Goal: Information Seeking & Learning: Learn about a topic

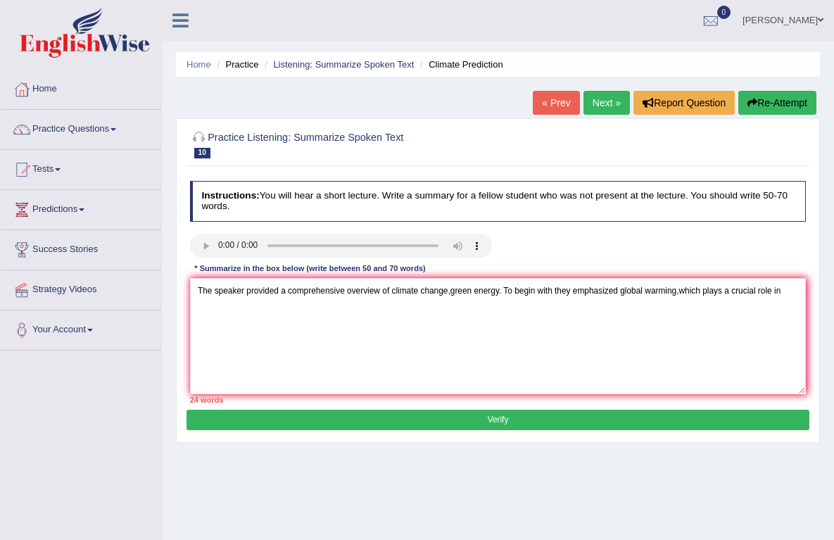
click at [68, 129] on link "Practice Questions" at bounding box center [81, 127] width 160 height 35
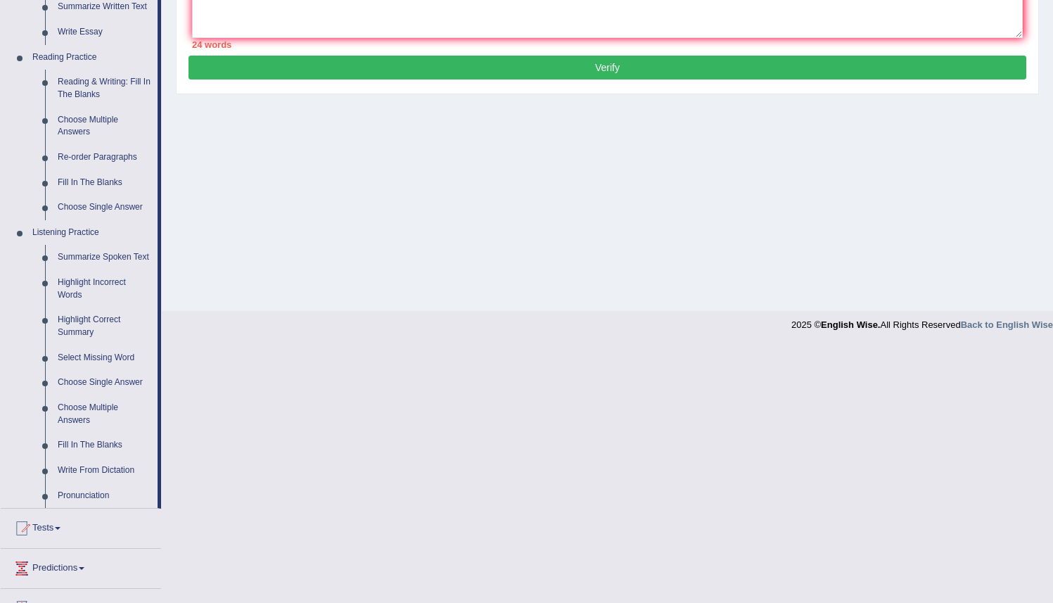
scroll to position [381, 0]
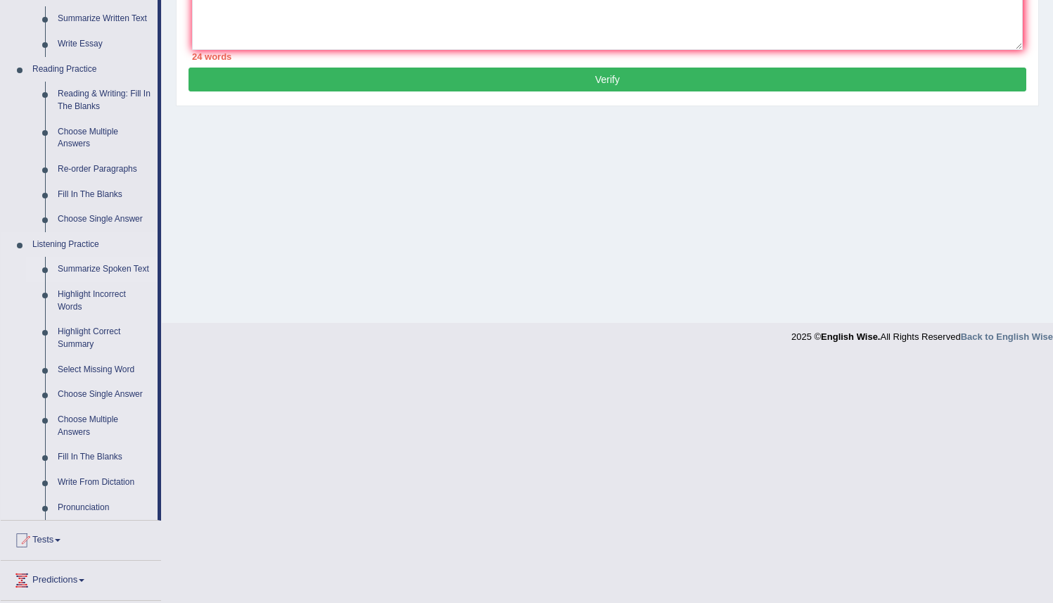
click at [78, 275] on link "Summarize Spoken Text" at bounding box center [104, 269] width 106 height 25
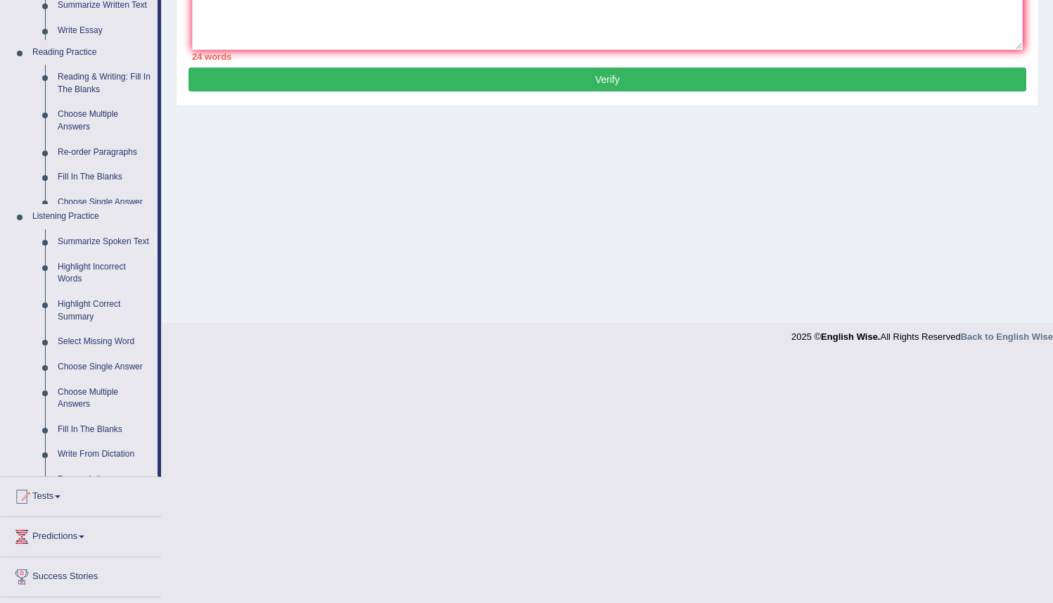
scroll to position [136, 0]
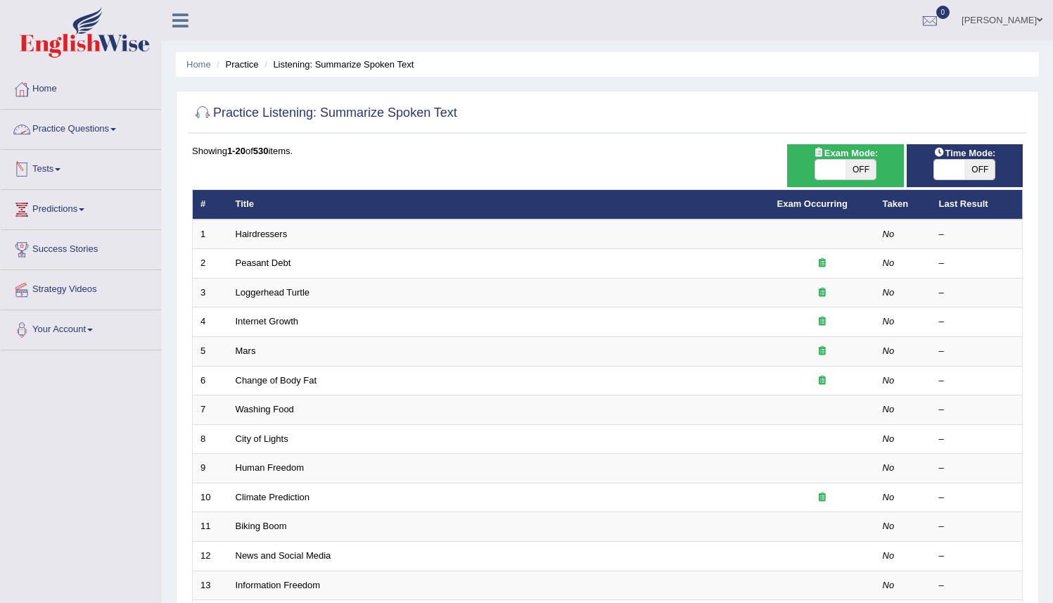
click at [115, 133] on link "Practice Questions" at bounding box center [81, 127] width 160 height 35
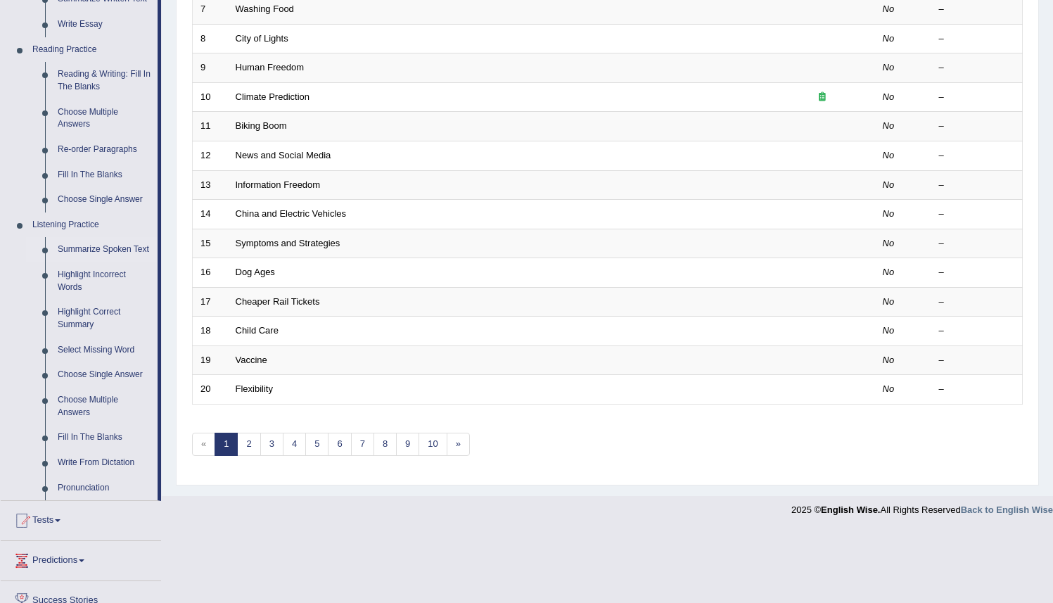
scroll to position [404, 0]
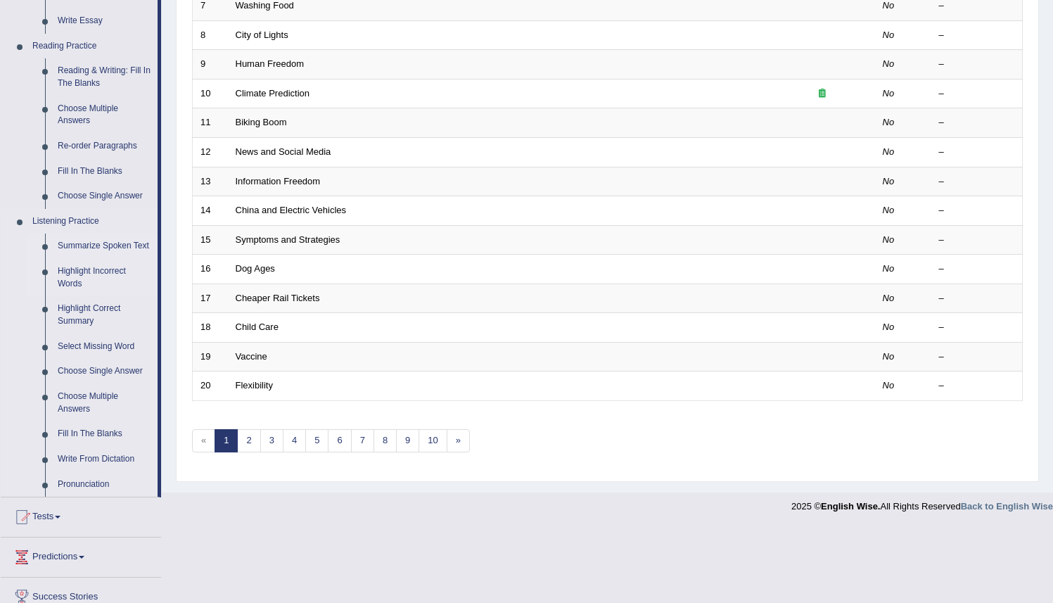
click at [85, 291] on link "Highlight Incorrect Words" at bounding box center [104, 277] width 106 height 37
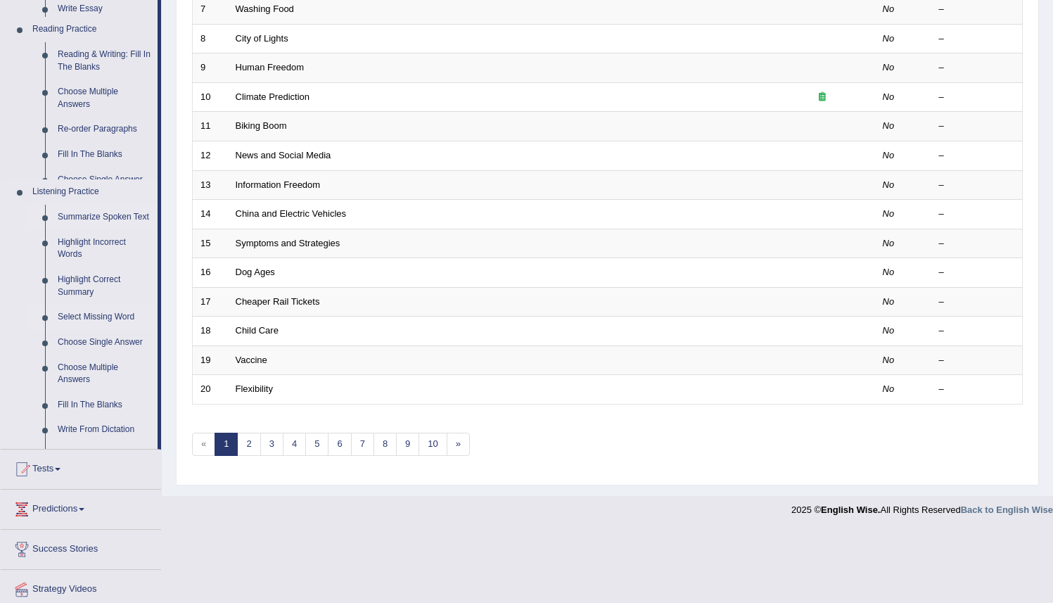
scroll to position [329, 0]
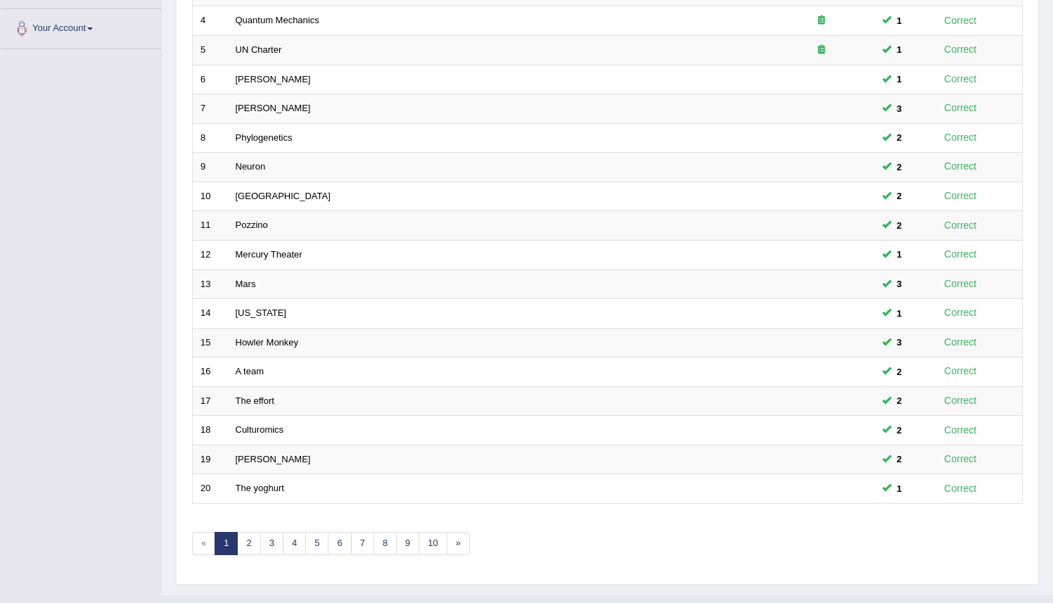
scroll to position [329, 0]
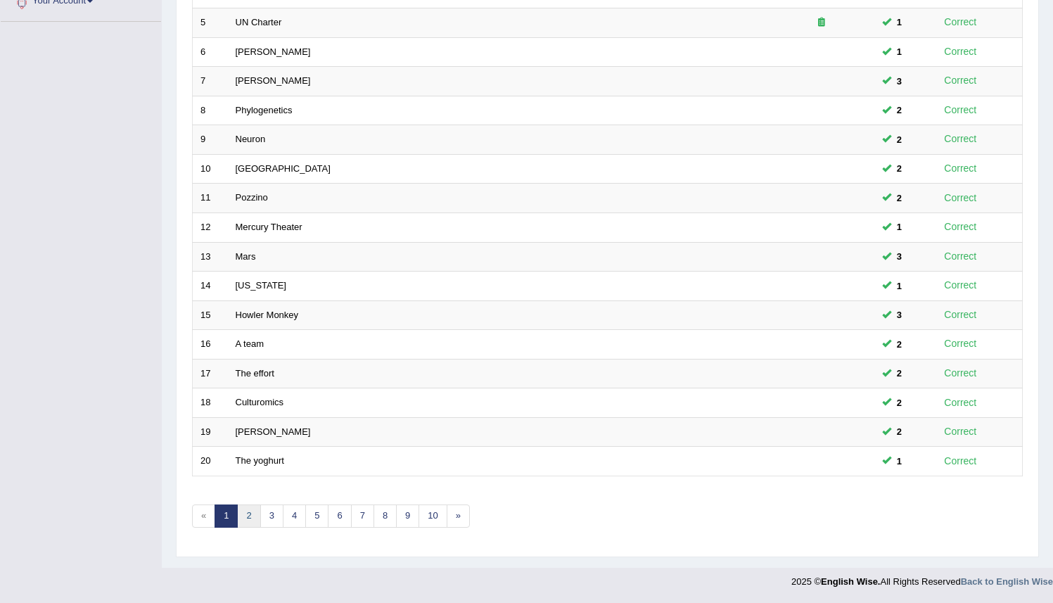
click at [246, 516] on link "2" at bounding box center [248, 516] width 23 height 23
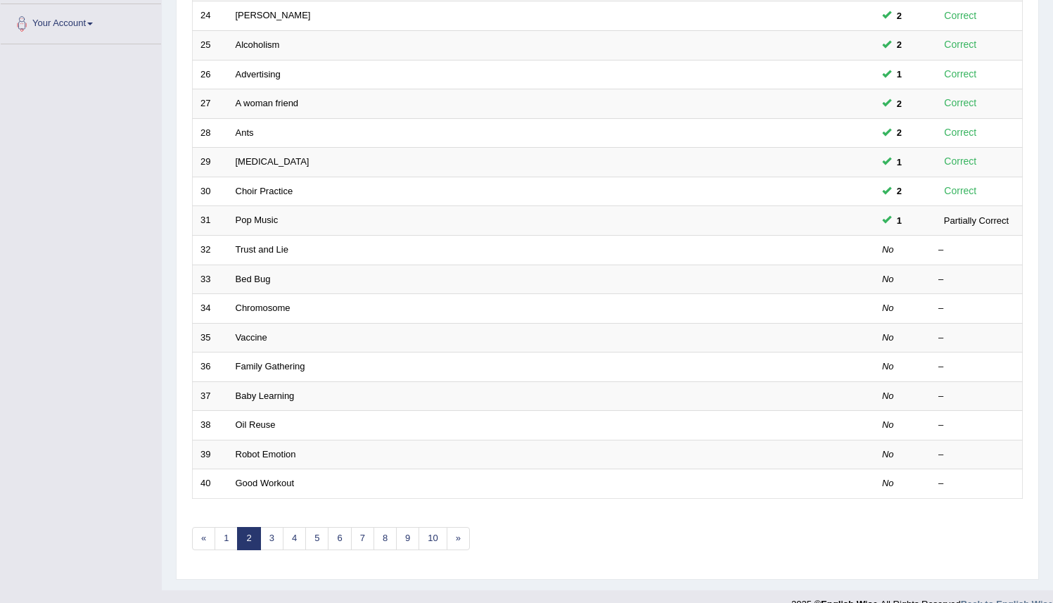
scroll to position [306, 0]
click at [270, 541] on link "3" at bounding box center [271, 538] width 23 height 23
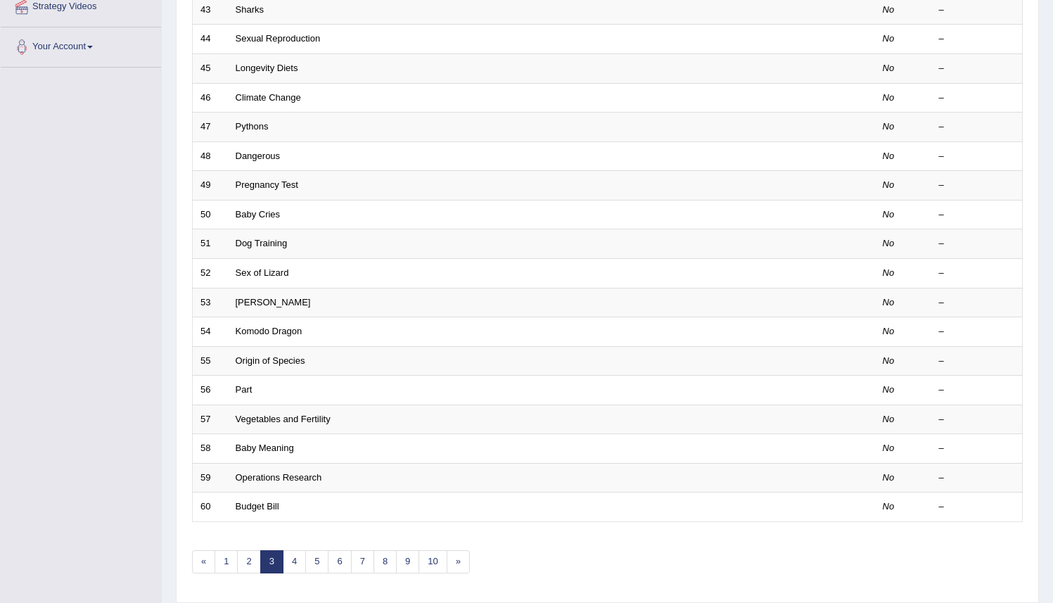
scroll to position [286, 0]
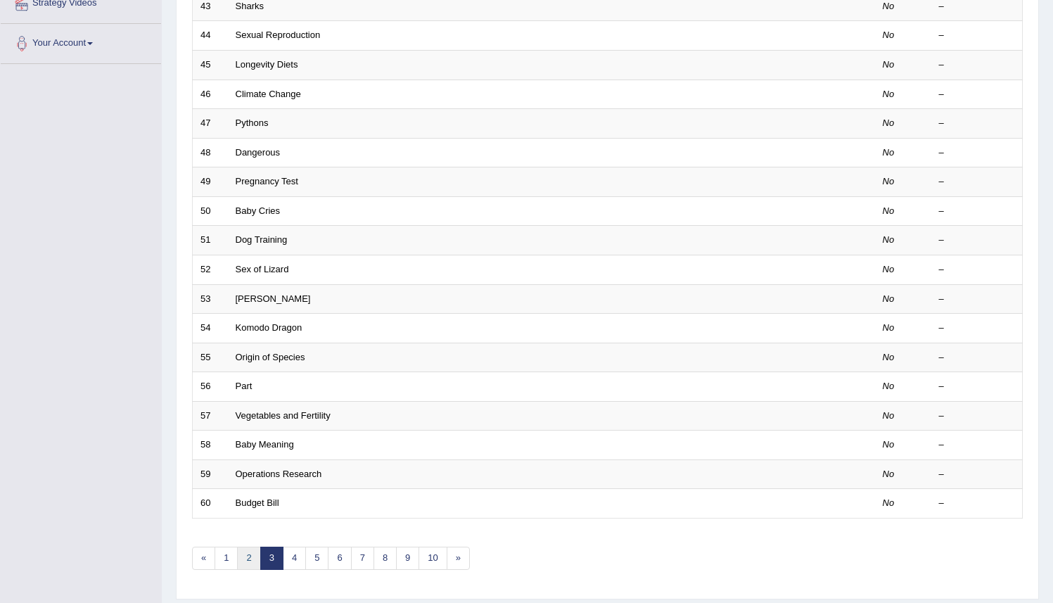
click at [251, 559] on link "2" at bounding box center [248, 558] width 23 height 23
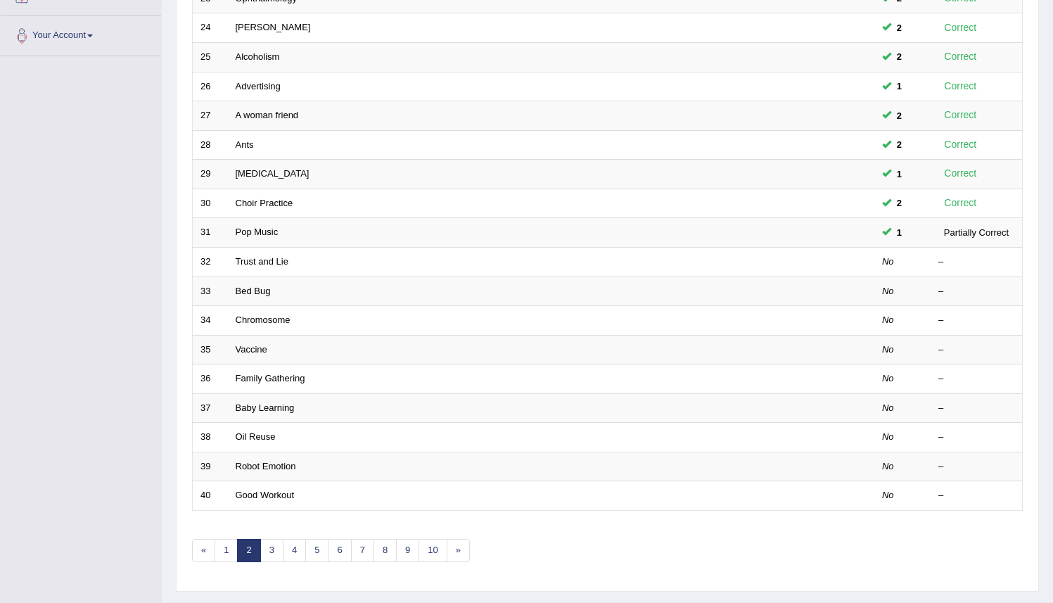
scroll to position [293, 0]
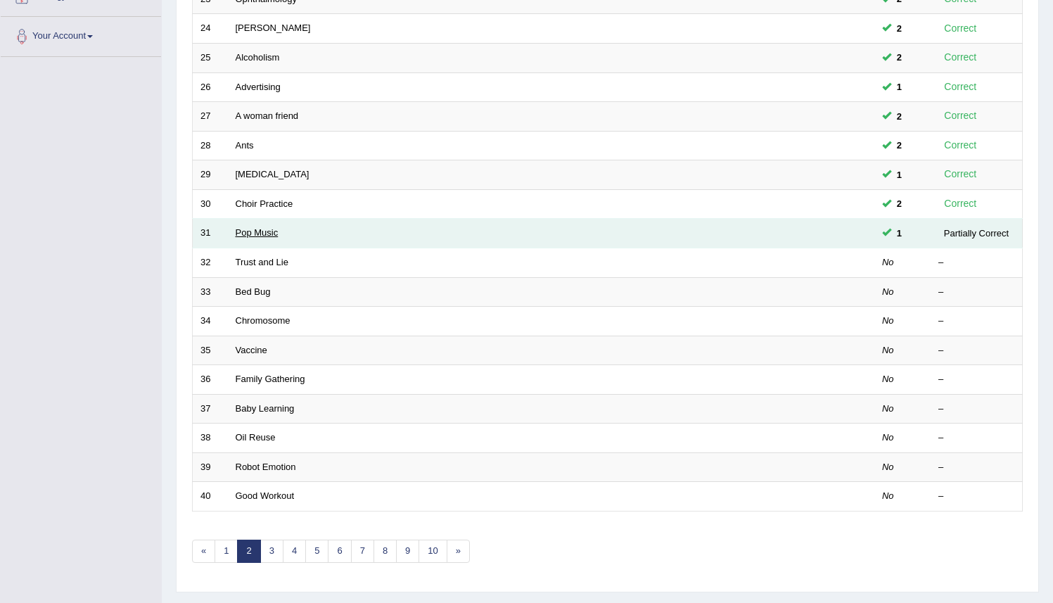
click at [252, 234] on link "Pop Music" at bounding box center [257, 232] width 43 height 11
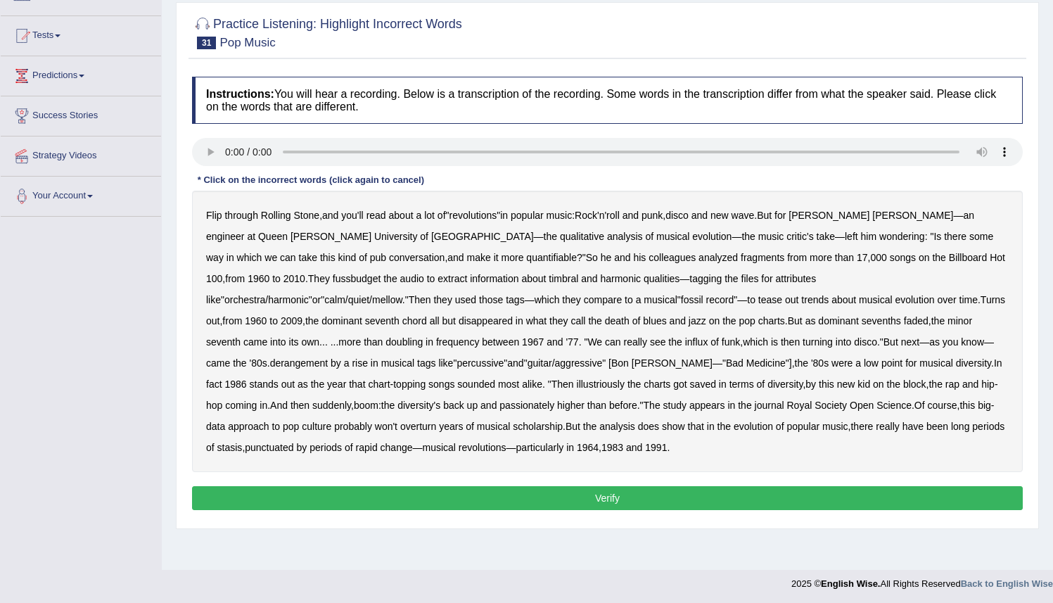
scroll to position [136, 0]
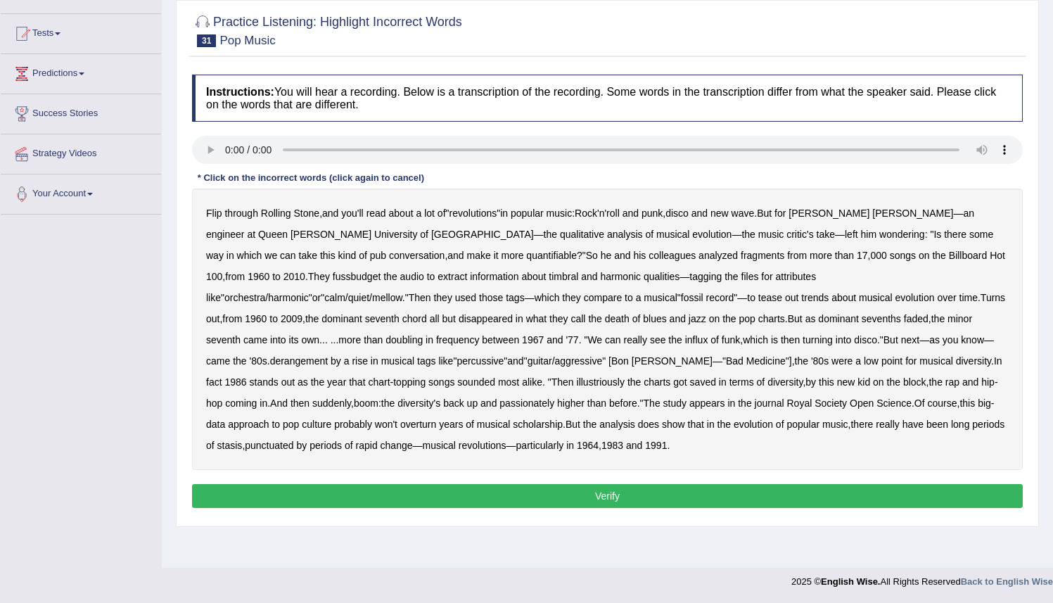
click at [329, 355] on b "derangement" at bounding box center [299, 360] width 58 height 11
click at [577, 383] on b "illustriously" at bounding box center [601, 381] width 48 height 11
click at [500, 405] on b "passionately" at bounding box center [527, 403] width 55 height 11
click at [333, 279] on b "fussbudget" at bounding box center [357, 276] width 49 height 11
click at [611, 496] on button "Verify" at bounding box center [607, 496] width 831 height 24
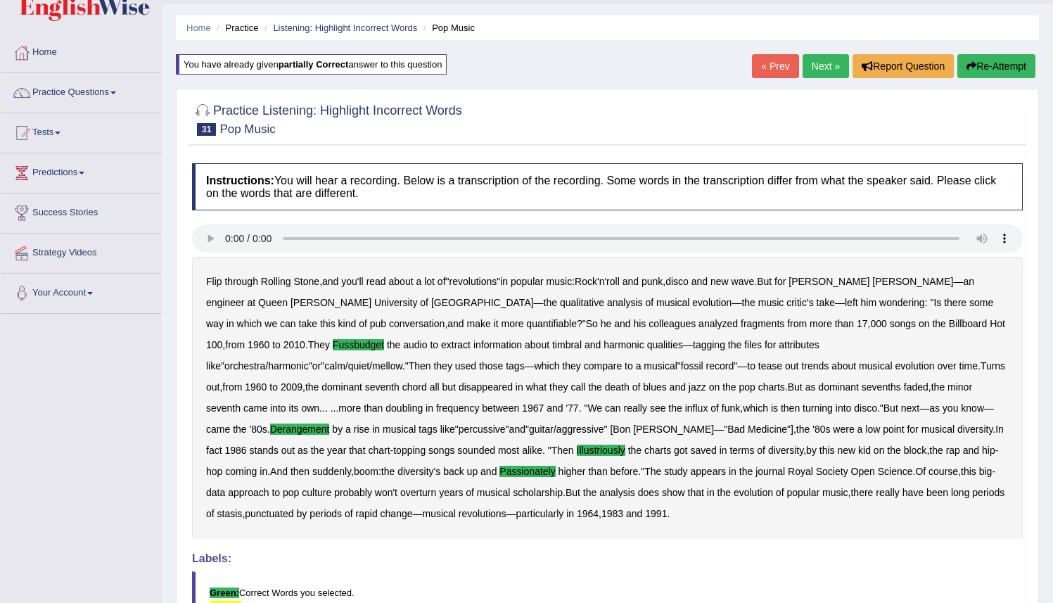
scroll to position [27, 0]
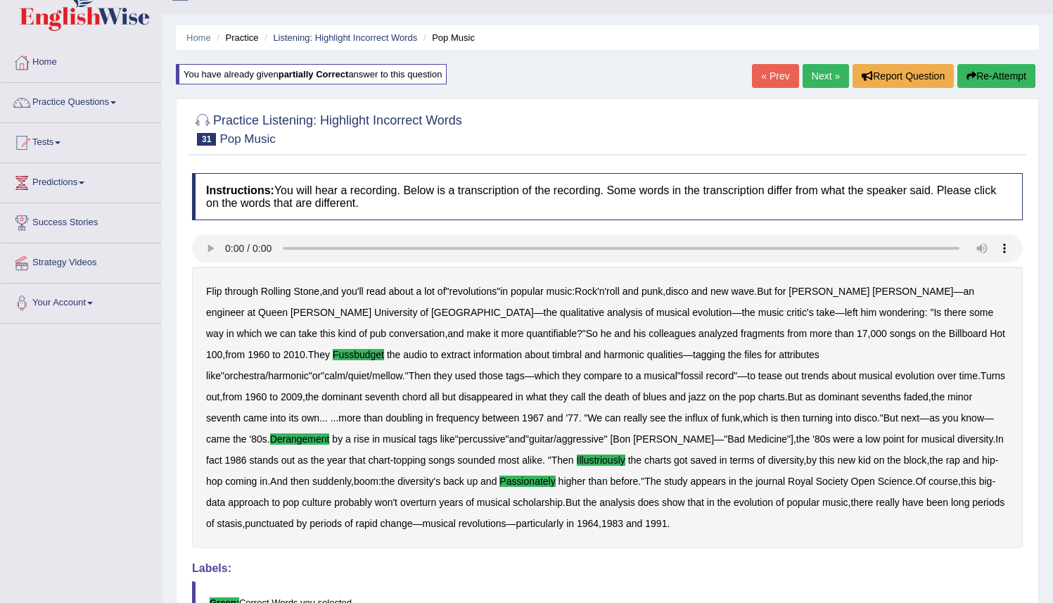
click at [819, 77] on link "Next »" at bounding box center [826, 76] width 46 height 24
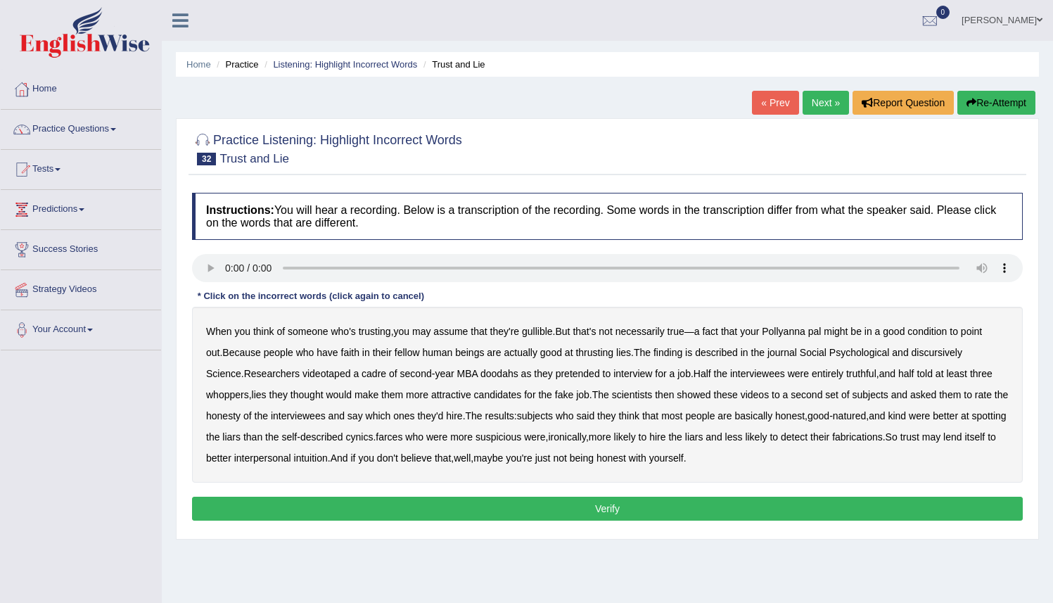
click at [283, 354] on b "people" at bounding box center [279, 352] width 30 height 11
drag, startPoint x: 284, startPoint y: 352, endPoint x: 296, endPoint y: 353, distance: 11.3
click at [284, 352] on b "people" at bounding box center [279, 352] width 30 height 11
click at [595, 356] on b "thrusting" at bounding box center [595, 352] width 38 height 11
click at [941, 355] on b "discursively" at bounding box center [937, 352] width 51 height 11
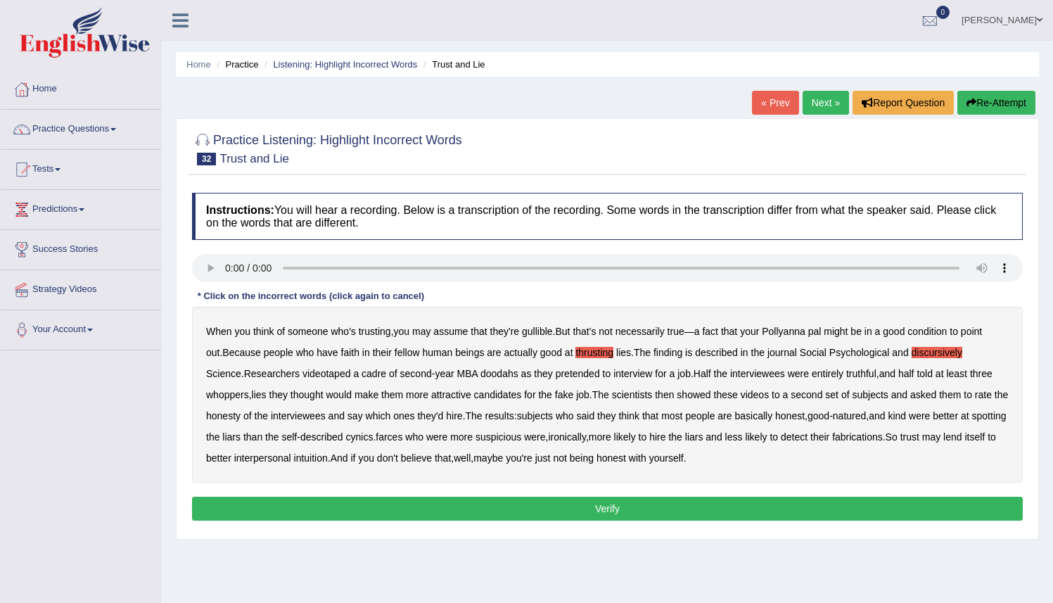
click at [502, 376] on b "doodahs" at bounding box center [500, 373] width 38 height 11
click at [402, 438] on b "farces" at bounding box center [389, 436] width 27 height 11
click at [621, 509] on button "Verify" at bounding box center [607, 509] width 831 height 24
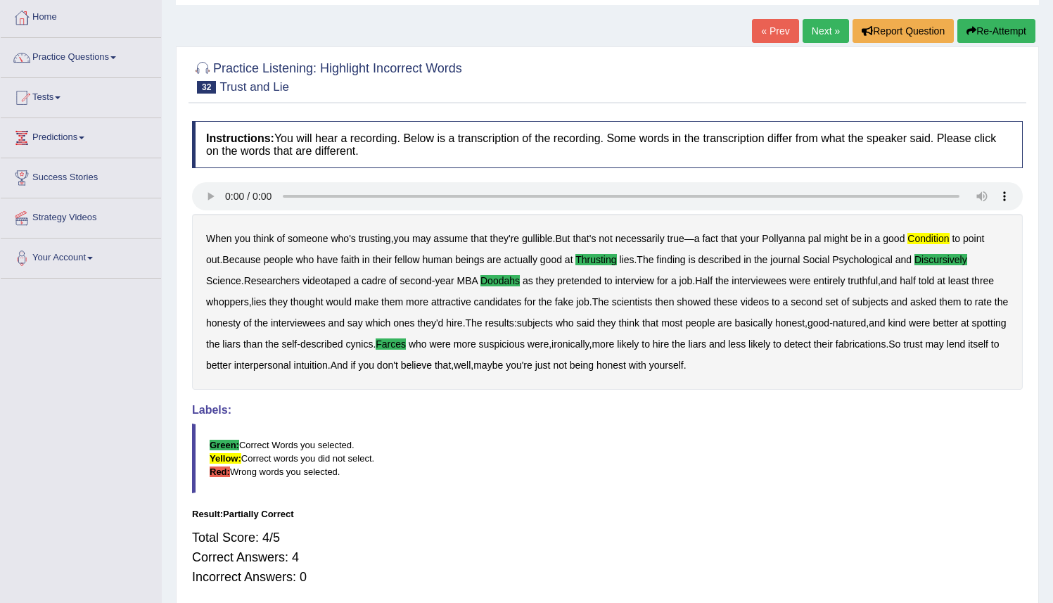
scroll to position [63, 0]
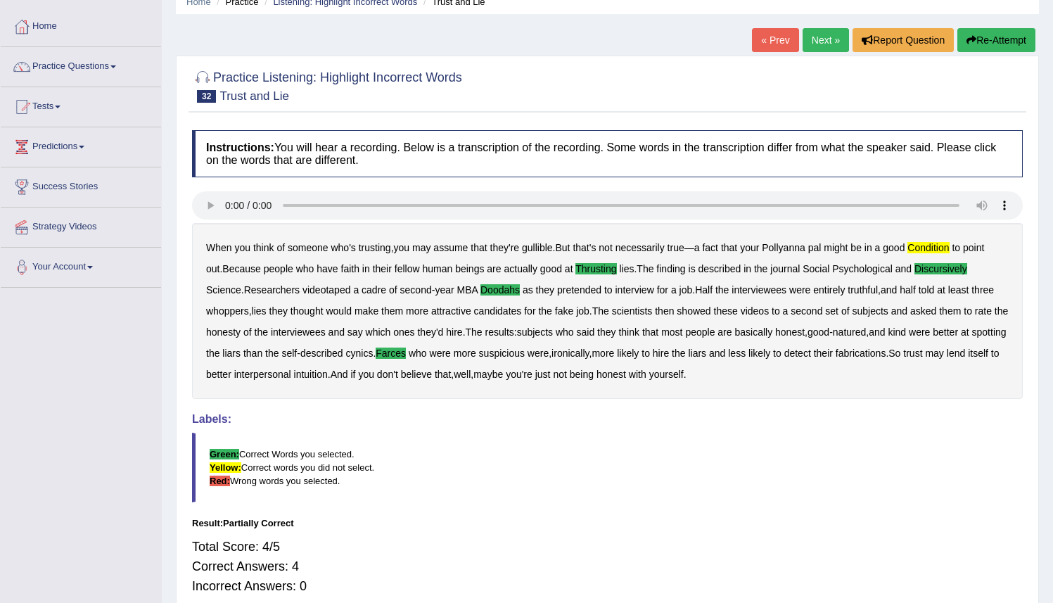
click at [998, 39] on button "Re-Attempt" at bounding box center [997, 40] width 78 height 24
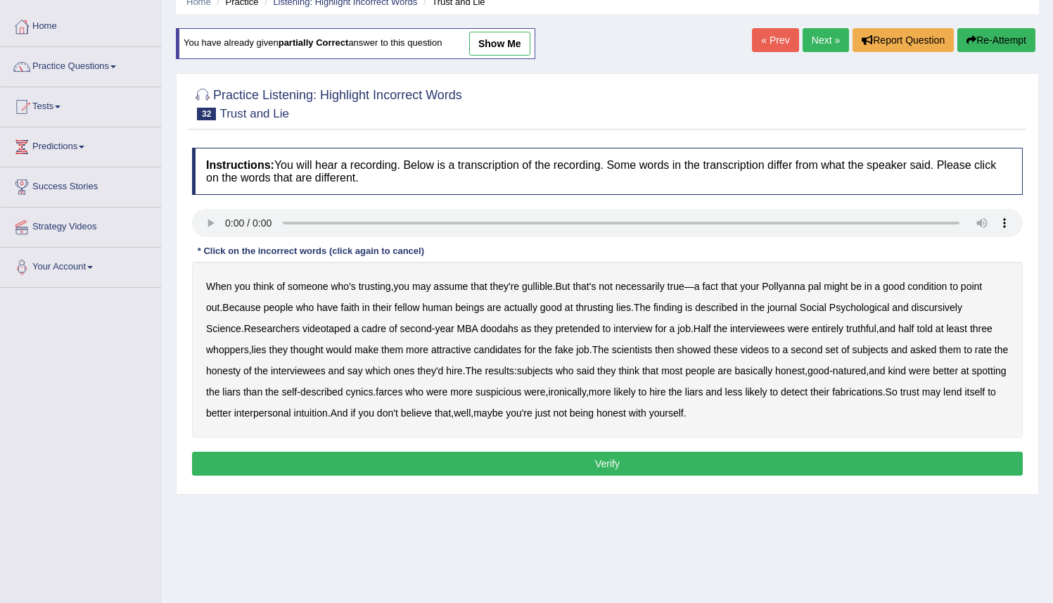
click at [936, 281] on b "condition" at bounding box center [927, 286] width 39 height 11
click at [609, 308] on b "thrusting" at bounding box center [595, 307] width 38 height 11
drag, startPoint x: 938, startPoint y: 307, endPoint x: 807, endPoint y: 318, distance: 131.4
click at [937, 307] on b "discursively" at bounding box center [937, 307] width 51 height 11
click at [505, 332] on b "doodahs" at bounding box center [500, 328] width 38 height 11
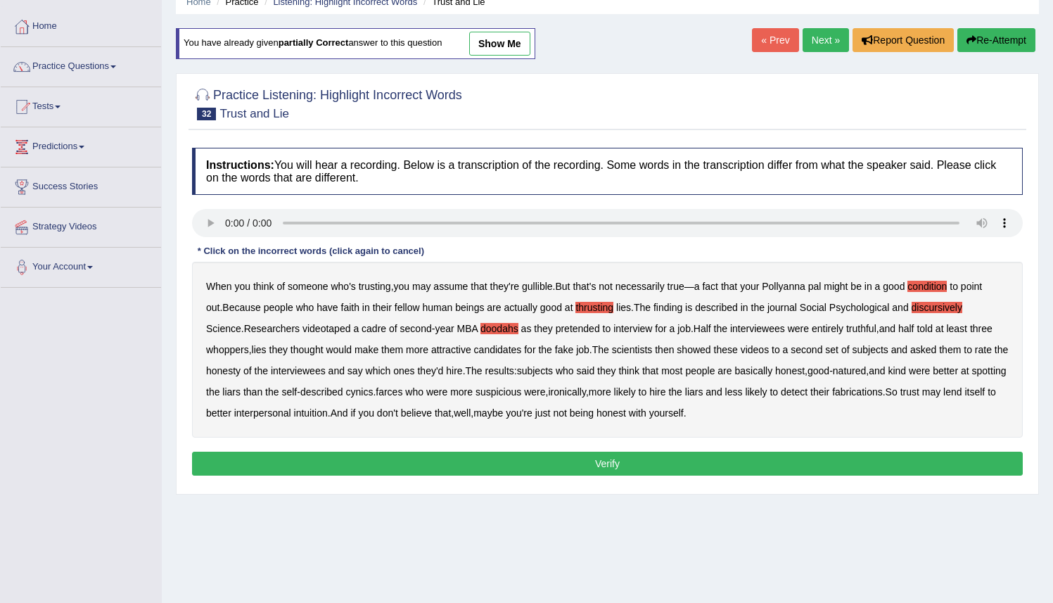
click at [402, 392] on b "farces" at bounding box center [389, 391] width 27 height 11
click at [636, 463] on button "Verify" at bounding box center [607, 464] width 831 height 24
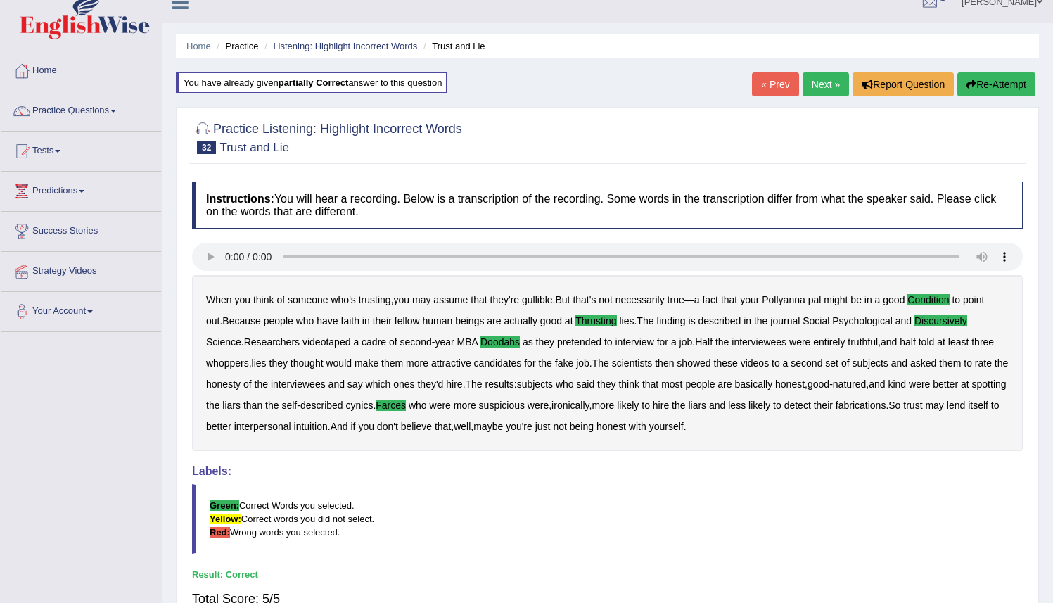
scroll to position [11, 0]
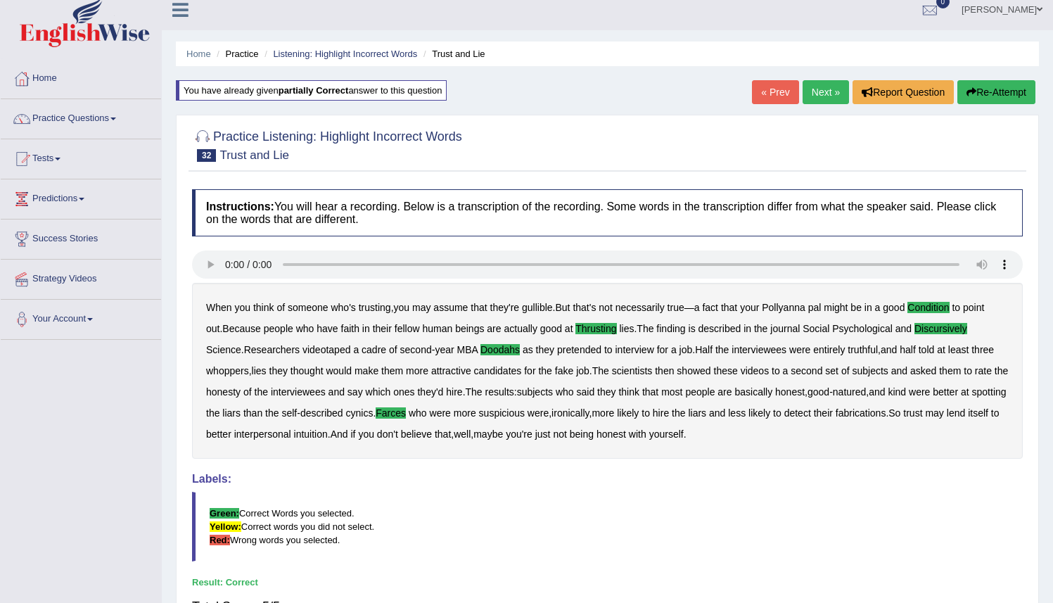
click at [818, 96] on link "Next »" at bounding box center [826, 92] width 46 height 24
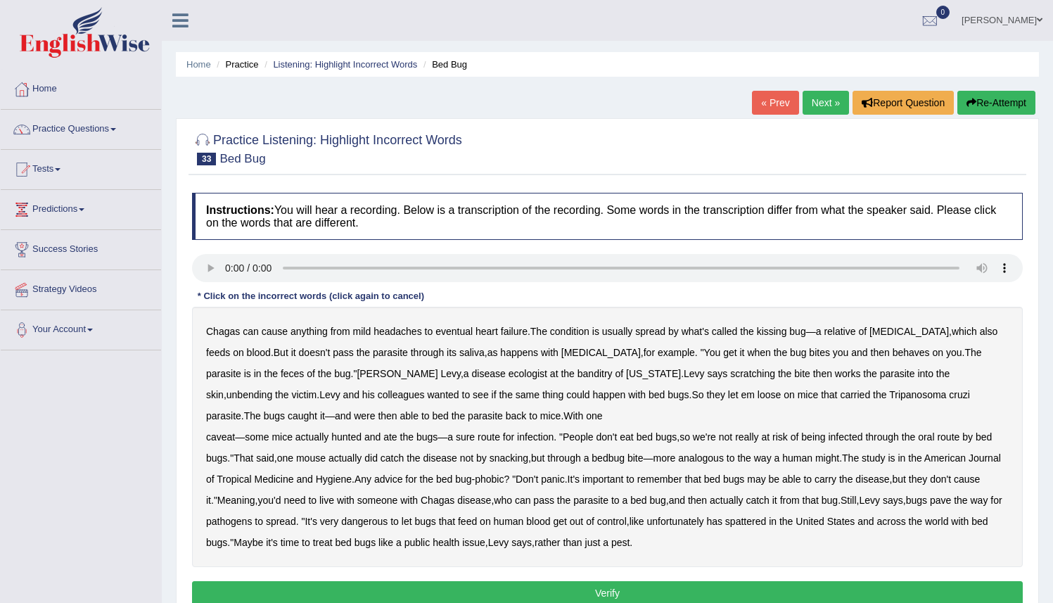
drag, startPoint x: 849, startPoint y: 356, endPoint x: 859, endPoint y: 355, distance: 9.9
click at [893, 356] on b "behaves" at bounding box center [911, 352] width 37 height 11
click at [578, 374] on b "banditry" at bounding box center [595, 373] width 35 height 11
click at [272, 389] on b "unbending" at bounding box center [250, 394] width 46 height 11
click at [468, 420] on b "parasite" at bounding box center [485, 415] width 35 height 11
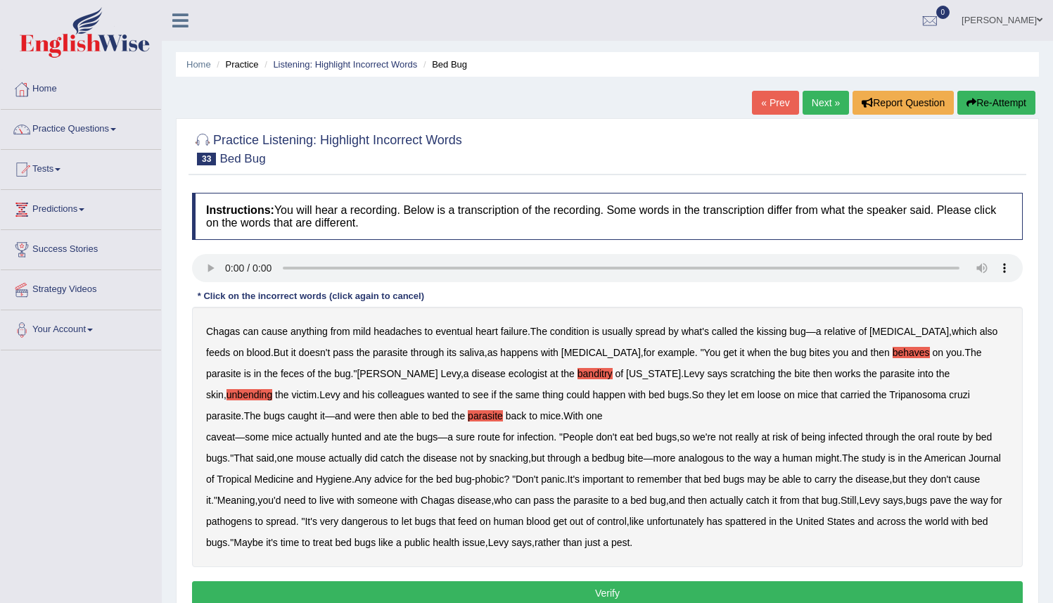
click at [607, 590] on button "Verify" at bounding box center [607, 593] width 831 height 24
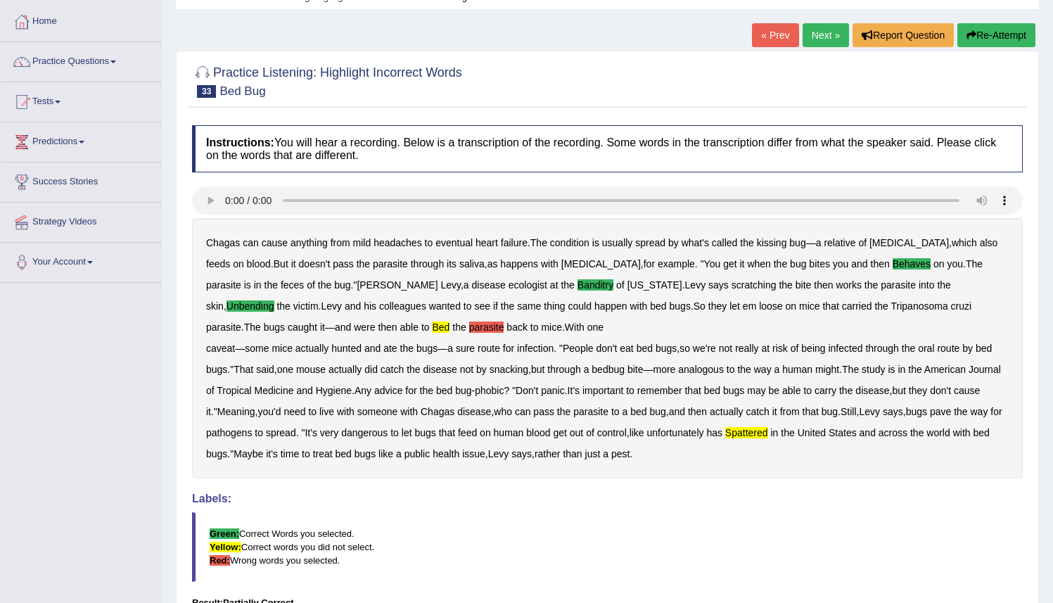
drag, startPoint x: 1063, startPoint y: 426, endPoint x: 1056, endPoint y: 474, distance: 49.1
click at [1053, 476] on html "Toggle navigation Home Practice Questions Speaking Practice Read Aloud Repeat S…" at bounding box center [526, 233] width 1053 height 603
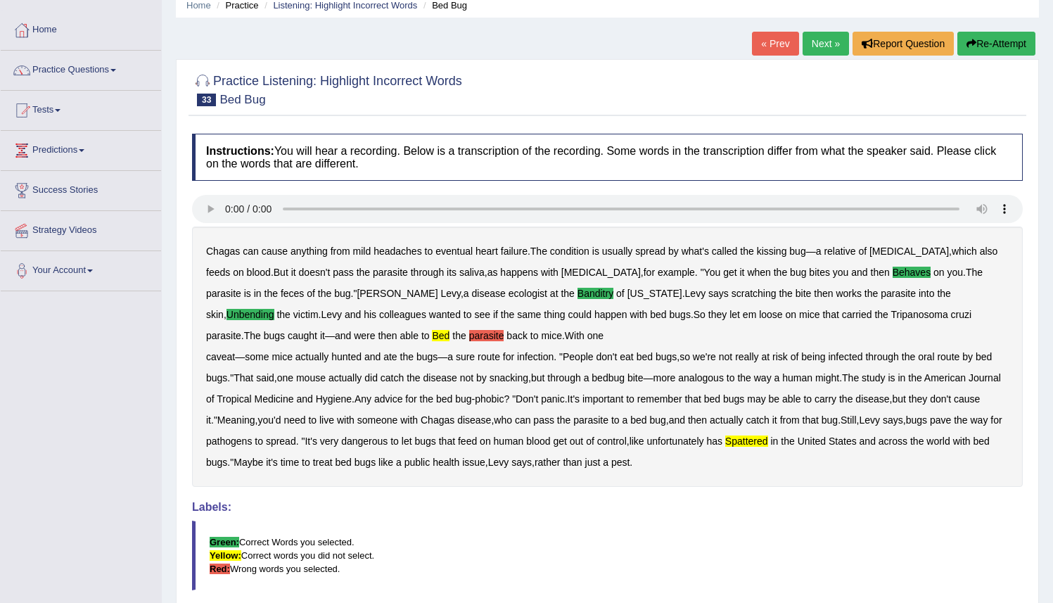
scroll to position [58, 0]
click at [977, 48] on button "Re-Attempt" at bounding box center [997, 44] width 78 height 24
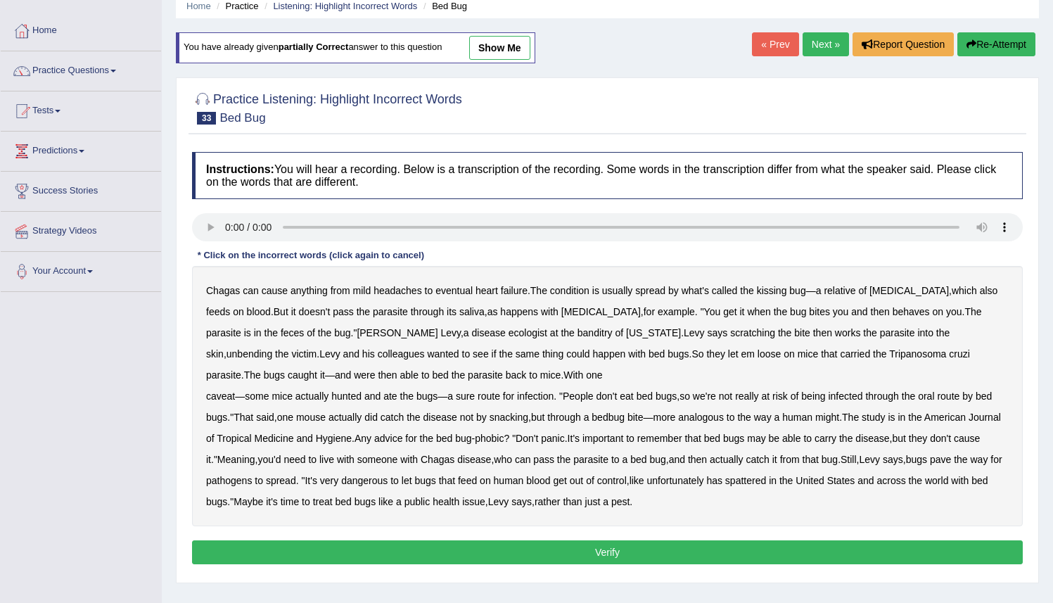
click at [893, 310] on b "behaves" at bounding box center [911, 311] width 37 height 11
click at [272, 348] on b "unbending" at bounding box center [250, 353] width 46 height 11
click at [432, 374] on b "bed" at bounding box center [440, 374] width 16 height 11
click at [766, 483] on b "spattered" at bounding box center [745, 480] width 41 height 11
click at [578, 333] on b "banditry" at bounding box center [595, 332] width 35 height 11
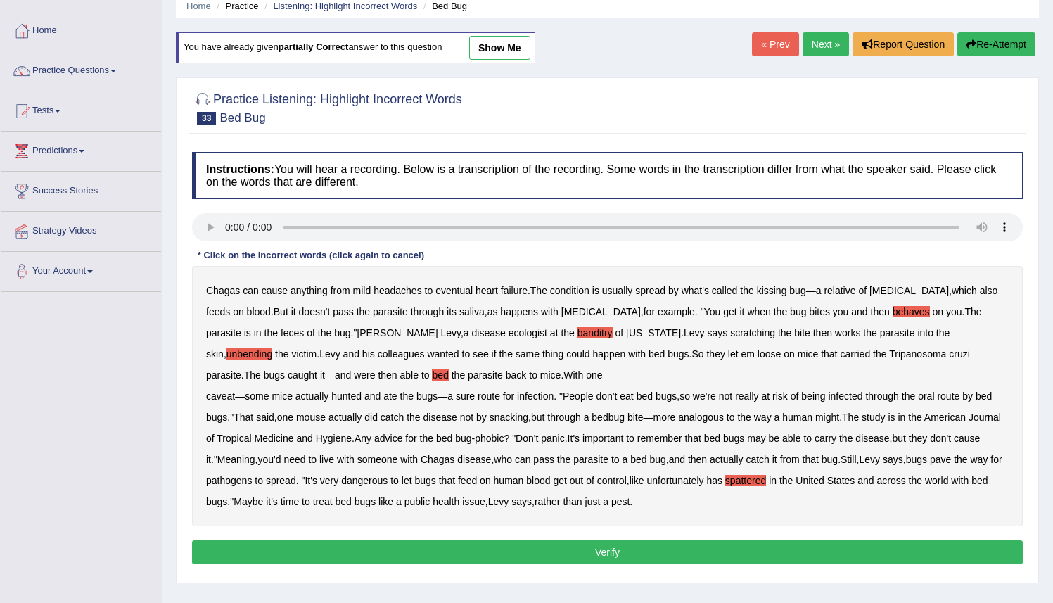
click at [632, 556] on button "Verify" at bounding box center [607, 552] width 831 height 24
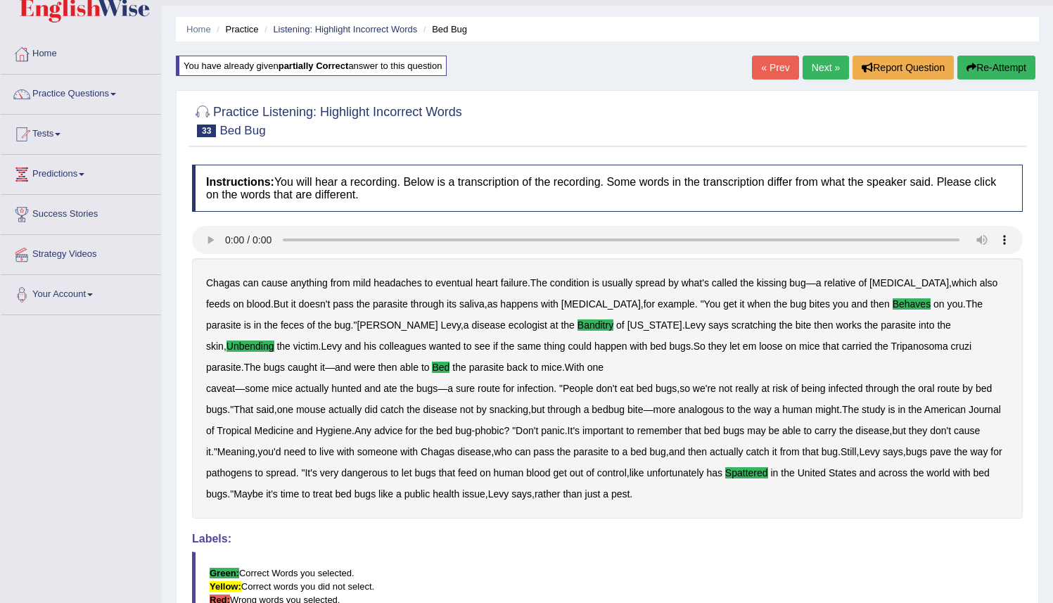
scroll to position [34, 0]
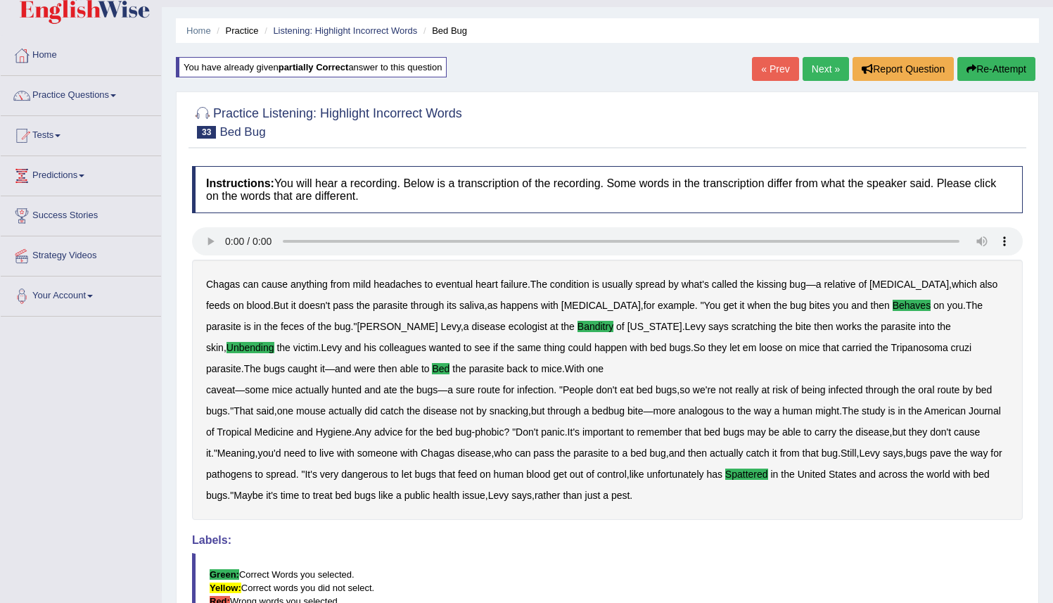
click at [813, 68] on link "Next »" at bounding box center [826, 69] width 46 height 24
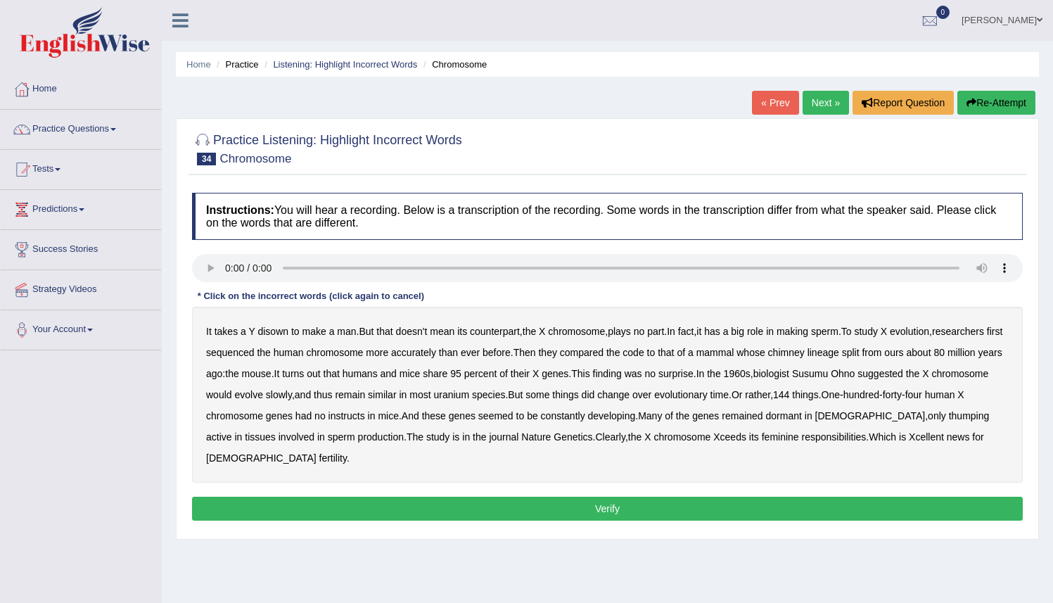
click at [277, 335] on b "disown" at bounding box center [273, 331] width 31 height 11
drag, startPoint x: 870, startPoint y: 355, endPoint x: 881, endPoint y: 356, distance: 10.6
click at [805, 355] on b "chimney" at bounding box center [786, 352] width 37 height 11
click at [622, 376] on b "finding" at bounding box center [607, 373] width 29 height 11
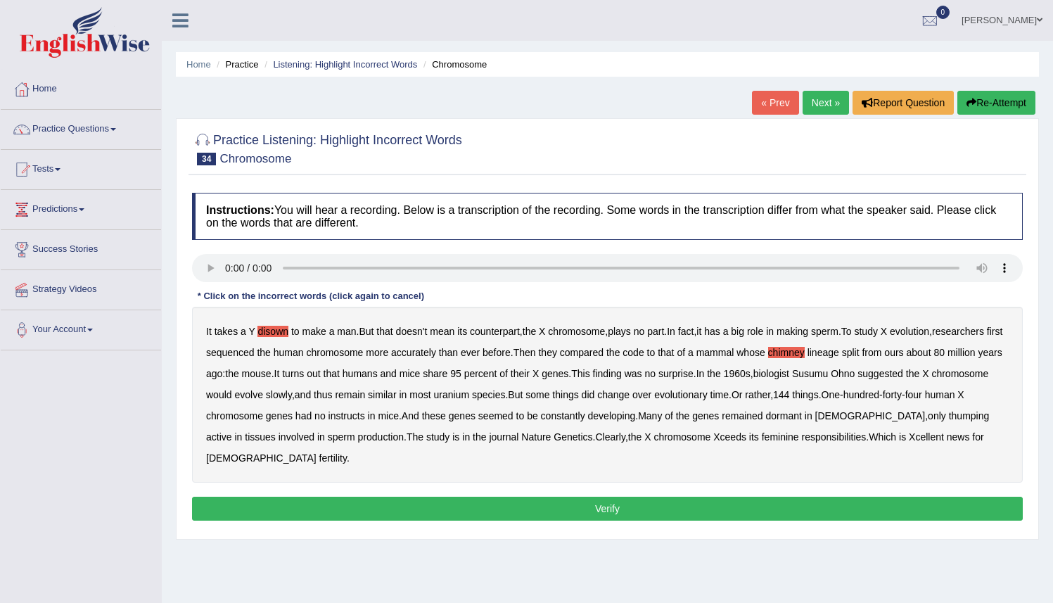
click at [469, 400] on b "uranium" at bounding box center [451, 394] width 36 height 11
click at [365, 419] on b "instructs" at bounding box center [347, 415] width 37 height 11
click at [949, 421] on b "thumping" at bounding box center [969, 415] width 41 height 11
click at [635, 510] on button "Verify" at bounding box center [607, 509] width 831 height 24
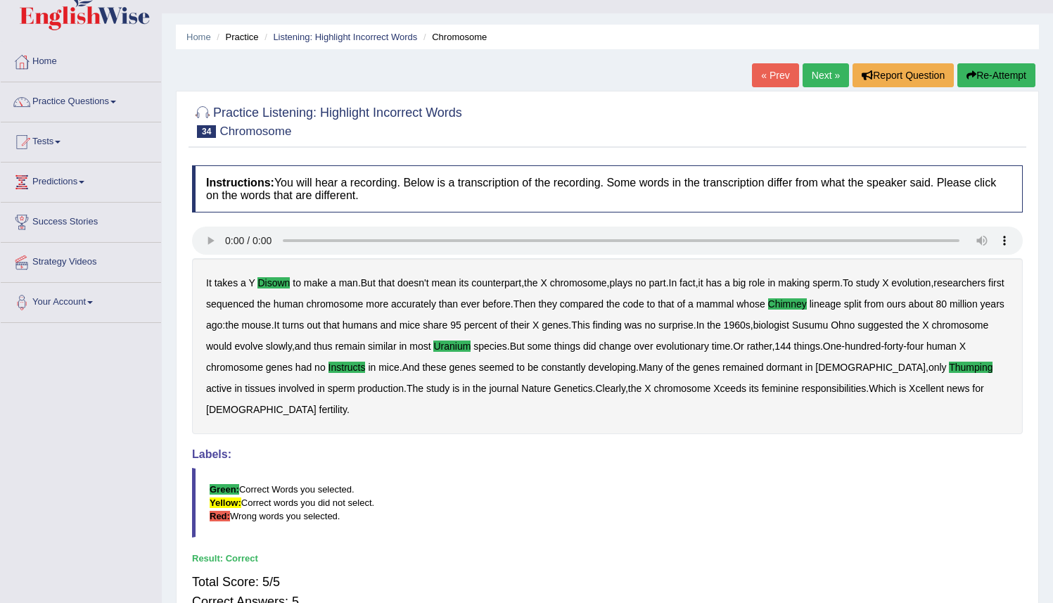
scroll to position [20, 0]
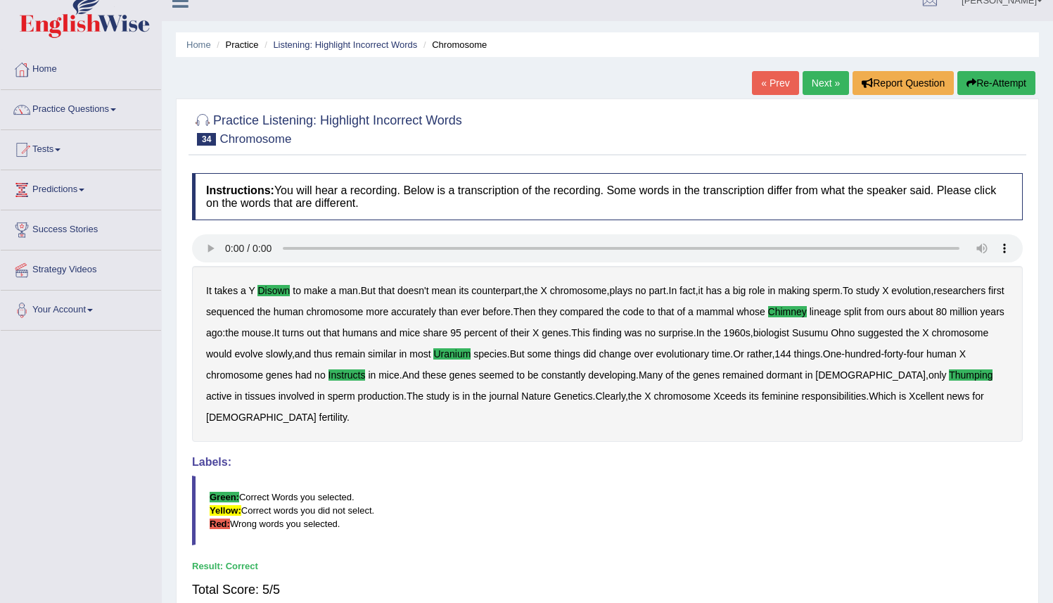
click at [815, 84] on link "Next »" at bounding box center [826, 83] width 46 height 24
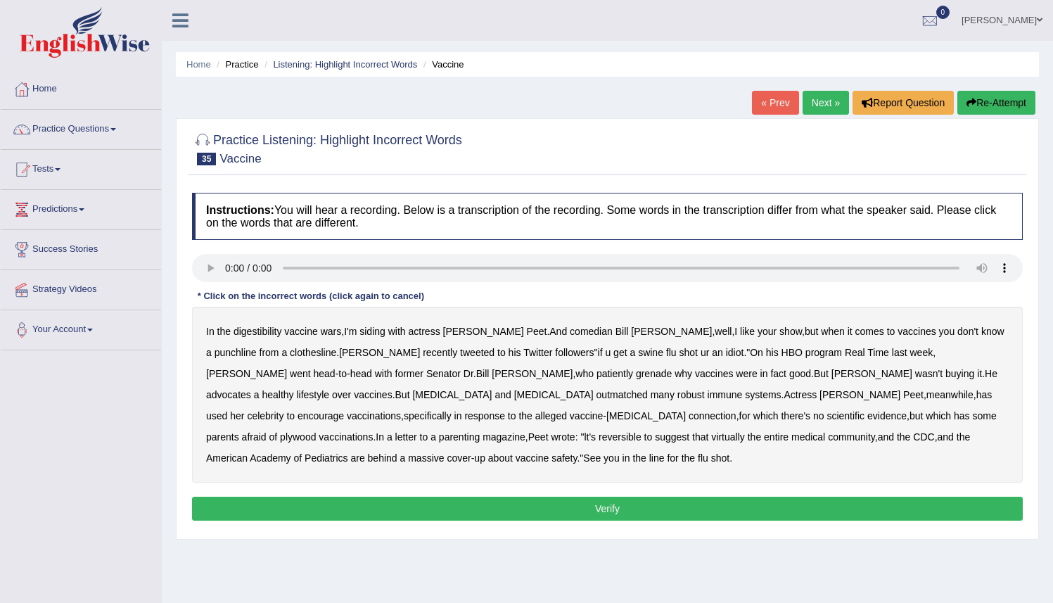
click at [255, 341] on div "In the digestibility vaccine wars , I'm siding with actress [PERSON_NAME] . And…" at bounding box center [607, 395] width 831 height 176
click at [256, 331] on b "digestibility" at bounding box center [258, 331] width 48 height 11
drag, startPoint x: 380, startPoint y: 377, endPoint x: 398, endPoint y: 374, distance: 17.9
click at [636, 376] on b "grenade" at bounding box center [654, 373] width 36 height 11
drag, startPoint x: 614, startPoint y: 417, endPoint x: 623, endPoint y: 418, distance: 9.2
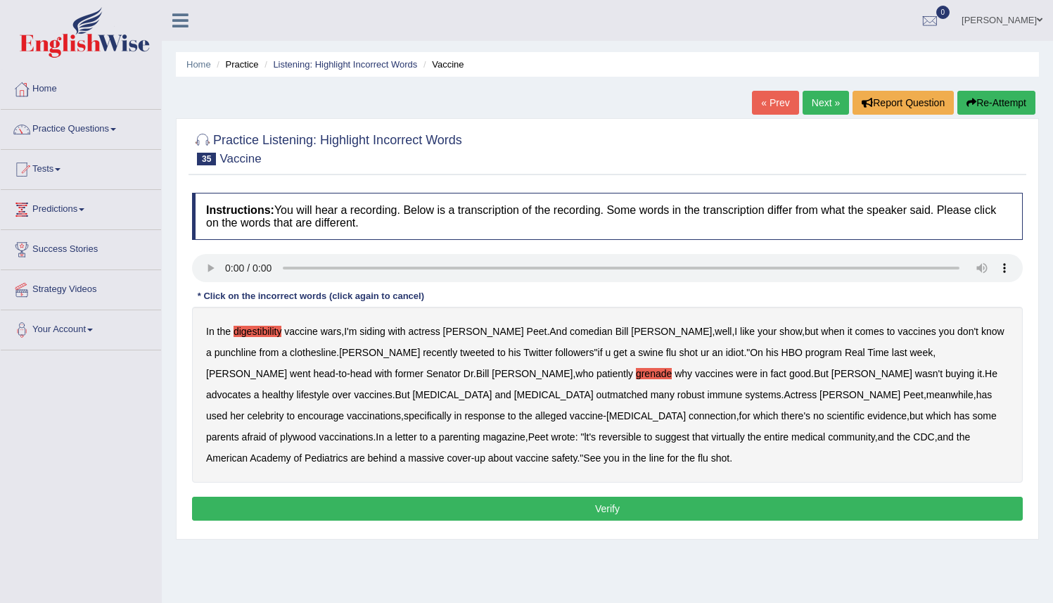
click at [316, 431] on b "plywood" at bounding box center [298, 436] width 36 height 11
drag, startPoint x: 950, startPoint y: 416, endPoint x: 964, endPoint y: 420, distance: 14.7
click at [642, 431] on b "reversible" at bounding box center [620, 436] width 43 height 11
click at [553, 506] on button "Verify" at bounding box center [607, 509] width 831 height 24
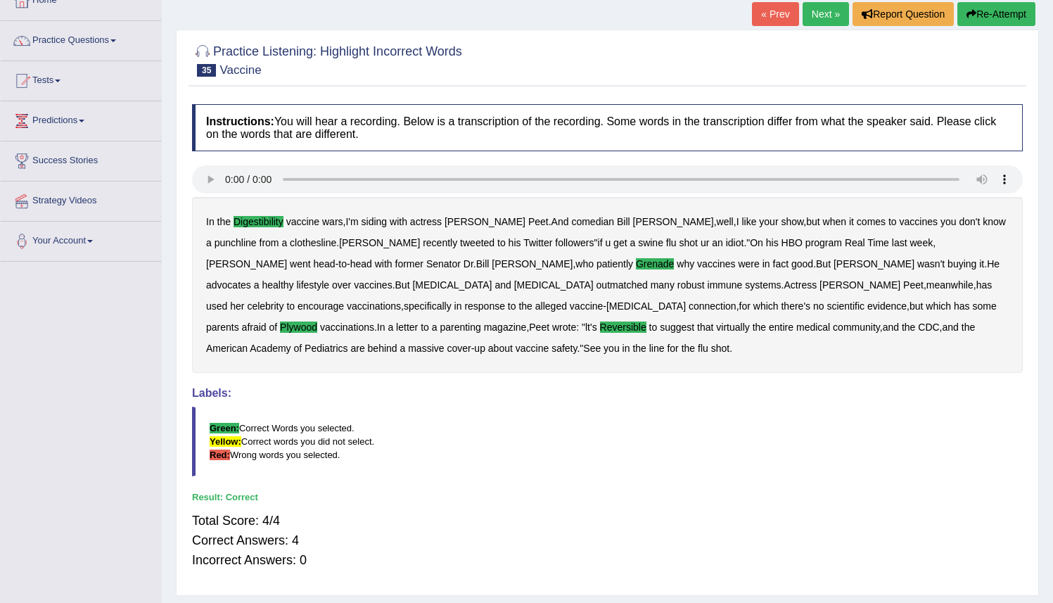
scroll to position [89, 0]
click at [813, 19] on link "Next »" at bounding box center [826, 14] width 46 height 24
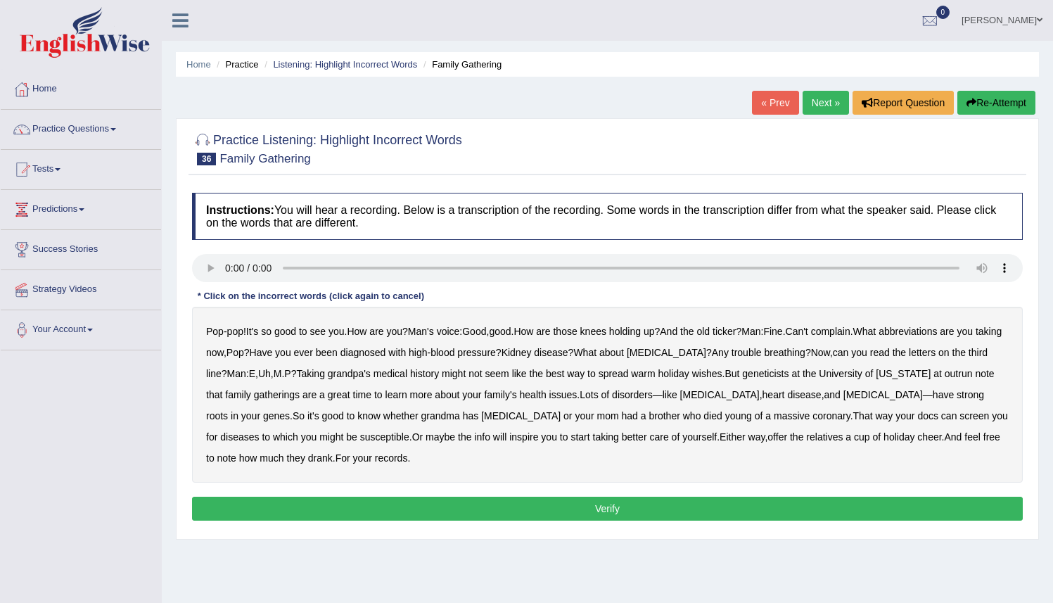
click at [937, 336] on b "abbreviations" at bounding box center [908, 331] width 58 height 11
click at [271, 375] on b "Uh" at bounding box center [264, 373] width 13 height 11
click at [271, 374] on b "Uh" at bounding box center [264, 373] width 13 height 11
click at [973, 375] on b "outrun" at bounding box center [959, 373] width 28 height 11
drag, startPoint x: 524, startPoint y: 512, endPoint x: 532, endPoint y: 510, distance: 7.9
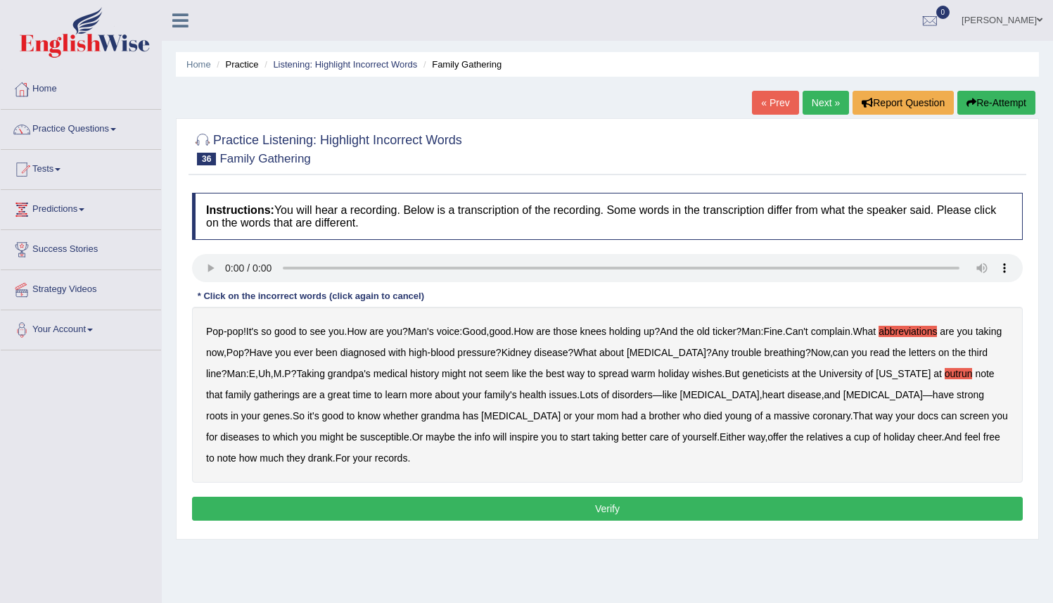
click at [524, 512] on button "Verify" at bounding box center [607, 509] width 831 height 24
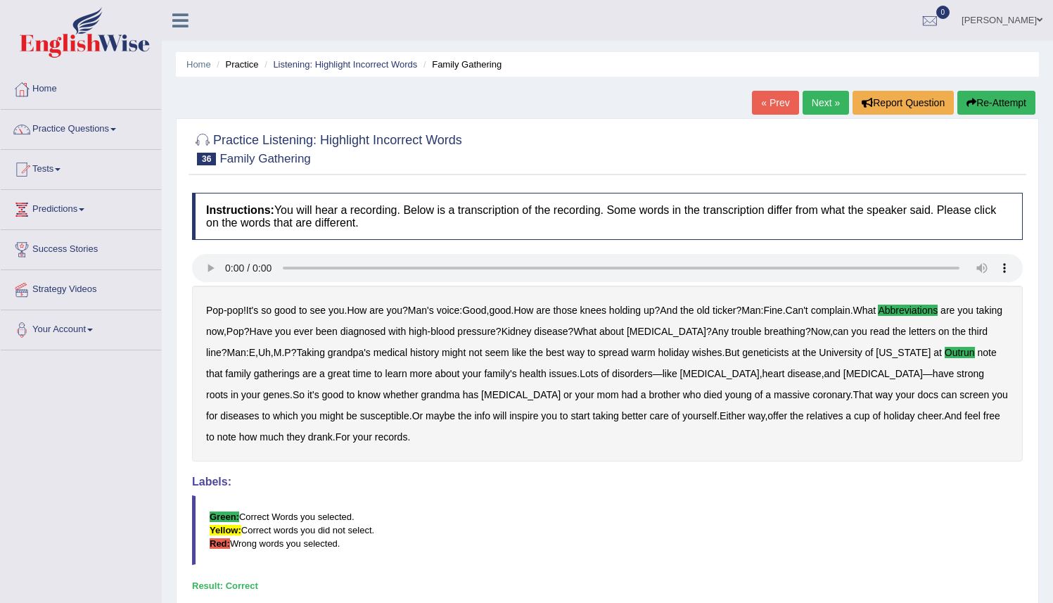
drag, startPoint x: 1063, startPoint y: 367, endPoint x: 1048, endPoint y: 346, distance: 26.2
click at [1048, 353] on html "Toggle navigation Home Practice Questions Speaking Practice Read Aloud Repeat S…" at bounding box center [526, 301] width 1053 height 603
click at [811, 102] on link "Next »" at bounding box center [826, 103] width 46 height 24
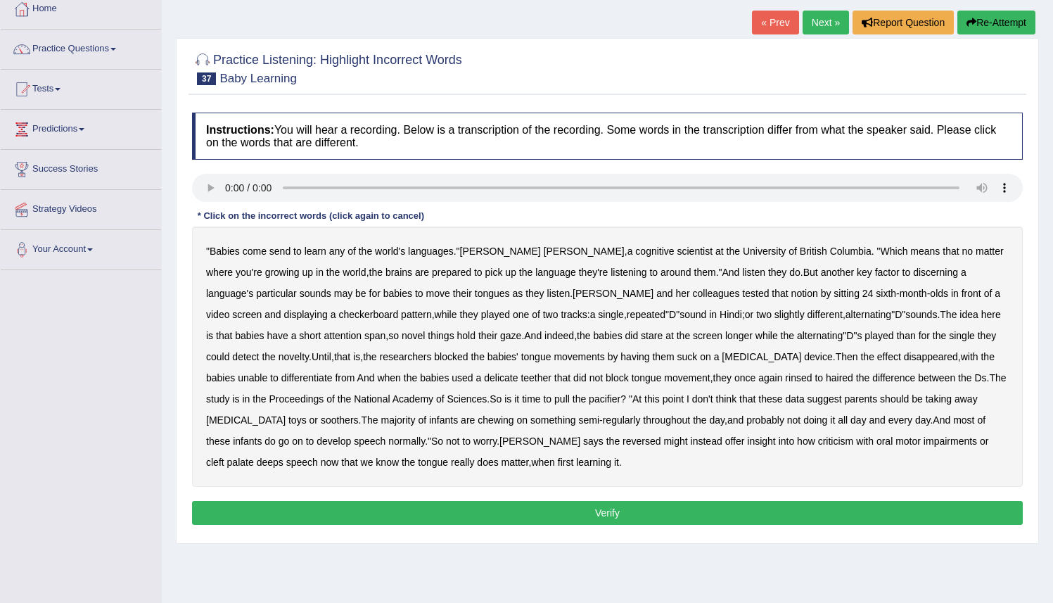
scroll to position [82, 0]
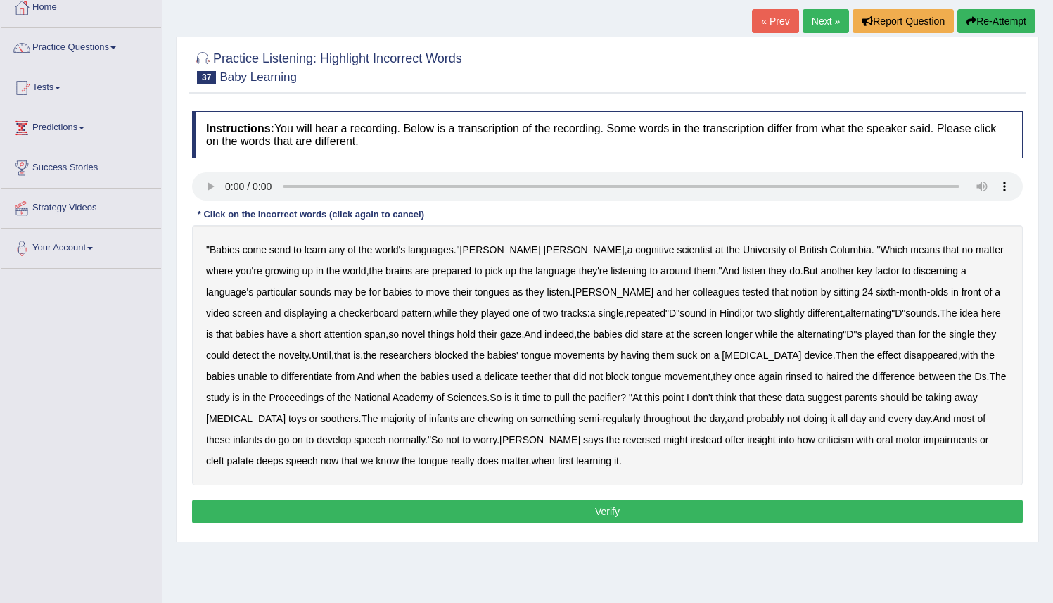
click at [286, 249] on b "send" at bounding box center [279, 249] width 21 height 11
drag, startPoint x: 467, startPoint y: 379, endPoint x: 483, endPoint y: 377, distance: 15.5
click at [484, 379] on b "delicate" at bounding box center [501, 376] width 34 height 11
click at [785, 379] on b "rinsed" at bounding box center [798, 376] width 27 height 11
click at [826, 381] on b "haired" at bounding box center [839, 376] width 27 height 11
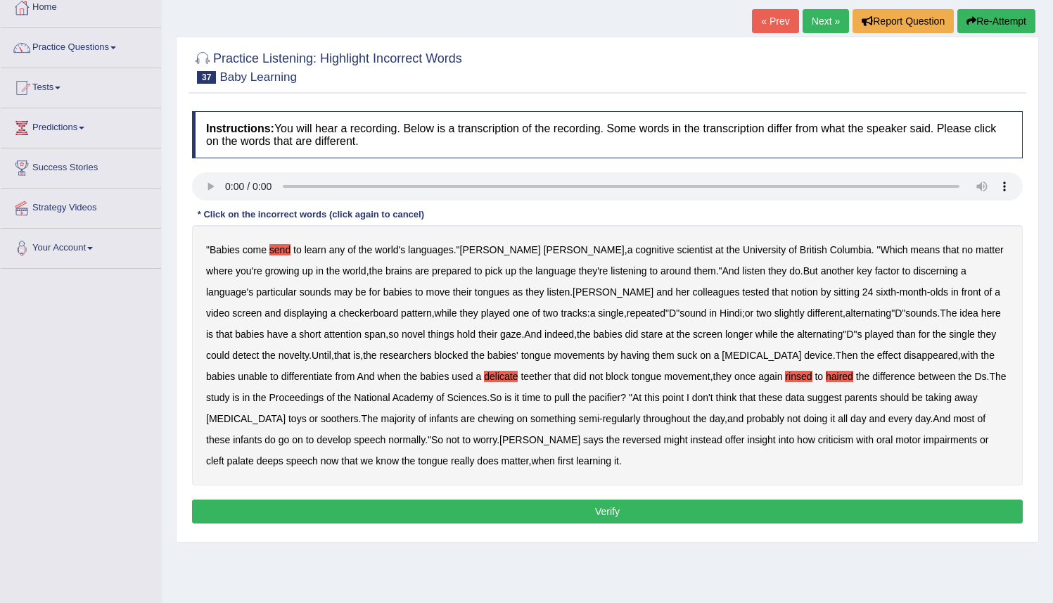
click at [623, 441] on b "reversed" at bounding box center [642, 439] width 38 height 11
click at [818, 440] on b "criticism" at bounding box center [836, 439] width 36 height 11
click at [527, 505] on button "Verify" at bounding box center [607, 512] width 831 height 24
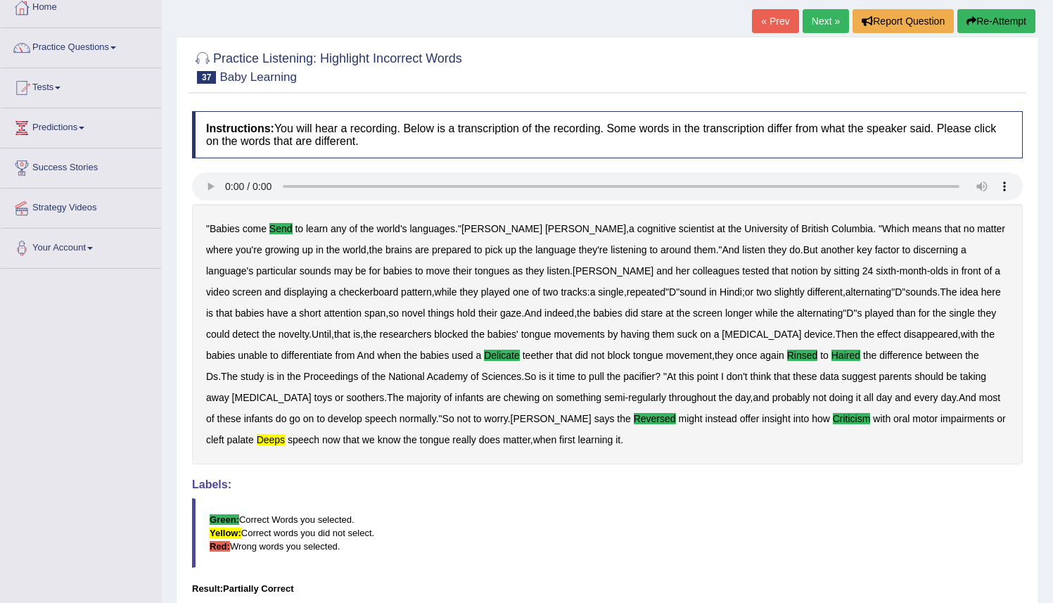
click at [257, 441] on b "deeps" at bounding box center [271, 439] width 28 height 11
click at [978, 15] on button "Re-Attempt" at bounding box center [997, 21] width 78 height 24
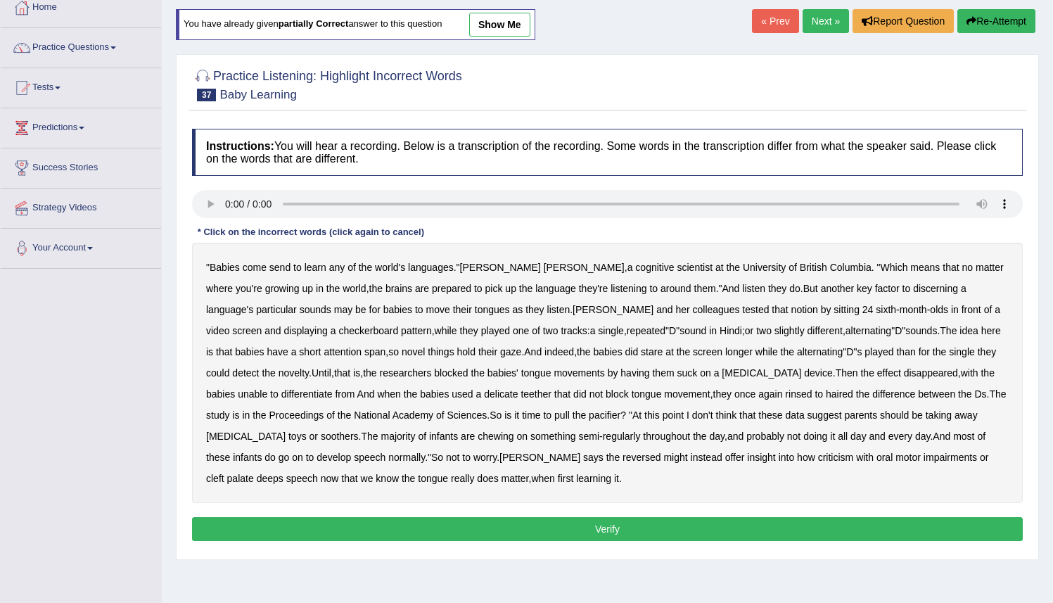
click at [284, 268] on b "send" at bounding box center [279, 267] width 21 height 11
click at [257, 483] on b "deeps" at bounding box center [270, 478] width 27 height 11
click at [484, 396] on b "delicate" at bounding box center [501, 393] width 34 height 11
click at [623, 460] on b "reversed" at bounding box center [642, 457] width 38 height 11
click at [785, 394] on b "rinsed" at bounding box center [798, 393] width 27 height 11
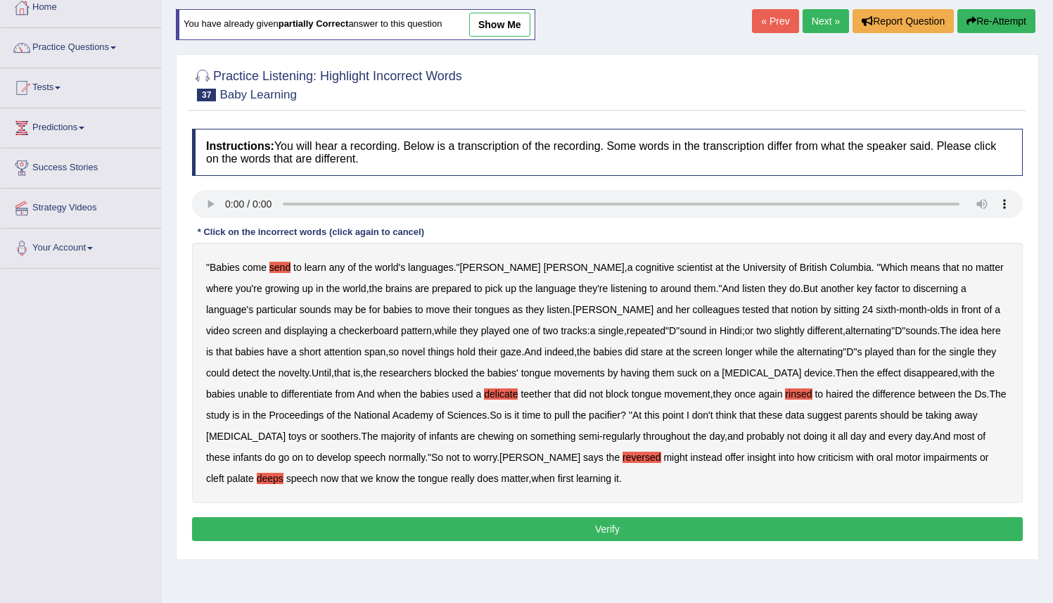
click at [826, 393] on b "haired" at bounding box center [839, 393] width 27 height 11
click at [818, 459] on b "criticism" at bounding box center [836, 457] width 36 height 11
click at [686, 525] on button "Verify" at bounding box center [607, 529] width 831 height 24
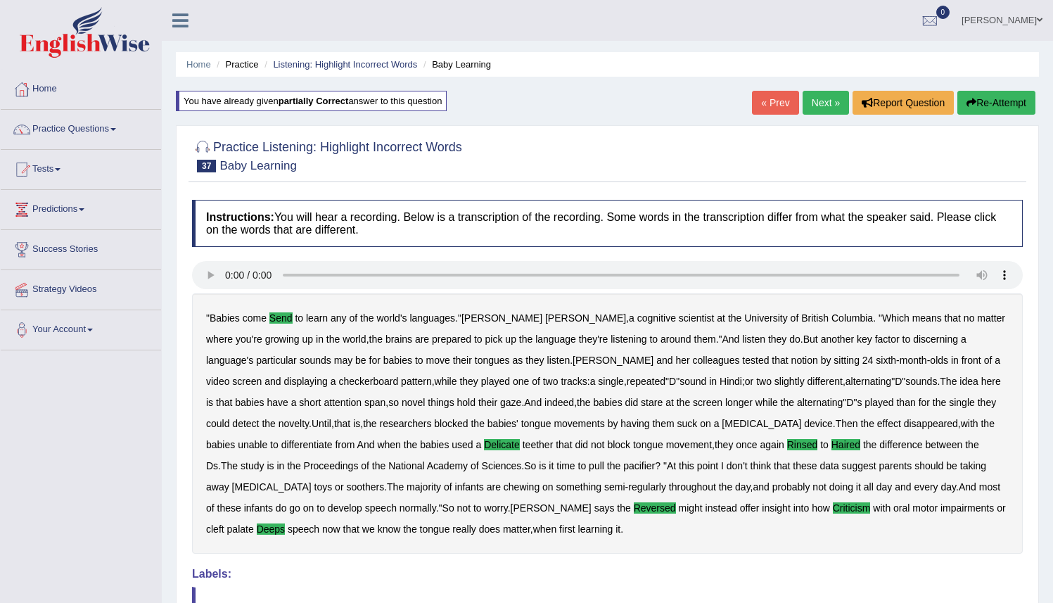
drag, startPoint x: 1063, startPoint y: 430, endPoint x: 1008, endPoint y: 291, distance: 150.0
click at [1013, 303] on html "Toggle navigation Home Practice Questions Speaking Practice Read Aloud Repeat S…" at bounding box center [526, 301] width 1053 height 603
click at [811, 101] on link "Next »" at bounding box center [826, 103] width 46 height 24
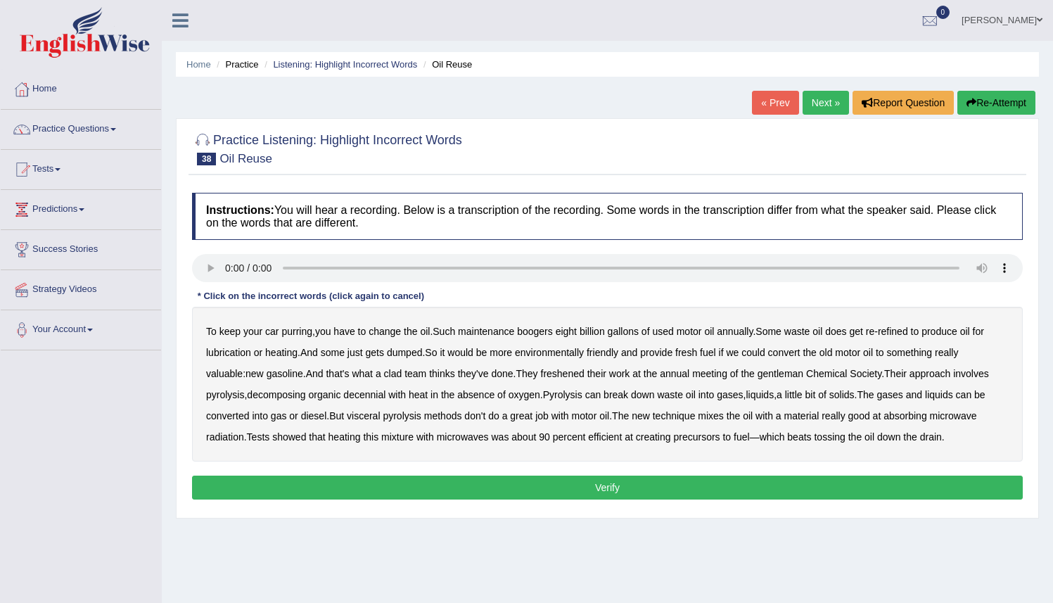
drag, startPoint x: 547, startPoint y: 334, endPoint x: 557, endPoint y: 331, distance: 9.8
click at [547, 334] on b "boogers" at bounding box center [535, 331] width 36 height 11
click at [402, 377] on b "clad" at bounding box center [393, 373] width 18 height 11
click at [569, 372] on b "freshened" at bounding box center [563, 373] width 44 height 11
click at [794, 373] on b "gentleman" at bounding box center [781, 373] width 46 height 11
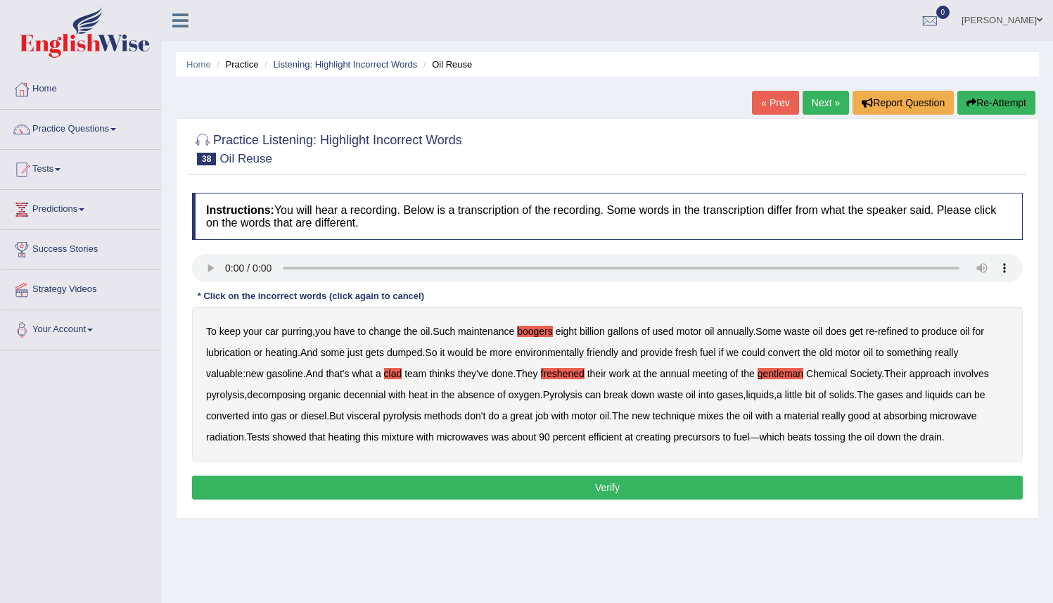
click at [378, 398] on b "decennial" at bounding box center [364, 394] width 42 height 11
click at [369, 420] on b "visceral" at bounding box center [363, 415] width 33 height 11
click at [699, 486] on button "Verify" at bounding box center [607, 488] width 831 height 24
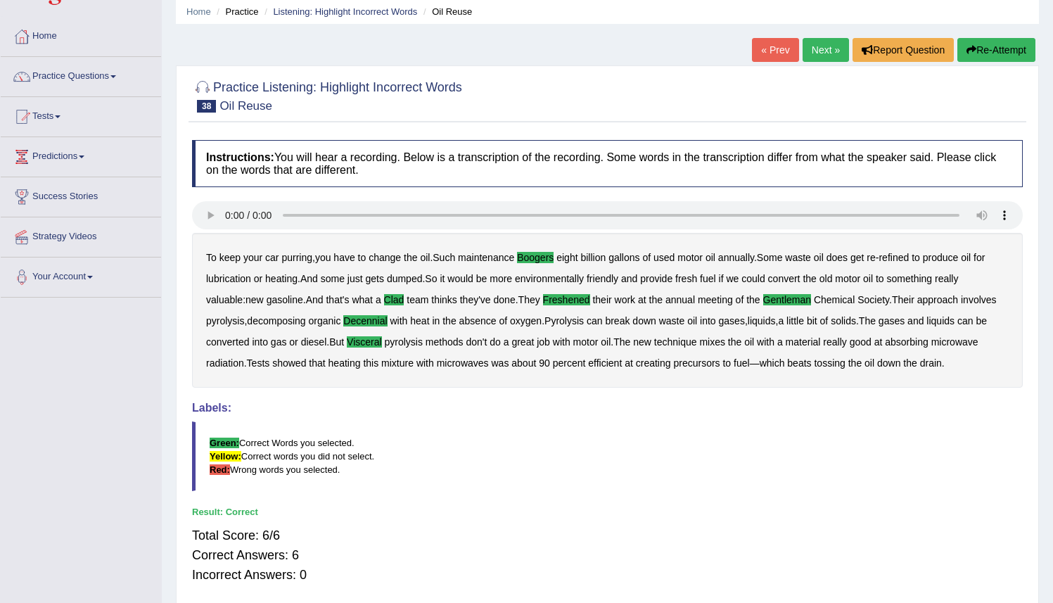
scroll to position [52, 0]
click at [810, 50] on link "Next »" at bounding box center [826, 51] width 46 height 24
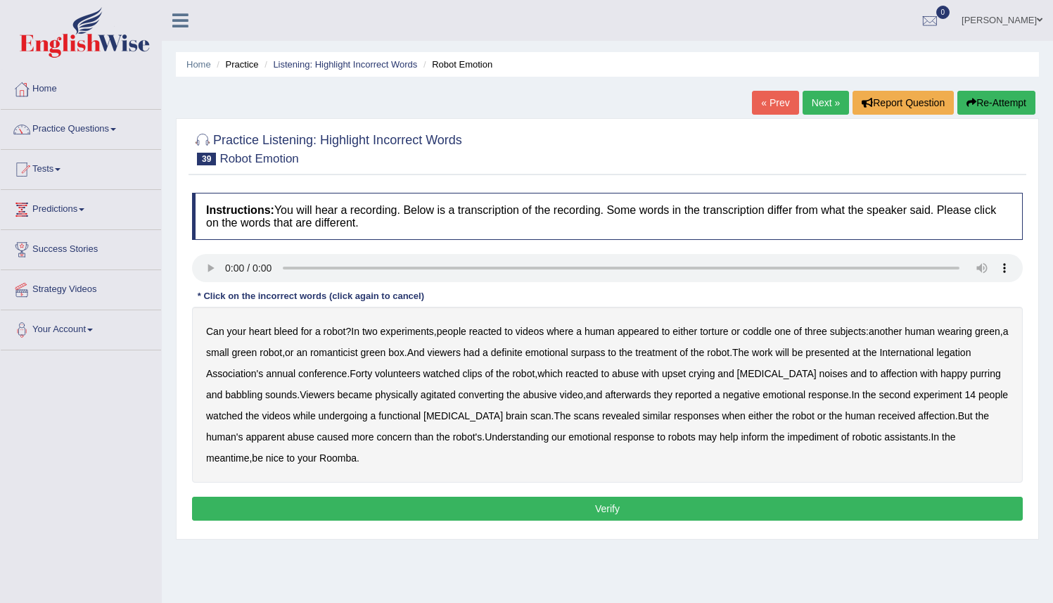
click at [358, 354] on b "romanticist" at bounding box center [334, 352] width 48 height 11
click at [605, 351] on b "surpass" at bounding box center [588, 352] width 34 height 11
click at [937, 358] on b "legation" at bounding box center [954, 352] width 34 height 11
click at [505, 399] on b "converting" at bounding box center [482, 394] width 46 height 11
click at [861, 443] on div "Can your heart bleed for a robot ? In two experiments , people reacted to video…" at bounding box center [607, 395] width 831 height 176
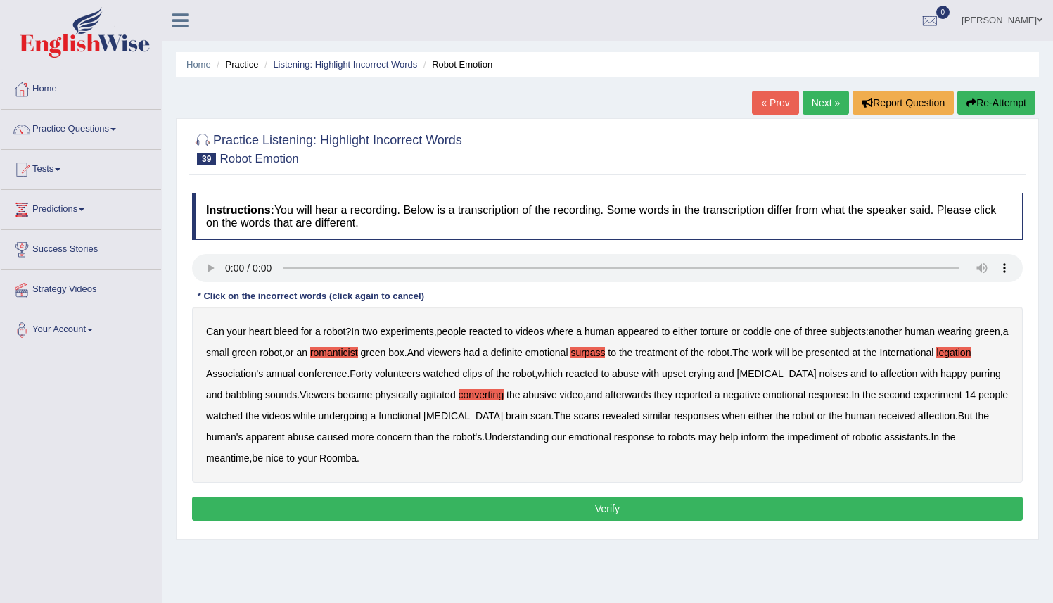
click at [839, 438] on b "impediment" at bounding box center [813, 436] width 51 height 11
click at [369, 499] on button "Verify" at bounding box center [607, 509] width 831 height 24
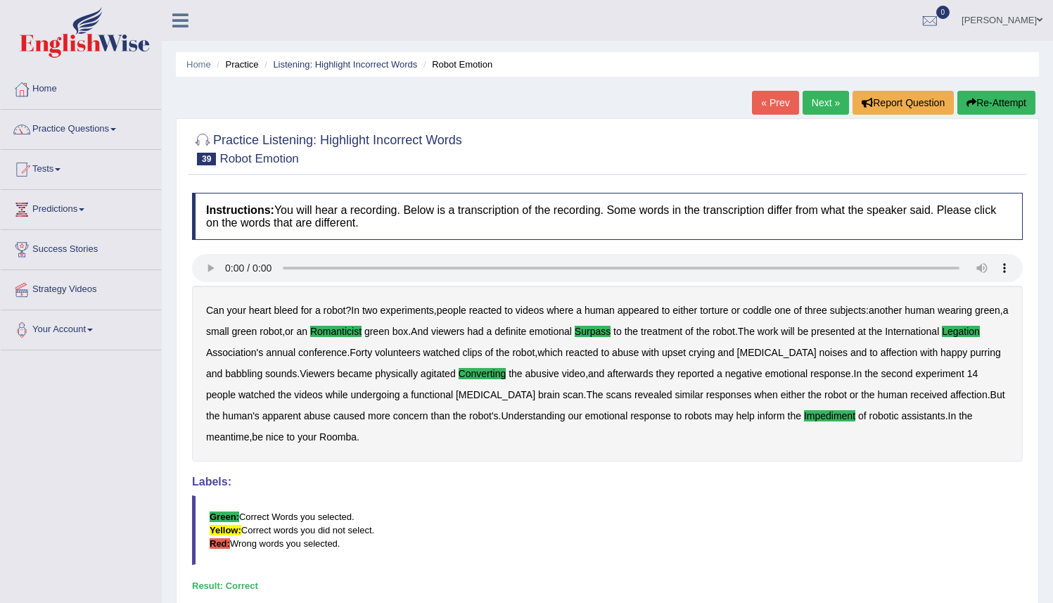
click at [815, 101] on link "Next »" at bounding box center [826, 103] width 46 height 24
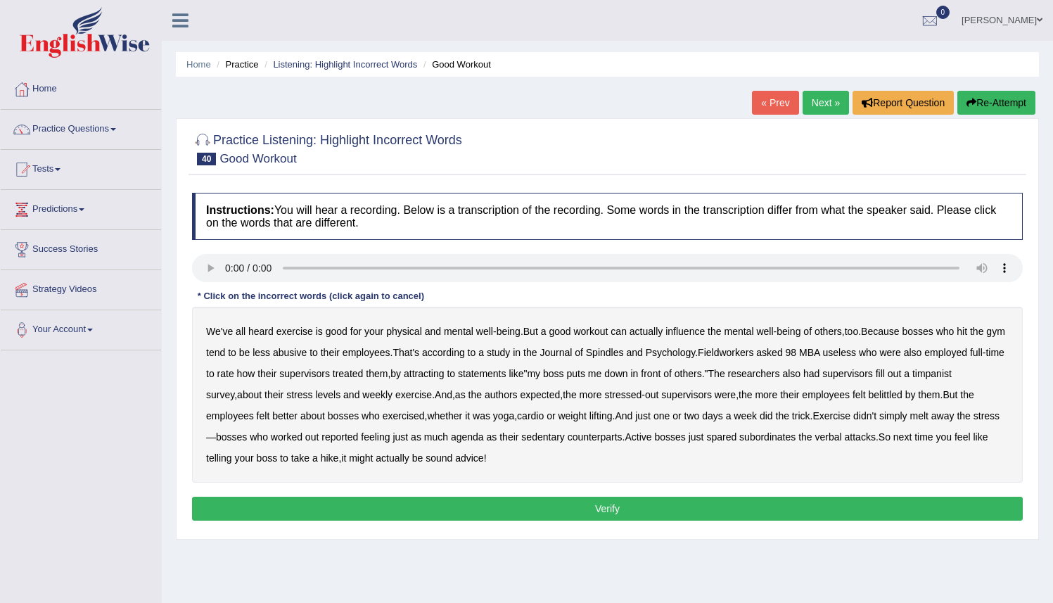
click at [624, 352] on b "Spindles" at bounding box center [605, 352] width 38 height 11
click at [754, 357] on b "Fieldworkers" at bounding box center [726, 352] width 56 height 11
click at [877, 359] on div "We've all heard exercise is good for your physical and mental well - being . Bu…" at bounding box center [607, 395] width 831 height 176
click at [820, 352] on b "MBA" at bounding box center [809, 352] width 21 height 11
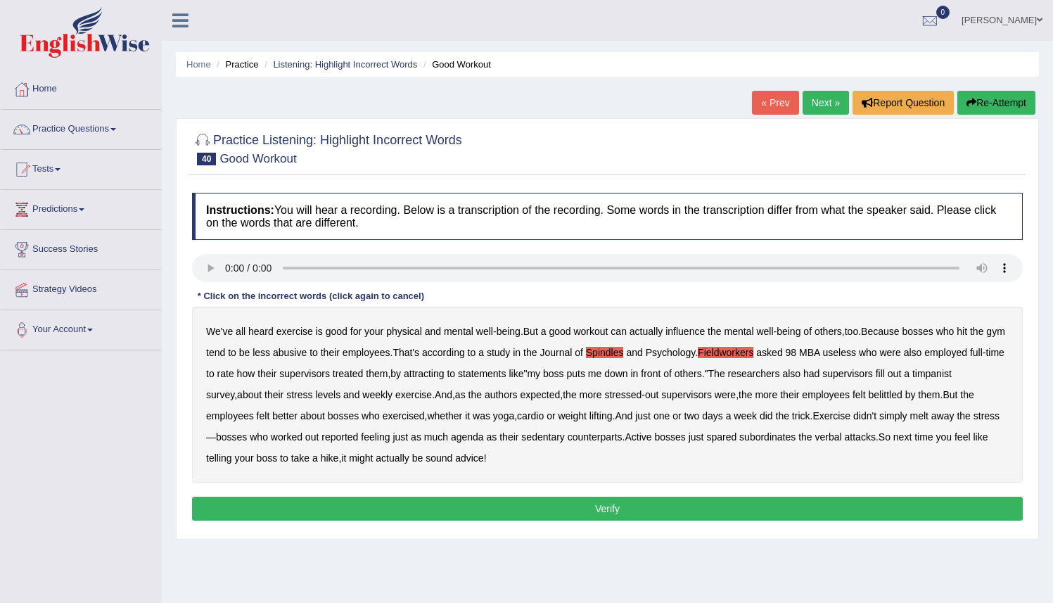
click at [856, 355] on b "useless" at bounding box center [839, 352] width 33 height 11
click at [913, 379] on b "timpanist" at bounding box center [932, 373] width 39 height 11
click at [484, 440] on b "agenda" at bounding box center [467, 436] width 33 height 11
click at [564, 439] on b "sedentary" at bounding box center [542, 436] width 43 height 11
click at [492, 377] on div "We've all heard exercise is good for your physical and mental well - being . Bu…" at bounding box center [607, 395] width 831 height 176
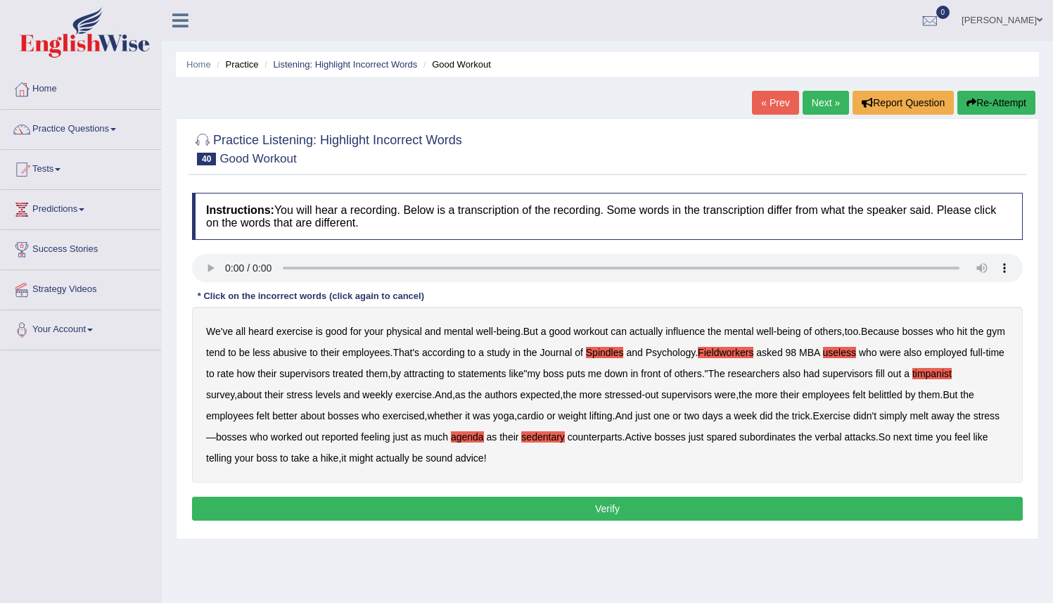
click at [445, 373] on b "attracting" at bounding box center [424, 373] width 41 height 11
click at [564, 438] on b "sedentary" at bounding box center [542, 436] width 43 height 11
click at [605, 513] on button "Verify" at bounding box center [607, 509] width 831 height 24
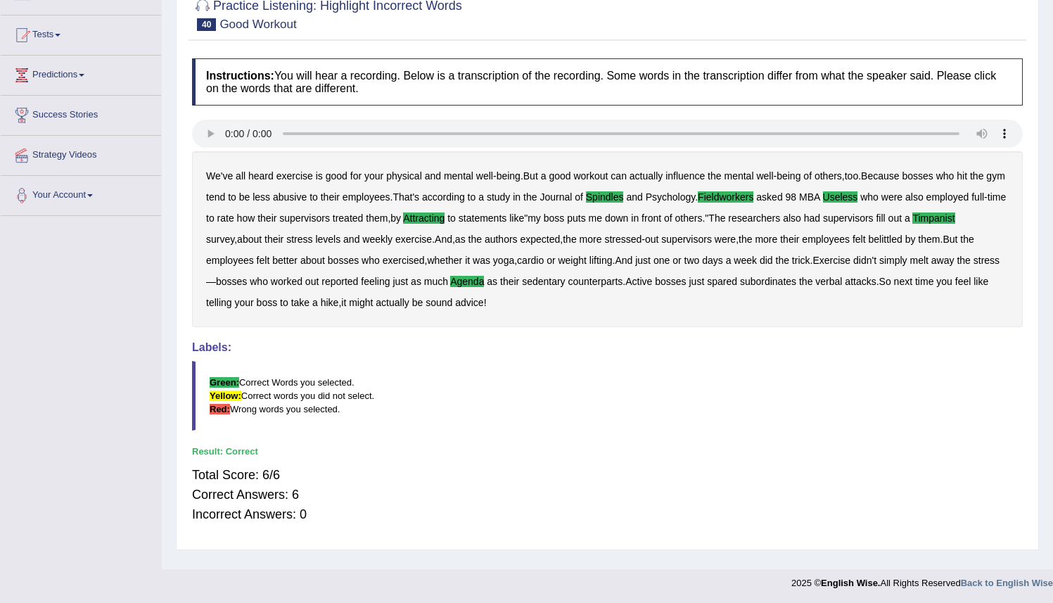
scroll to position [136, 0]
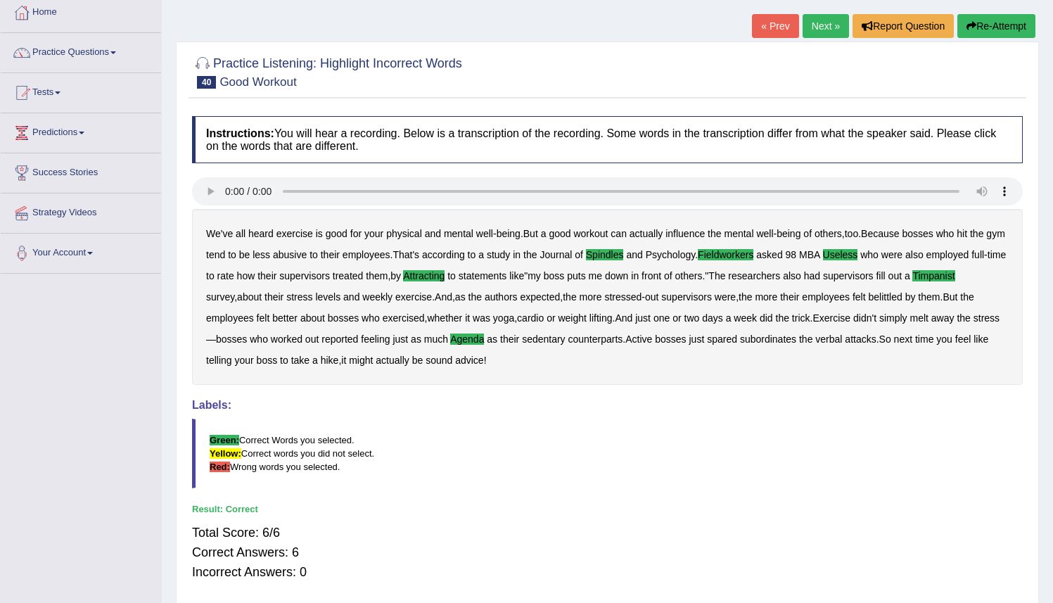
drag, startPoint x: 1063, startPoint y: 317, endPoint x: 1053, endPoint y: 265, distance: 53.1
click at [1053, 269] on html "Toggle navigation Home Practice Questions Speaking Practice Read Aloud Repeat S…" at bounding box center [526, 224] width 1053 height 603
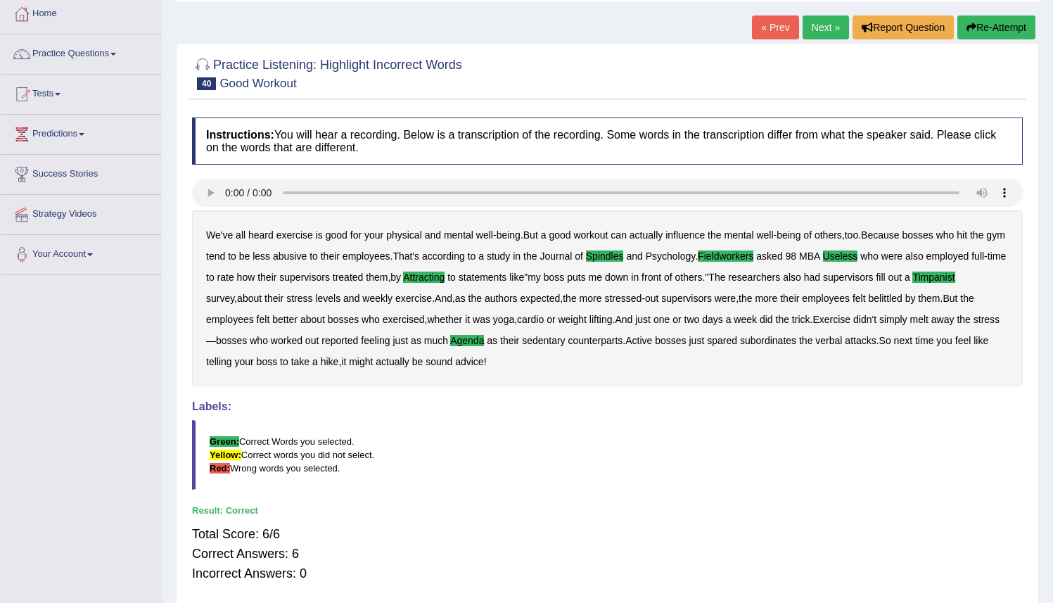
click at [813, 27] on link "Next »" at bounding box center [826, 27] width 46 height 24
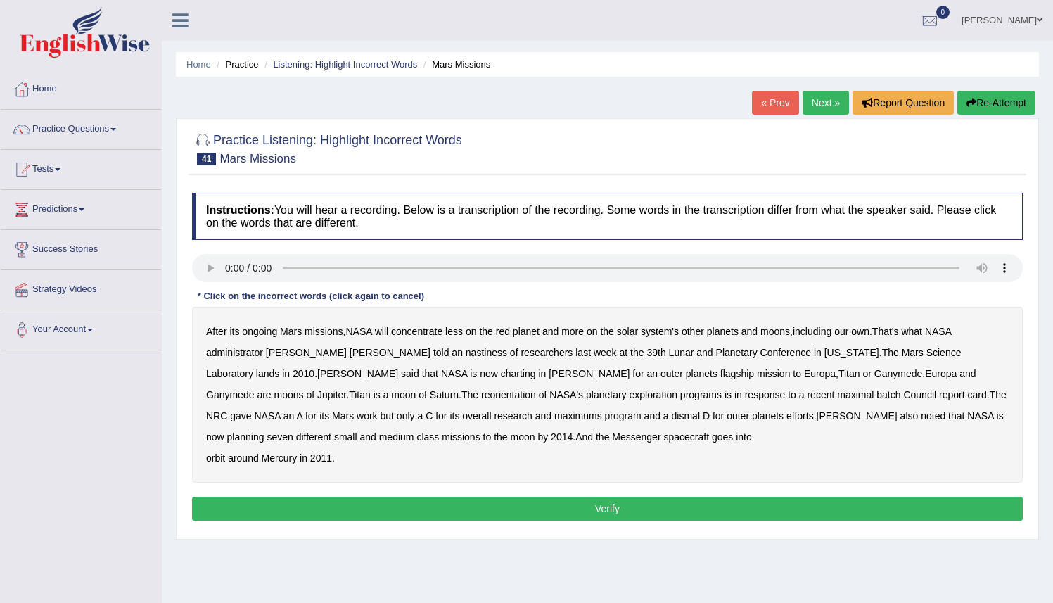
drag, startPoint x: 380, startPoint y: 357, endPoint x: 387, endPoint y: 355, distance: 7.6
click at [466, 357] on b "nastiness" at bounding box center [487, 352] width 42 height 11
click at [501, 378] on b "charting" at bounding box center [518, 373] width 35 height 11
click at [837, 399] on b "maximal" at bounding box center [855, 394] width 37 height 11
click at [837, 395] on b "maximal" at bounding box center [855, 394] width 37 height 11
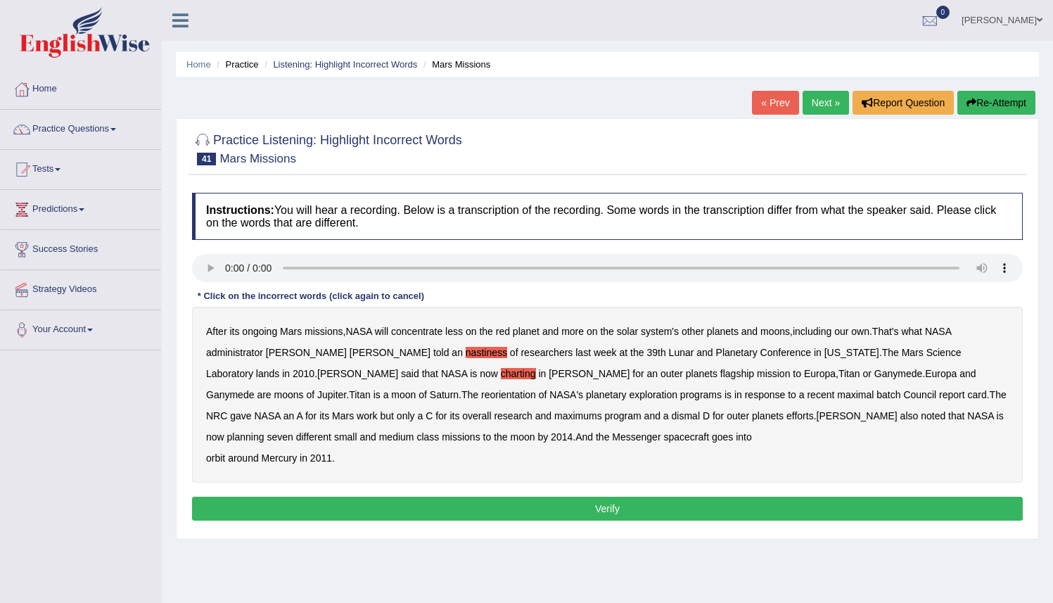
click at [837, 398] on b "maximal" at bounding box center [855, 394] width 37 height 11
click at [877, 395] on b "batch" at bounding box center [889, 394] width 24 height 11
drag, startPoint x: 312, startPoint y: 421, endPoint x: 324, endPoint y: 419, distance: 12.1
click at [554, 421] on b "maximums" at bounding box center [578, 415] width 48 height 11
click at [473, 507] on button "Verify" at bounding box center [607, 509] width 831 height 24
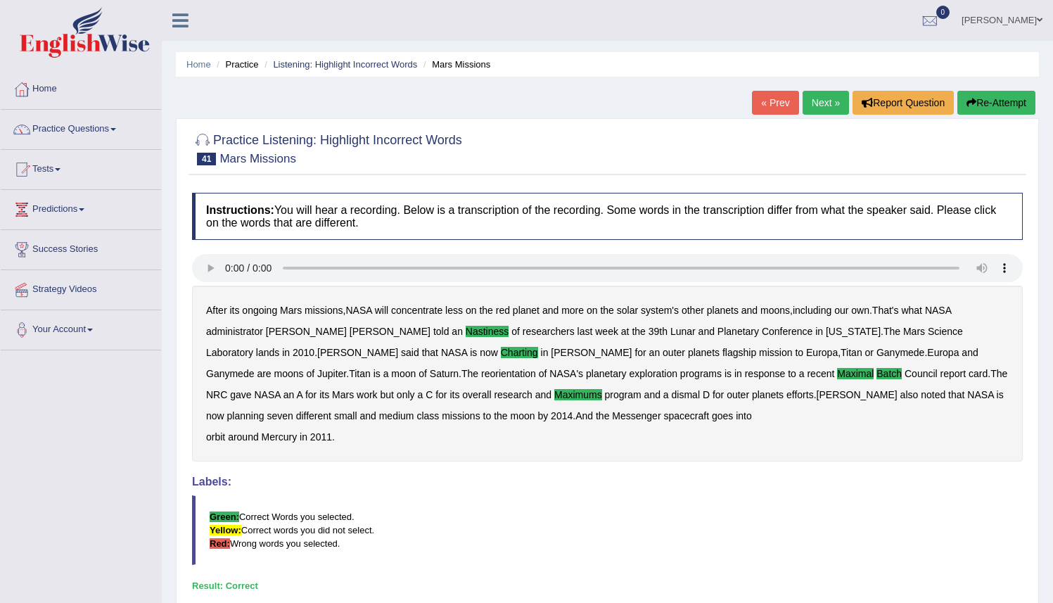
click at [809, 103] on link "Next »" at bounding box center [826, 103] width 46 height 24
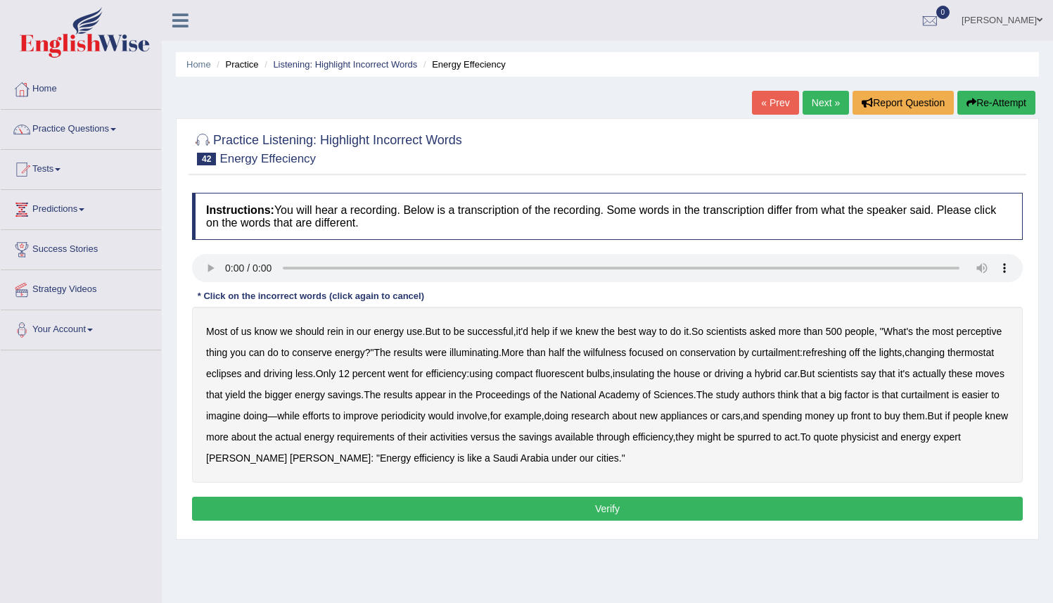
click at [957, 337] on b "perceptive" at bounding box center [980, 331] width 46 height 11
drag, startPoint x: 661, startPoint y: 355, endPoint x: 683, endPoint y: 352, distance: 22.1
click at [627, 355] on b "wilfulness" at bounding box center [605, 352] width 43 height 11
click at [846, 353] on b "refreshing" at bounding box center [825, 352] width 44 height 11
click at [242, 377] on b "eclipses" at bounding box center [224, 373] width 36 height 11
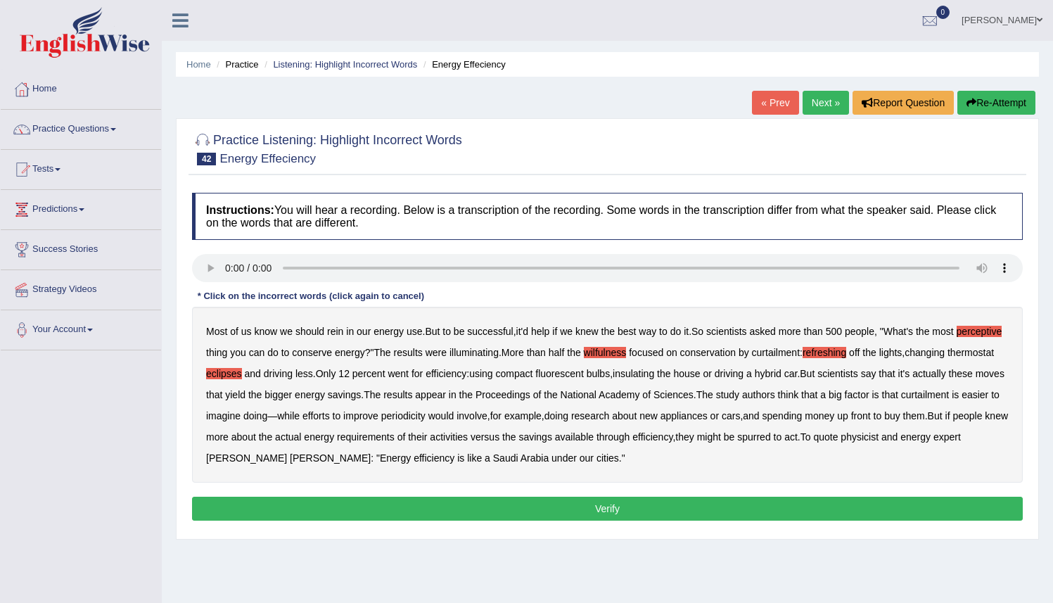
click at [570, 422] on div "Most of us know we should rein in our energy use . But to be successful , it'd …" at bounding box center [607, 395] width 831 height 176
click at [426, 412] on b "periodicity" at bounding box center [403, 415] width 44 height 11
click at [656, 504] on button "Verify" at bounding box center [607, 509] width 831 height 24
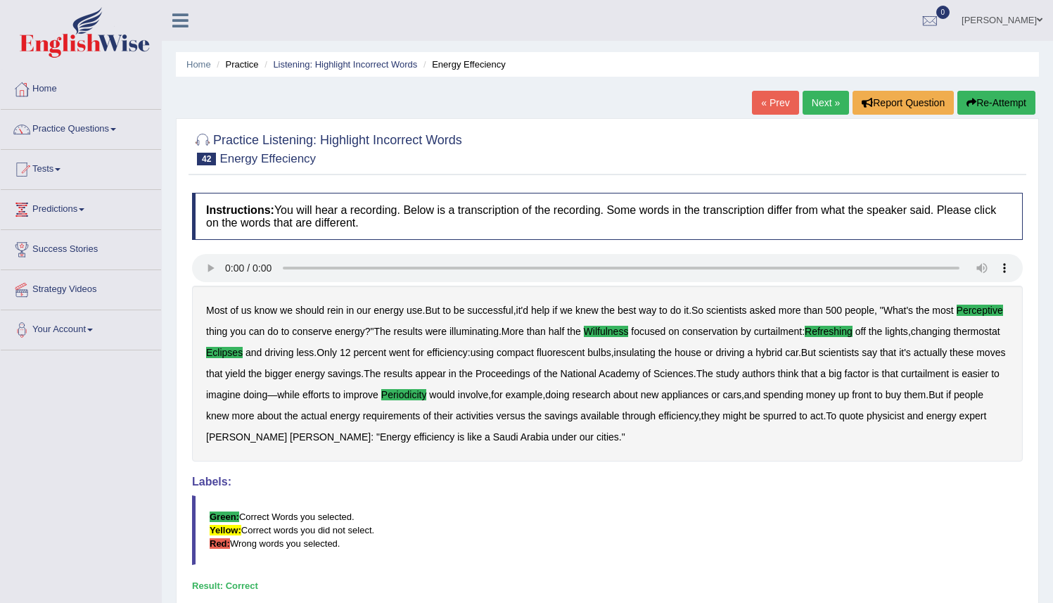
click at [810, 106] on link "Next »" at bounding box center [826, 103] width 46 height 24
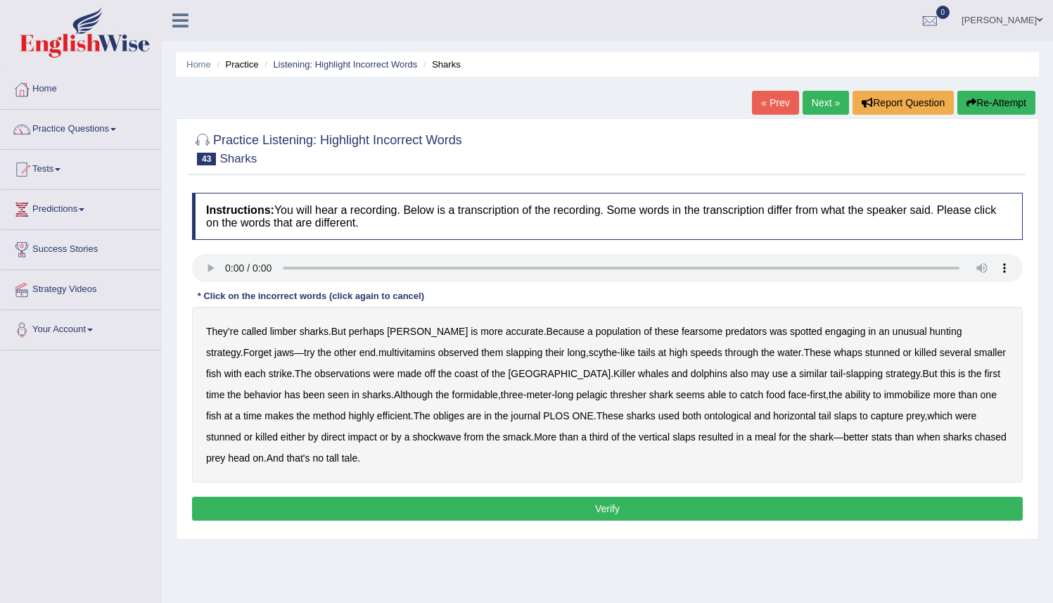
click at [293, 333] on b "limber" at bounding box center [283, 331] width 27 height 11
drag, startPoint x: 340, startPoint y: 350, endPoint x: 391, endPoint y: 341, distance: 52.2
click at [379, 350] on b "multivitamins" at bounding box center [407, 352] width 57 height 11
click at [433, 418] on b "obliges" at bounding box center [448, 415] width 31 height 11
click at [543, 417] on b "PLOS" at bounding box center [556, 415] width 26 height 11
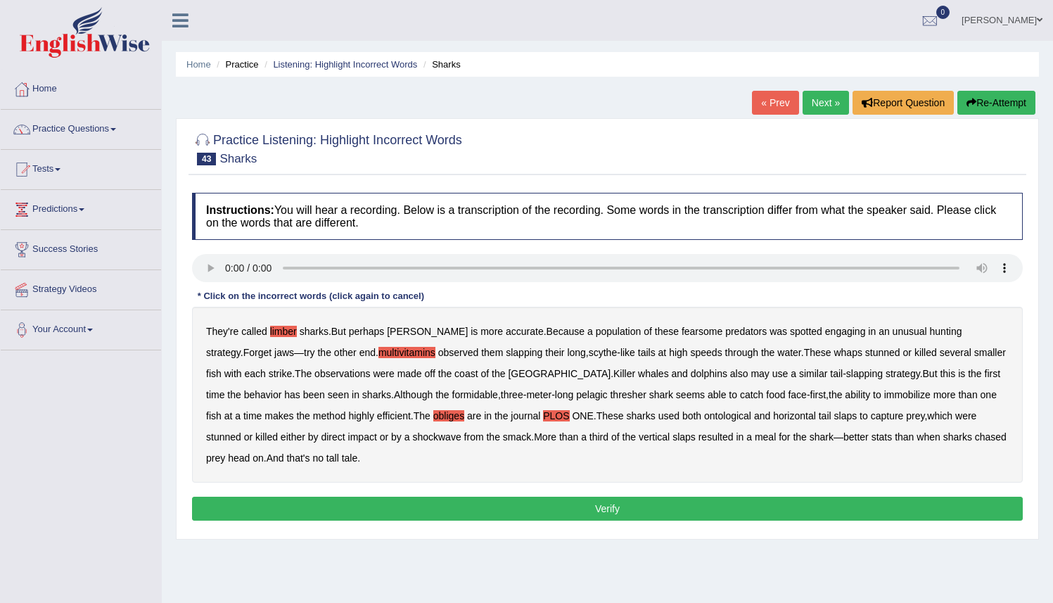
click at [543, 417] on b "PLOS" at bounding box center [556, 415] width 26 height 11
click at [704, 418] on b "ontological" at bounding box center [727, 415] width 47 height 11
click at [457, 507] on button "Verify" at bounding box center [607, 509] width 831 height 24
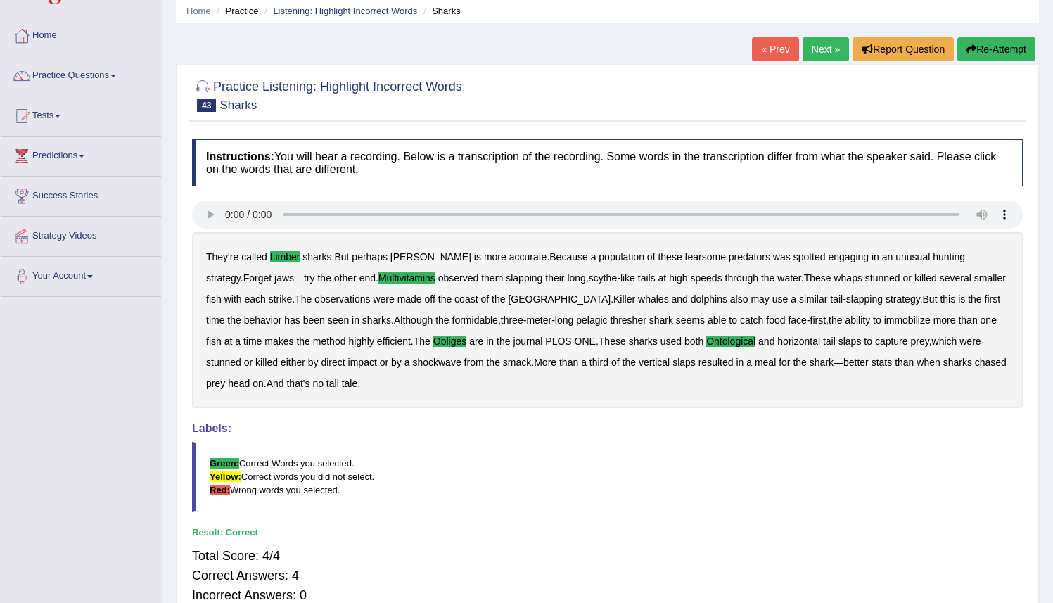
scroll to position [53, 0]
drag, startPoint x: 1063, startPoint y: 210, endPoint x: 1026, endPoint y: 240, distance: 48.0
click at [1053, 253] on html "Toggle navigation Home Practice Questions Speaking Practice Read Aloud Repeat S…" at bounding box center [526, 248] width 1053 height 603
click at [813, 49] on link "Next »" at bounding box center [826, 50] width 46 height 24
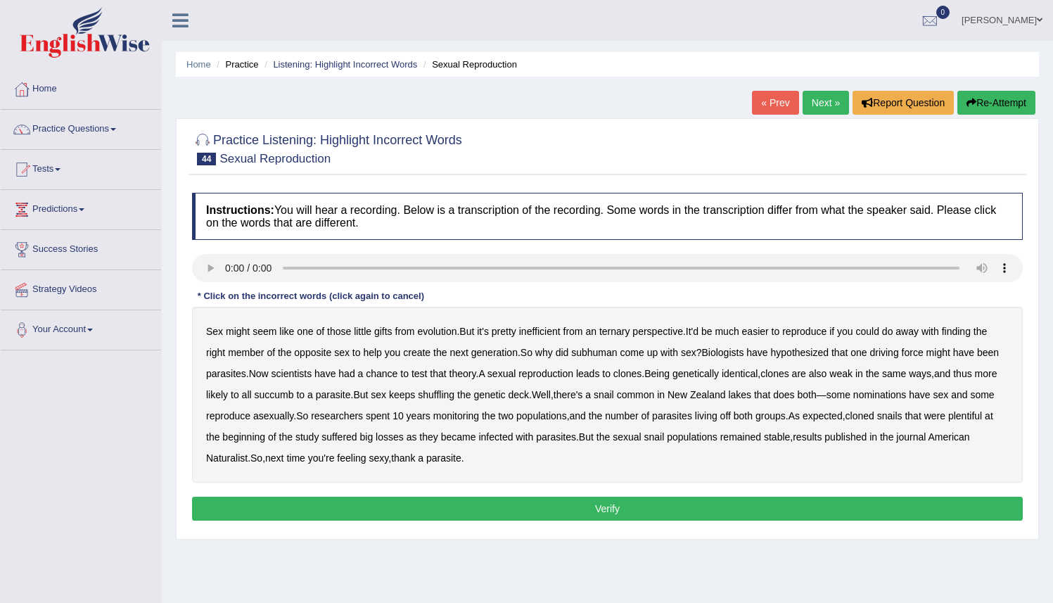
click at [613, 331] on b "ternary" at bounding box center [615, 331] width 31 height 11
click at [613, 351] on b "subhuman" at bounding box center [594, 352] width 46 height 11
click at [294, 398] on b "succumb" at bounding box center [274, 394] width 39 height 11
click at [529, 398] on b "deck" at bounding box center [518, 394] width 21 height 11
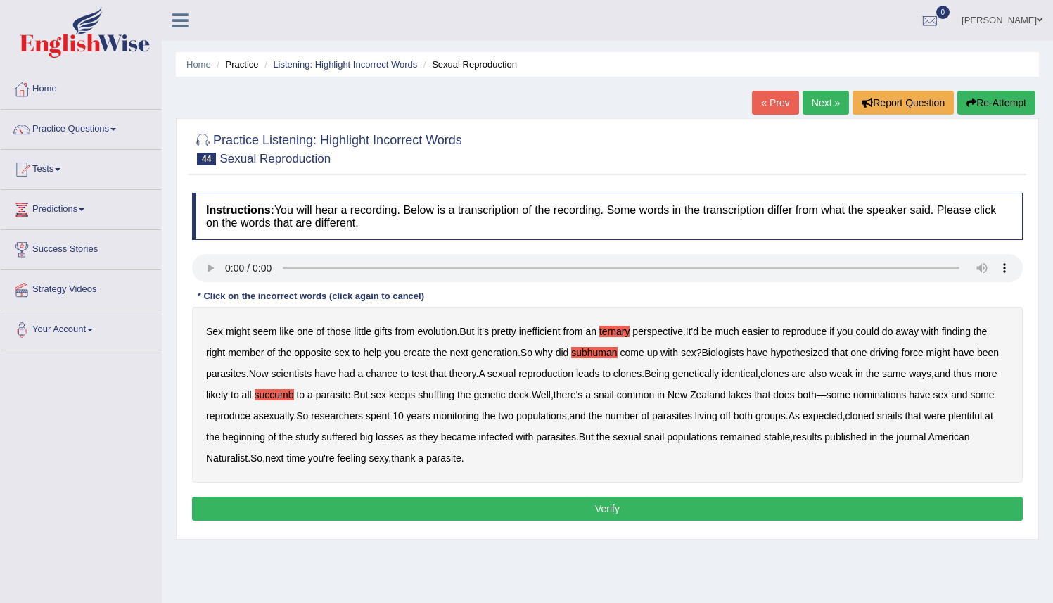
click at [907, 396] on b "nominations" at bounding box center [880, 394] width 53 height 11
click at [339, 511] on button "Verify" at bounding box center [607, 509] width 831 height 24
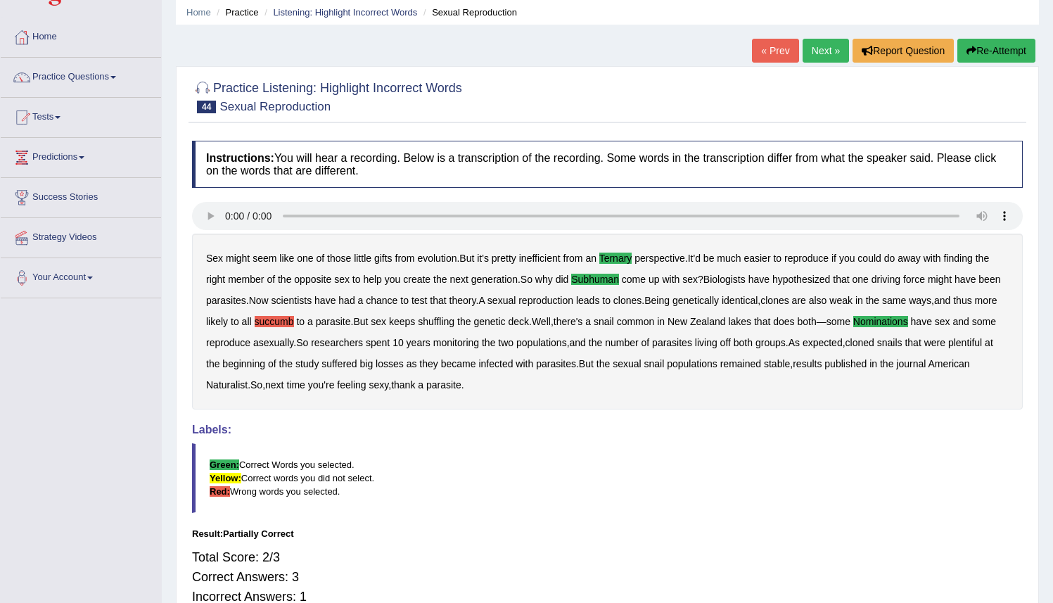
scroll to position [136, 0]
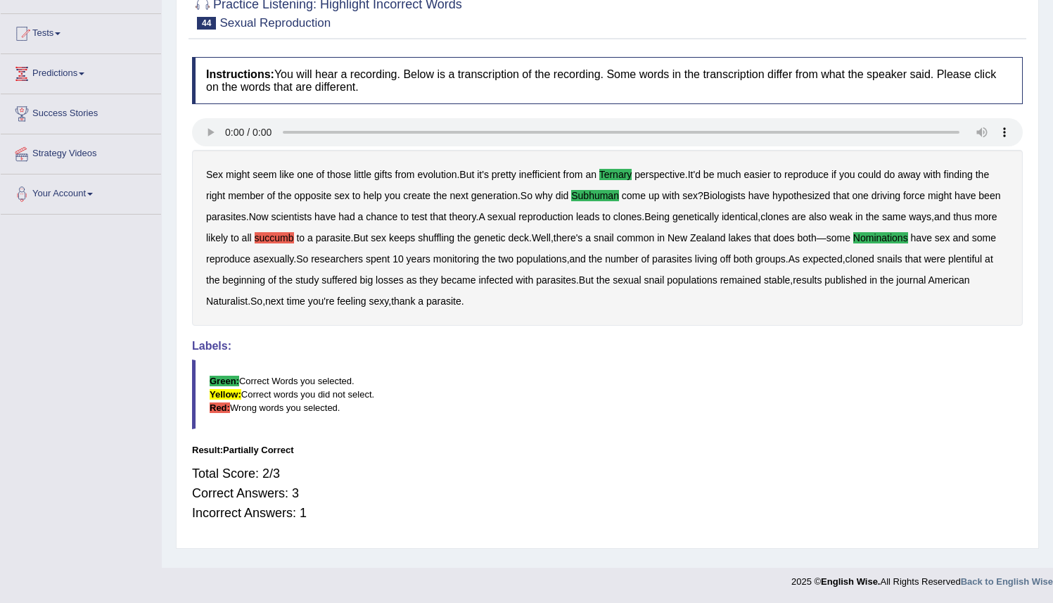
click at [294, 241] on b "succumb" at bounding box center [274, 237] width 39 height 11
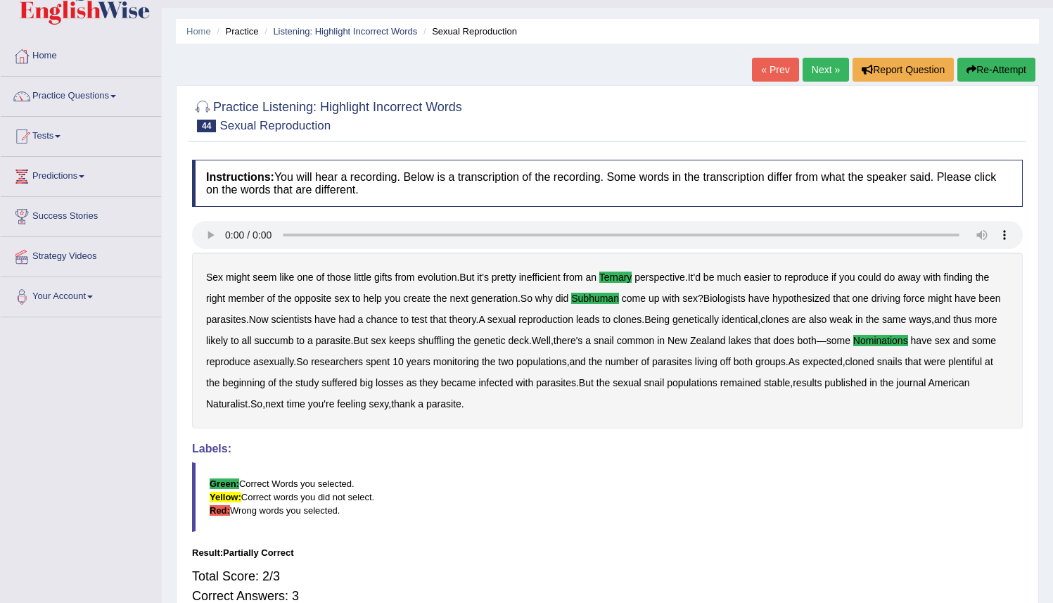
scroll to position [32, 0]
click at [981, 69] on button "Re-Attempt" at bounding box center [997, 70] width 78 height 24
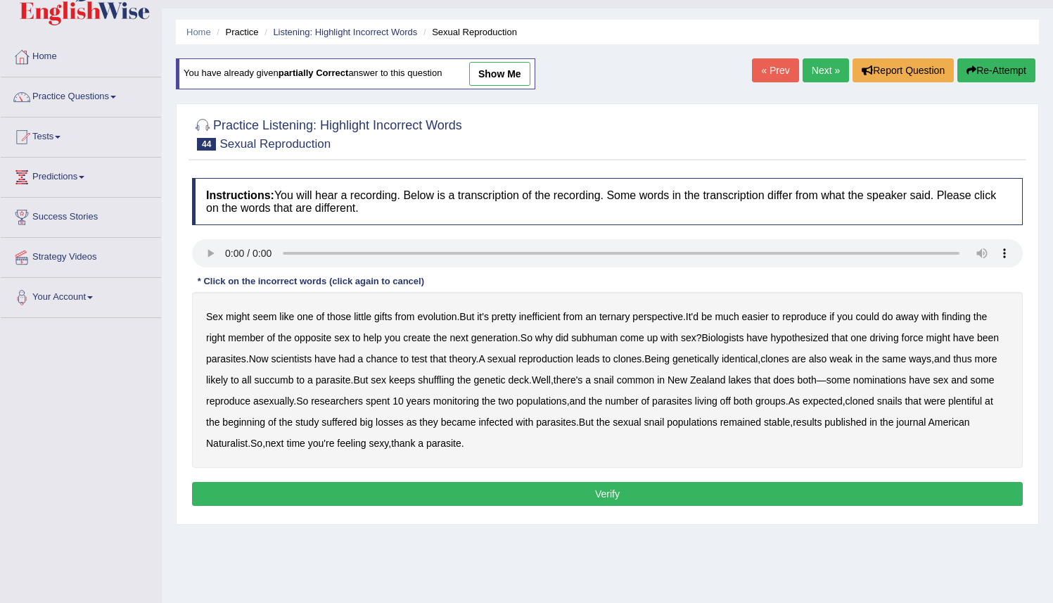
drag, startPoint x: 616, startPoint y: 319, endPoint x: 609, endPoint y: 331, distance: 13.3
click at [616, 319] on b "ternary" at bounding box center [615, 316] width 31 height 11
click at [597, 338] on b "subhuman" at bounding box center [594, 337] width 46 height 11
click at [907, 380] on b "nominations" at bounding box center [880, 379] width 53 height 11
click at [632, 496] on button "Verify" at bounding box center [607, 494] width 831 height 24
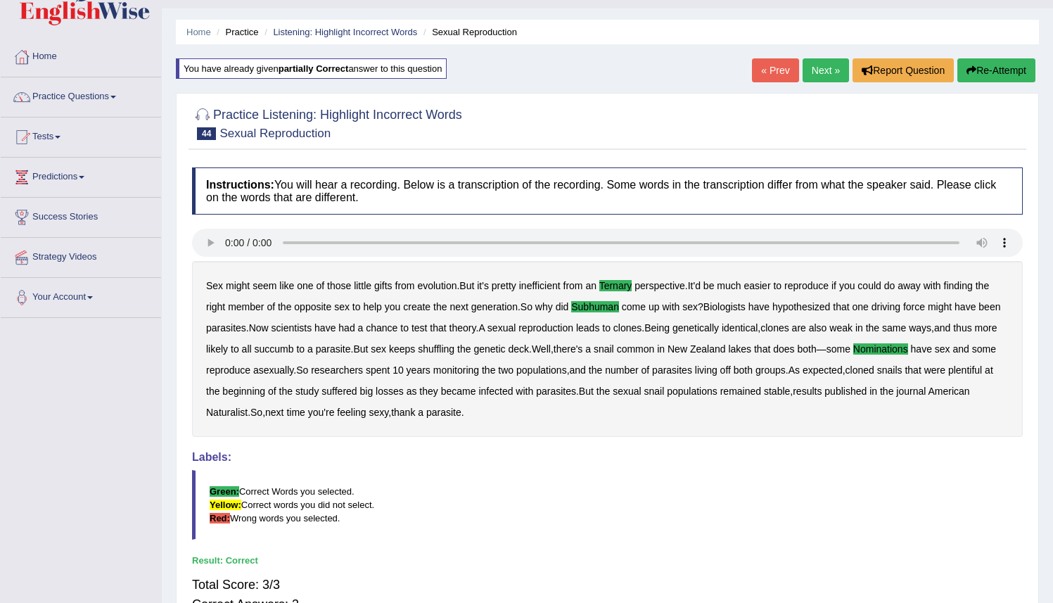
click at [807, 68] on link "Next »" at bounding box center [826, 70] width 46 height 24
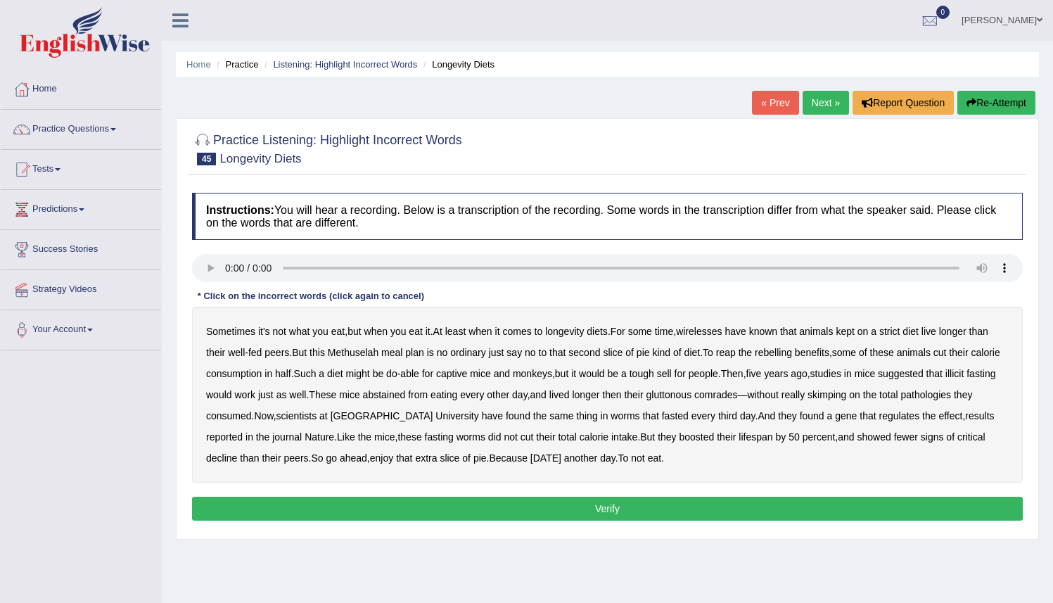
drag, startPoint x: 723, startPoint y: 333, endPoint x: 731, endPoint y: 332, distance: 7.8
click at [722, 333] on b "wirelesses" at bounding box center [699, 331] width 46 height 11
click at [792, 352] on b "rebelling" at bounding box center [773, 352] width 37 height 11
click at [901, 400] on b "pathologies" at bounding box center [926, 394] width 51 height 11
click at [946, 379] on b "illicit" at bounding box center [955, 373] width 18 height 11
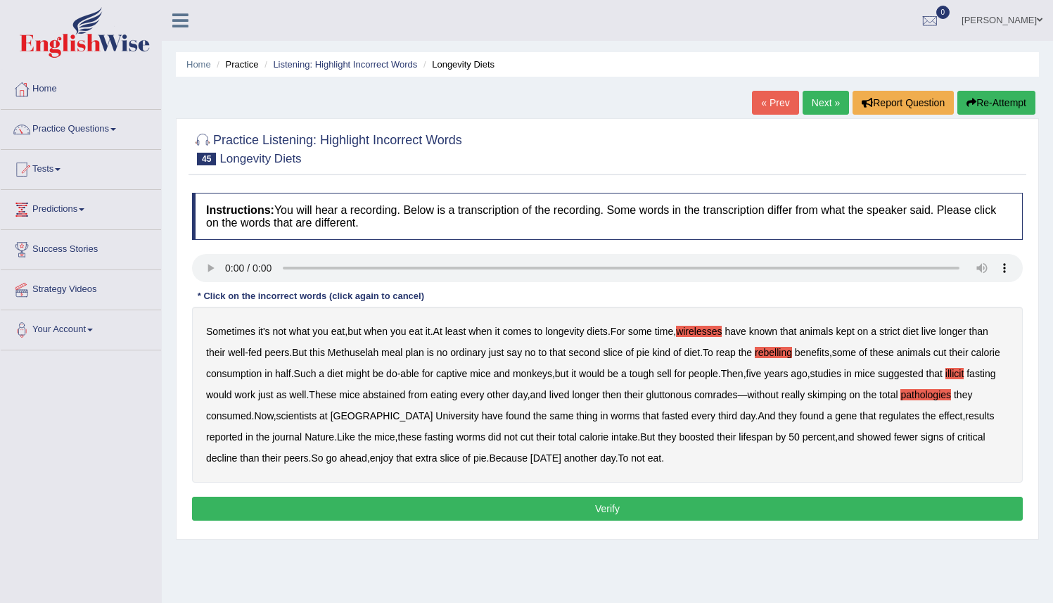
click at [236, 459] on div "Sometimes it's not what you eat , but when you eat it . At least when it comes …" at bounding box center [607, 395] width 831 height 176
click at [958, 443] on b "critical" at bounding box center [972, 436] width 28 height 11
click at [614, 507] on button "Verify" at bounding box center [607, 509] width 831 height 24
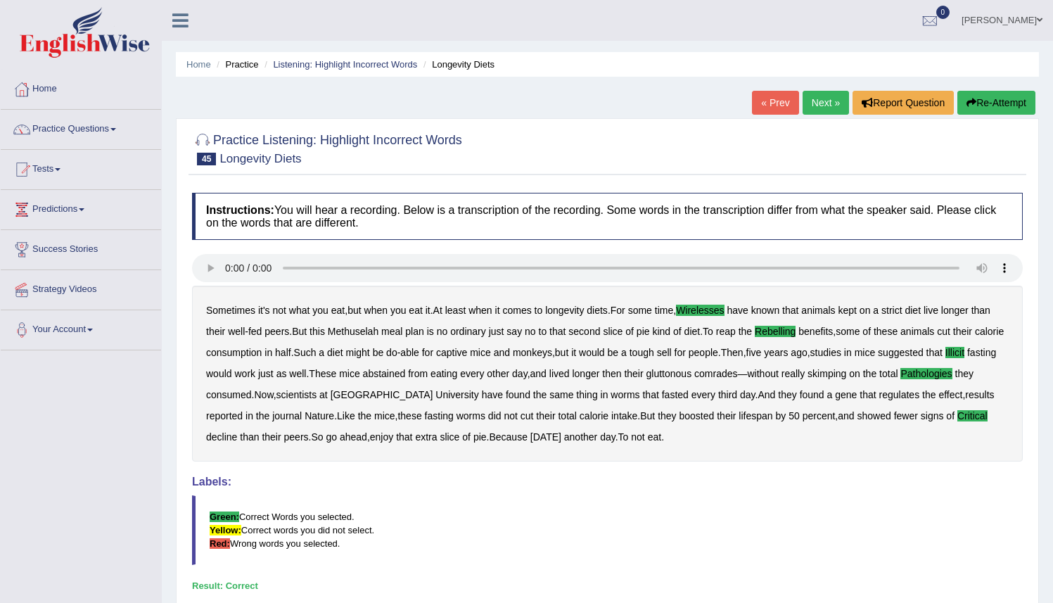
drag, startPoint x: 806, startPoint y: 104, endPoint x: 797, endPoint y: 124, distance: 21.7
click at [806, 104] on link "Next »" at bounding box center [826, 103] width 46 height 24
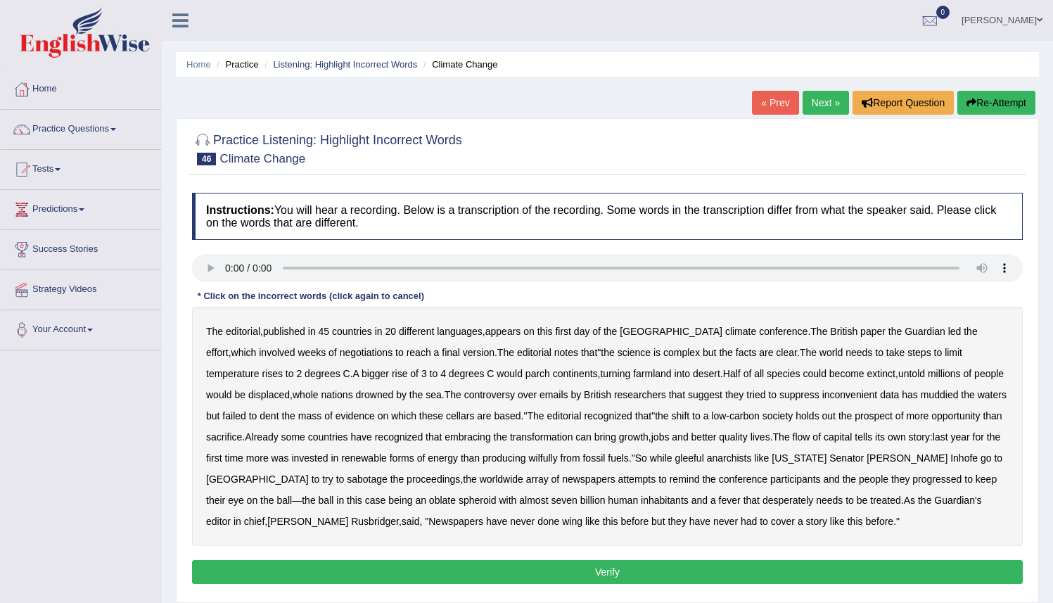
click at [284, 383] on div "The editorial , published in 45 countries in 20 different languages , appears o…" at bounding box center [607, 426] width 831 height 239
click at [455, 419] on b "cellars" at bounding box center [460, 415] width 28 height 11
click at [557, 462] on b "wilfully" at bounding box center [542, 457] width 29 height 11
click at [719, 483] on b "conference" at bounding box center [743, 479] width 49 height 11
click at [721, 484] on b "conference" at bounding box center [743, 479] width 49 height 11
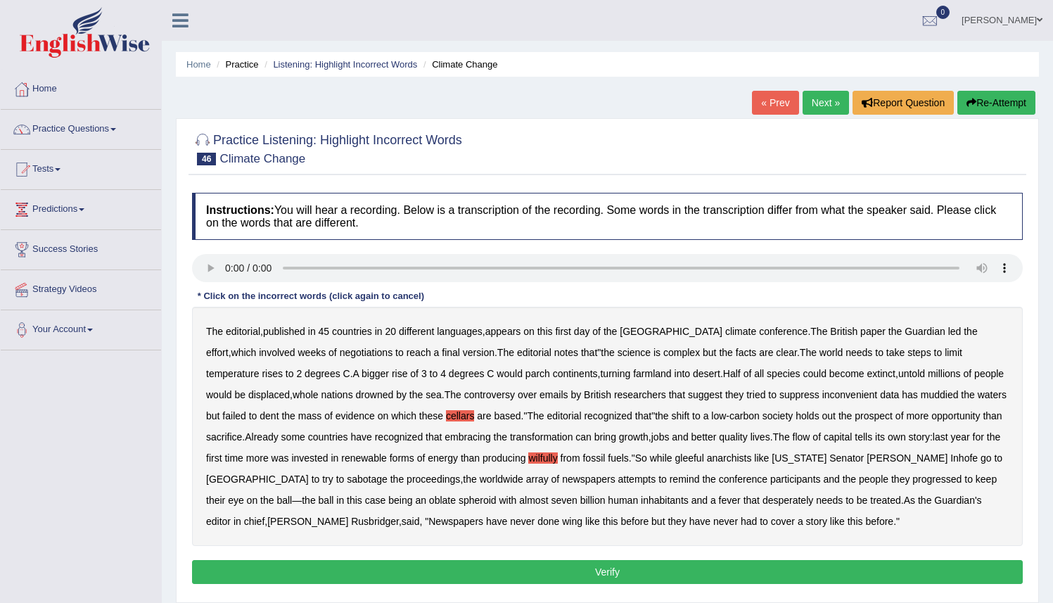
click at [913, 481] on b "progressed" at bounding box center [937, 479] width 49 height 11
click at [646, 573] on button "Verify" at bounding box center [607, 572] width 831 height 24
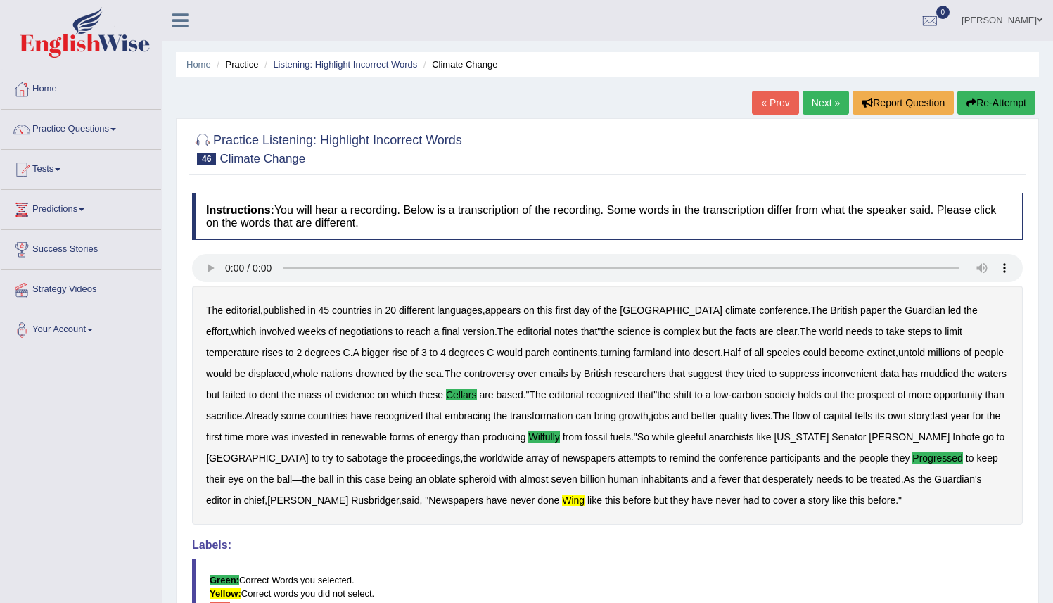
click at [562, 505] on b "wing" at bounding box center [573, 500] width 23 height 11
click at [979, 108] on button "Re-Attempt" at bounding box center [997, 103] width 78 height 24
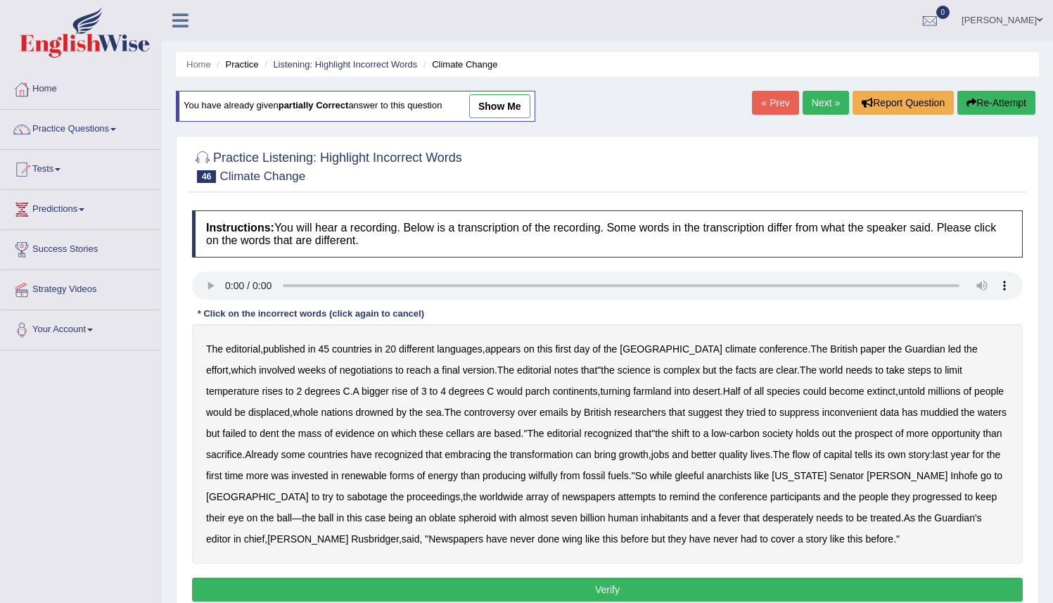
click at [448, 435] on b "cellars" at bounding box center [460, 433] width 28 height 11
click at [562, 541] on b "wing" at bounding box center [572, 538] width 20 height 11
click at [557, 475] on b "wilfully" at bounding box center [542, 475] width 29 height 11
click at [913, 497] on b "progressed" at bounding box center [937, 496] width 49 height 11
click at [654, 588] on button "Verify" at bounding box center [607, 590] width 831 height 24
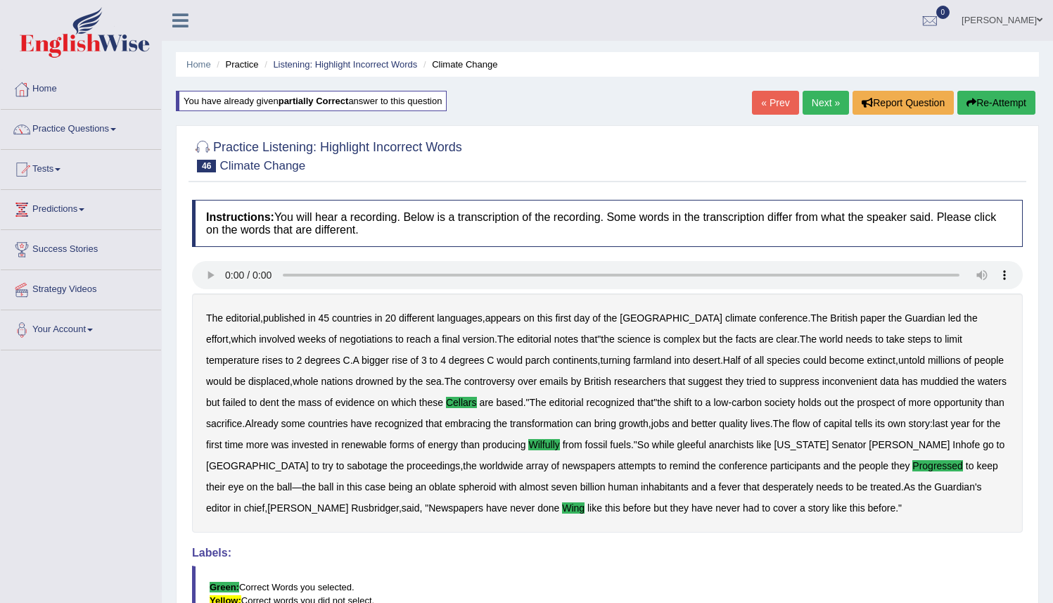
click at [820, 103] on link "Next »" at bounding box center [826, 103] width 46 height 24
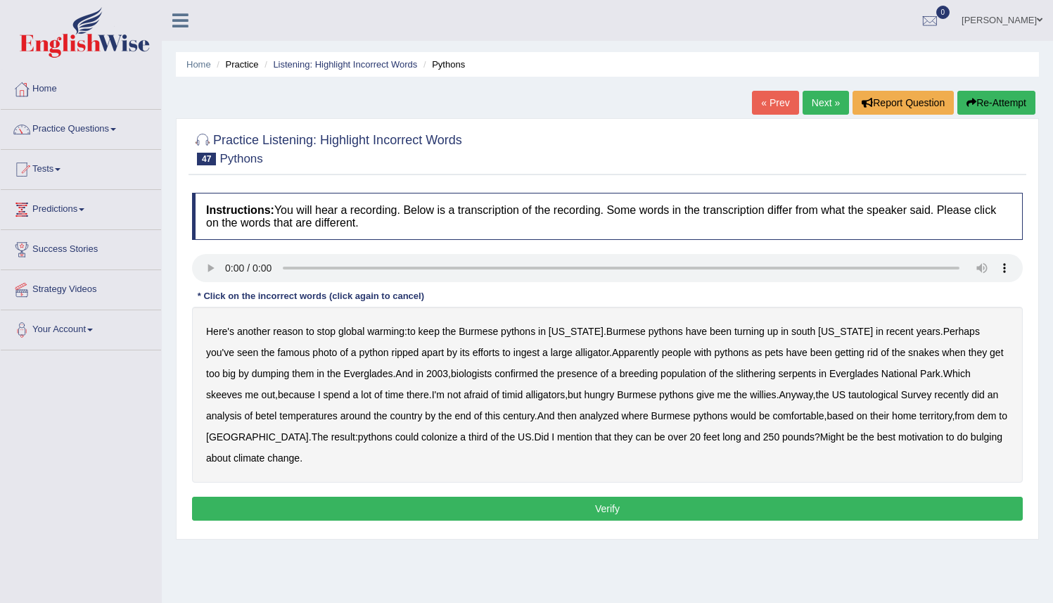
drag, startPoint x: 833, startPoint y: 393, endPoint x: 841, endPoint y: 386, distance: 10.5
click at [839, 388] on div "Here's another reason to stop global warming : to keep the Burmese pythons in […" at bounding box center [607, 395] width 831 height 176
click at [851, 395] on b "tautological" at bounding box center [874, 394] width 50 height 11
click at [860, 395] on b "tautological" at bounding box center [874, 394] width 50 height 11
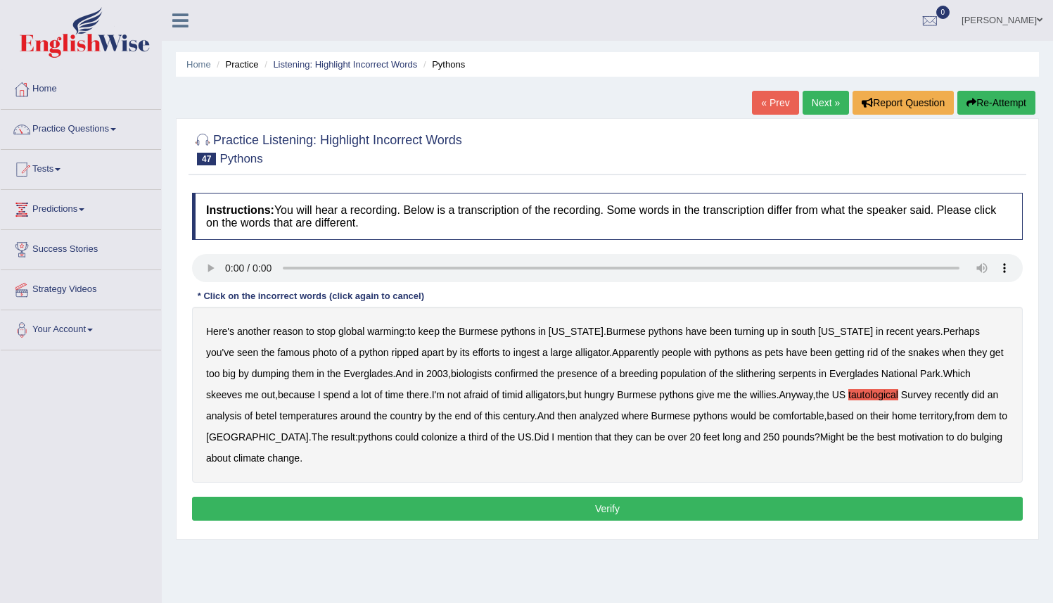
click at [255, 419] on b "betel" at bounding box center [265, 415] width 21 height 11
click at [977, 417] on b "dem" at bounding box center [986, 415] width 19 height 11
click at [971, 439] on b "bulging" at bounding box center [987, 436] width 32 height 11
click at [628, 510] on button "Verify" at bounding box center [607, 509] width 831 height 24
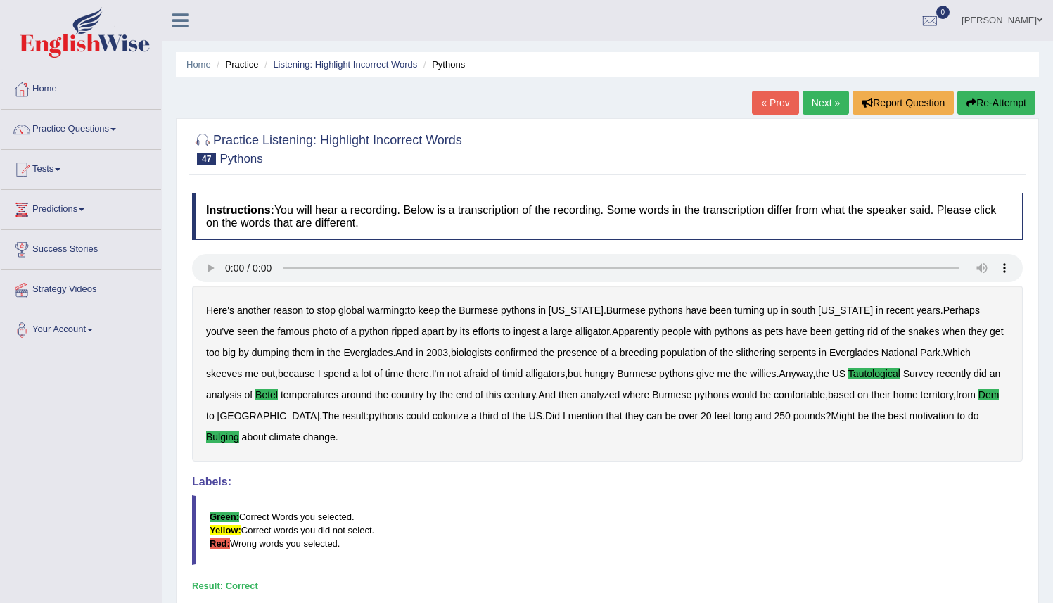
click at [807, 108] on link "Next »" at bounding box center [826, 103] width 46 height 24
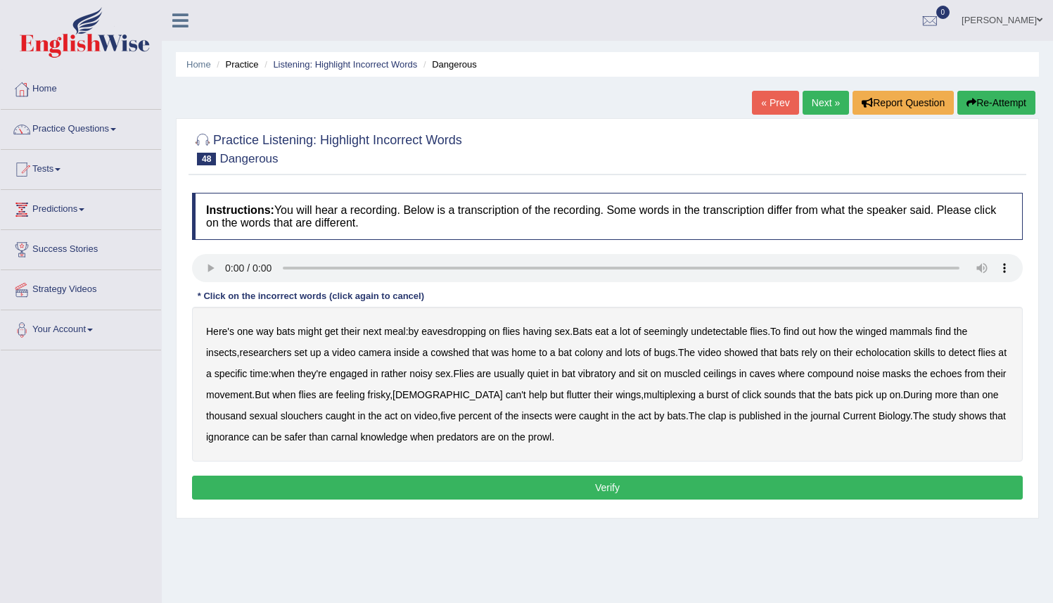
click at [453, 337] on div "Here's one way bats might get their next meal : by eavesdropping on flies havin…" at bounding box center [607, 384] width 831 height 155
click at [701, 378] on b "muscled" at bounding box center [682, 373] width 37 height 11
click at [854, 374] on b "compound" at bounding box center [831, 373] width 46 height 11
click at [616, 377] on b "vibratory" at bounding box center [597, 373] width 38 height 11
click at [649, 398] on b "multiplexing" at bounding box center [670, 394] width 52 height 11
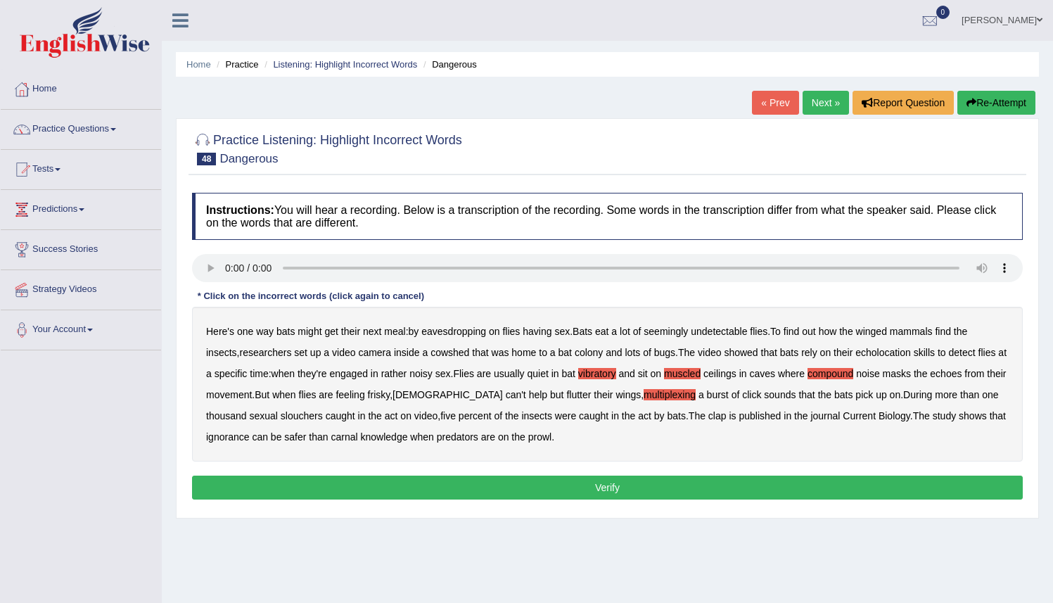
click at [301, 419] on b "slouchers" at bounding box center [302, 415] width 42 height 11
click at [623, 484] on button "Verify" at bounding box center [607, 488] width 831 height 24
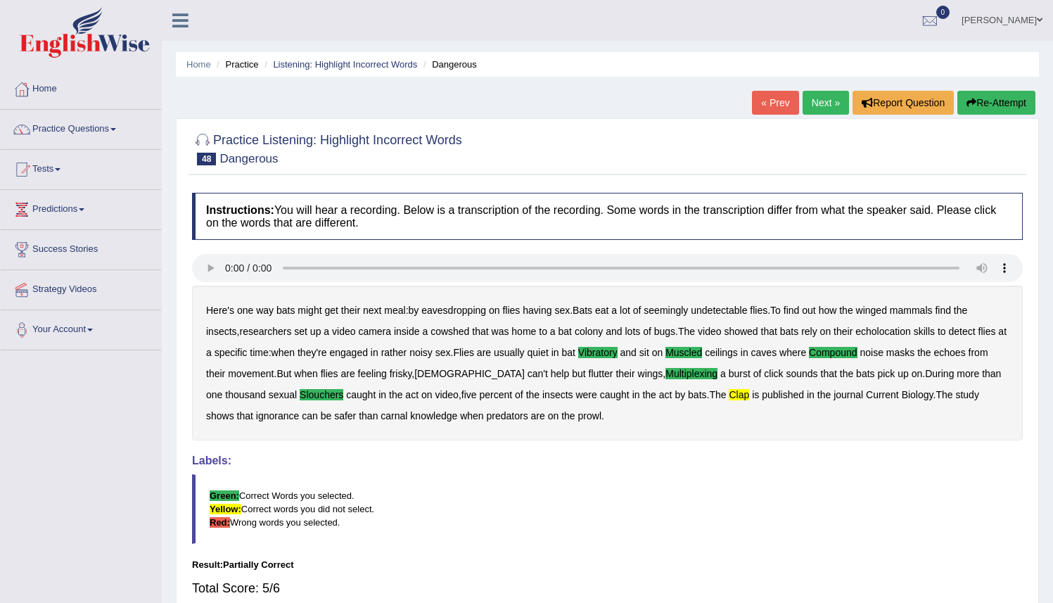
click at [731, 406] on div "Here's one way bats might get their next meal : by eavesdropping on flies havin…" at bounding box center [607, 363] width 831 height 155
click at [732, 398] on b "clap" at bounding box center [739, 394] width 20 height 11
click at [994, 103] on button "Re-Attempt" at bounding box center [997, 103] width 78 height 24
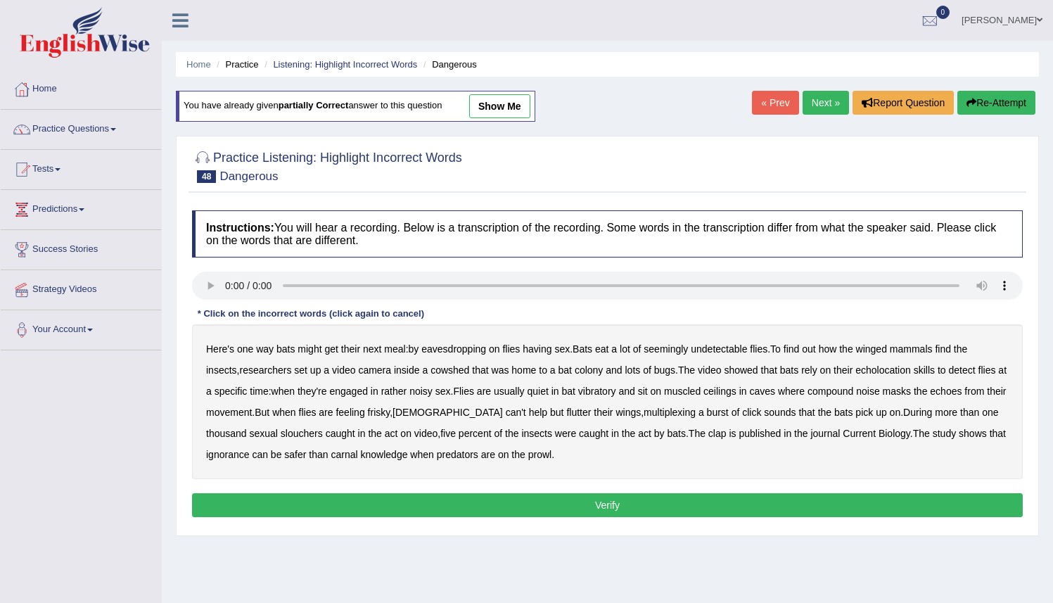
click at [701, 393] on b "muscled" at bounding box center [682, 391] width 37 height 11
click at [300, 434] on b "slouchers" at bounding box center [302, 433] width 42 height 11
click at [727, 436] on b "clap" at bounding box center [718, 433] width 18 height 11
drag, startPoint x: 634, startPoint y: 393, endPoint x: 652, endPoint y: 390, distance: 18.6
click at [616, 393] on b "vibratory" at bounding box center [597, 391] width 38 height 11
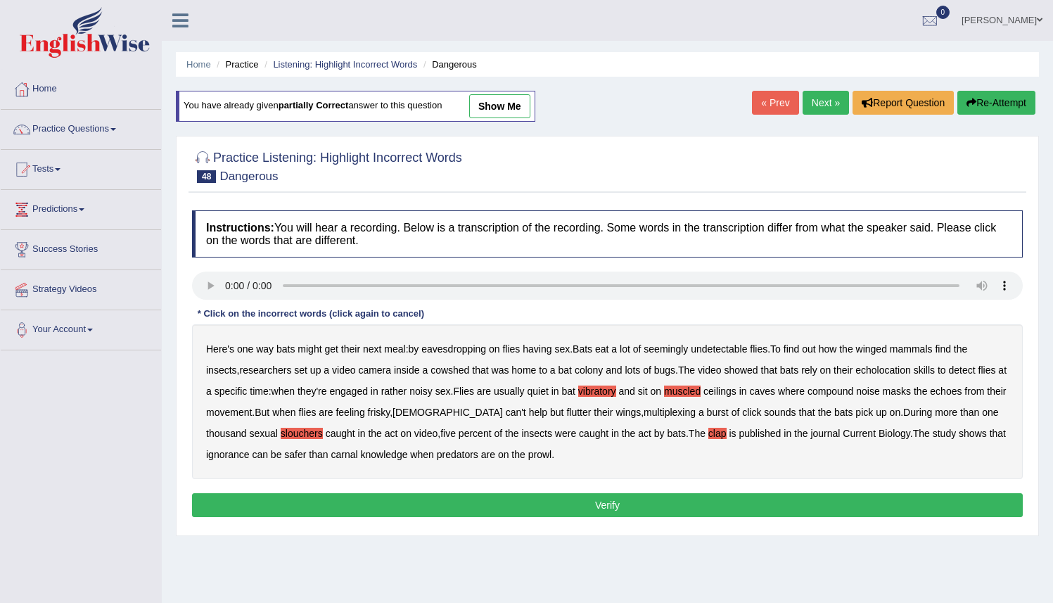
click at [854, 393] on b "compound" at bounding box center [831, 391] width 46 height 11
click at [647, 412] on b "multiplexing" at bounding box center [670, 412] width 52 height 11
click at [627, 502] on button "Verify" at bounding box center [607, 505] width 831 height 24
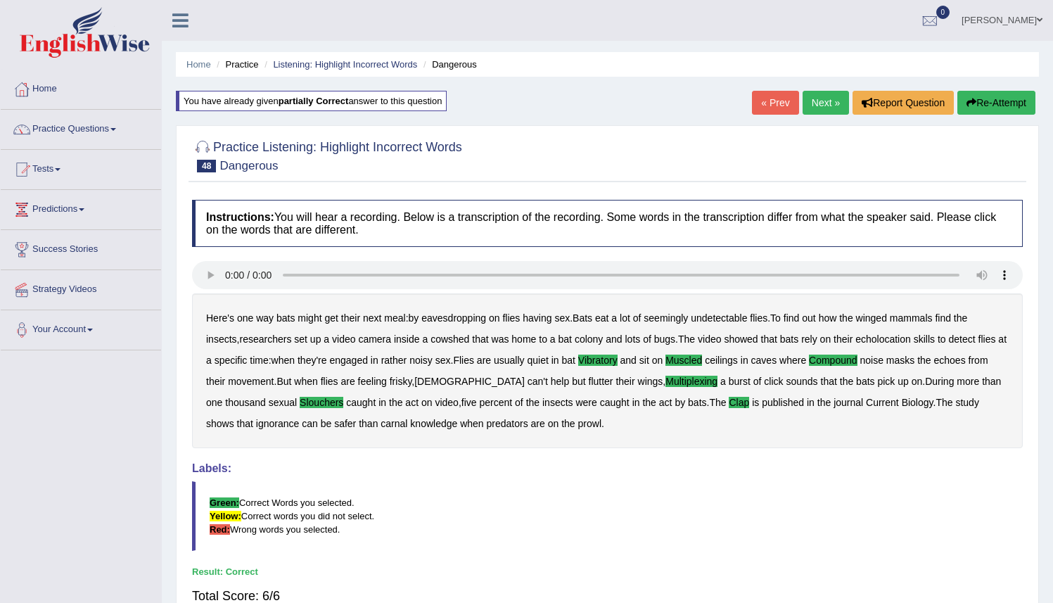
click at [818, 102] on link "Next »" at bounding box center [826, 103] width 46 height 24
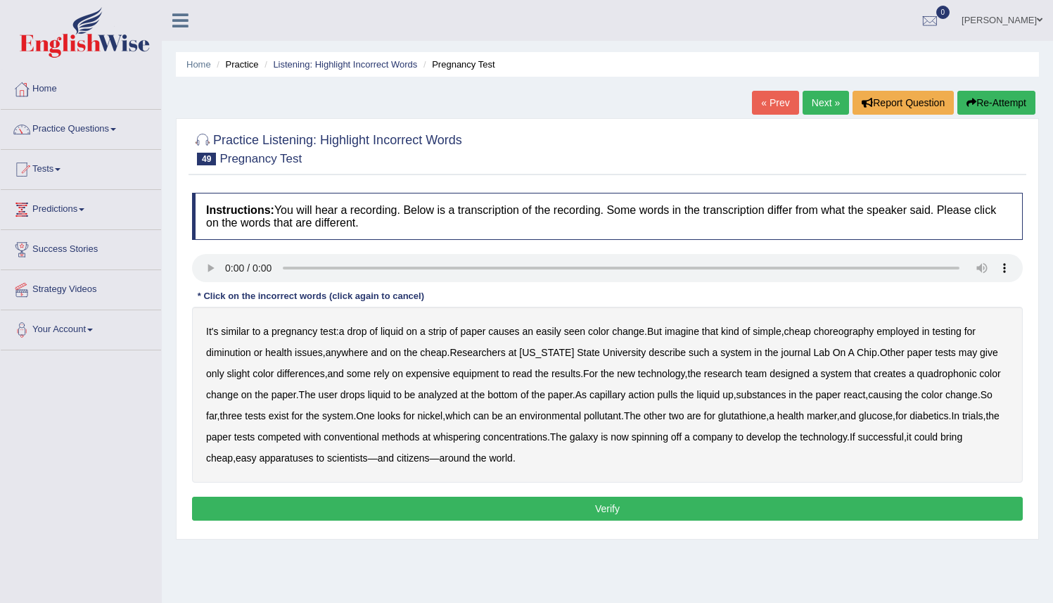
click at [858, 333] on b "choreography" at bounding box center [844, 331] width 61 height 11
drag, startPoint x: 227, startPoint y: 353, endPoint x: 263, endPoint y: 348, distance: 36.2
click at [228, 353] on b "diminution" at bounding box center [228, 352] width 45 height 11
click at [951, 375] on b "quadrophonic" at bounding box center [948, 373] width 60 height 11
click at [481, 438] on b "whispering" at bounding box center [456, 436] width 47 height 11
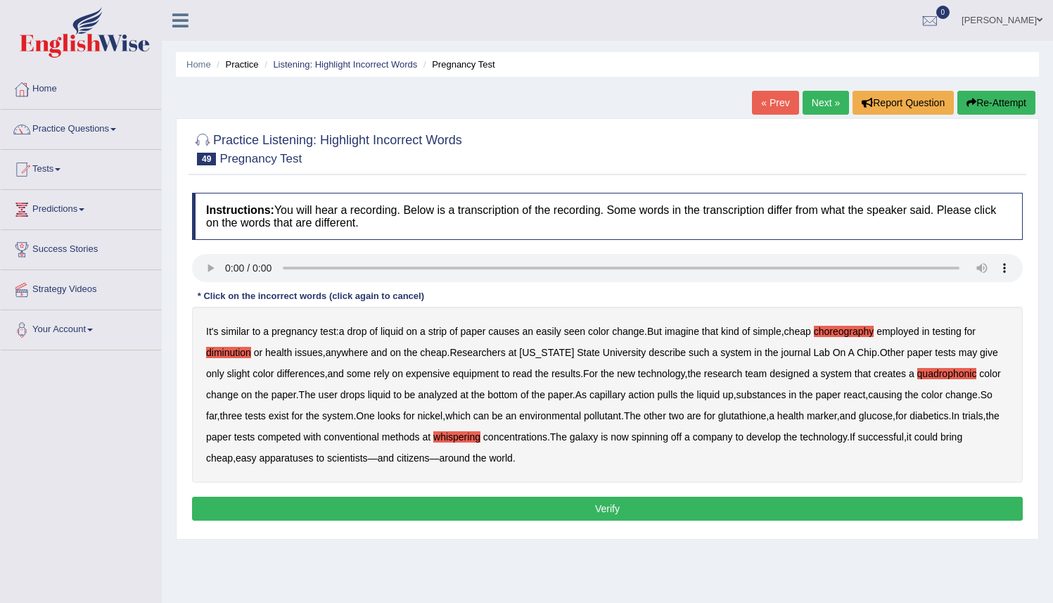
click at [598, 439] on b "galaxy" at bounding box center [584, 436] width 28 height 11
click at [711, 511] on button "Verify" at bounding box center [607, 509] width 831 height 24
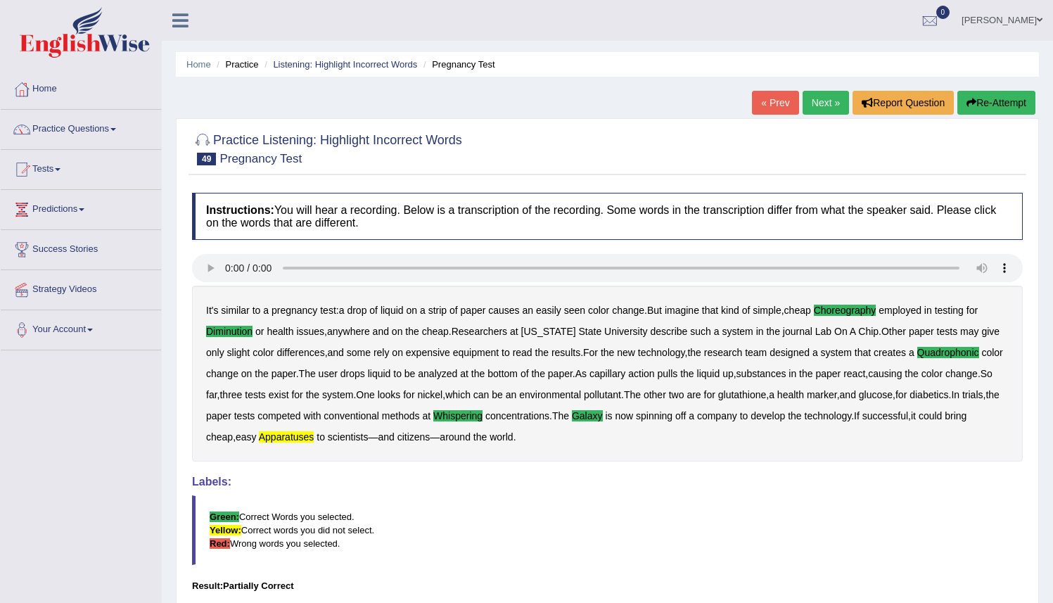
click at [998, 92] on button "Re-Attempt" at bounding box center [997, 103] width 78 height 24
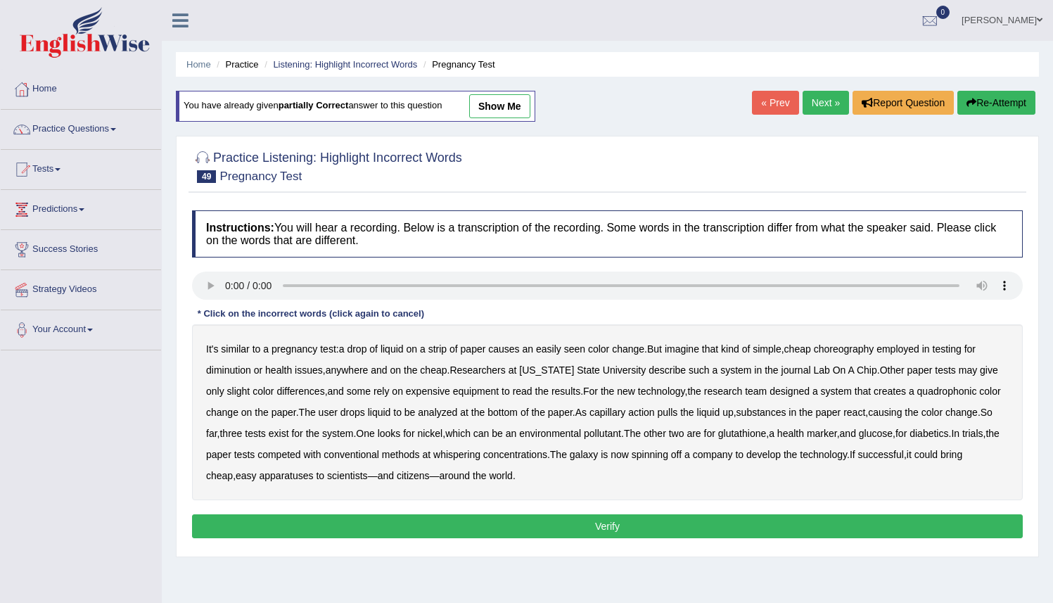
click at [226, 369] on b "diminution" at bounding box center [228, 369] width 45 height 11
drag, startPoint x: 392, startPoint y: 478, endPoint x: 402, endPoint y: 477, distance: 9.9
click at [314, 478] on b "apparatuses" at bounding box center [287, 475] width 54 height 11
click at [951, 392] on b "quadrophonic" at bounding box center [948, 391] width 60 height 11
click at [875, 352] on b "choreography" at bounding box center [844, 348] width 61 height 11
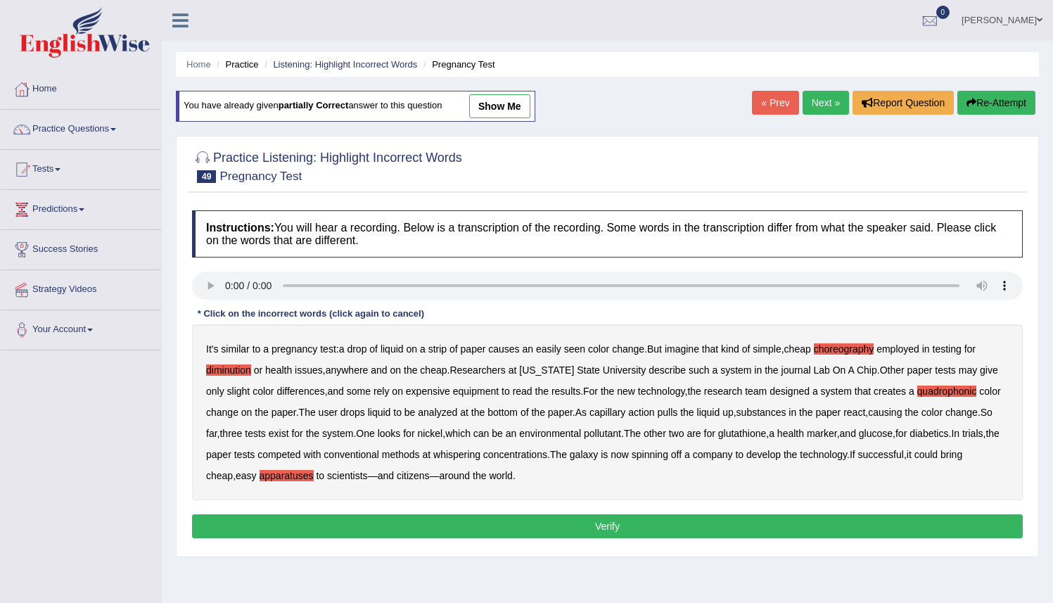
click at [598, 452] on b "galaxy" at bounding box center [584, 454] width 28 height 11
click at [348, 375] on div "It's similar to a pregnancy test : a drop of liquid on a strip of paper causes …" at bounding box center [607, 412] width 831 height 176
click at [348, 372] on b "anywhere" at bounding box center [347, 369] width 43 height 11
click at [367, 369] on b "anywhere" at bounding box center [347, 369] width 43 height 11
click at [337, 401] on div "It's similar to a pregnancy test : a drop of liquid on a strip of paper causes …" at bounding box center [607, 412] width 831 height 176
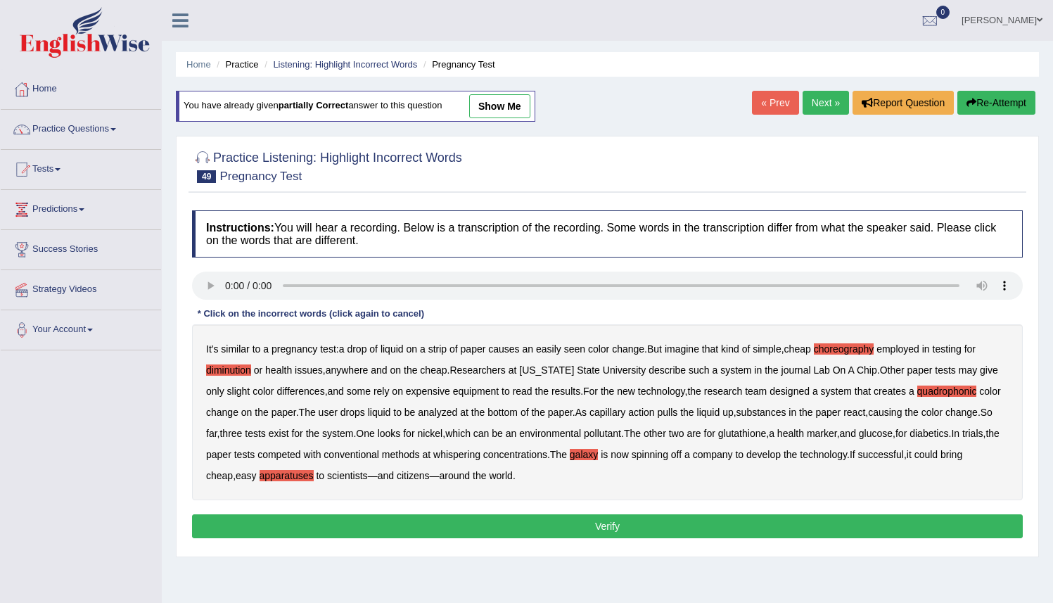
click at [794, 395] on b "designed" at bounding box center [790, 391] width 40 height 11
click at [799, 391] on b "designed" at bounding box center [790, 391] width 40 height 11
drag, startPoint x: 322, startPoint y: 477, endPoint x: 266, endPoint y: 498, distance: 59.5
click at [481, 459] on b "whispering" at bounding box center [456, 454] width 47 height 11
click at [594, 524] on button "Verify" at bounding box center [607, 526] width 831 height 24
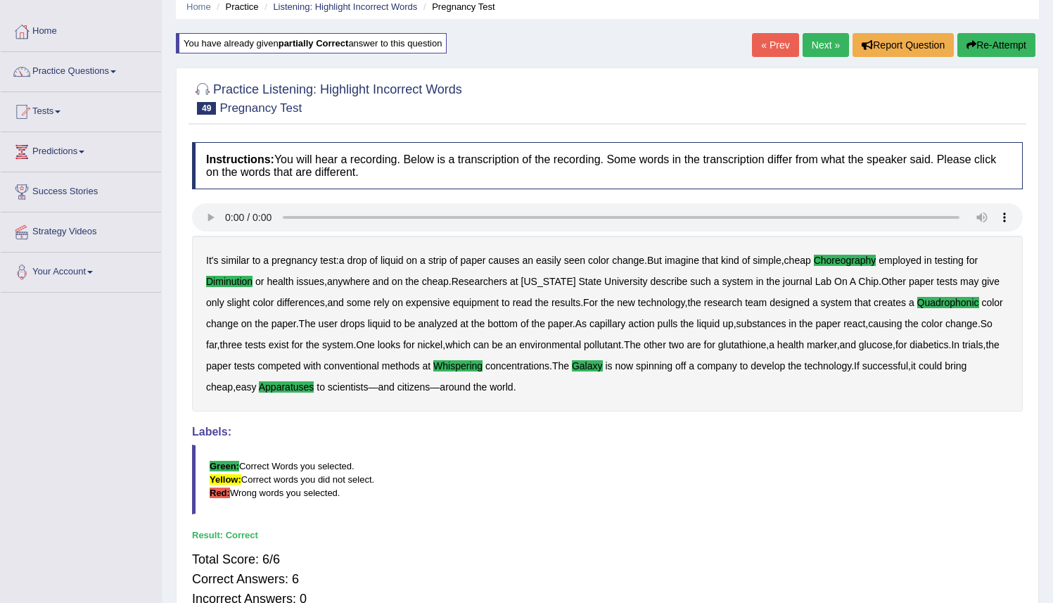
scroll to position [56, 0]
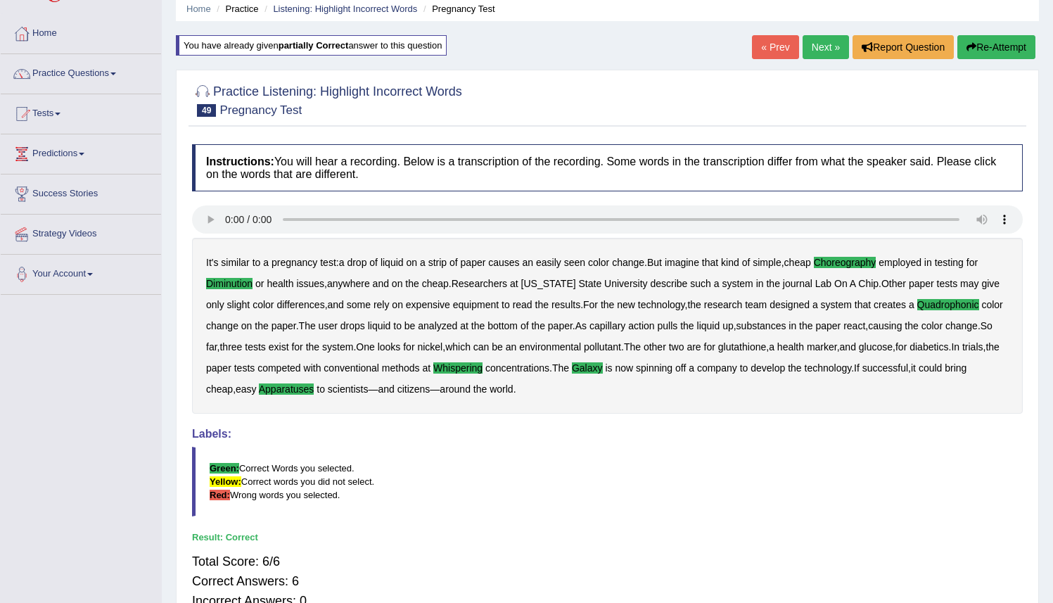
drag, startPoint x: 811, startPoint y: 44, endPoint x: 796, endPoint y: 59, distance: 20.9
click at [811, 44] on link "Next »" at bounding box center [826, 47] width 46 height 24
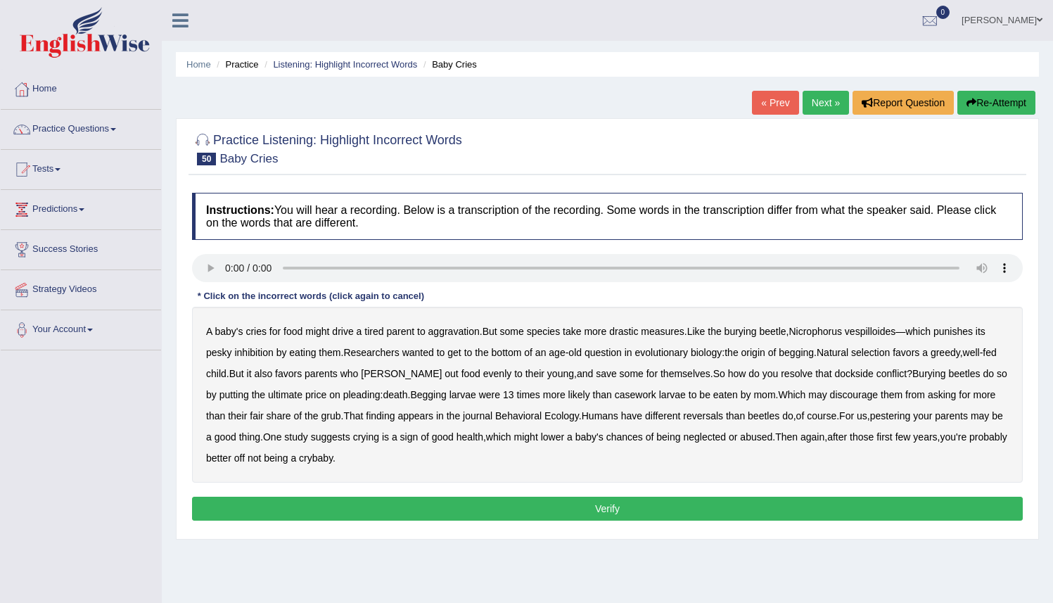
click at [257, 354] on b "inhibition" at bounding box center [253, 352] width 39 height 11
click at [835, 376] on b "dockside" at bounding box center [854, 373] width 39 height 11
drag, startPoint x: 622, startPoint y: 398, endPoint x: 640, endPoint y: 398, distance: 17.6
click at [627, 398] on b "casework" at bounding box center [636, 394] width 42 height 11
click at [713, 416] on b "reversals" at bounding box center [703, 415] width 40 height 11
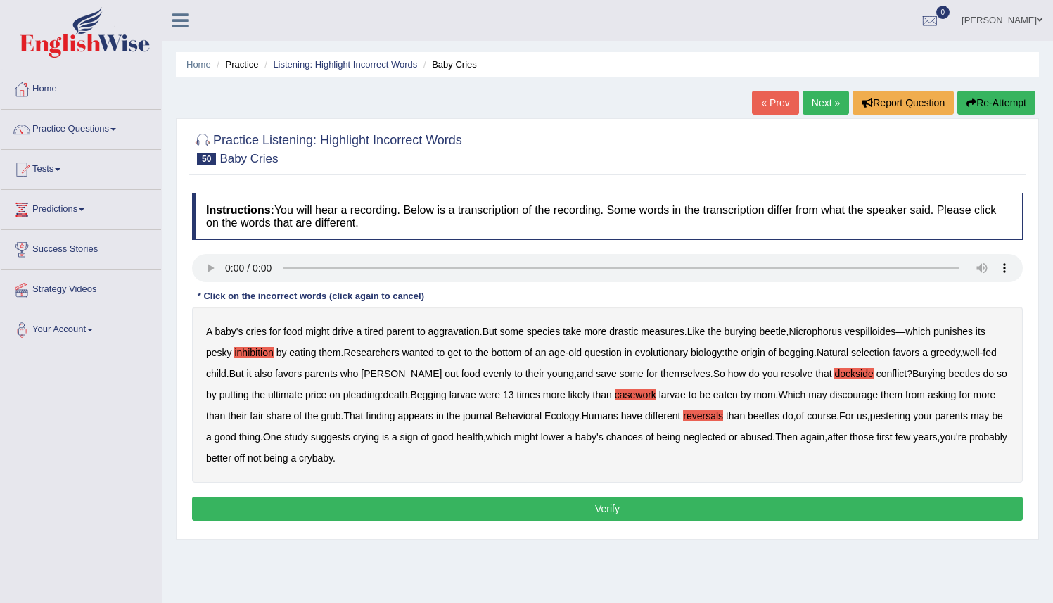
click at [911, 417] on b "pestering" at bounding box center [890, 415] width 41 height 11
drag, startPoint x: 913, startPoint y: 412, endPoint x: 920, endPoint y: 412, distance: 7.7
click at [911, 412] on b "pestering" at bounding box center [890, 415] width 41 height 11
click at [438, 506] on button "Verify" at bounding box center [607, 509] width 831 height 24
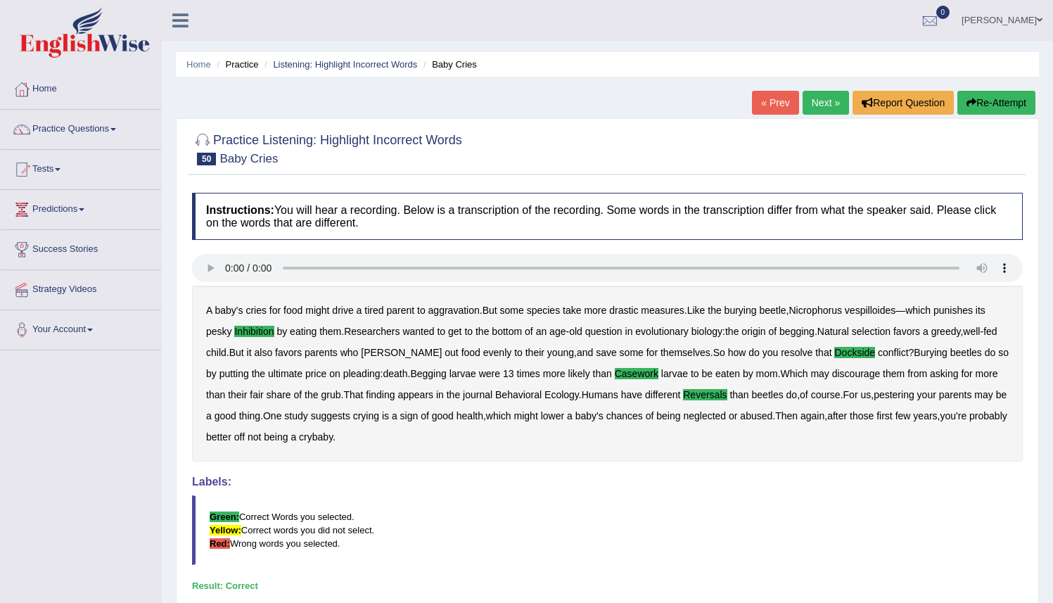
click at [807, 101] on link "Next »" at bounding box center [826, 103] width 46 height 24
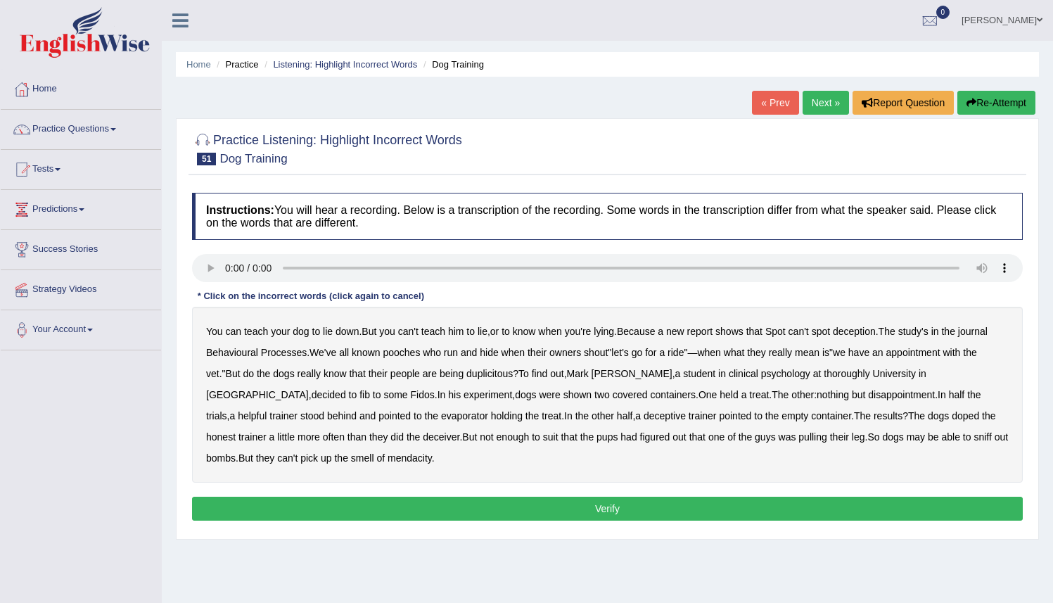
drag, startPoint x: 856, startPoint y: 377, endPoint x: 864, endPoint y: 376, distance: 8.5
click at [859, 377] on b "thoroughly" at bounding box center [847, 373] width 46 height 11
click at [441, 419] on b "evaporator" at bounding box center [464, 415] width 47 height 11
click at [952, 418] on b "doped" at bounding box center [965, 415] width 27 height 11
click at [597, 439] on b "pups" at bounding box center [607, 436] width 21 height 11
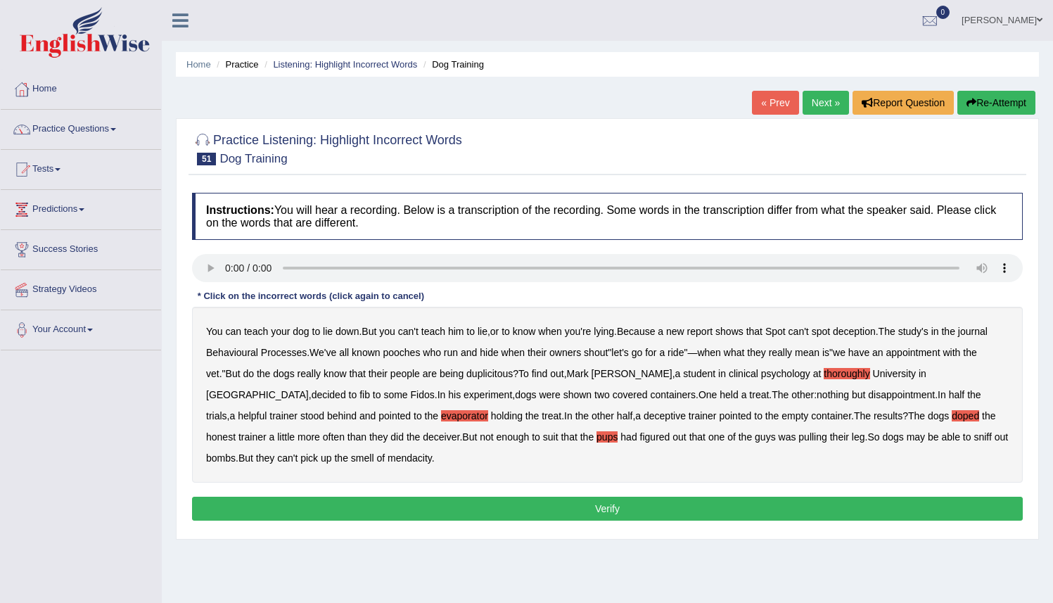
click at [597, 443] on b "pups" at bounding box center [607, 436] width 21 height 11
click at [543, 438] on b "suit" at bounding box center [550, 436] width 15 height 11
click at [322, 507] on button "Verify" at bounding box center [607, 509] width 831 height 24
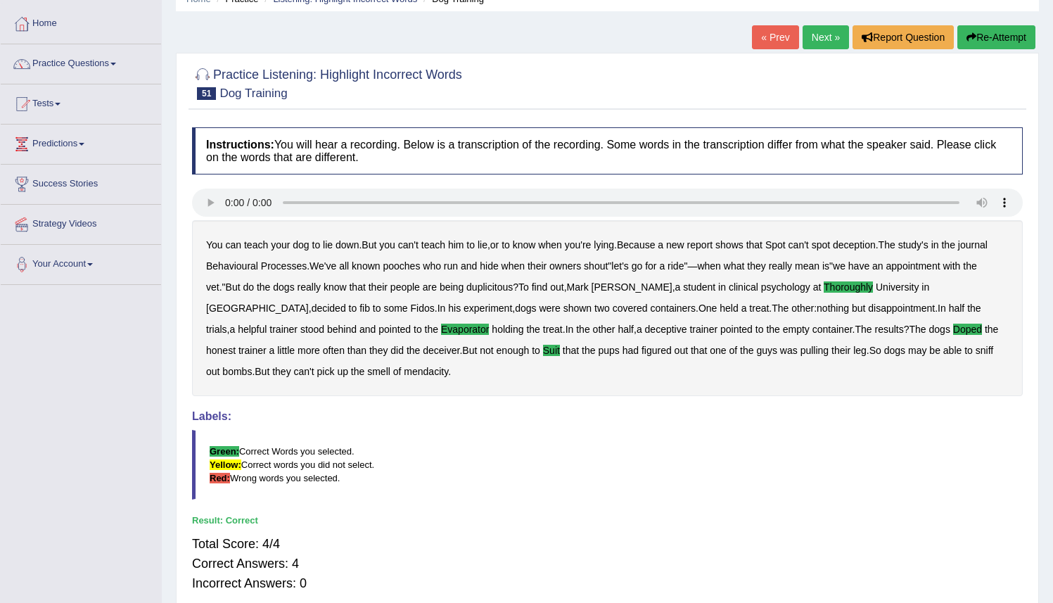
scroll to position [56, 0]
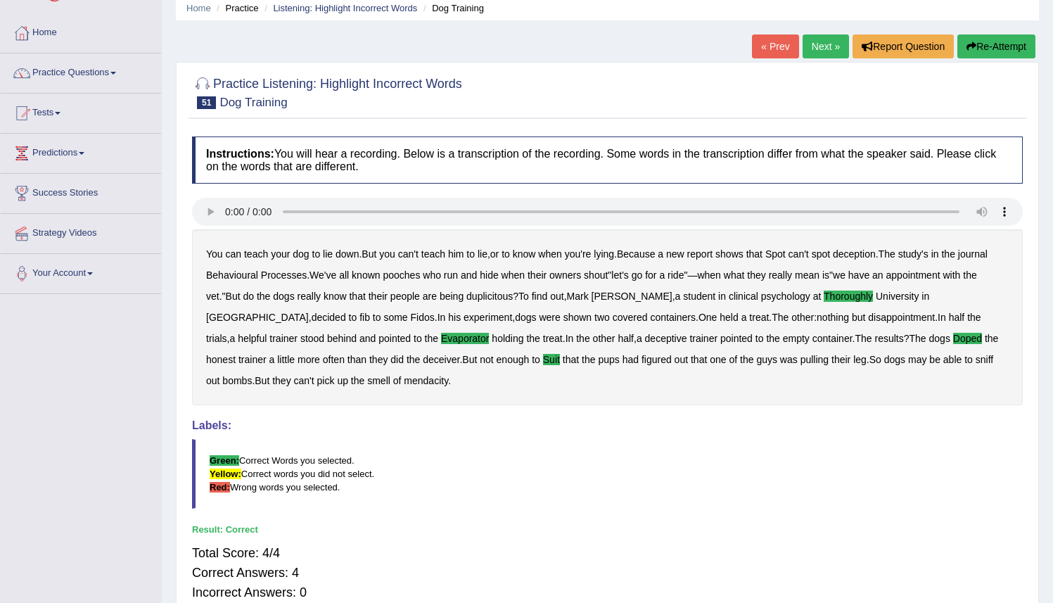
click at [816, 51] on link "Next »" at bounding box center [826, 46] width 46 height 24
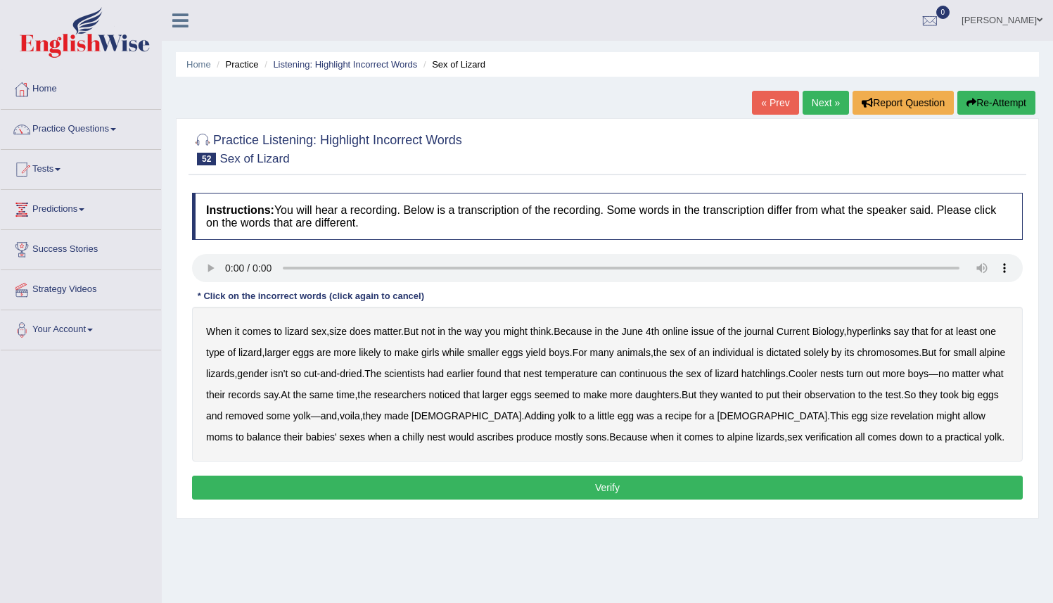
drag, startPoint x: 882, startPoint y: 337, endPoint x: 894, endPoint y: 336, distance: 11.3
click at [883, 336] on b "hyperlinks" at bounding box center [868, 331] width 44 height 11
click at [667, 379] on b "continuous" at bounding box center [643, 373] width 48 height 11
click at [261, 399] on b "records" at bounding box center [244, 394] width 33 height 11
drag, startPoint x: 859, startPoint y: 419, endPoint x: 866, endPoint y: 416, distance: 7.6
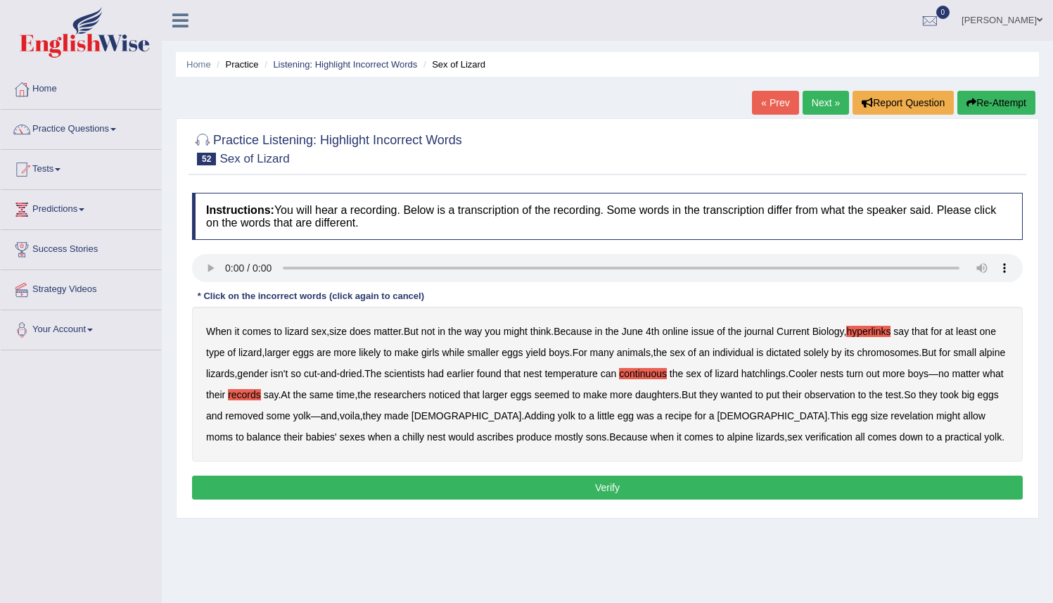
click at [891, 419] on b "revelation" at bounding box center [912, 415] width 43 height 11
click at [477, 440] on b "ascribes" at bounding box center [495, 436] width 37 height 11
click at [806, 440] on b "verification" at bounding box center [829, 436] width 47 height 11
click at [877, 487] on button "Verify" at bounding box center [607, 488] width 831 height 24
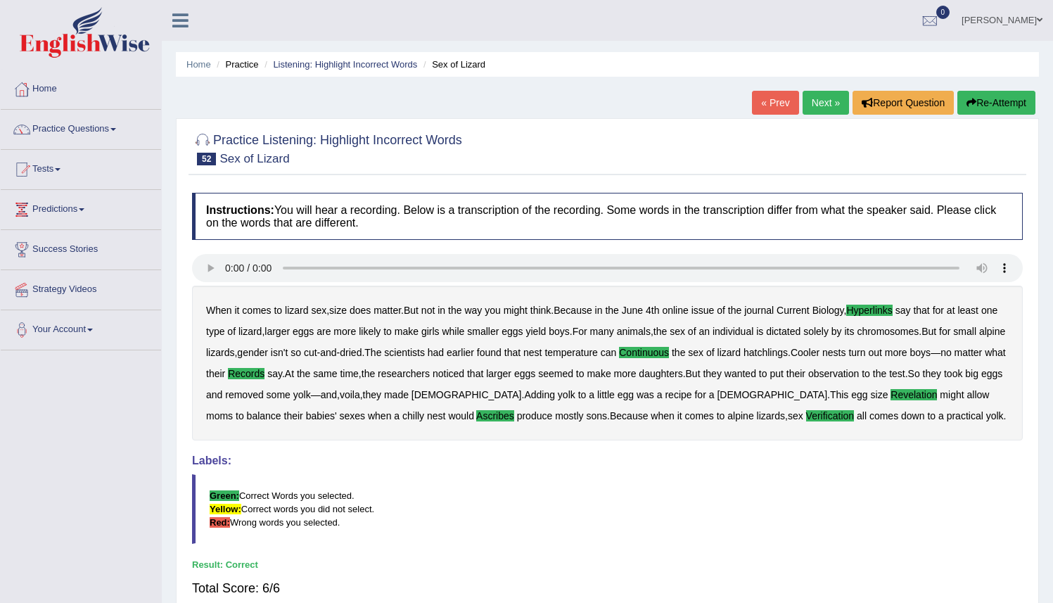
click at [820, 103] on link "Next »" at bounding box center [826, 103] width 46 height 24
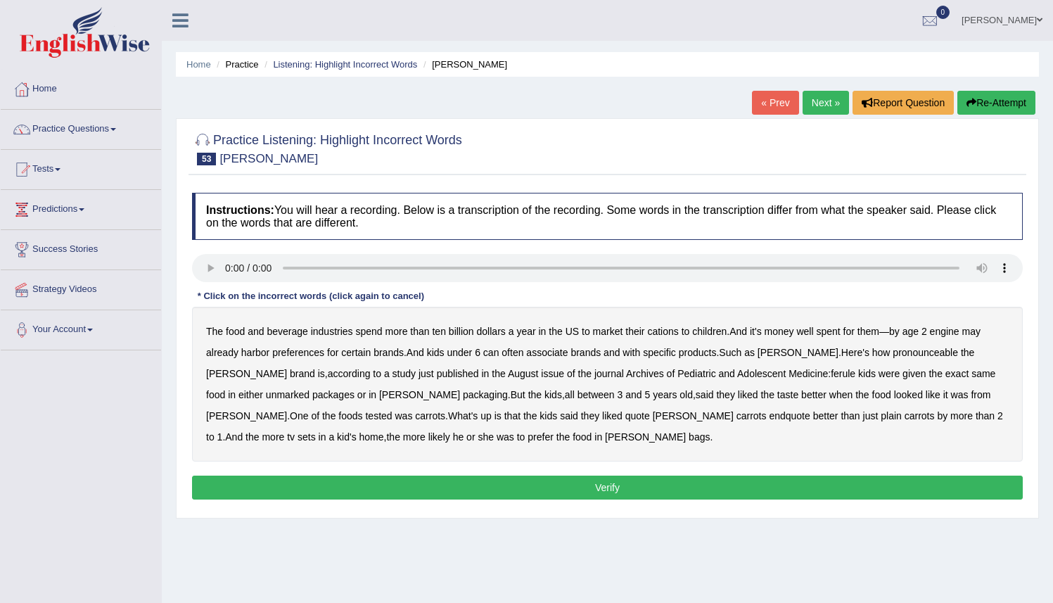
click at [343, 336] on b "industries" at bounding box center [332, 331] width 42 height 11
click at [672, 335] on b "cations" at bounding box center [662, 331] width 31 height 11
drag, startPoint x: 942, startPoint y: 331, endPoint x: 953, endPoint y: 331, distance: 10.6
click at [943, 331] on b "engine" at bounding box center [945, 331] width 30 height 11
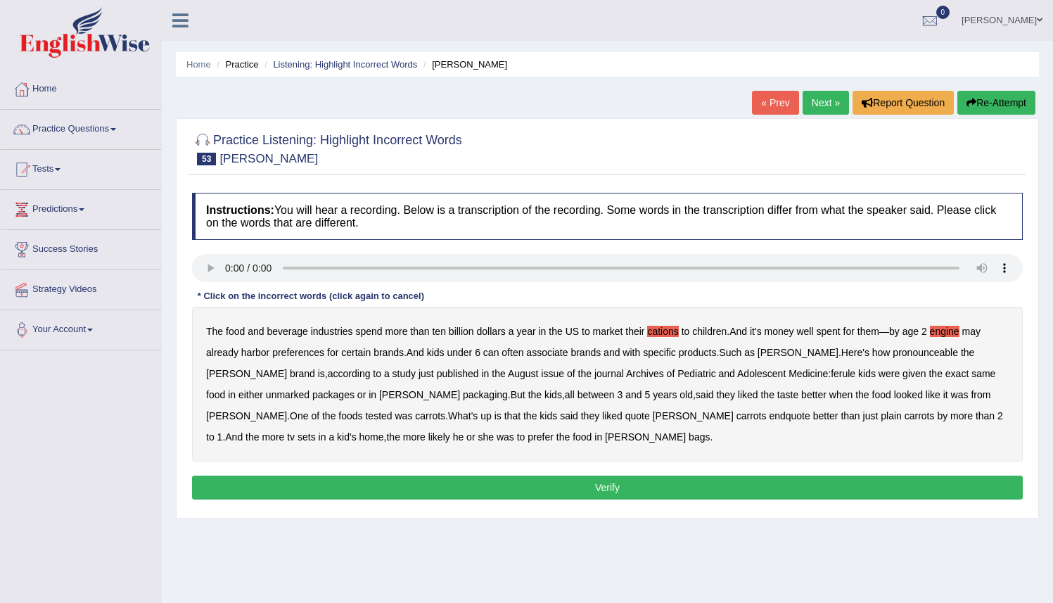
drag, startPoint x: 911, startPoint y: 357, endPoint x: 920, endPoint y: 355, distance: 9.3
click at [911, 357] on b "pronounceable" at bounding box center [925, 352] width 65 height 11
click at [831, 377] on b "ferule" at bounding box center [843, 373] width 25 height 11
click at [602, 488] on button "Verify" at bounding box center [607, 488] width 831 height 24
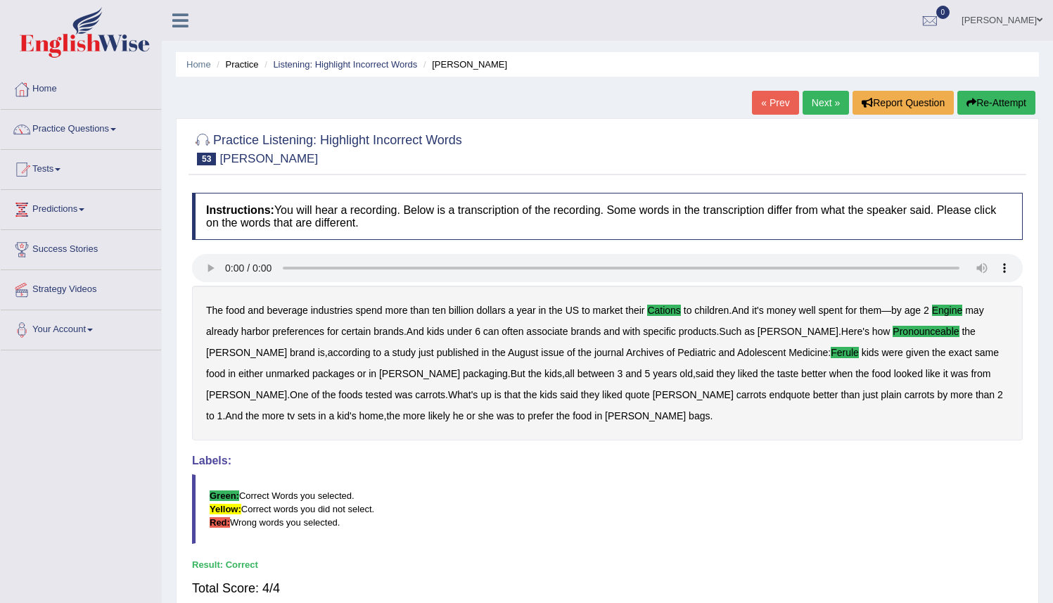
click at [808, 99] on link "Next »" at bounding box center [826, 103] width 46 height 24
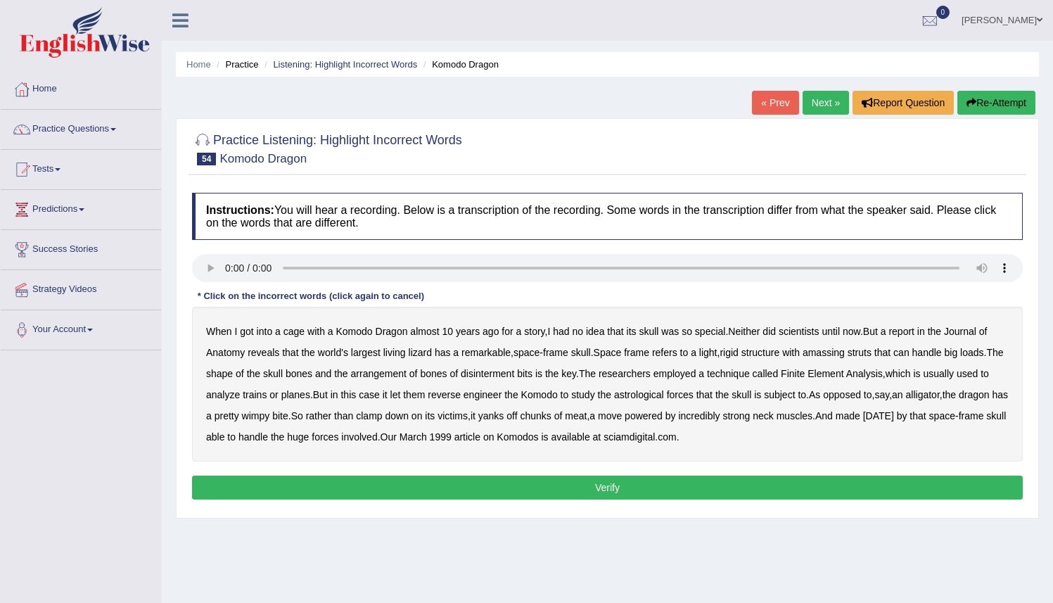
click at [514, 376] on b "disinterment" at bounding box center [487, 373] width 53 height 11
drag, startPoint x: 662, startPoint y: 399, endPoint x: 669, endPoint y: 397, distance: 7.3
click at [664, 399] on b "astrological" at bounding box center [639, 394] width 50 height 11
drag, startPoint x: 957, startPoint y: 414, endPoint x: 968, endPoint y: 415, distance: 10.6
click at [894, 414] on b "[DATE]" at bounding box center [878, 415] width 31 height 11
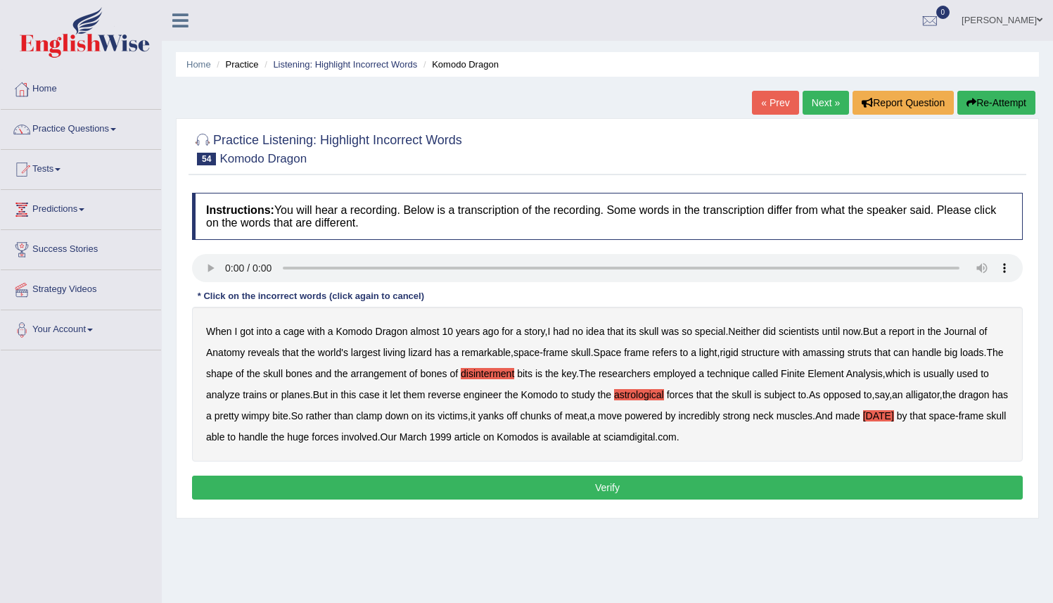
click at [621, 492] on button "Verify" at bounding box center [607, 488] width 831 height 24
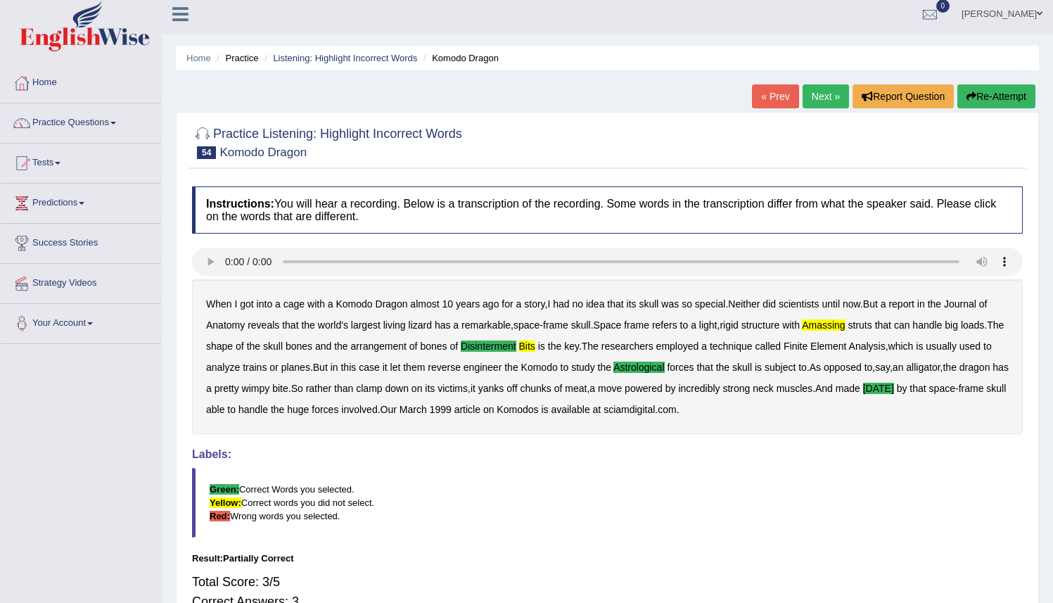
scroll to position [6, 0]
click at [987, 98] on button "Re-Attempt" at bounding box center [997, 97] width 78 height 24
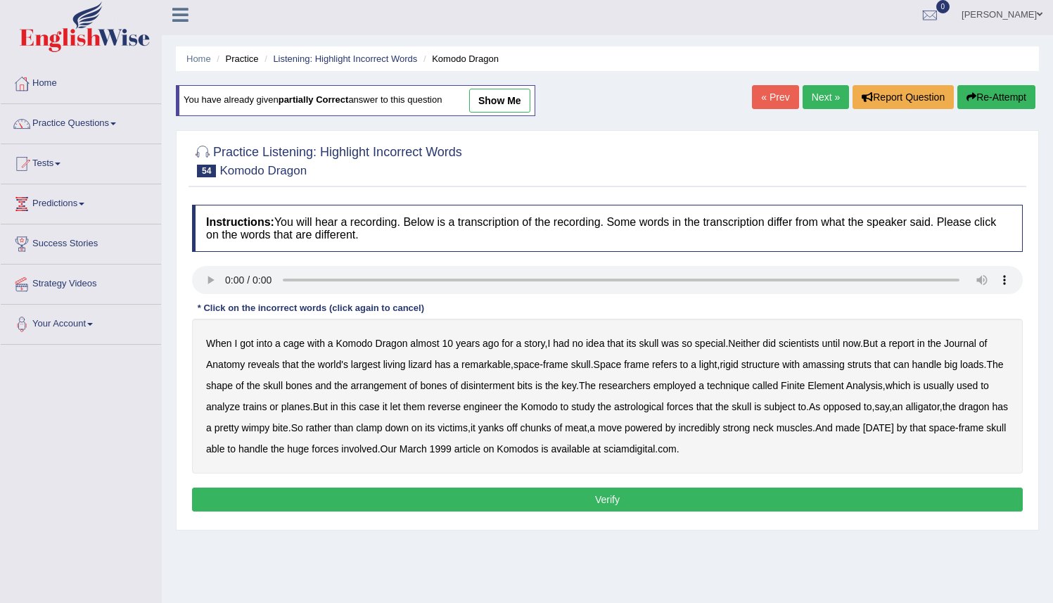
click at [837, 367] on b "amassing" at bounding box center [824, 364] width 42 height 11
drag, startPoint x: 505, startPoint y: 387, endPoint x: 523, endPoint y: 387, distance: 17.6
click at [506, 387] on b "disinterment" at bounding box center [487, 385] width 53 height 11
click at [533, 388] on b "bits" at bounding box center [524, 385] width 15 height 11
click at [659, 407] on b "astrological" at bounding box center [639, 406] width 50 height 11
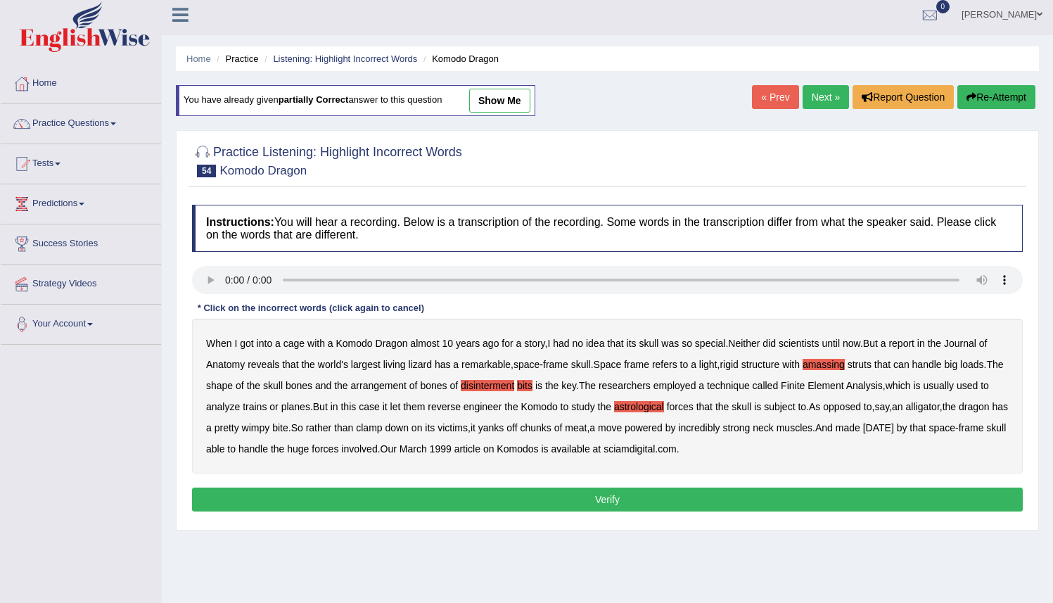
click at [894, 428] on b "[DATE]" at bounding box center [878, 427] width 31 height 11
click at [570, 493] on button "Verify" at bounding box center [607, 500] width 831 height 24
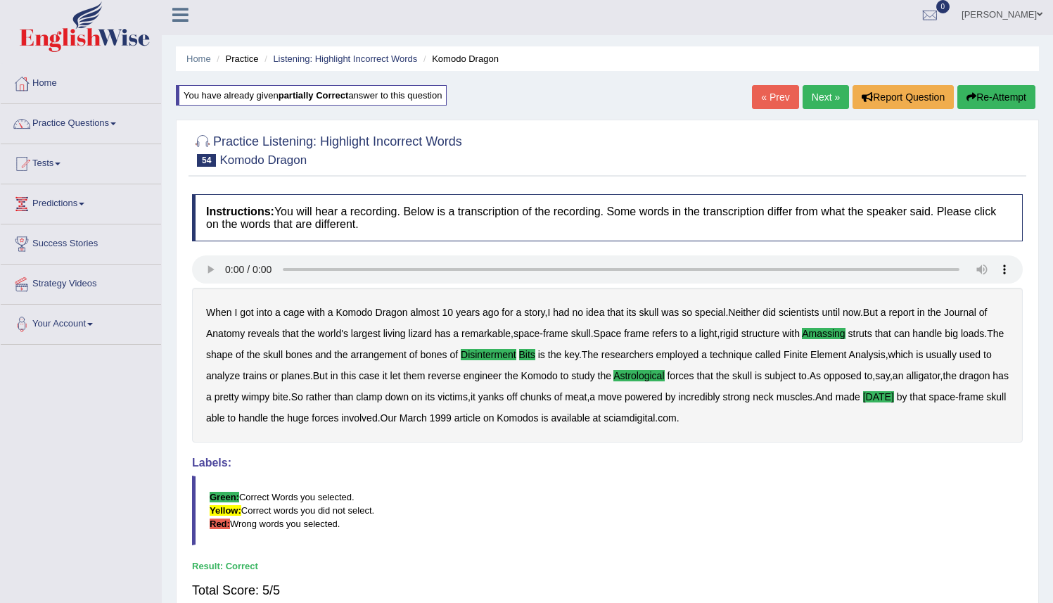
click at [818, 94] on link "Next »" at bounding box center [826, 97] width 46 height 24
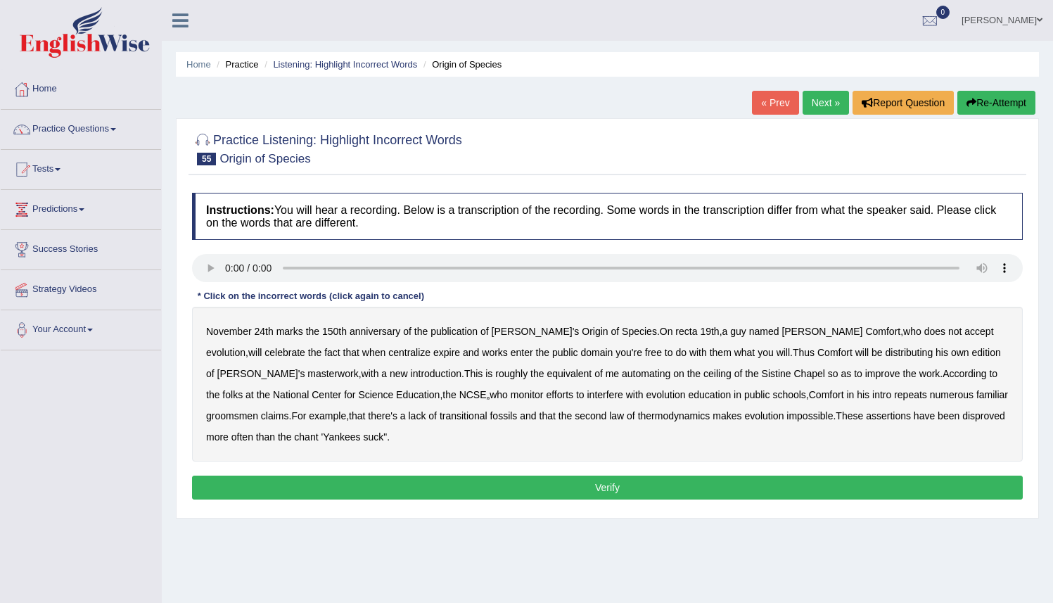
click at [675, 336] on b "recta" at bounding box center [686, 331] width 22 height 11
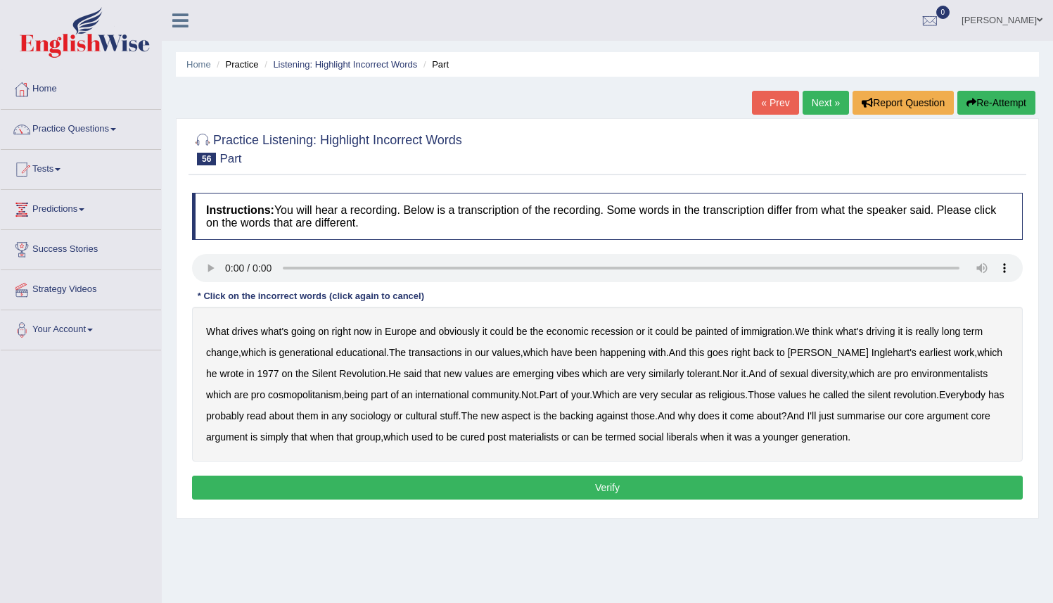
drag, startPoint x: 719, startPoint y: 336, endPoint x: 730, endPoint y: 334, distance: 10.8
click at [722, 336] on b "painted" at bounding box center [711, 331] width 32 height 11
drag, startPoint x: 437, startPoint y: 354, endPoint x: 473, endPoint y: 352, distance: 35.9
click at [441, 354] on b "transactions" at bounding box center [435, 352] width 53 height 11
click at [557, 374] on b "vibes" at bounding box center [568, 373] width 23 height 11
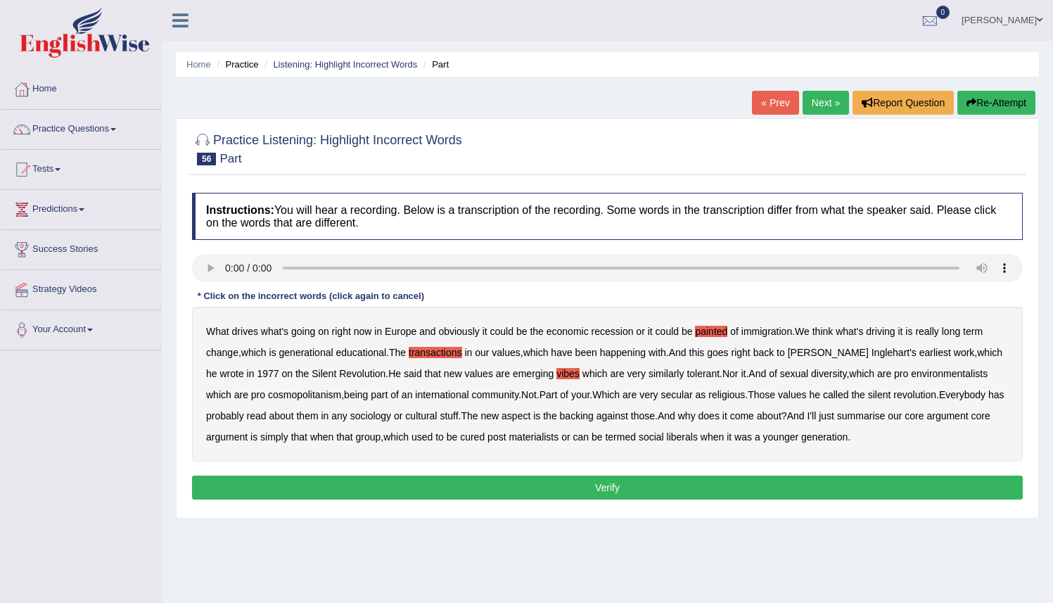
drag, startPoint x: 623, startPoint y: 373, endPoint x: 634, endPoint y: 372, distance: 10.6
click at [649, 372] on b "similarly" at bounding box center [667, 373] width 36 height 11
click at [592, 395] on b "Which" at bounding box center [605, 394] width 27 height 11
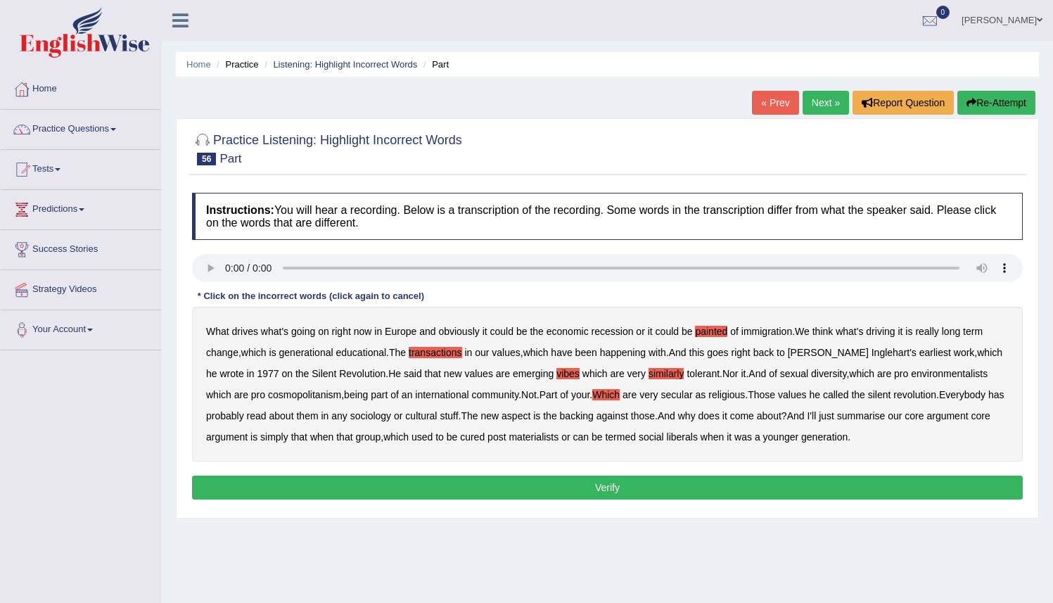
click at [696, 400] on b "as" at bounding box center [701, 394] width 11 height 11
click at [585, 417] on b "backing" at bounding box center [577, 415] width 34 height 11
click at [485, 437] on b "cured" at bounding box center [472, 436] width 25 height 11
click at [712, 488] on button "Verify" at bounding box center [607, 488] width 831 height 24
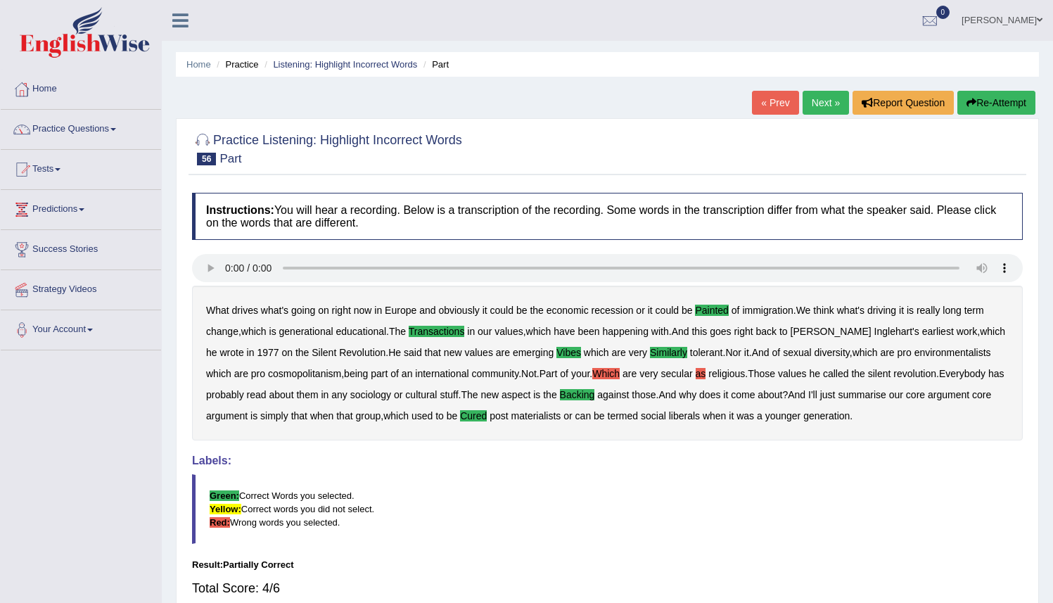
click at [1017, 95] on button "Re-Attempt" at bounding box center [997, 103] width 78 height 24
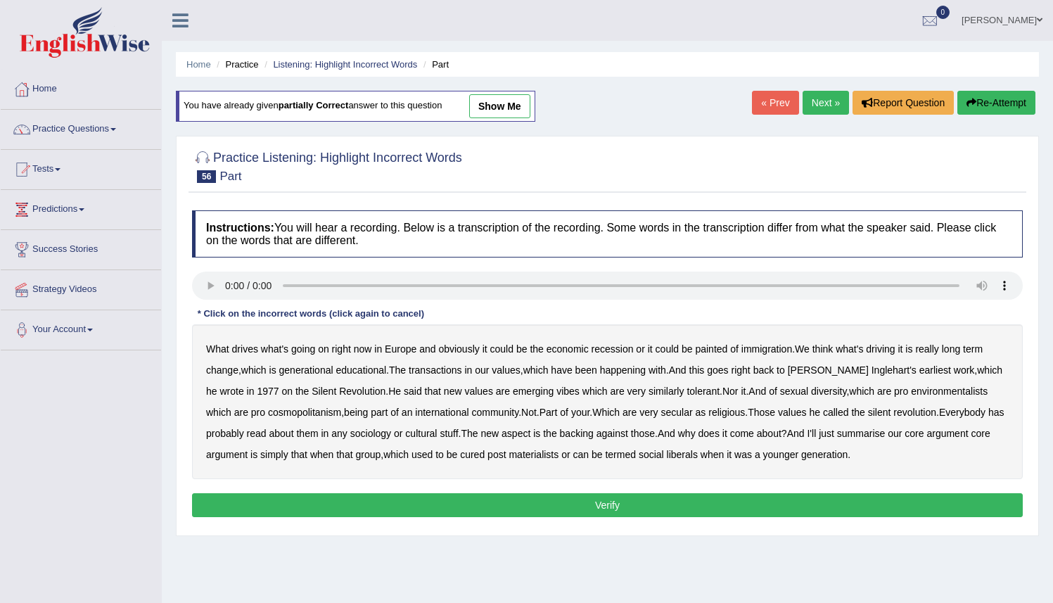
click at [447, 375] on b "transactions" at bounding box center [435, 369] width 53 height 11
click at [485, 452] on b "cured" at bounding box center [472, 454] width 25 height 11
click at [586, 433] on b "backing" at bounding box center [577, 433] width 34 height 11
click at [728, 345] on b "painted" at bounding box center [711, 348] width 32 height 11
click at [571, 414] on b "your" at bounding box center [580, 412] width 18 height 11
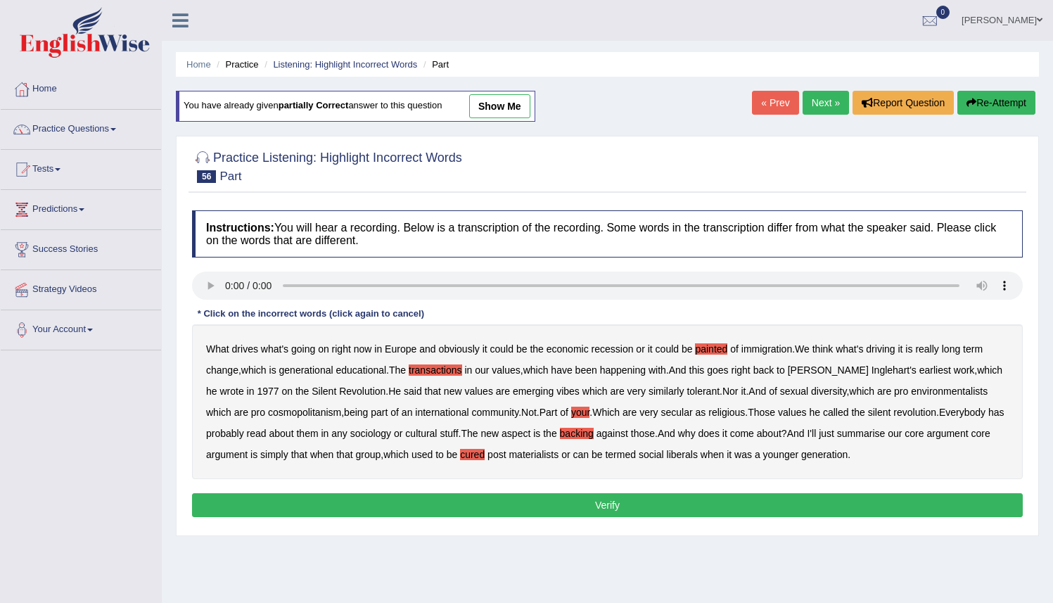
click at [602, 509] on button "Verify" at bounding box center [607, 505] width 831 height 24
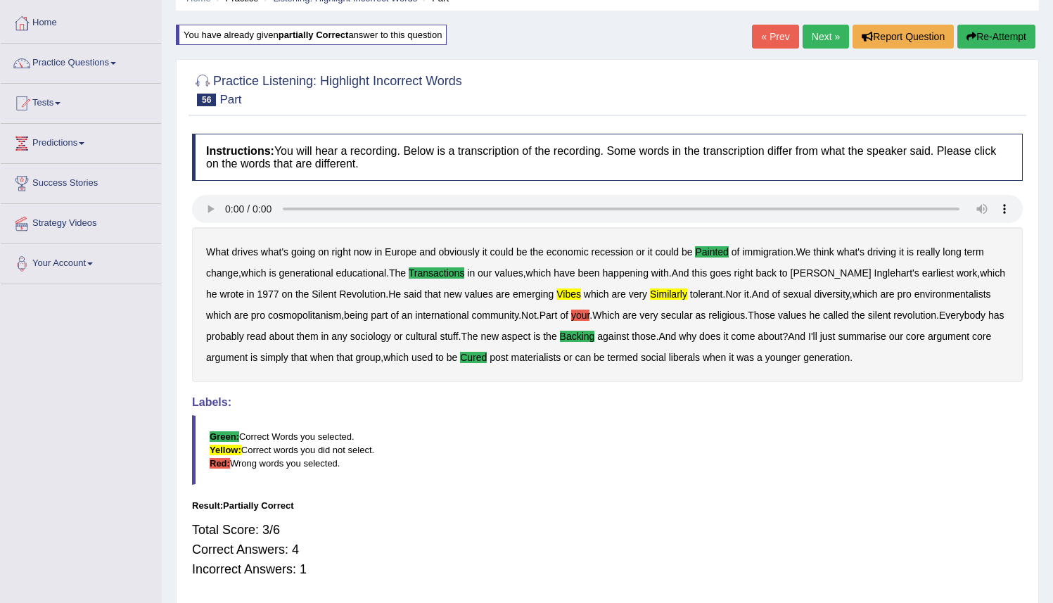
scroll to position [65, 0]
click at [989, 35] on button "Re-Attempt" at bounding box center [997, 37] width 78 height 24
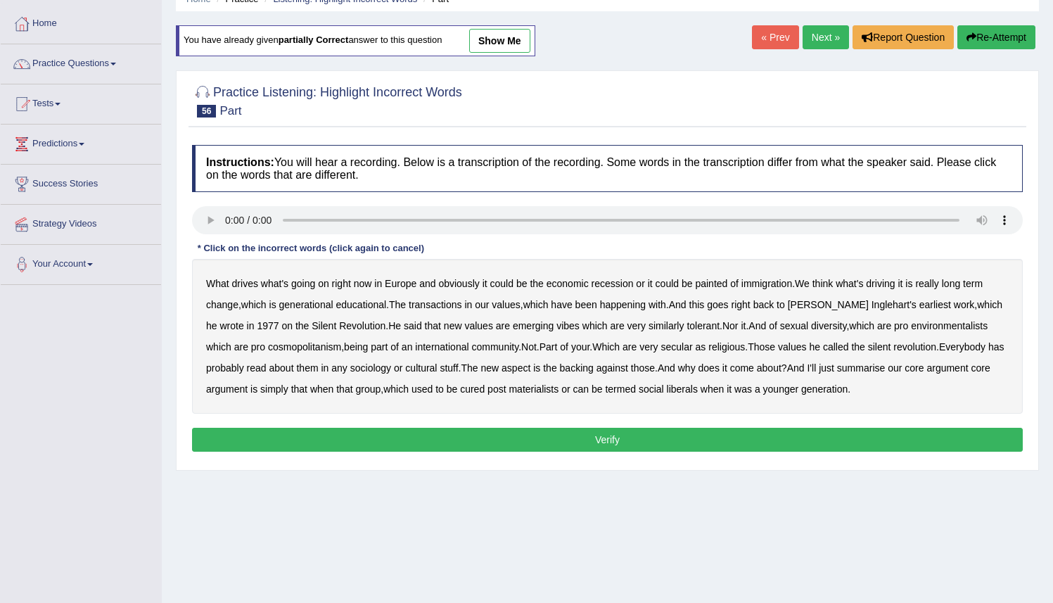
click at [557, 326] on b "vibes" at bounding box center [568, 325] width 23 height 11
click at [649, 328] on b "similarly" at bounding box center [667, 325] width 36 height 11
click at [485, 388] on b "cured" at bounding box center [472, 388] width 25 height 11
click at [717, 281] on b "painted" at bounding box center [711, 283] width 32 height 11
click at [441, 307] on b "transactions" at bounding box center [435, 304] width 53 height 11
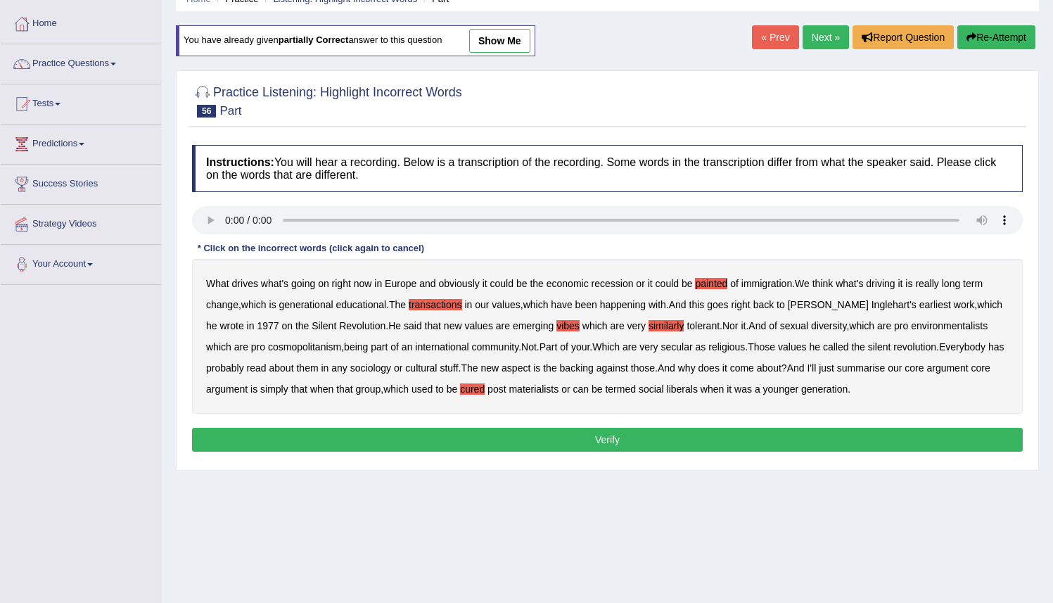
click at [587, 369] on b "backing" at bounding box center [577, 367] width 34 height 11
click at [618, 437] on button "Verify" at bounding box center [607, 440] width 831 height 24
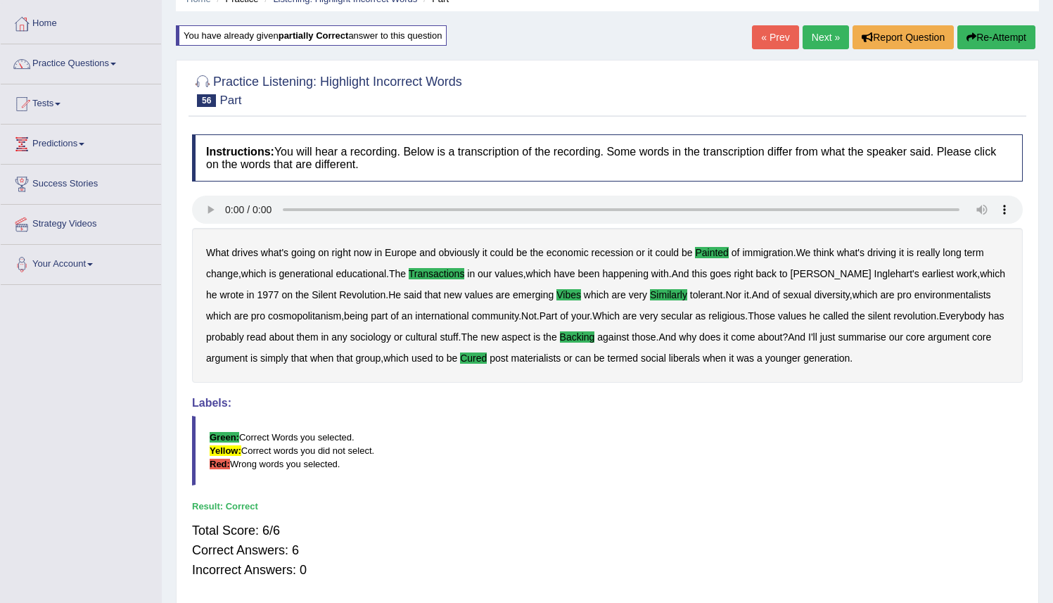
click at [820, 32] on link "Next »" at bounding box center [826, 37] width 46 height 24
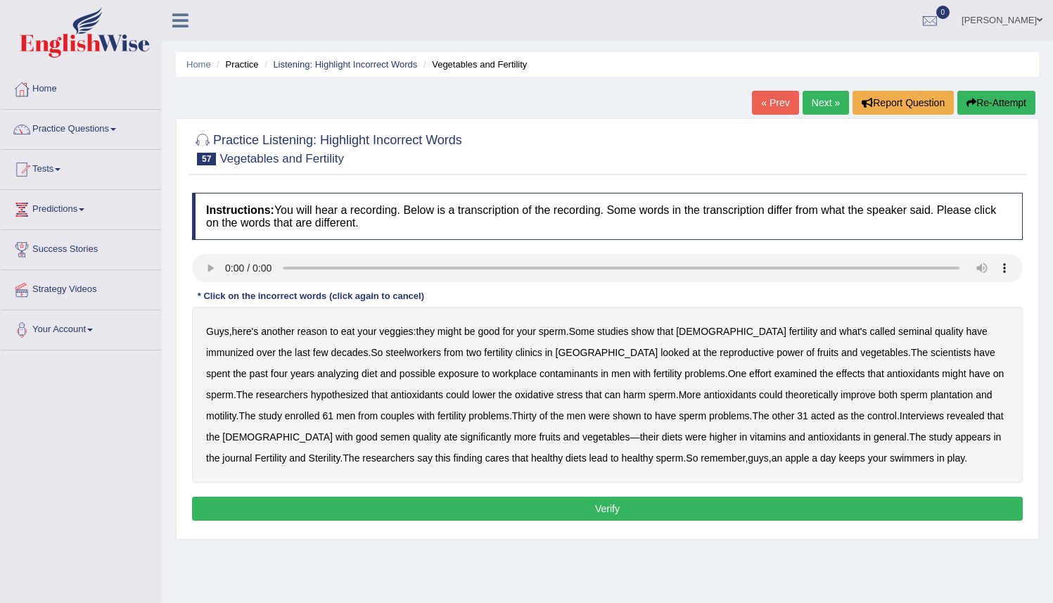
click at [254, 347] on b "immunized" at bounding box center [230, 352] width 48 height 11
drag, startPoint x: 323, startPoint y: 356, endPoint x: 331, endPoint y: 355, distance: 8.6
click at [386, 355] on b "steelworkers" at bounding box center [414, 352] width 56 height 11
drag, startPoint x: 869, startPoint y: 396, endPoint x: 885, endPoint y: 397, distance: 16.2
click at [931, 396] on b "plantation" at bounding box center [952, 394] width 43 height 11
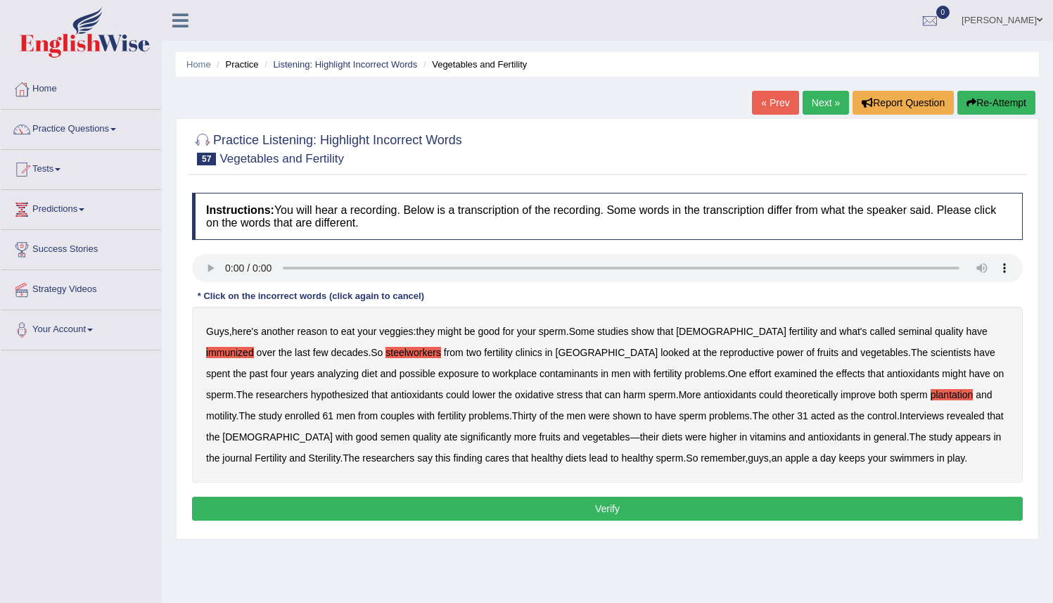
click at [636, 503] on button "Verify" at bounding box center [607, 509] width 831 height 24
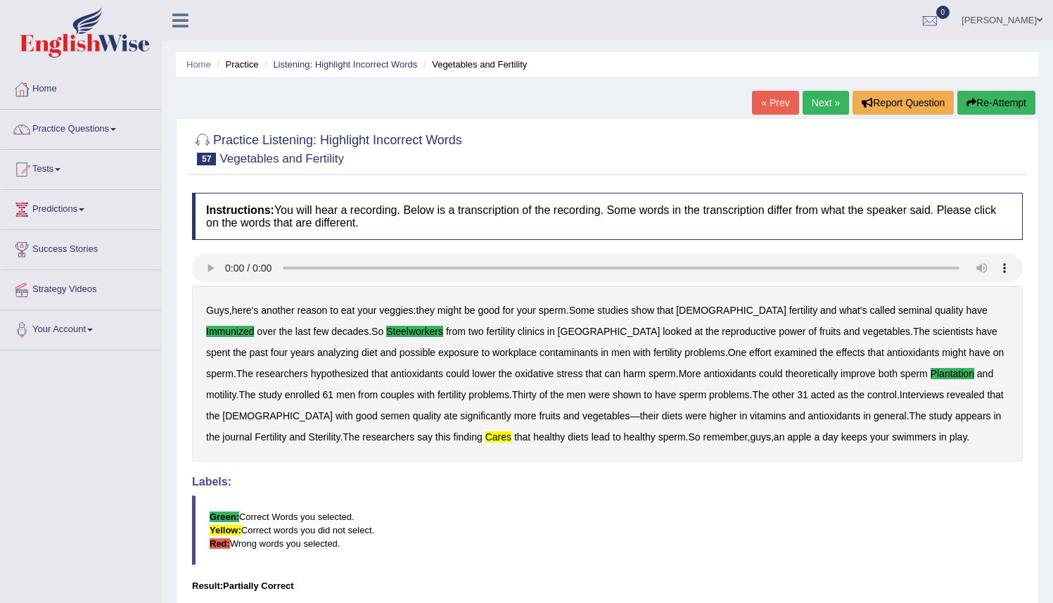
click at [357, 458] on div "Guys , here's another reason to eat your veggies : they might be good for your …" at bounding box center [607, 374] width 831 height 176
click at [364, 444] on div "Guys , here's another reason to eat your veggies : they might be good for your …" at bounding box center [607, 374] width 831 height 176
click at [982, 101] on button "Re-Attempt" at bounding box center [997, 103] width 78 height 24
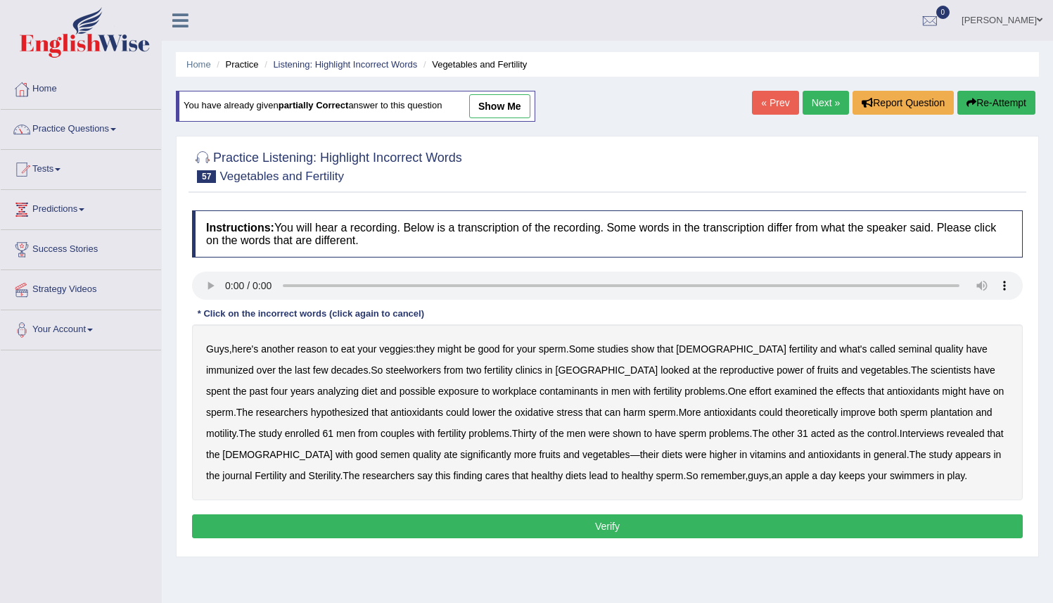
click at [386, 367] on b "steelworkers" at bounding box center [414, 369] width 56 height 11
click at [254, 364] on b "immunized" at bounding box center [230, 369] width 48 height 11
click at [486, 477] on b "cares" at bounding box center [498, 475] width 24 height 11
click at [931, 412] on b "plantation" at bounding box center [952, 412] width 43 height 11
click at [804, 530] on button "Verify" at bounding box center [607, 526] width 831 height 24
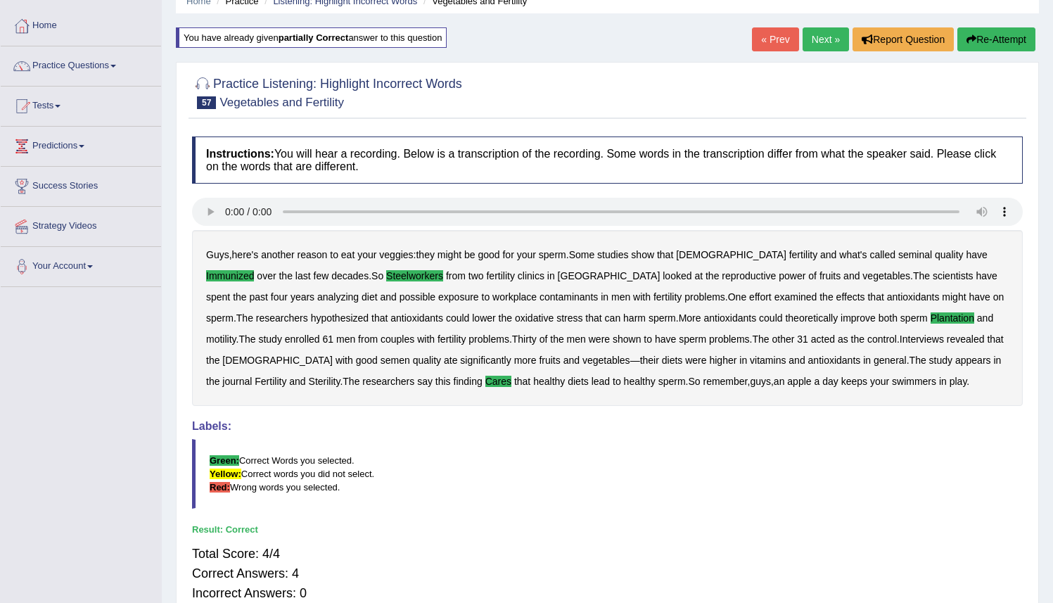
scroll to position [61, 0]
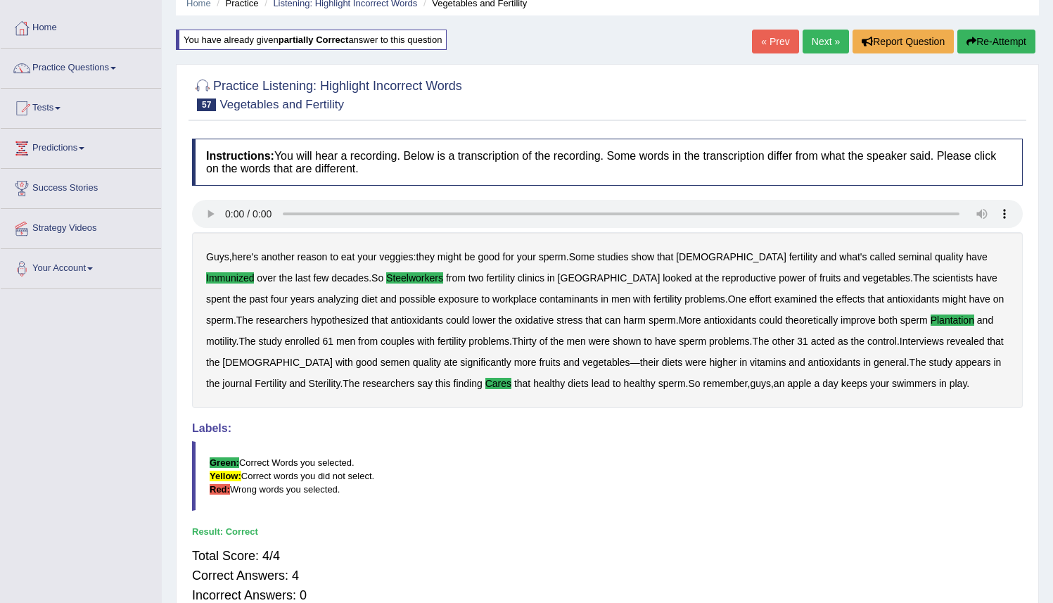
click at [821, 36] on link "Next »" at bounding box center [826, 42] width 46 height 24
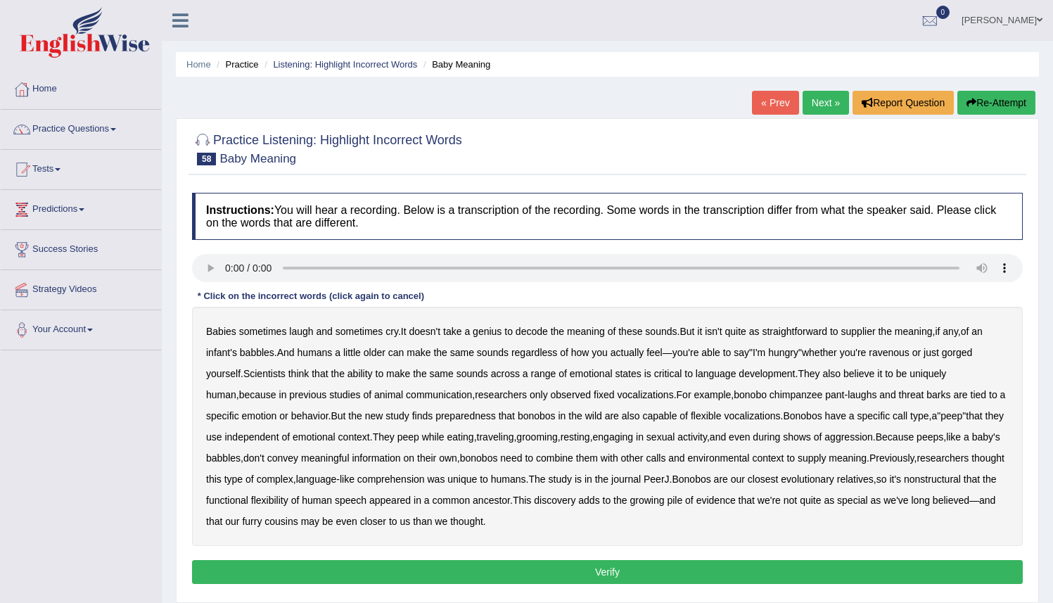
click at [875, 334] on b "supplier" at bounding box center [859, 331] width 34 height 11
drag, startPoint x: 462, startPoint y: 419, endPoint x: 489, endPoint y: 419, distance: 27.4
click at [462, 419] on b "preparedness" at bounding box center [466, 415] width 61 height 11
click at [904, 485] on b "nonstructural" at bounding box center [932, 479] width 57 height 11
click at [580, 576] on button "Verify" at bounding box center [607, 572] width 831 height 24
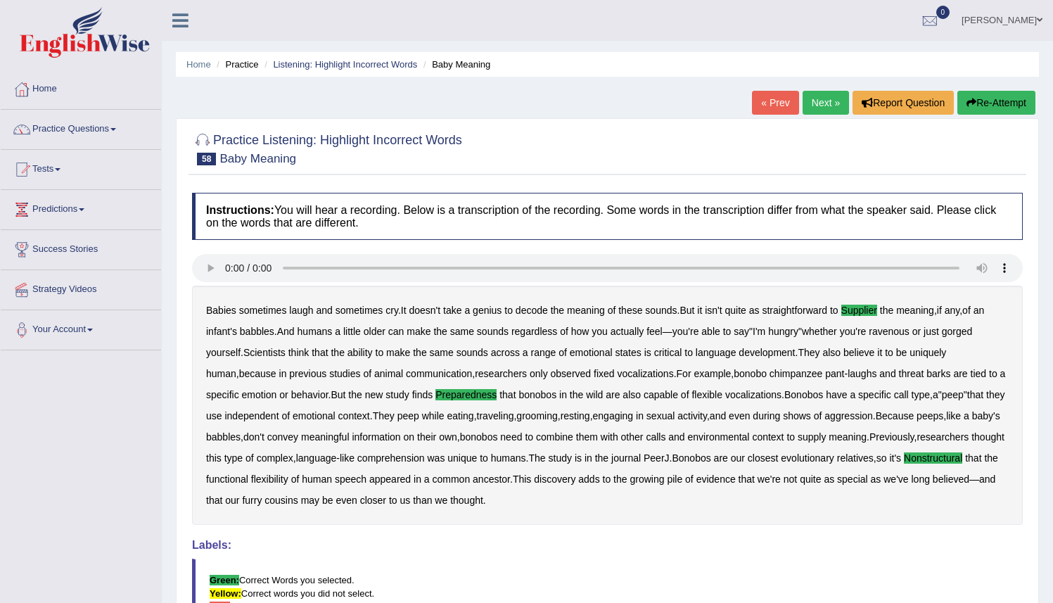
click at [818, 99] on link "Next »" at bounding box center [826, 103] width 46 height 24
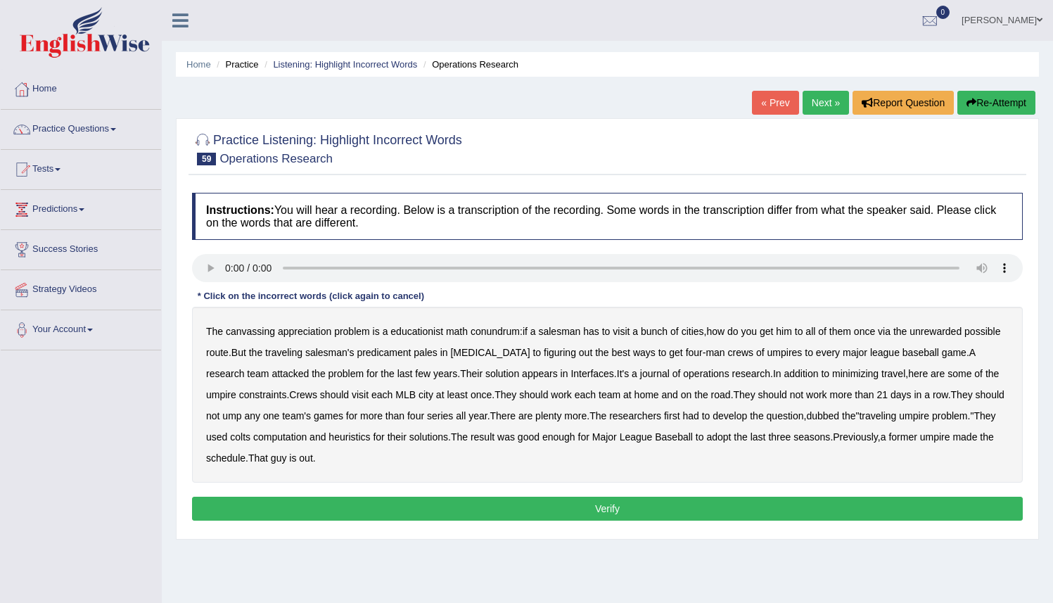
drag, startPoint x: 256, startPoint y: 336, endPoint x: 269, endPoint y: 331, distance: 14.2
click at [257, 336] on b "canvassing" at bounding box center [250, 331] width 49 height 11
drag, startPoint x: 301, startPoint y: 334, endPoint x: 312, endPoint y: 331, distance: 11.1
click at [303, 334] on b "appreciation" at bounding box center [304, 331] width 53 height 11
click at [430, 334] on b "educationist" at bounding box center [417, 331] width 53 height 11
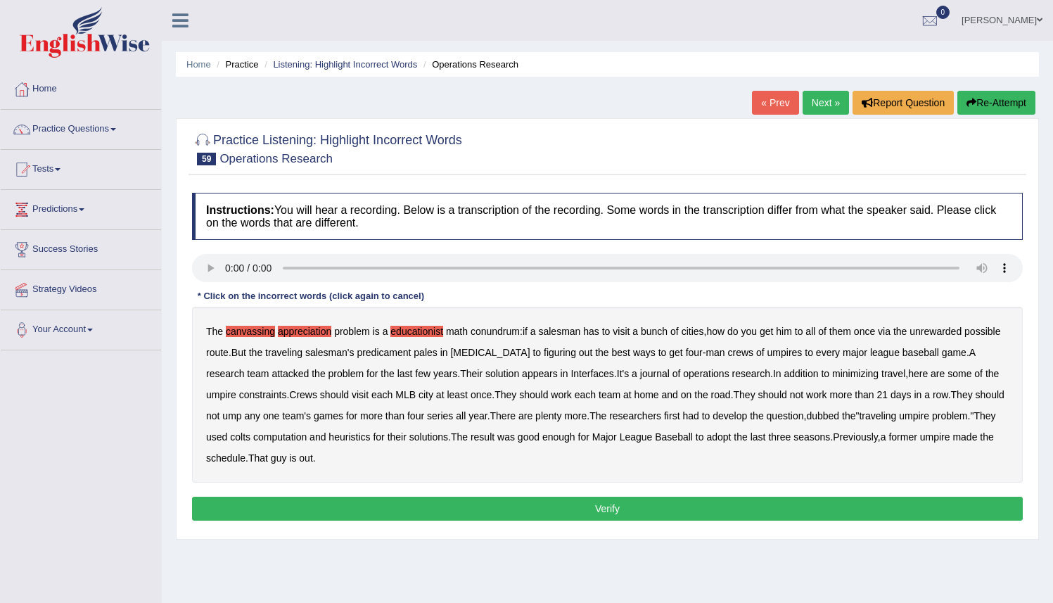
click at [505, 336] on b "conundrum" at bounding box center [495, 331] width 49 height 11
click at [506, 336] on b "conundrum" at bounding box center [495, 331] width 49 height 11
click at [961, 335] on b "unrewarded" at bounding box center [936, 331] width 52 height 11
click at [530, 353] on b "[MEDICAL_DATA]" at bounding box center [490, 352] width 80 height 11
click at [250, 438] on b "colts" at bounding box center [240, 436] width 20 height 11
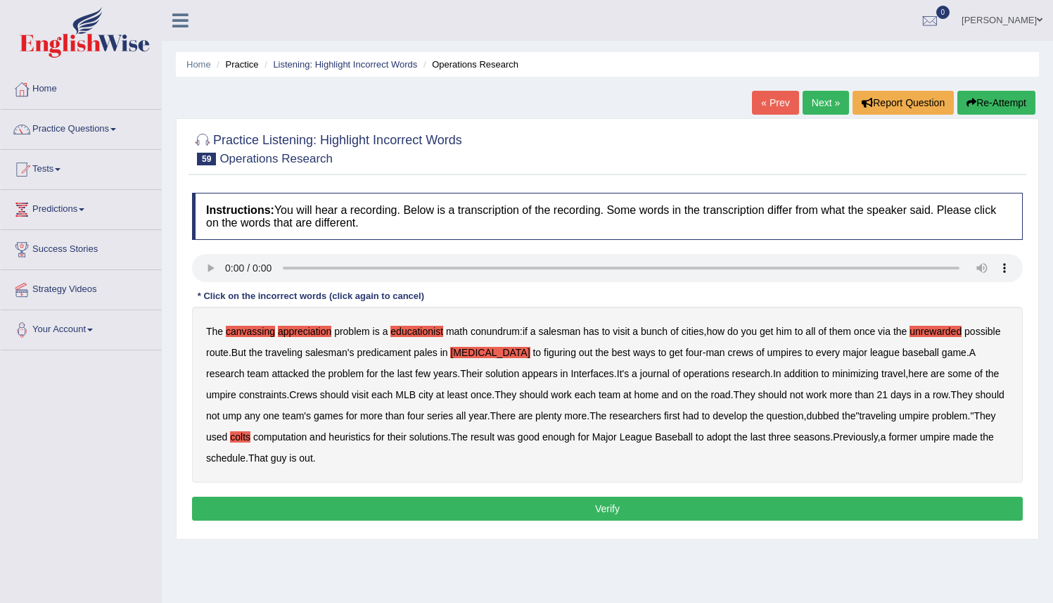
click at [314, 507] on button "Verify" at bounding box center [607, 509] width 831 height 24
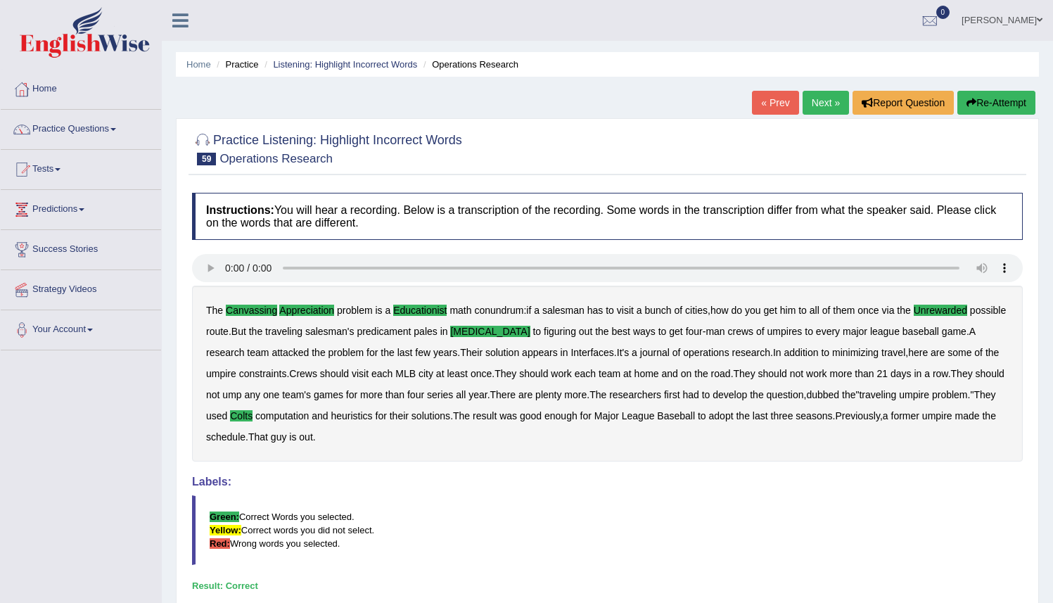
click at [816, 103] on link "Next »" at bounding box center [826, 103] width 46 height 24
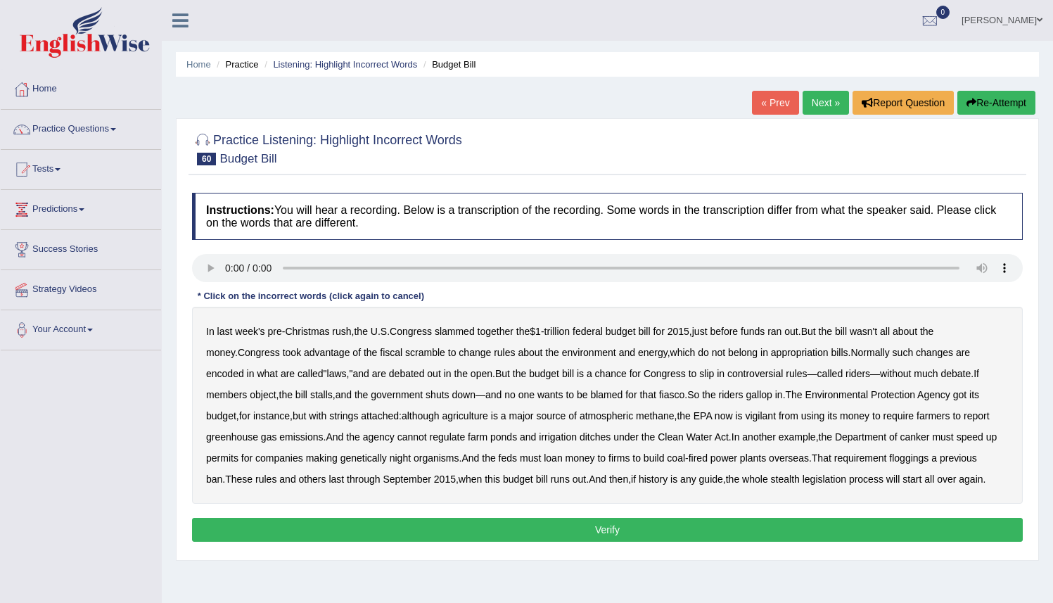
click at [745, 418] on b "vigilant" at bounding box center [760, 415] width 31 height 11
click at [930, 438] on b "canker" at bounding box center [916, 436] width 30 height 11
drag, startPoint x: 939, startPoint y: 457, endPoint x: 950, endPoint y: 458, distance: 11.3
click at [929, 457] on b "floggings" at bounding box center [908, 457] width 39 height 11
click at [621, 531] on button "Verify" at bounding box center [607, 530] width 831 height 24
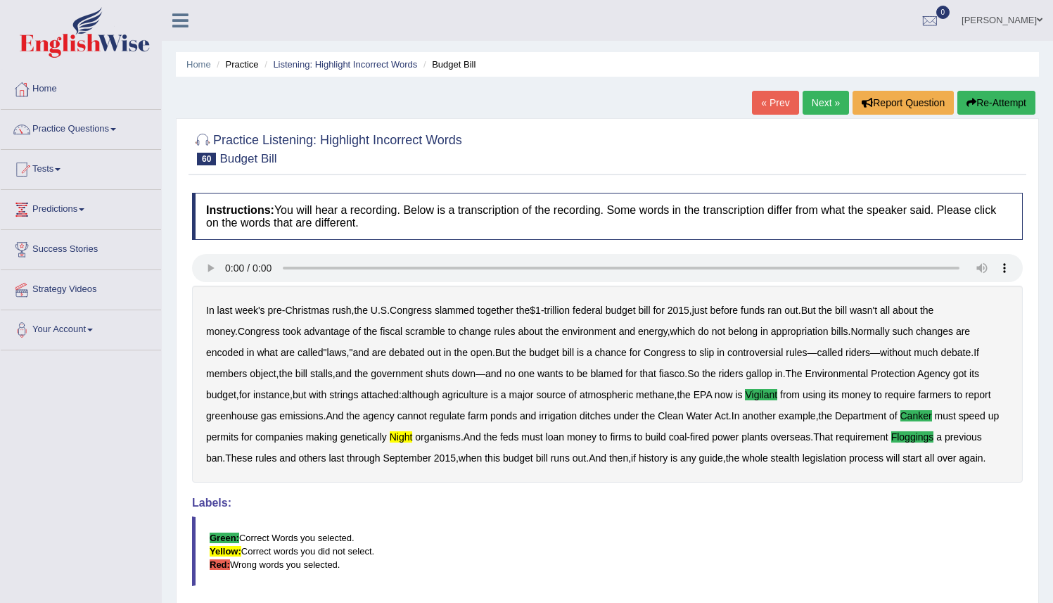
click at [1010, 93] on button "Re-Attempt" at bounding box center [997, 103] width 78 height 24
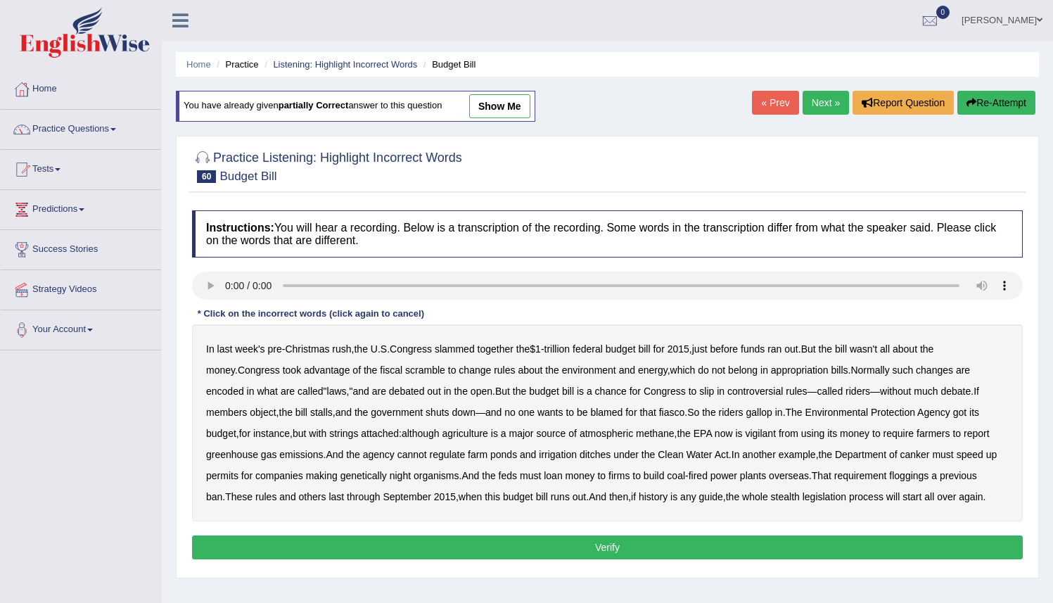
click at [411, 477] on b "night" at bounding box center [400, 475] width 21 height 11
click at [745, 431] on b "vigilant" at bounding box center [760, 433] width 31 height 11
click at [930, 454] on b "canker" at bounding box center [916, 454] width 30 height 11
click at [944, 484] on div "In last week's pre - Christmas rush , the U . S . Congress slammed together the…" at bounding box center [607, 422] width 831 height 197
click at [929, 474] on b "floggings" at bounding box center [908, 475] width 39 height 11
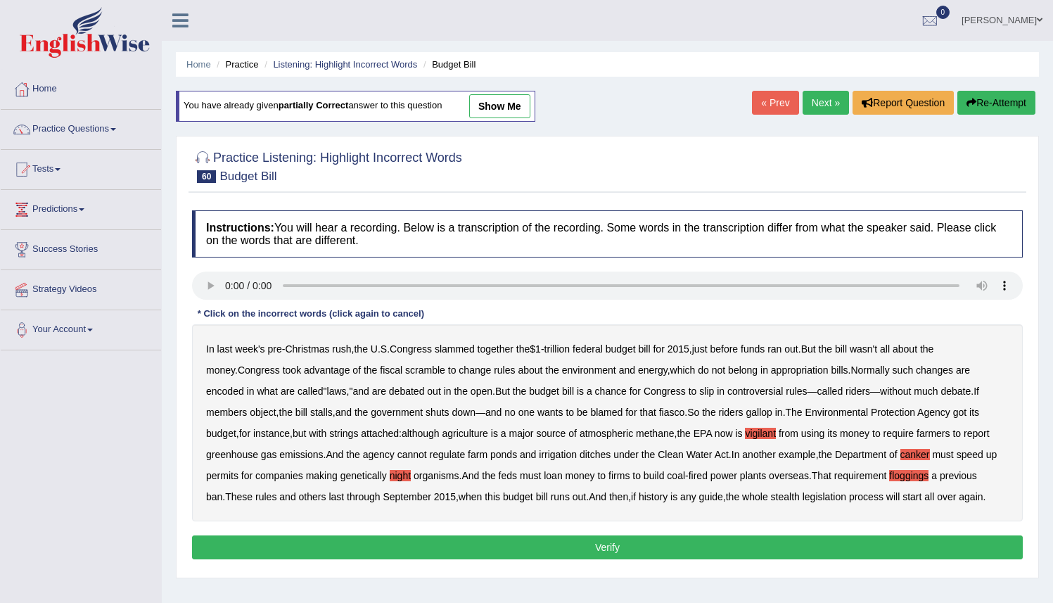
click at [917, 540] on button "Verify" at bounding box center [607, 547] width 831 height 24
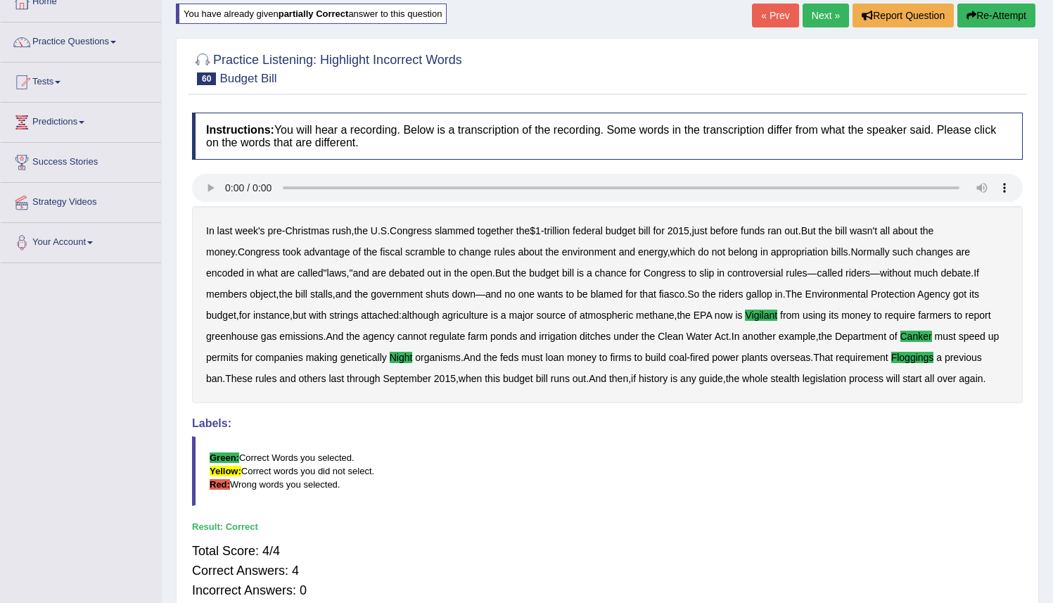
scroll to position [83, 0]
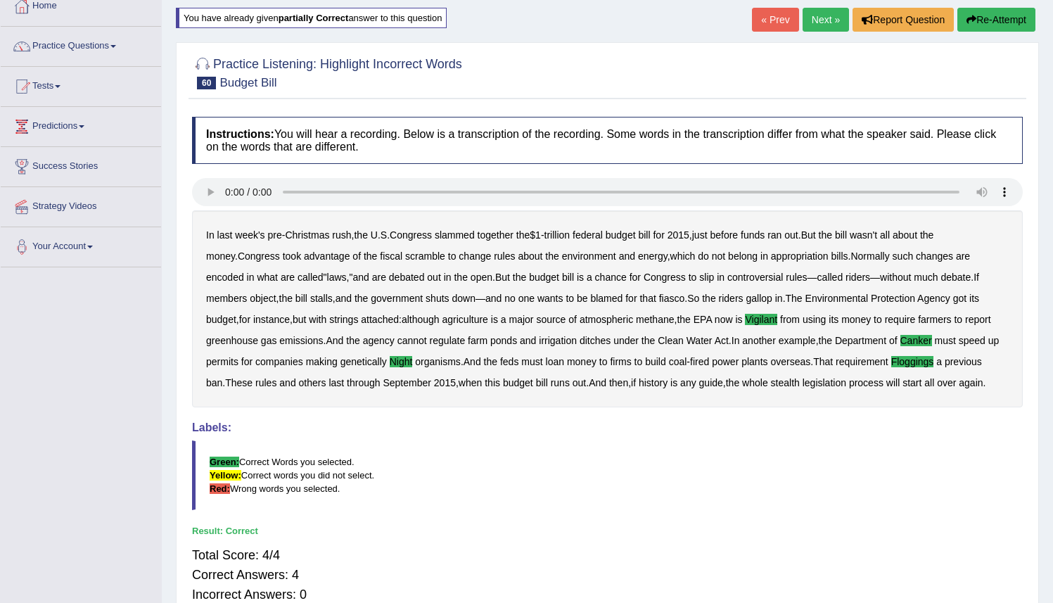
click at [816, 18] on link "Next »" at bounding box center [826, 20] width 46 height 24
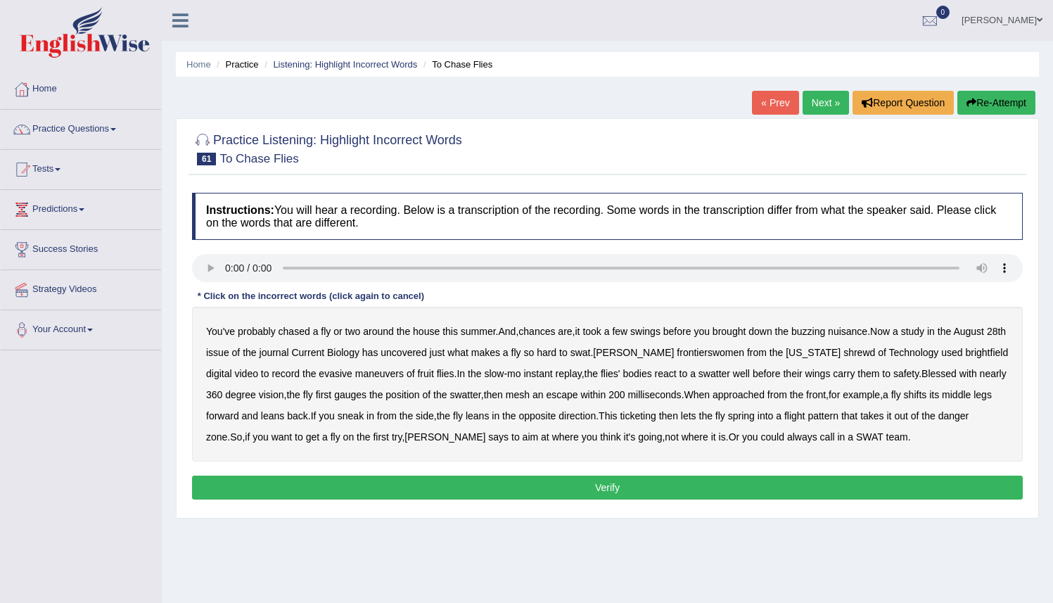
click at [682, 355] on b "frontierswomen" at bounding box center [711, 352] width 68 height 11
click at [844, 354] on b "shrewd" at bounding box center [860, 352] width 32 height 11
click at [965, 357] on b "brightfield" at bounding box center [986, 352] width 43 height 11
drag, startPoint x: 558, startPoint y: 397, endPoint x: 571, endPoint y: 397, distance: 12.7
click at [530, 397] on b "mesh" at bounding box center [518, 394] width 24 height 11
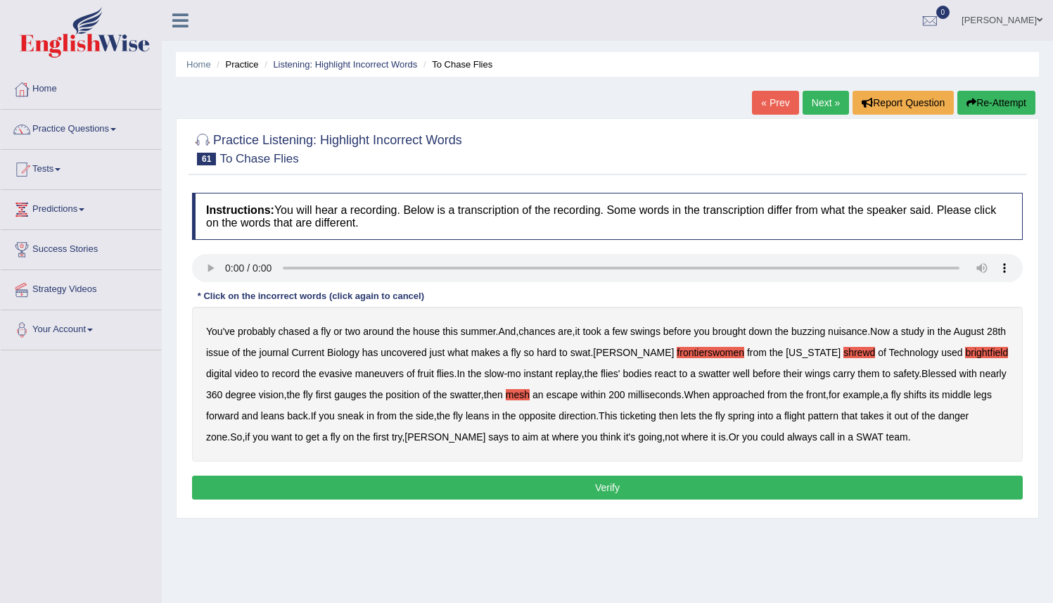
drag, startPoint x: 697, startPoint y: 417, endPoint x: 732, endPoint y: 420, distance: 36.1
click at [656, 417] on b "ticketing" at bounding box center [638, 415] width 36 height 11
click at [706, 482] on button "Verify" at bounding box center [607, 488] width 831 height 24
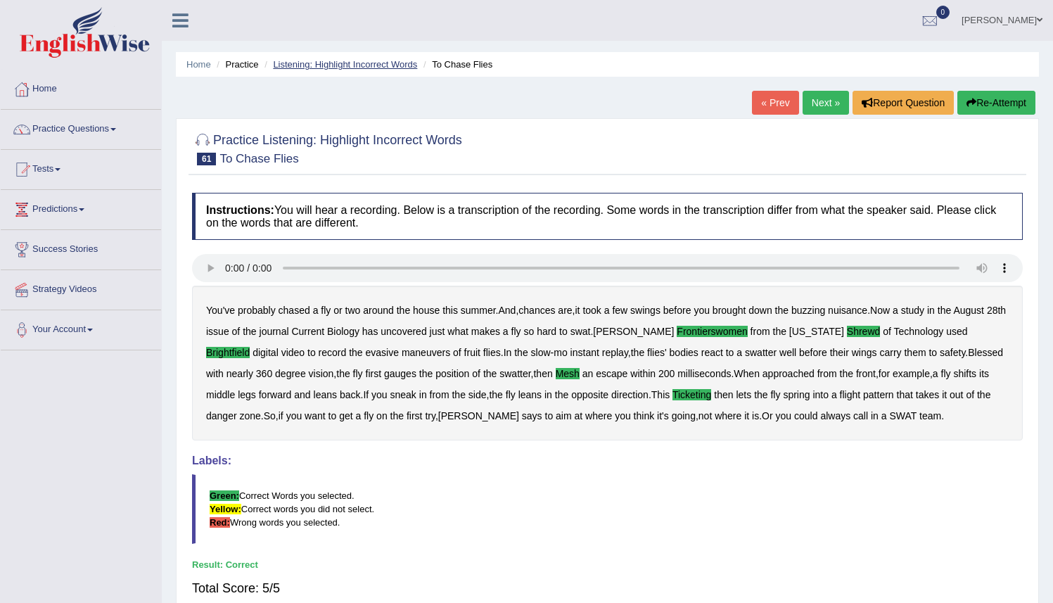
click at [345, 64] on link "Listening: Highlight Incorrect Words" at bounding box center [345, 64] width 144 height 11
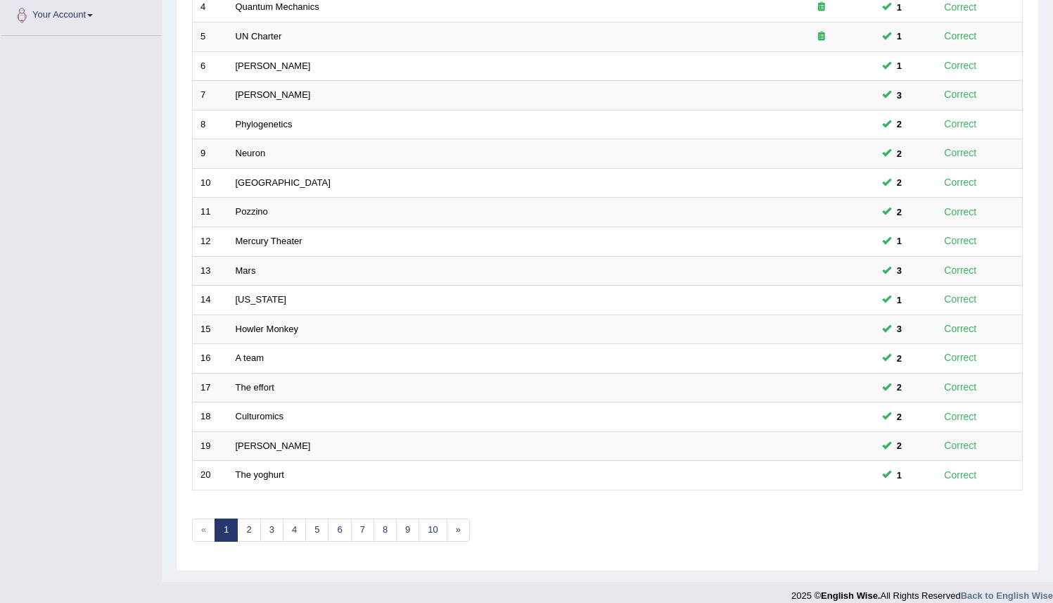
scroll to position [329, 0]
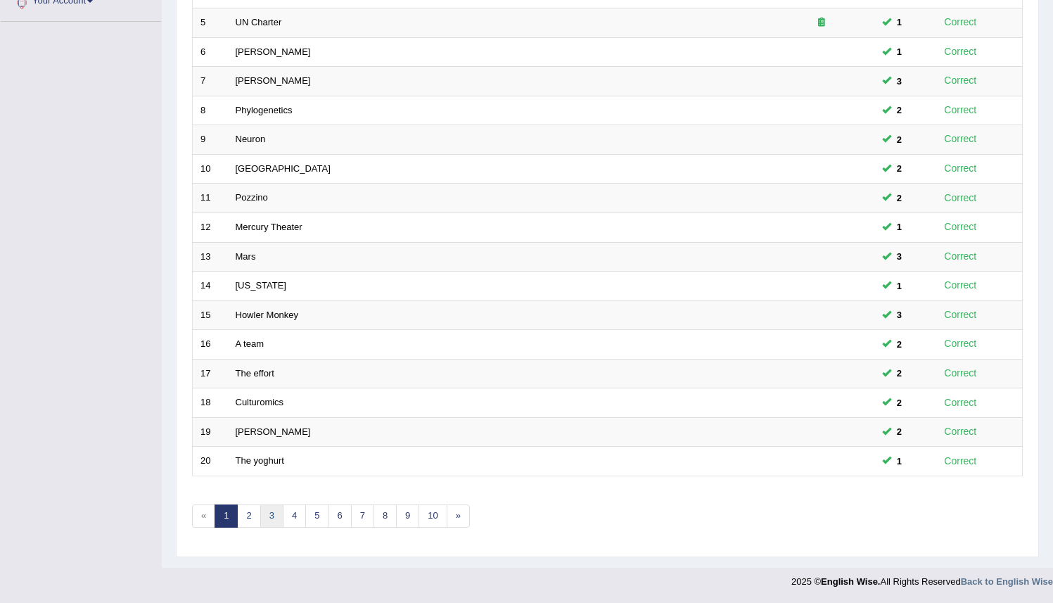
click at [275, 514] on link "3" at bounding box center [271, 516] width 23 height 23
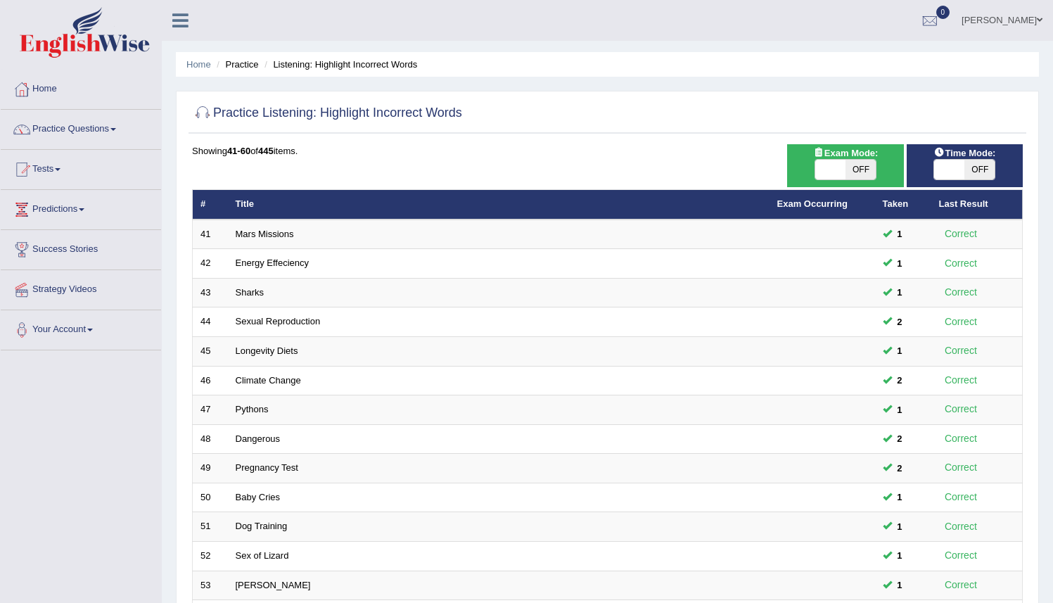
drag, startPoint x: 1063, startPoint y: 272, endPoint x: 1046, endPoint y: 161, distance: 112.5
click at [1046, 161] on html "Toggle navigation Home Practice Questions Speaking Practice Read Aloud Repeat S…" at bounding box center [526, 301] width 1053 height 603
click at [82, 137] on link "Practice Questions" at bounding box center [81, 127] width 160 height 35
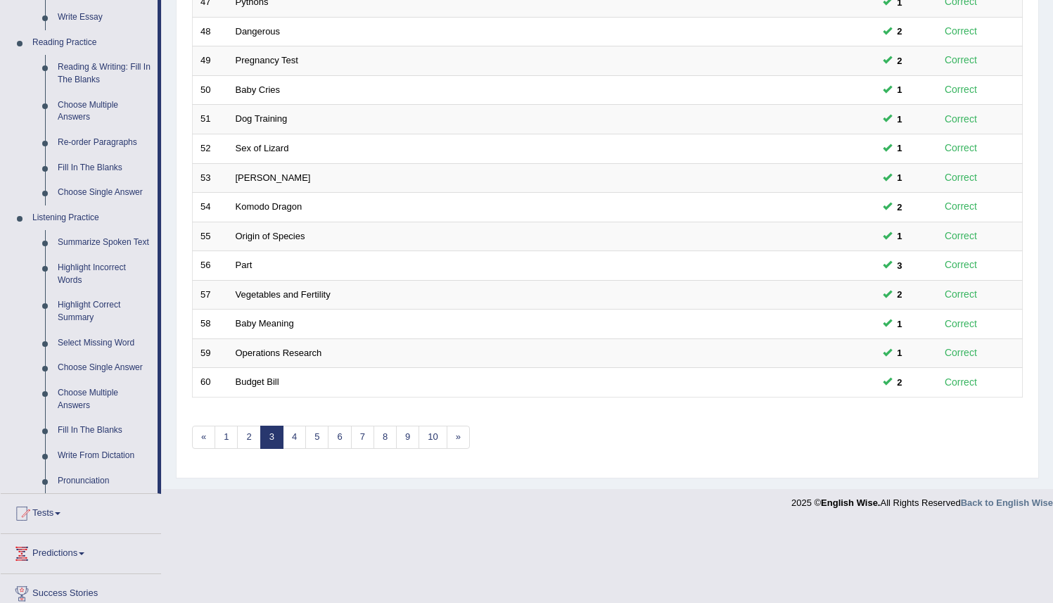
scroll to position [402, 0]
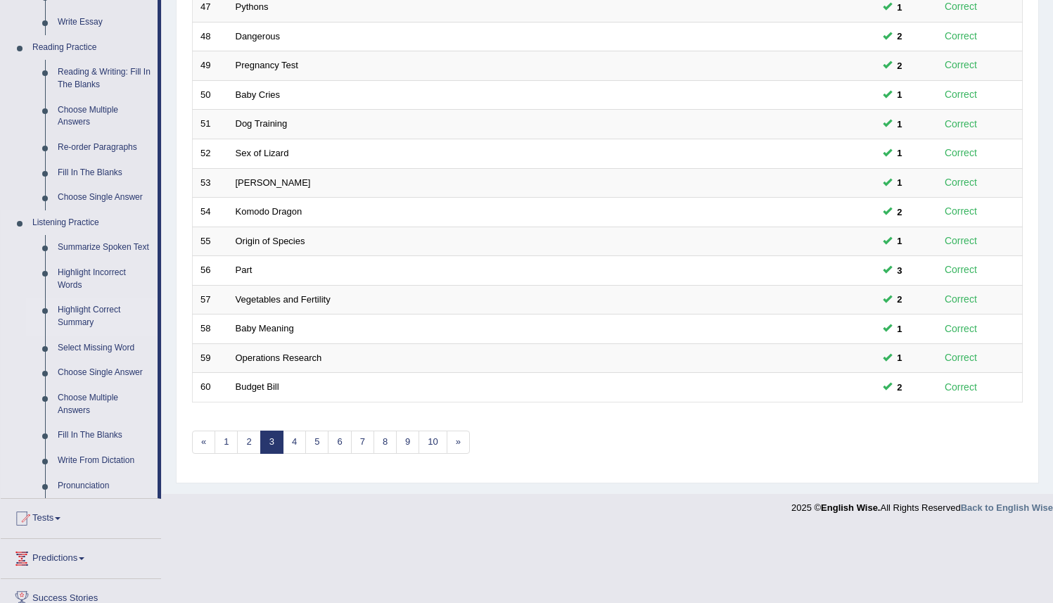
click at [76, 327] on link "Highlight Correct Summary" at bounding box center [104, 316] width 106 height 37
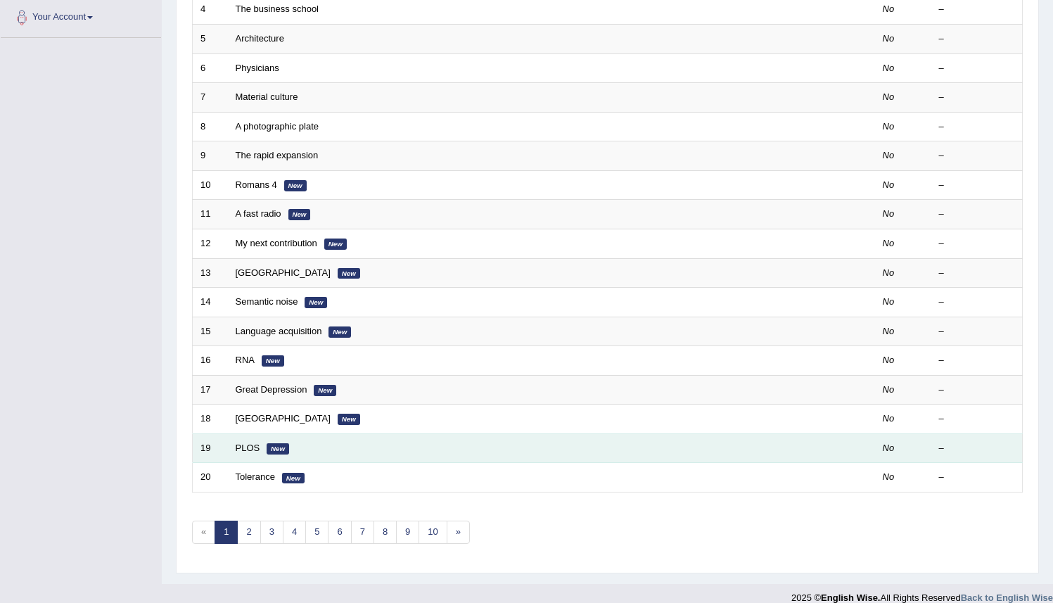
scroll to position [312, 0]
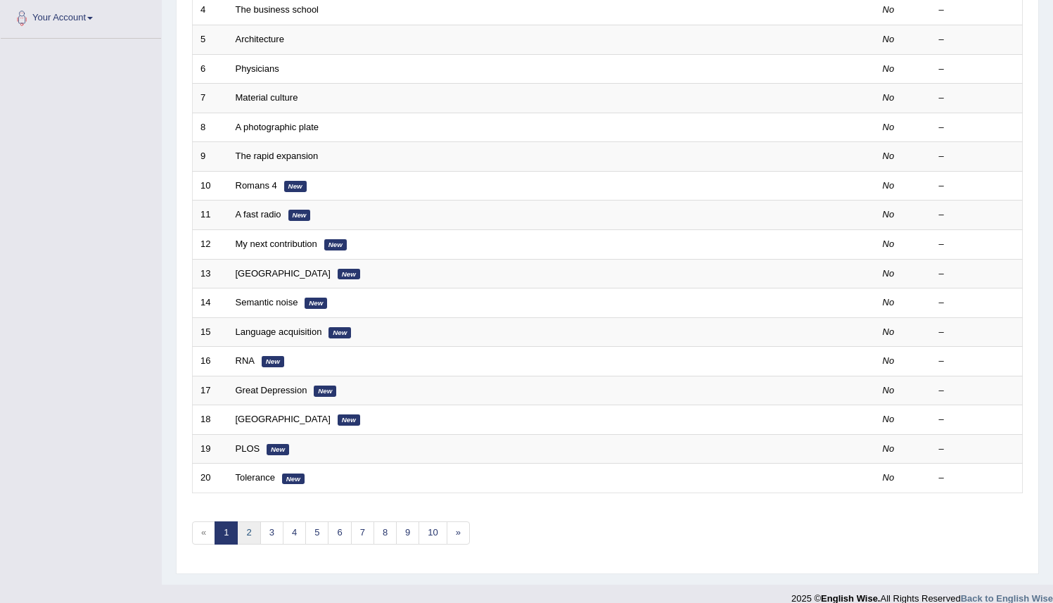
click at [246, 531] on link "2" at bounding box center [248, 532] width 23 height 23
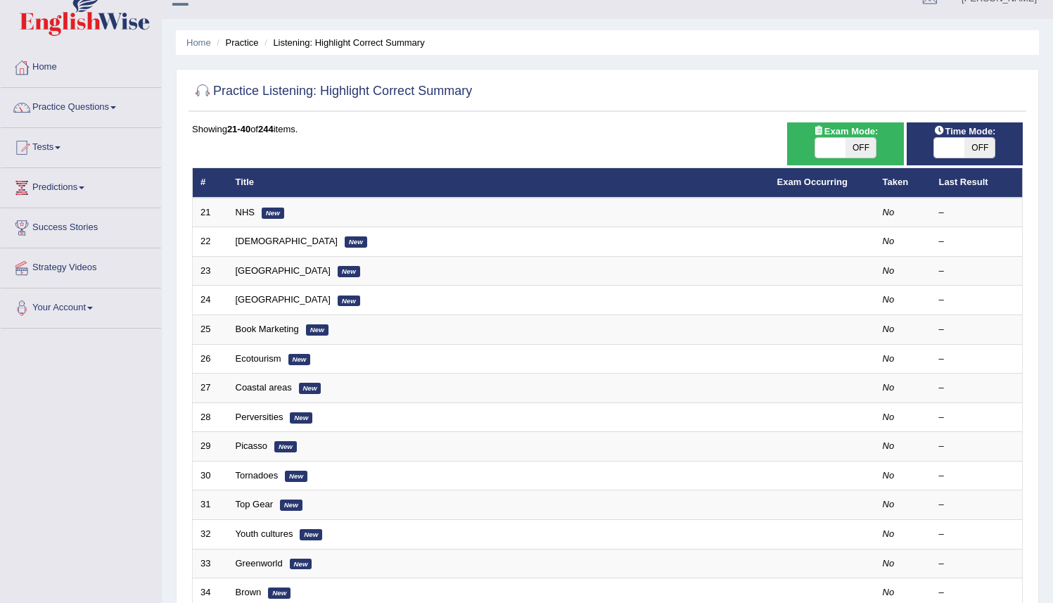
scroll to position [21, 0]
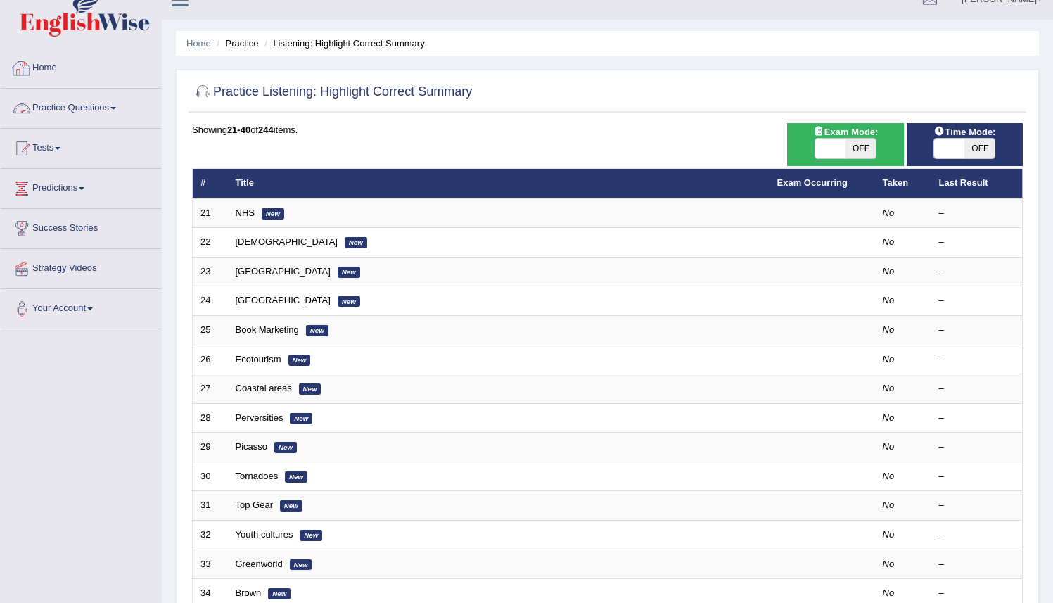
click at [118, 103] on link "Practice Questions" at bounding box center [81, 106] width 160 height 35
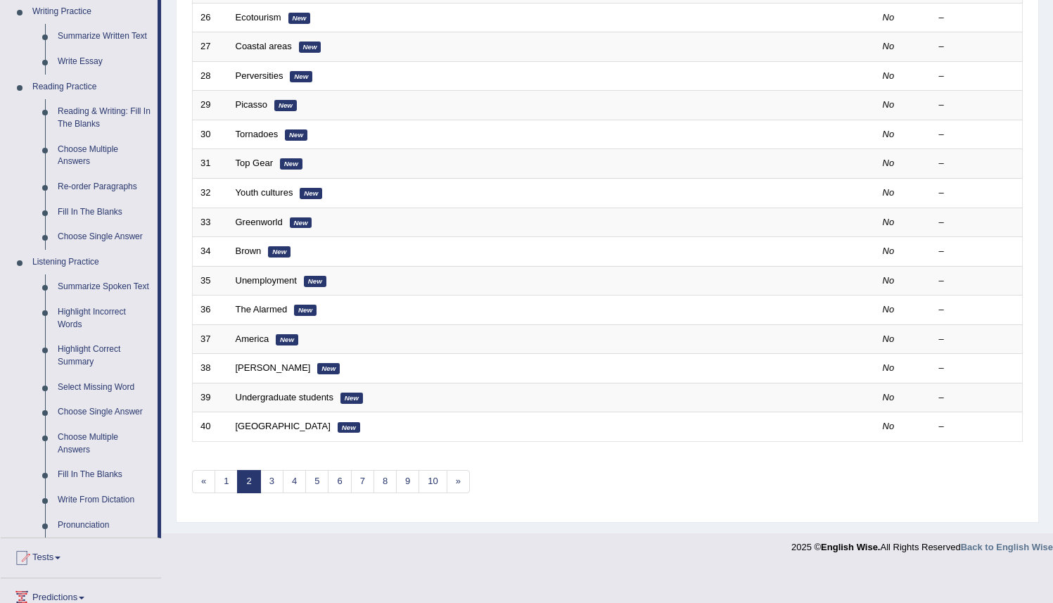
scroll to position [355, 0]
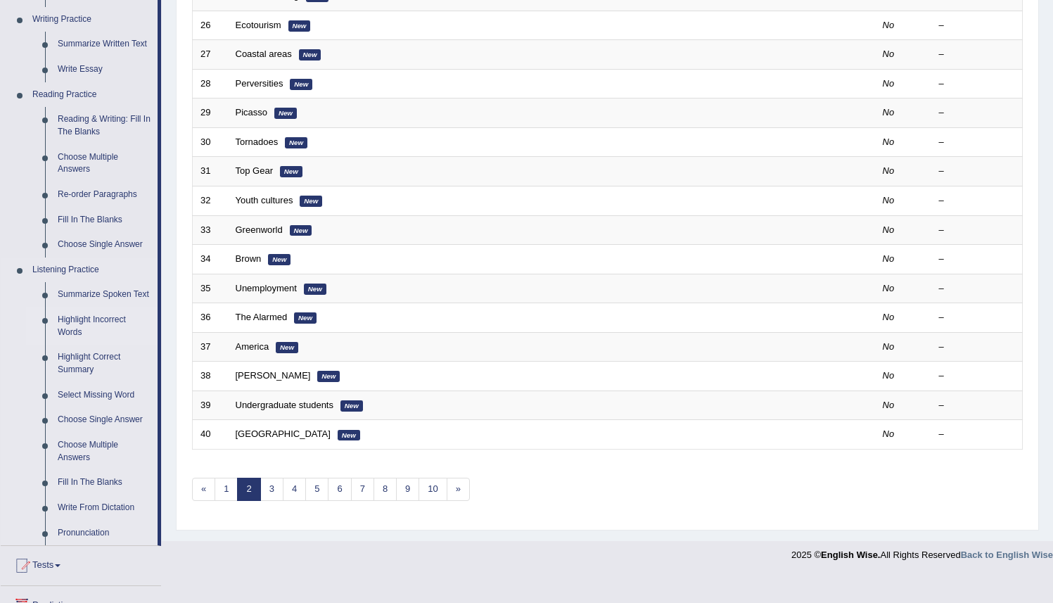
click at [80, 335] on link "Highlight Incorrect Words" at bounding box center [104, 325] width 106 height 37
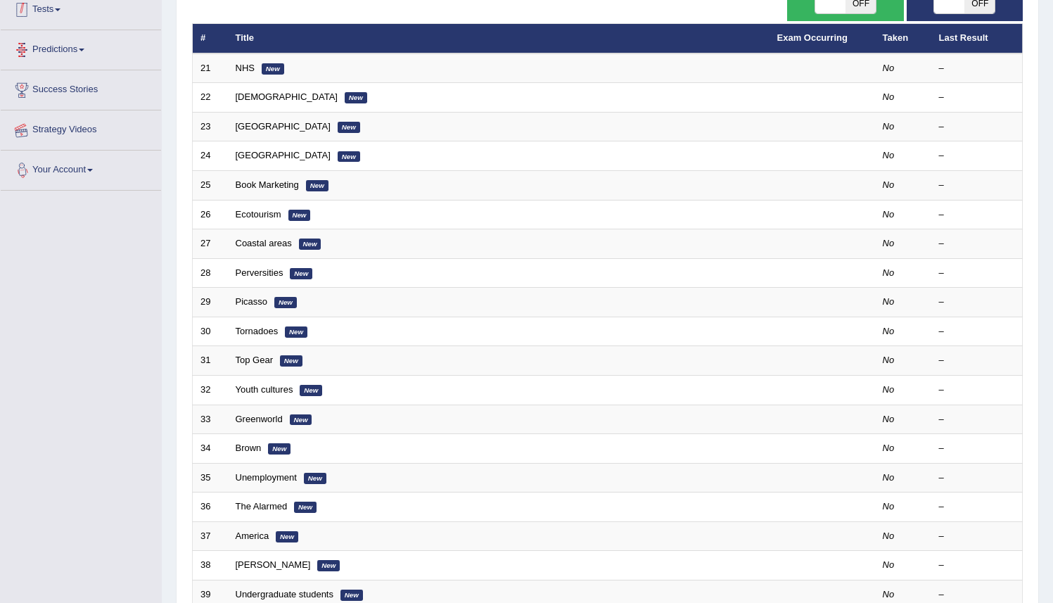
scroll to position [239, 0]
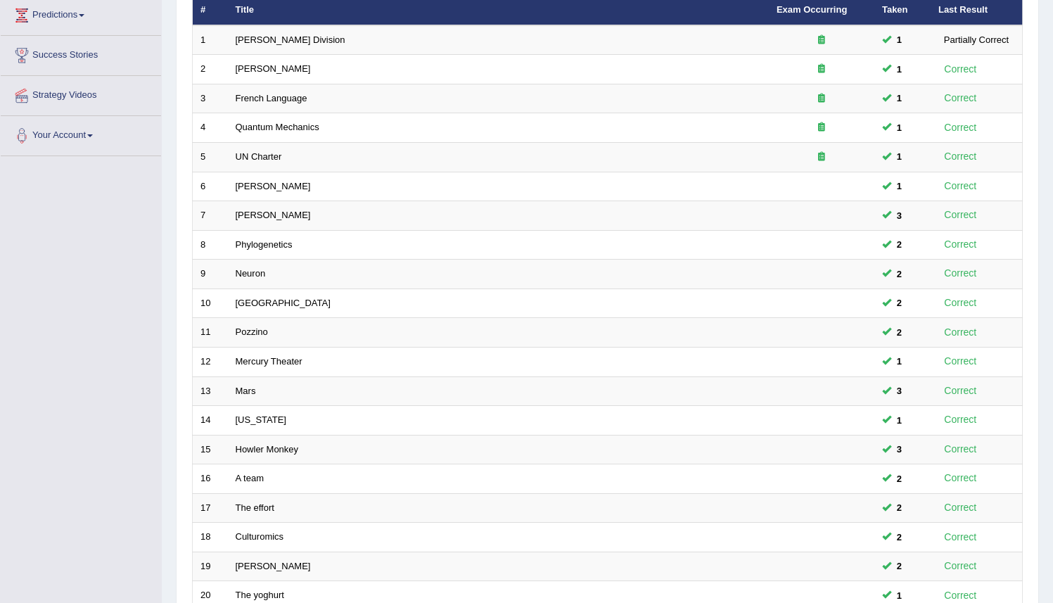
scroll to position [329, 0]
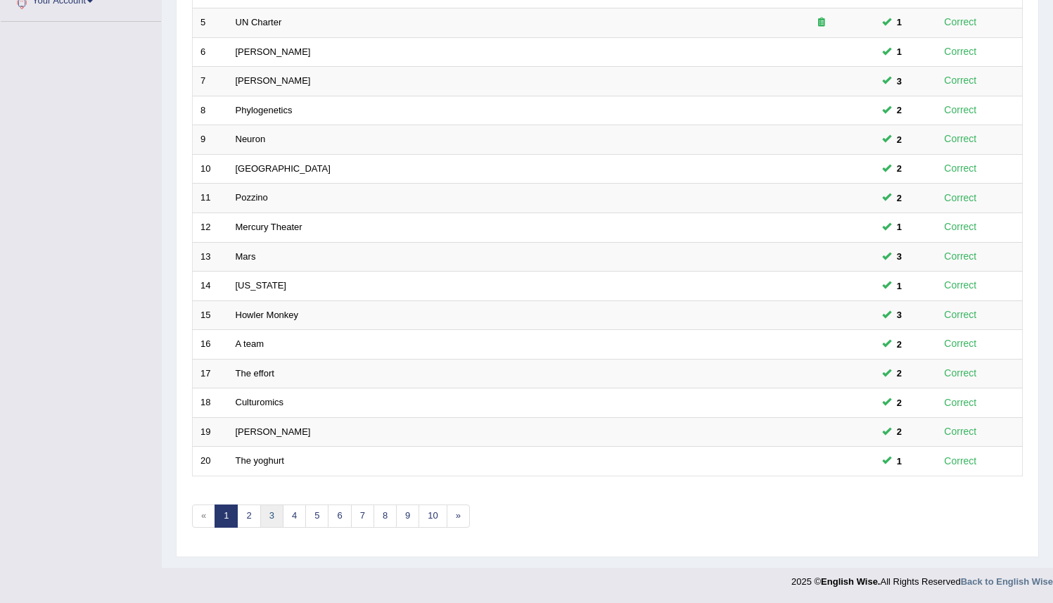
click at [272, 516] on link "3" at bounding box center [271, 516] width 23 height 23
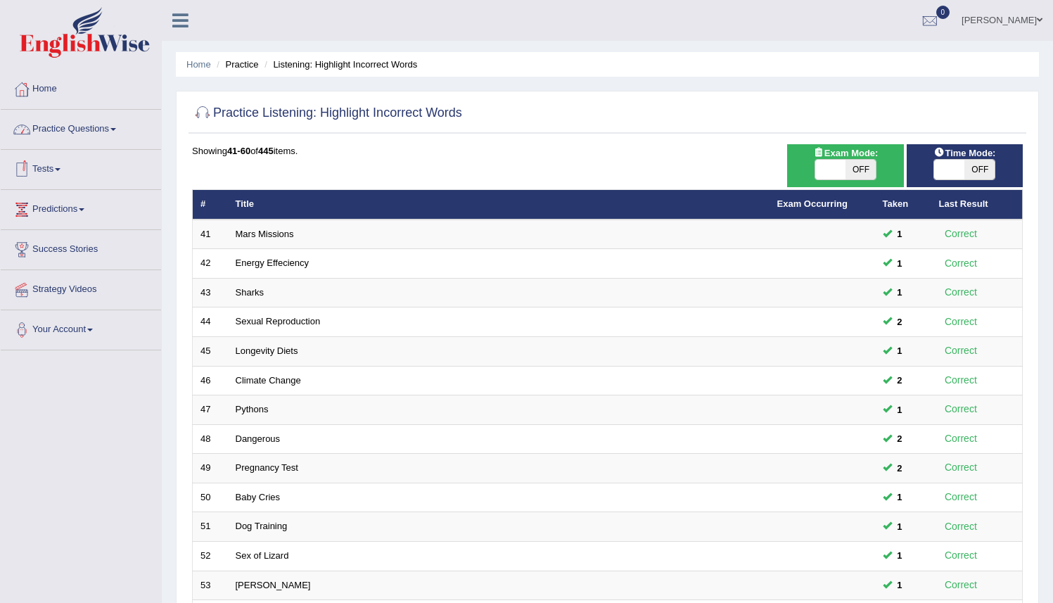
click at [72, 132] on link "Practice Questions" at bounding box center [81, 127] width 160 height 35
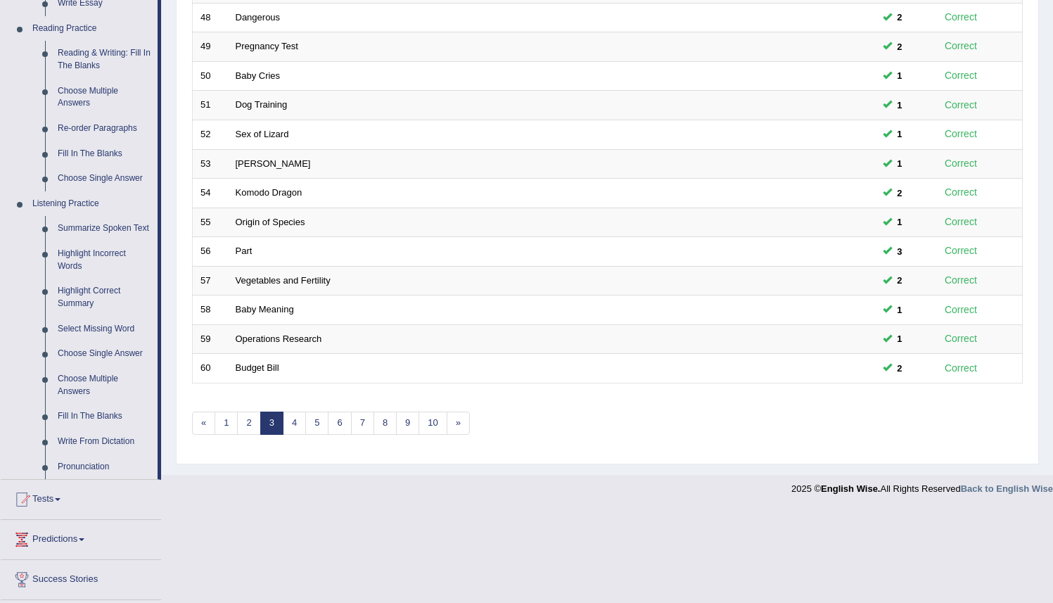
scroll to position [417, 0]
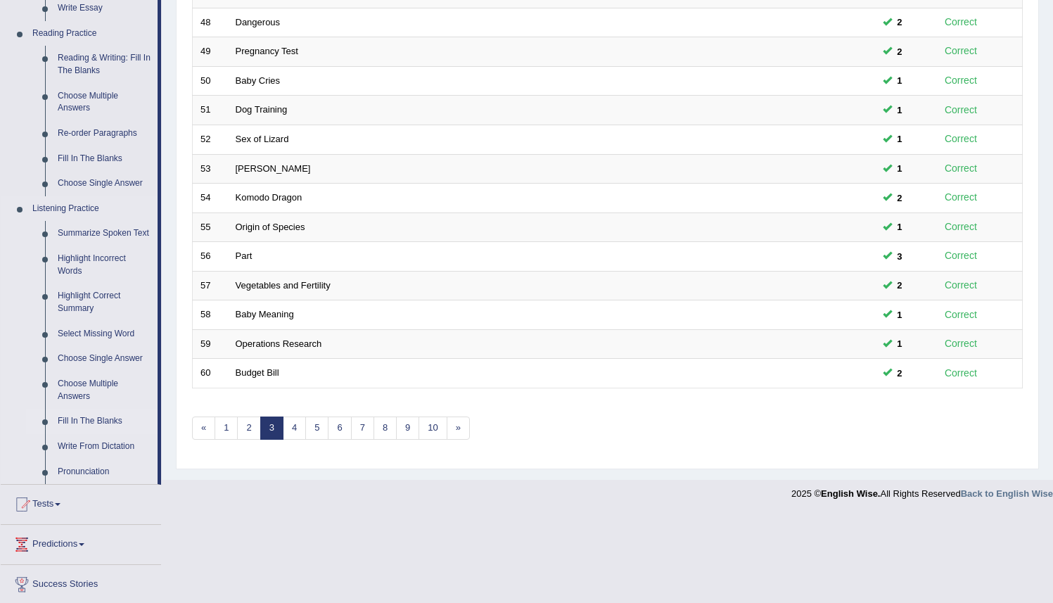
click at [90, 434] on link "Fill In The Blanks" at bounding box center [104, 421] width 106 height 25
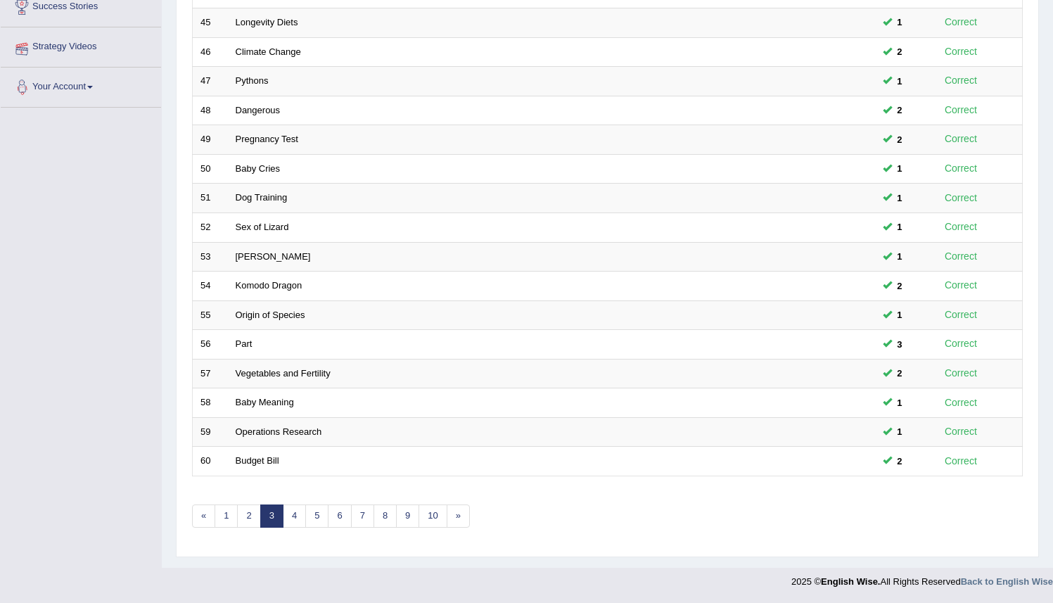
scroll to position [181, 0]
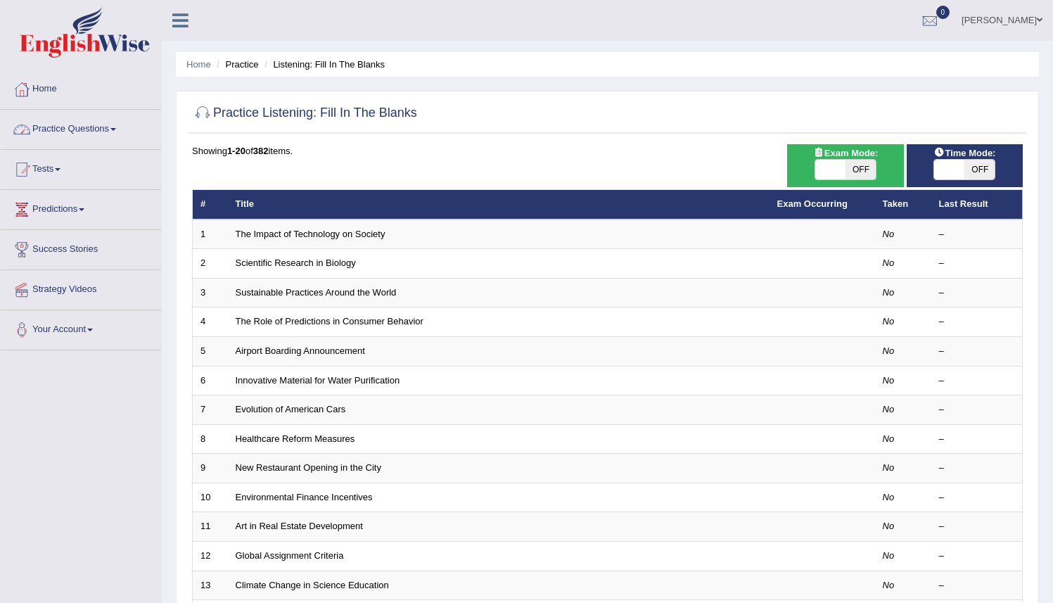
click at [123, 127] on link "Practice Questions" at bounding box center [81, 127] width 160 height 35
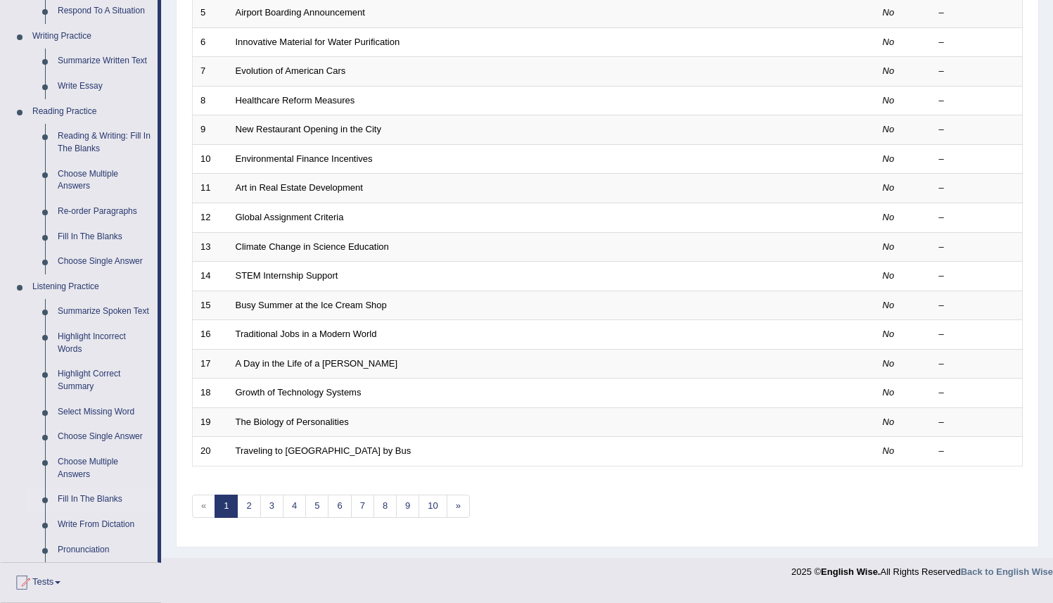
scroll to position [338, 0]
click at [79, 512] on link "Fill In The Blanks" at bounding box center [104, 499] width 106 height 25
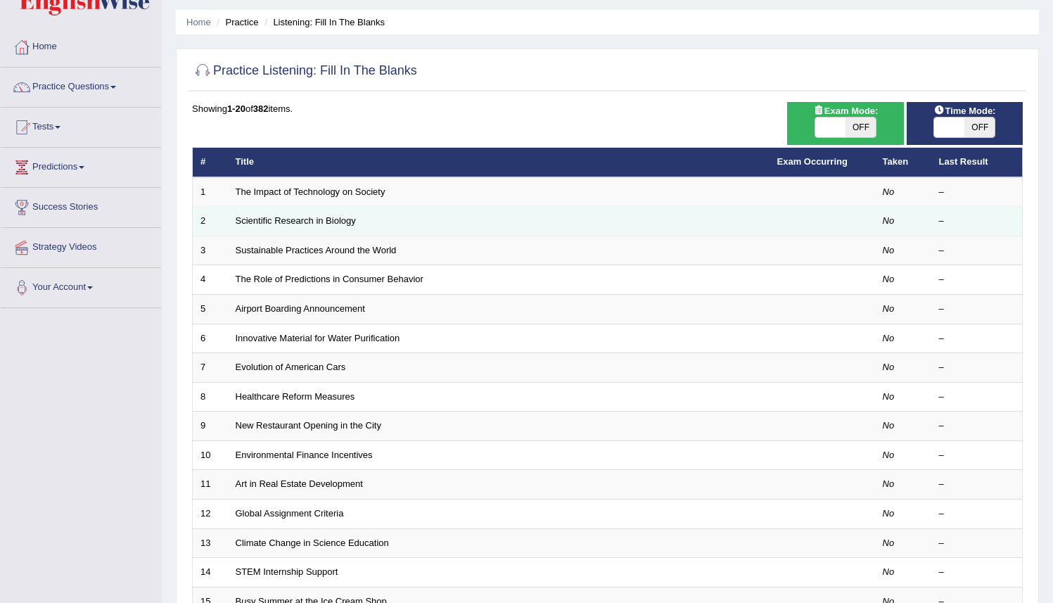
scroll to position [41, 0]
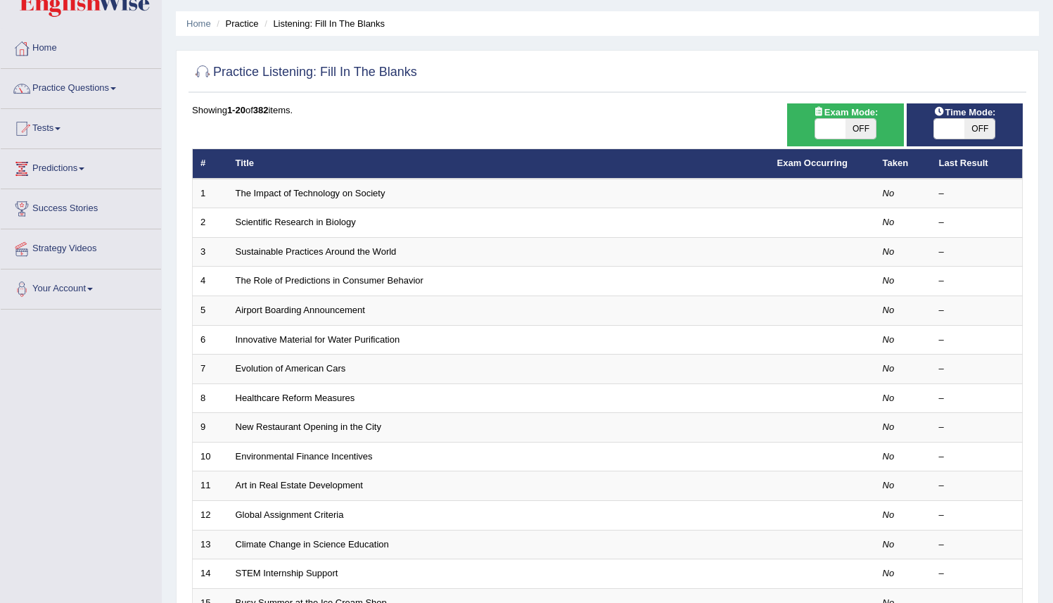
click at [115, 89] on link "Practice Questions" at bounding box center [81, 86] width 160 height 35
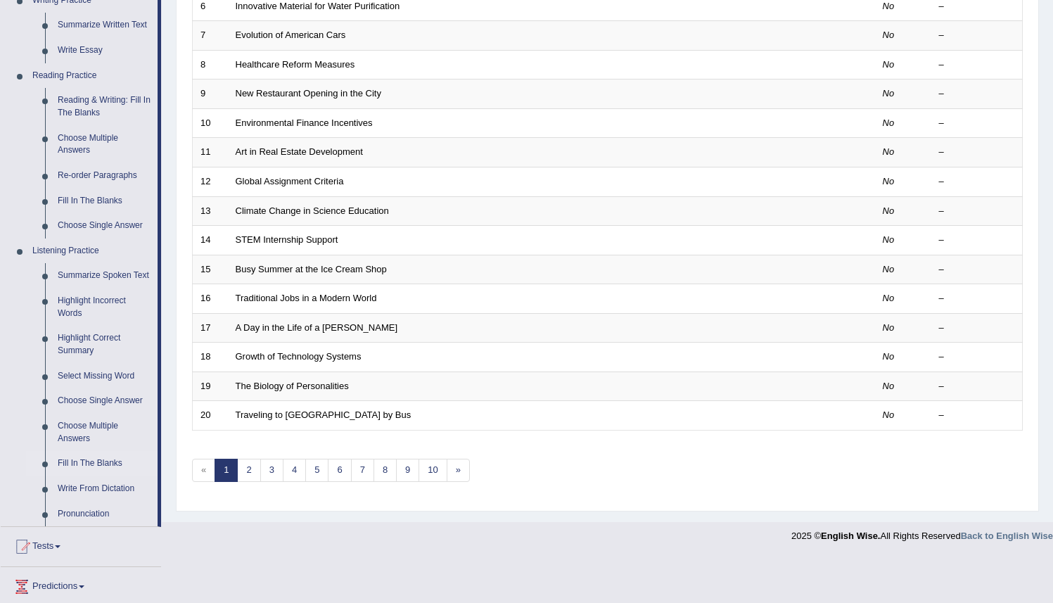
scroll to position [380, 0]
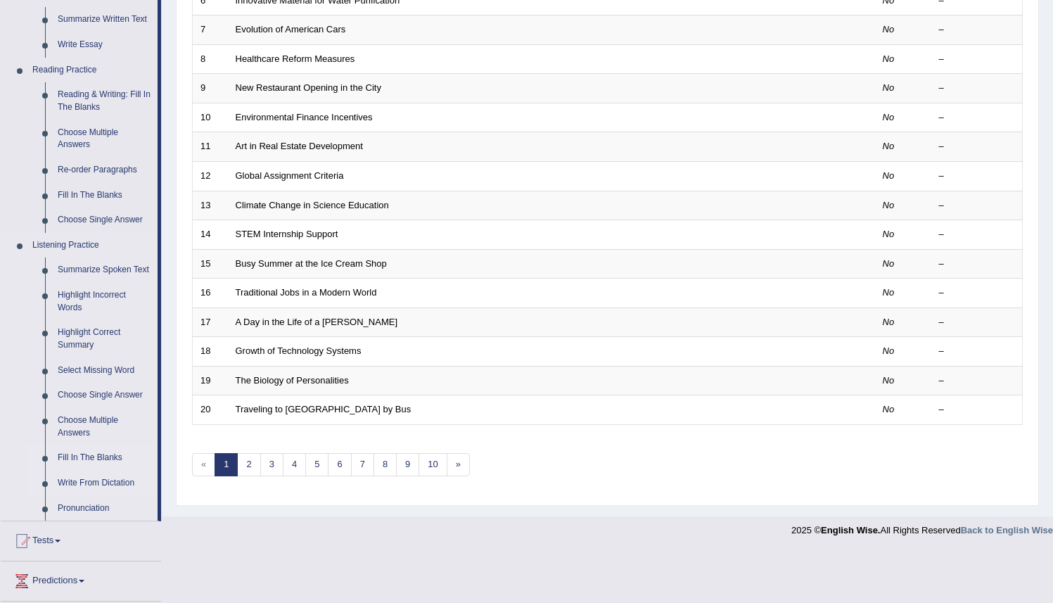
click at [94, 493] on link "Write From Dictation" at bounding box center [104, 483] width 106 height 25
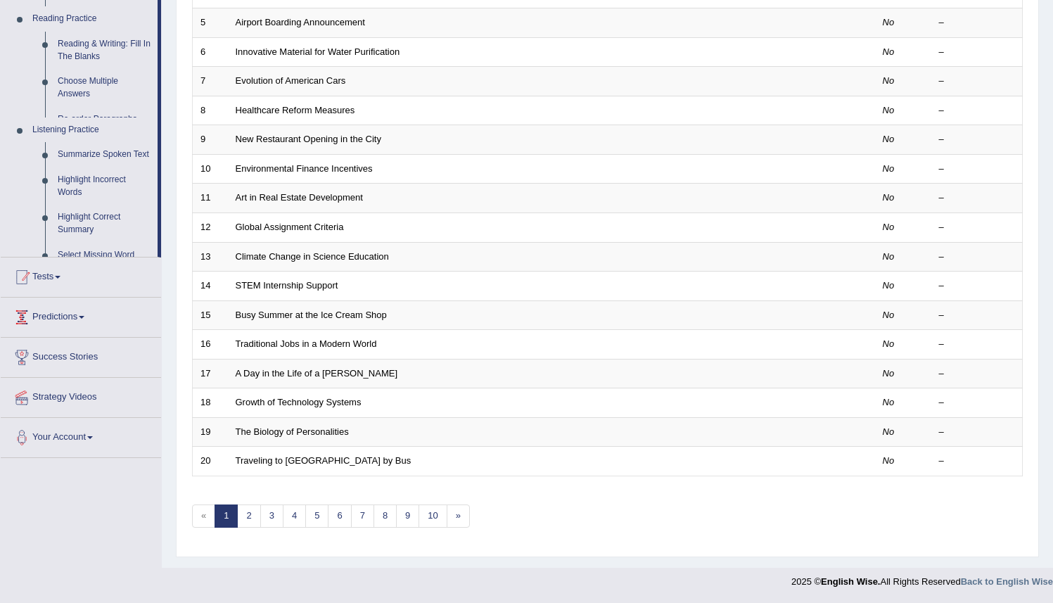
scroll to position [329, 0]
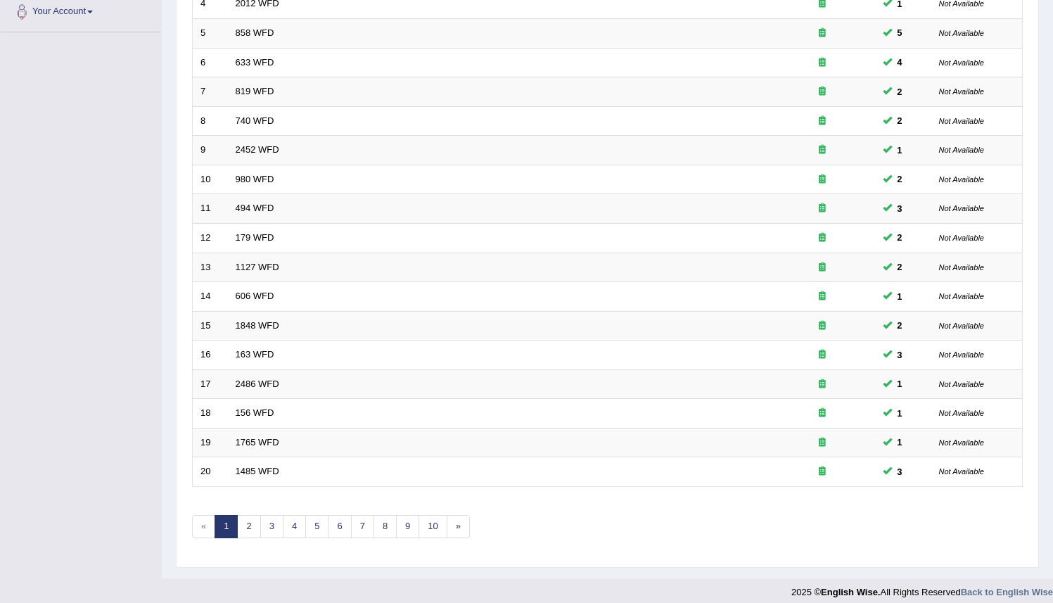
scroll to position [315, 0]
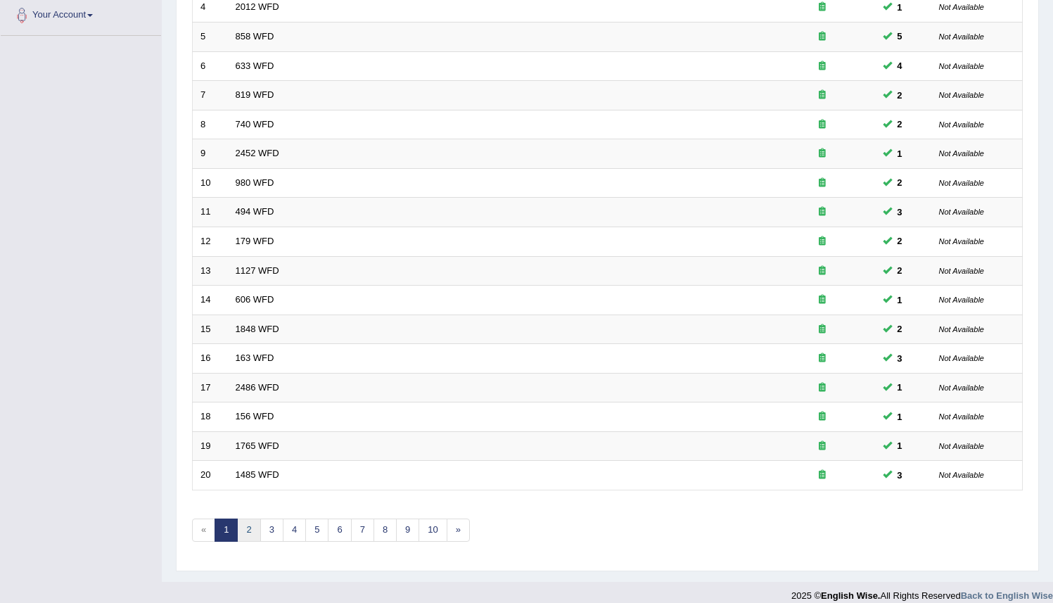
click at [250, 531] on link "2" at bounding box center [248, 530] width 23 height 23
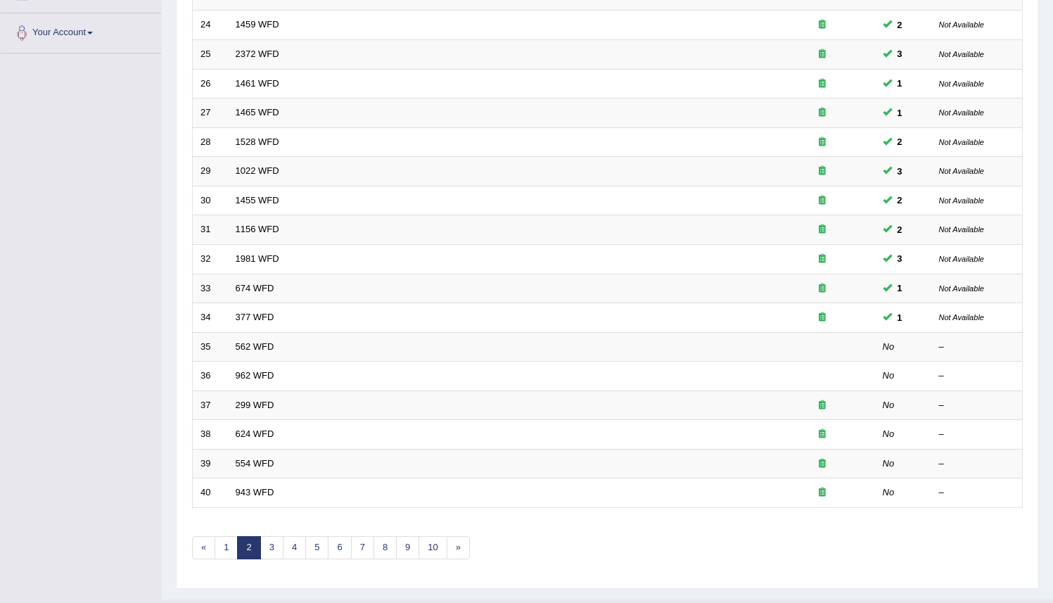
scroll to position [293, 0]
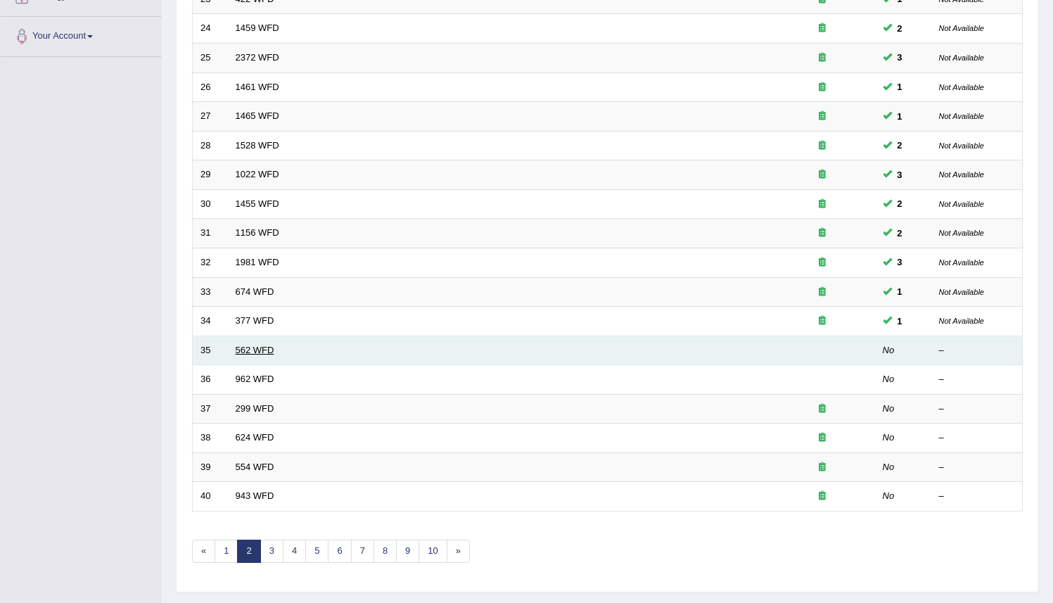
click at [244, 351] on link "562 WFD" at bounding box center [255, 350] width 39 height 11
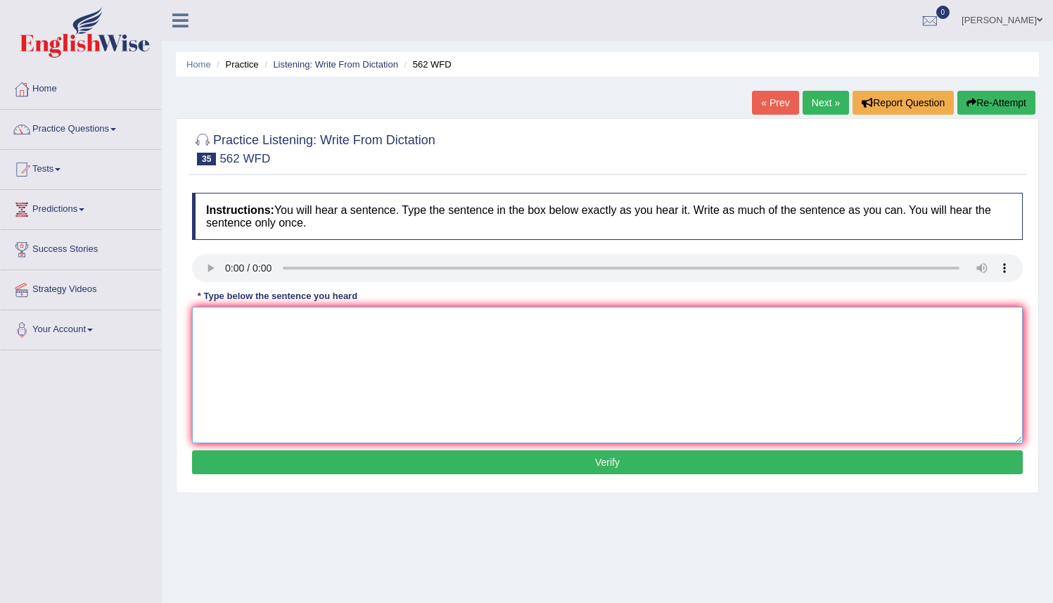
click at [203, 315] on textarea at bounding box center [607, 375] width 831 height 137
type textarea "t"
type textarea "The gap between the rich and poor does not decrease."
click at [599, 473] on button "Verify" at bounding box center [607, 462] width 831 height 24
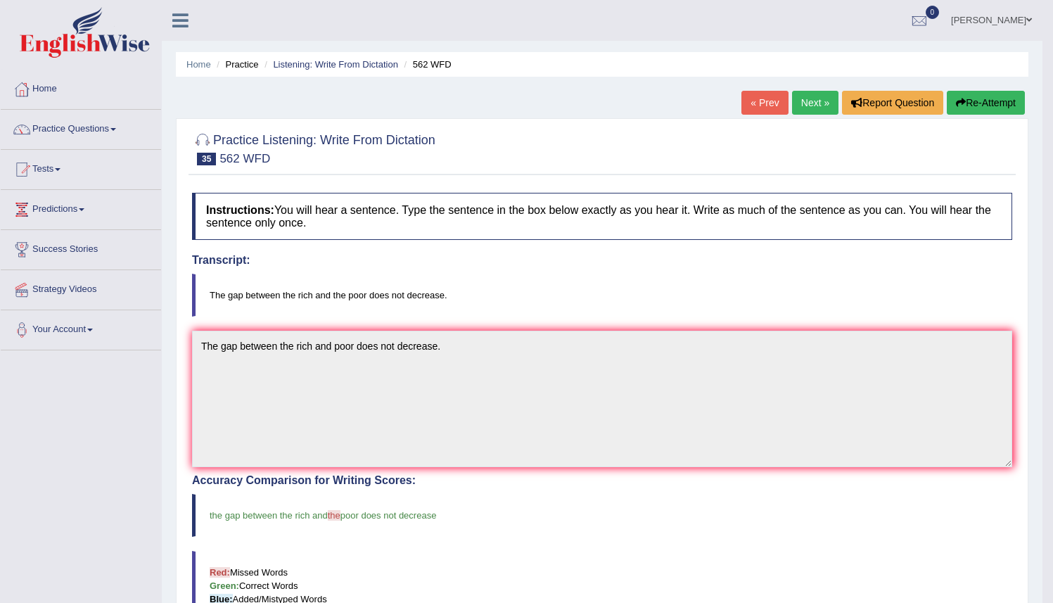
drag, startPoint x: 1052, startPoint y: 390, endPoint x: 1062, endPoint y: 436, distance: 46.9
click at [1053, 458] on html "Toggle navigation Home Practice Questions Speaking Practice Read Aloud Repeat S…" at bounding box center [526, 301] width 1053 height 603
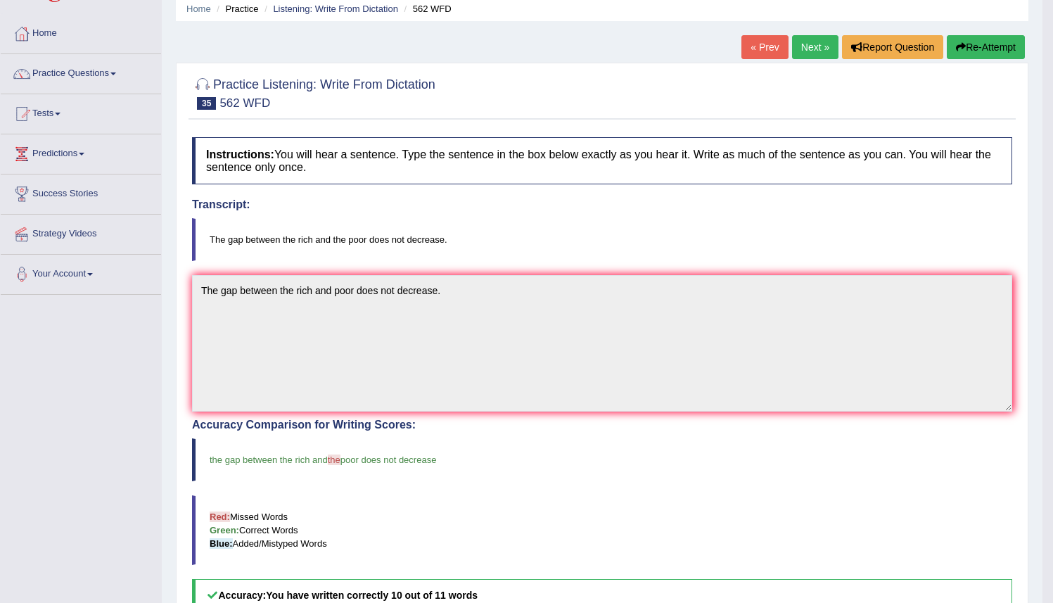
scroll to position [55, 0]
click at [965, 49] on button "Re-Attempt" at bounding box center [986, 48] width 78 height 24
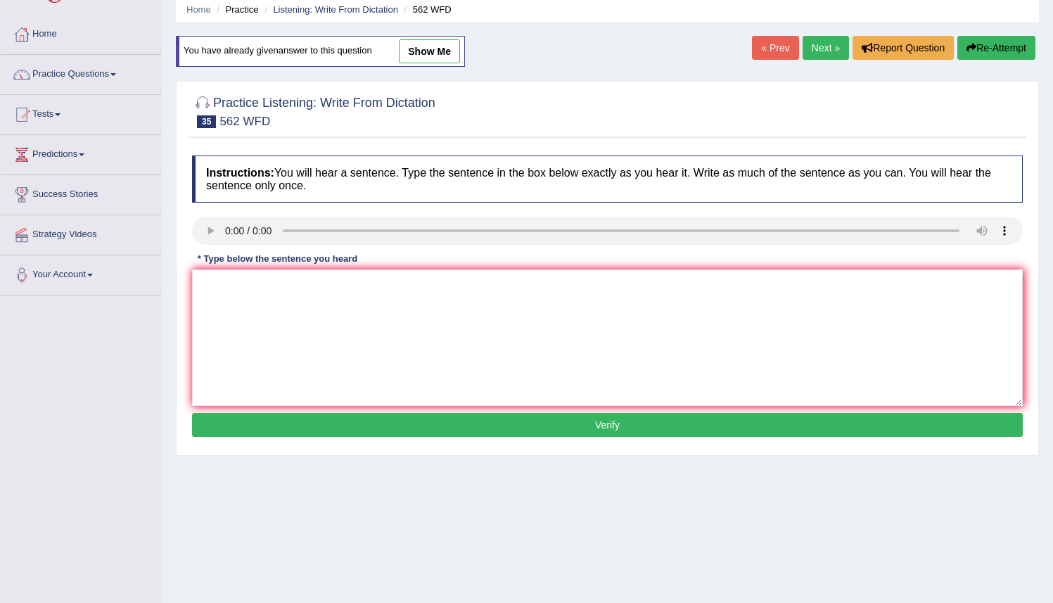
scroll to position [7, 0]
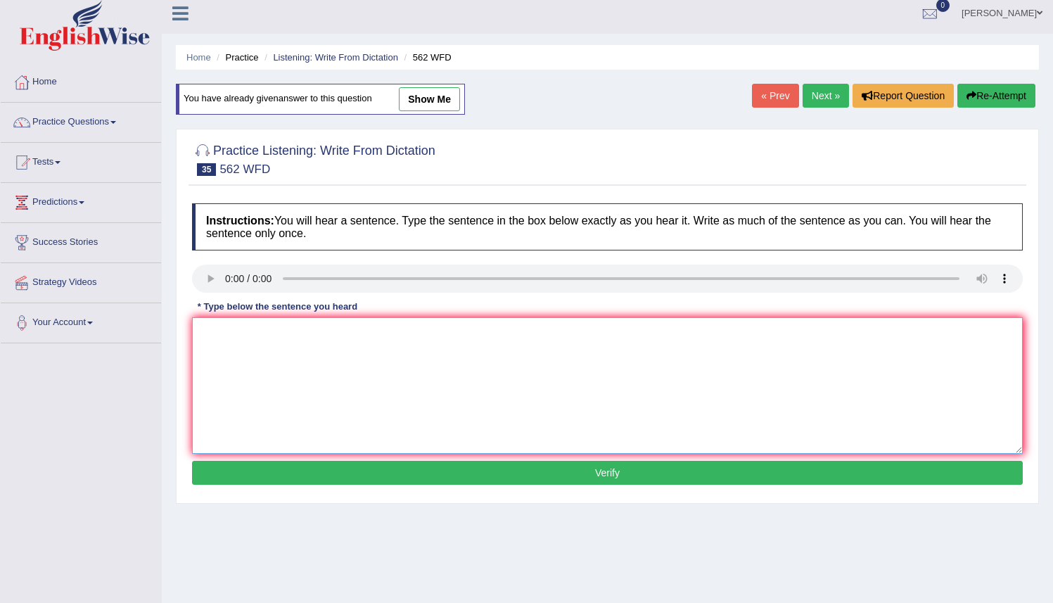
click at [224, 341] on textarea at bounding box center [607, 385] width 831 height 137
click at [442, 331] on textarea "The gap between the rich and the poor does not decrtease." at bounding box center [607, 385] width 831 height 137
click at [441, 335] on textarea "The gap between the rich and the poor does not decrtease." at bounding box center [607, 385] width 831 height 137
click at [468, 334] on textarea "The gap between the rich and the poor does not decrease." at bounding box center [607, 385] width 831 height 137
type textarea "The gap between the rich and the poor does not decrease."
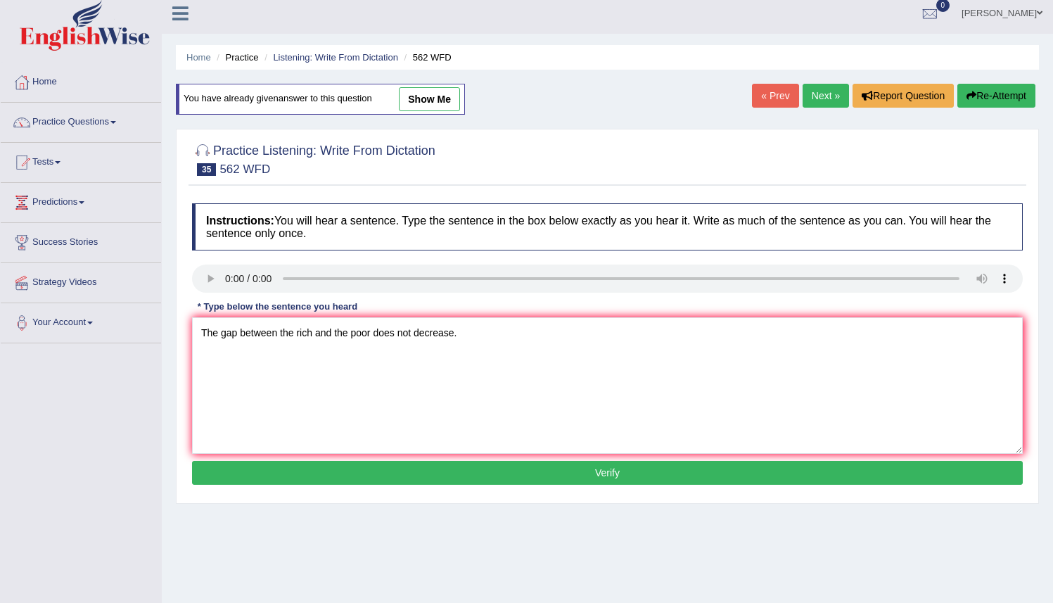
click at [535, 478] on button "Verify" at bounding box center [607, 473] width 831 height 24
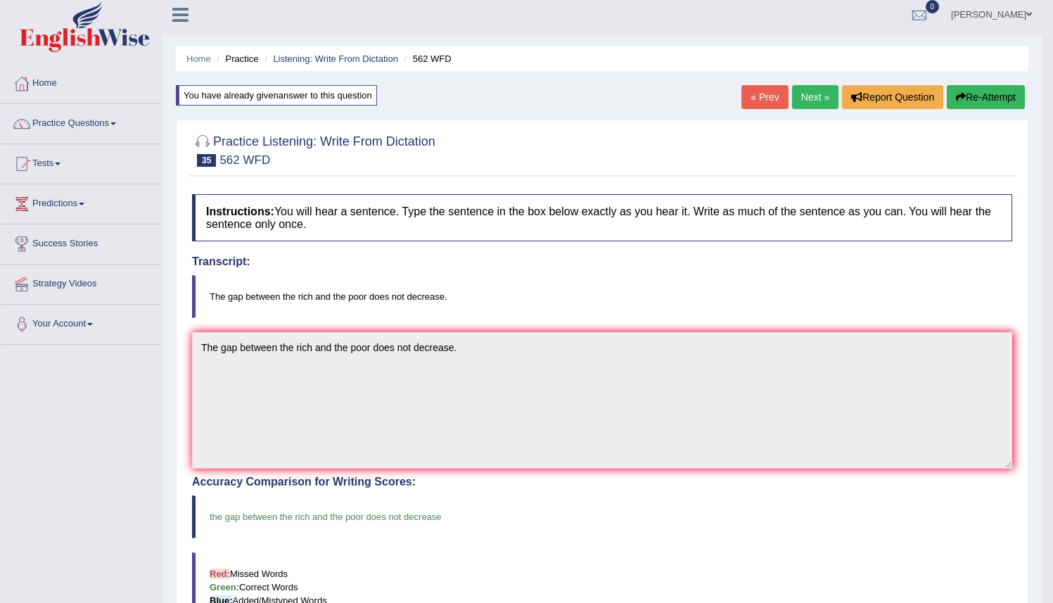
scroll to position [4, 0]
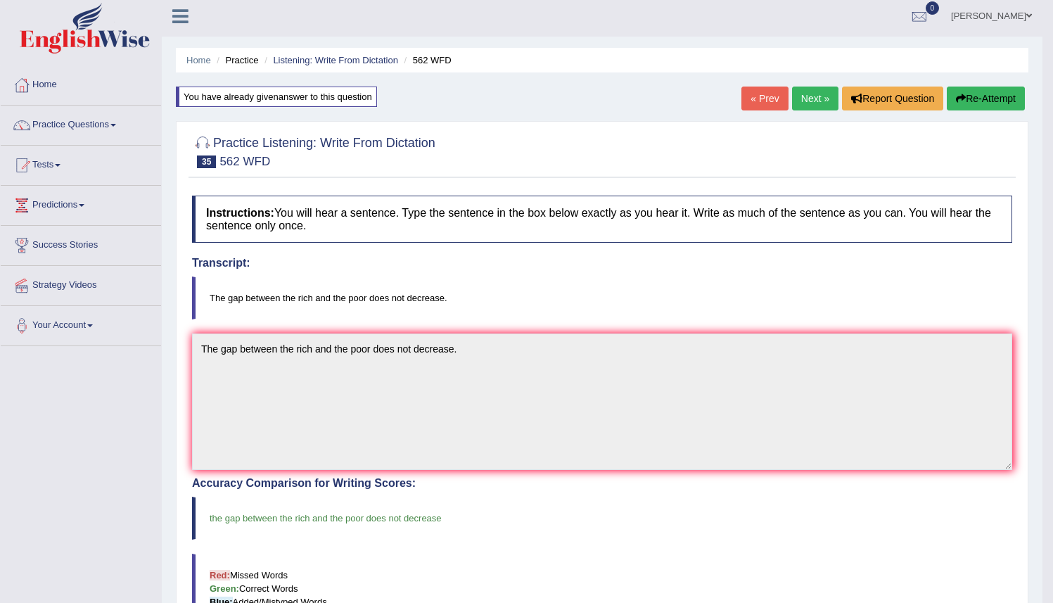
click at [808, 98] on link "Next »" at bounding box center [815, 99] width 46 height 24
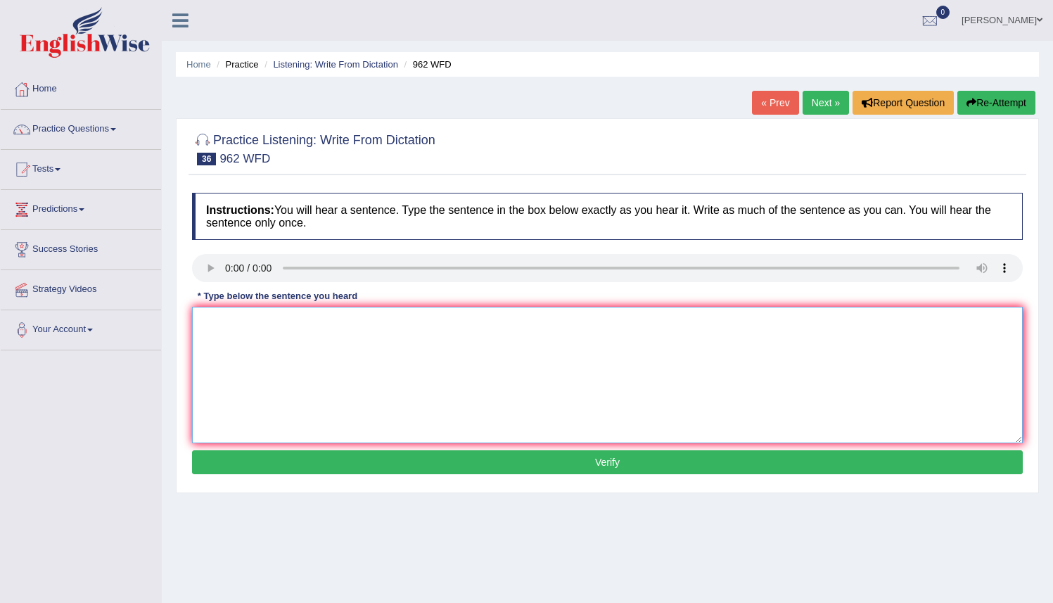
click at [211, 312] on textarea at bounding box center [607, 375] width 831 height 137
drag, startPoint x: 398, startPoint y: 322, endPoint x: 410, endPoint y: 323, distance: 12.0
click at [398, 323] on textarea "If you have any question about the exam just raised raise your hand." at bounding box center [607, 375] width 831 height 137
type textarea "If you have any question about the exam pleased please raised raise your hand."
click at [611, 460] on button "Verify" at bounding box center [607, 462] width 831 height 24
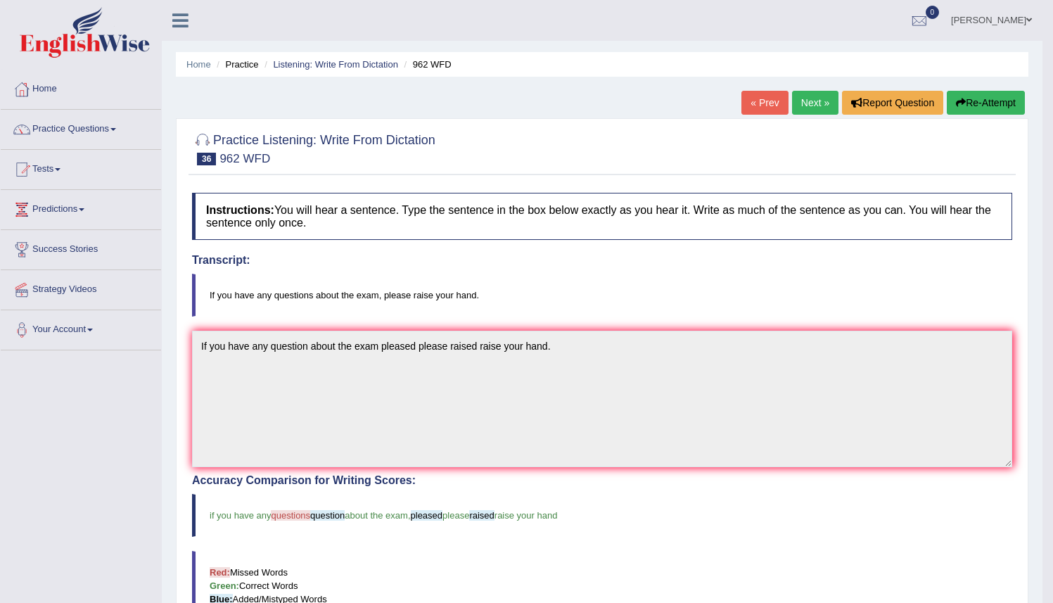
click at [968, 101] on button "Re-Attempt" at bounding box center [986, 103] width 78 height 24
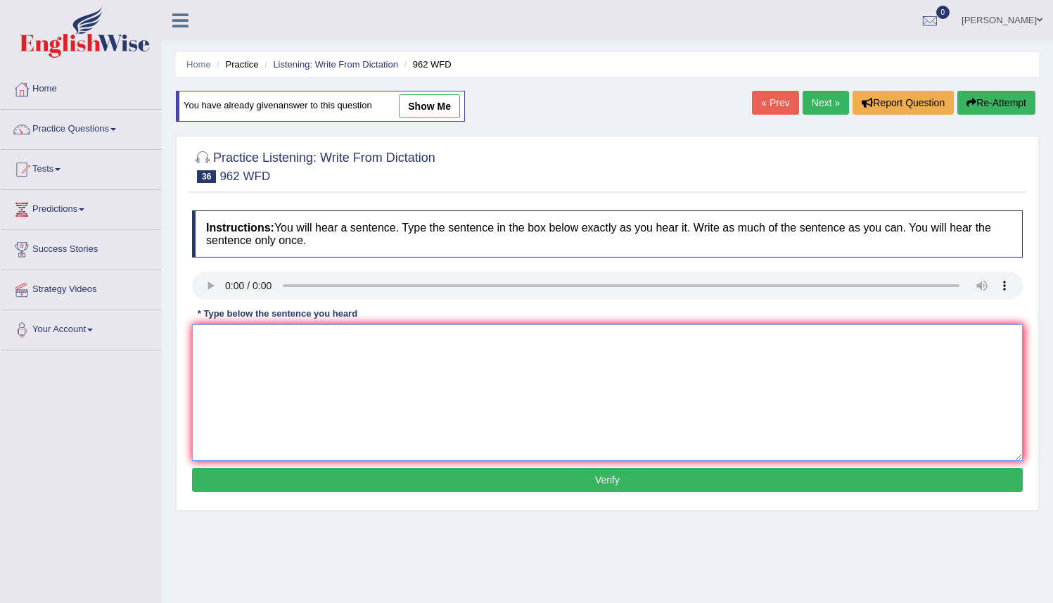
click at [197, 351] on textarea at bounding box center [607, 392] width 831 height 137
type textarea "If you have any questions about the exam, please raise your hand."
click at [507, 480] on button "Verify" at bounding box center [607, 480] width 831 height 24
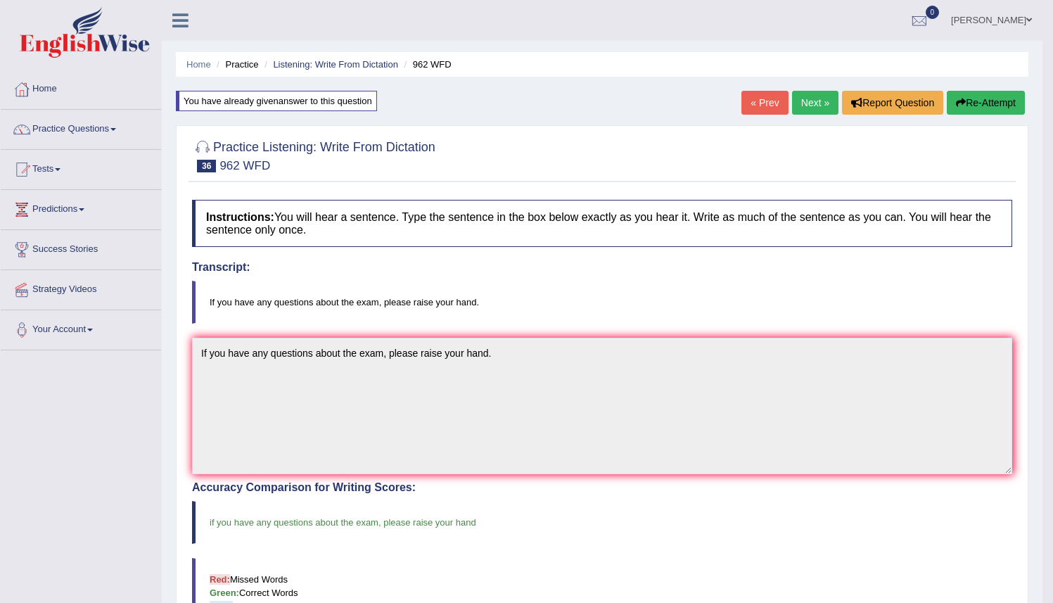
drag, startPoint x: 1053, startPoint y: 391, endPoint x: 1063, endPoint y: 442, distance: 52.4
click at [1053, 473] on html "Toggle navigation Home Practice Questions Speaking Practice Read Aloud Repeat S…" at bounding box center [526, 301] width 1053 height 603
click at [800, 100] on link "Next »" at bounding box center [815, 103] width 46 height 24
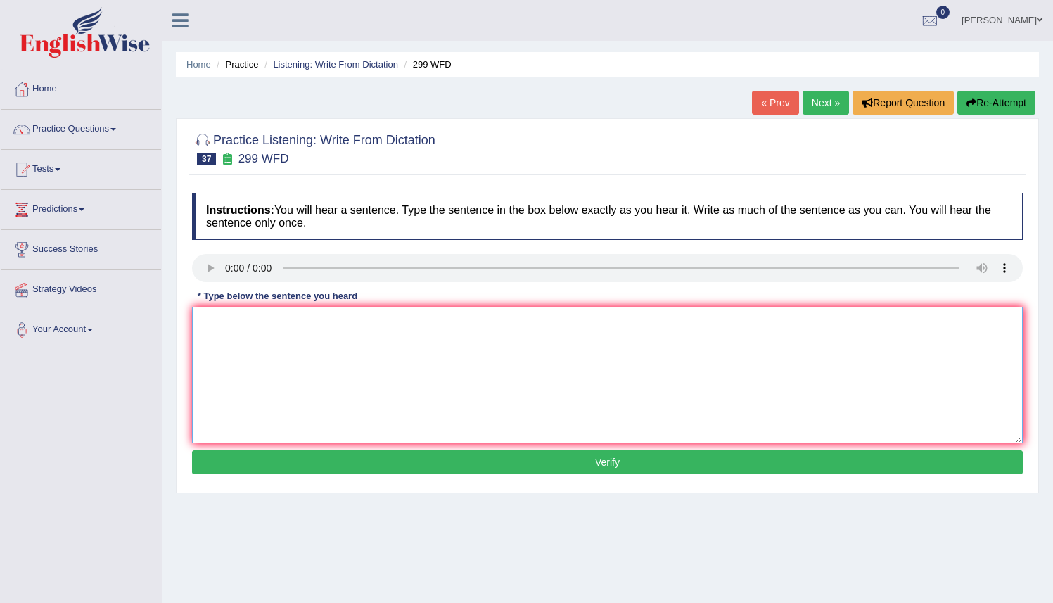
click at [205, 323] on textarea at bounding box center [607, 375] width 831 height 137
drag, startPoint x: 343, startPoint y: 324, endPoint x: 372, endPoint y: 329, distance: 30.0
click at [343, 324] on textarea "Students Student representative visitingb the classes with voting form." at bounding box center [607, 375] width 831 height 137
click at [421, 322] on textarea "Students Student representative will be visitingb the classes with voting form." at bounding box center [607, 375] width 831 height 137
click at [417, 324] on textarea "Students Student representative will be visitingb the classes with voting form." at bounding box center [607, 375] width 831 height 137
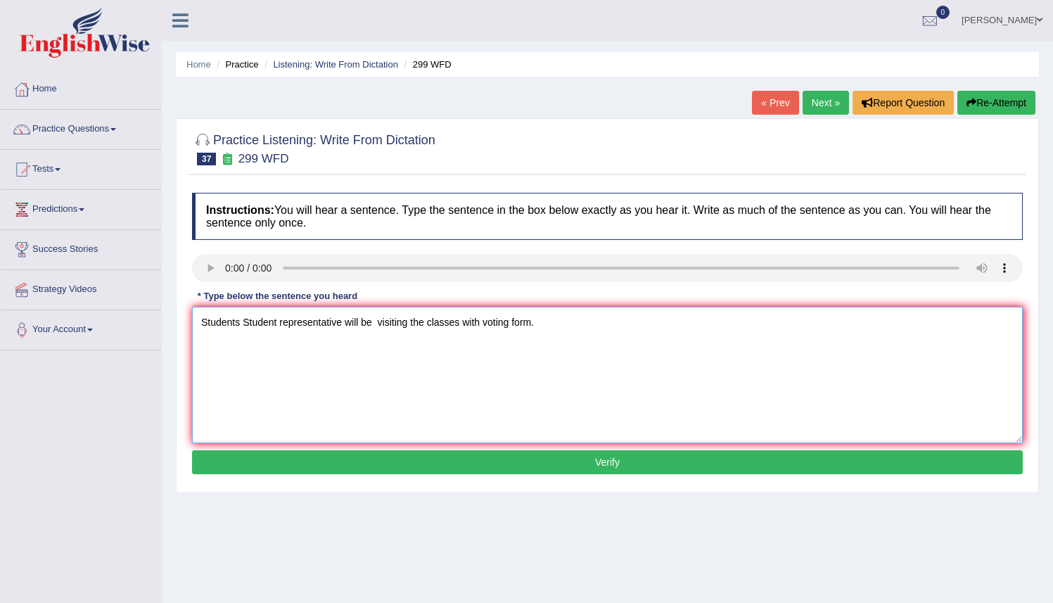
type textarea "Students Student representative will be visiting the classes with voting form."
click at [528, 466] on button "Verify" at bounding box center [607, 462] width 831 height 24
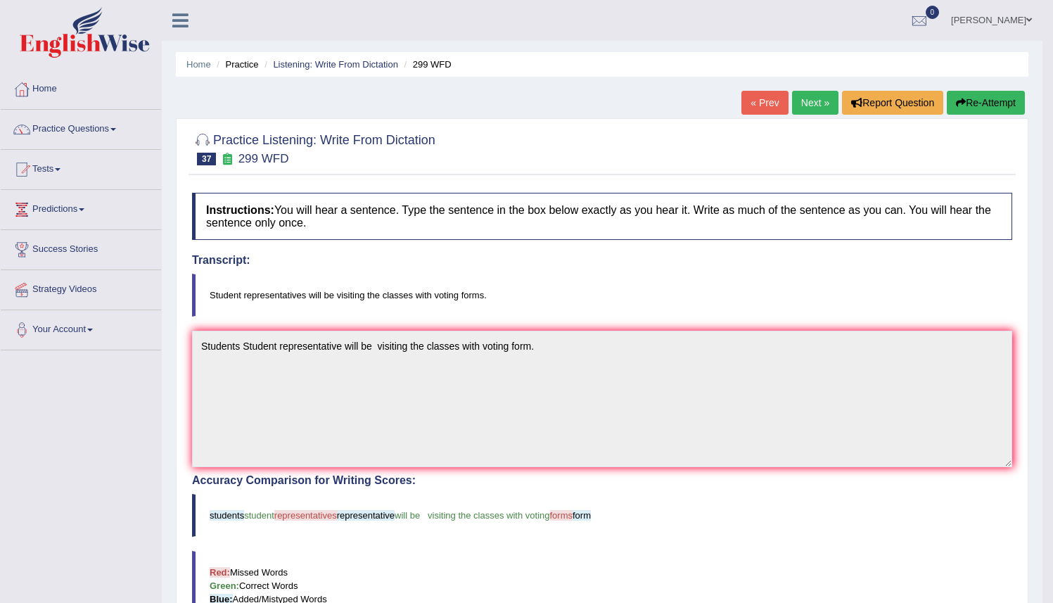
drag, startPoint x: 1053, startPoint y: 388, endPoint x: 1063, endPoint y: 437, distance: 50.4
click at [1053, 437] on html "Toggle navigation Home Practice Questions Speaking Practice Read Aloud Repeat S…" at bounding box center [526, 301] width 1053 height 603
drag, startPoint x: 1063, startPoint y: 234, endPoint x: 1038, endPoint y: 117, distance: 119.5
click at [1038, 117] on html "Toggle navigation Home Practice Questions Speaking Practice Read Aloud Repeat S…" at bounding box center [526, 301] width 1053 height 603
click at [986, 102] on button "Re-Attempt" at bounding box center [986, 103] width 78 height 24
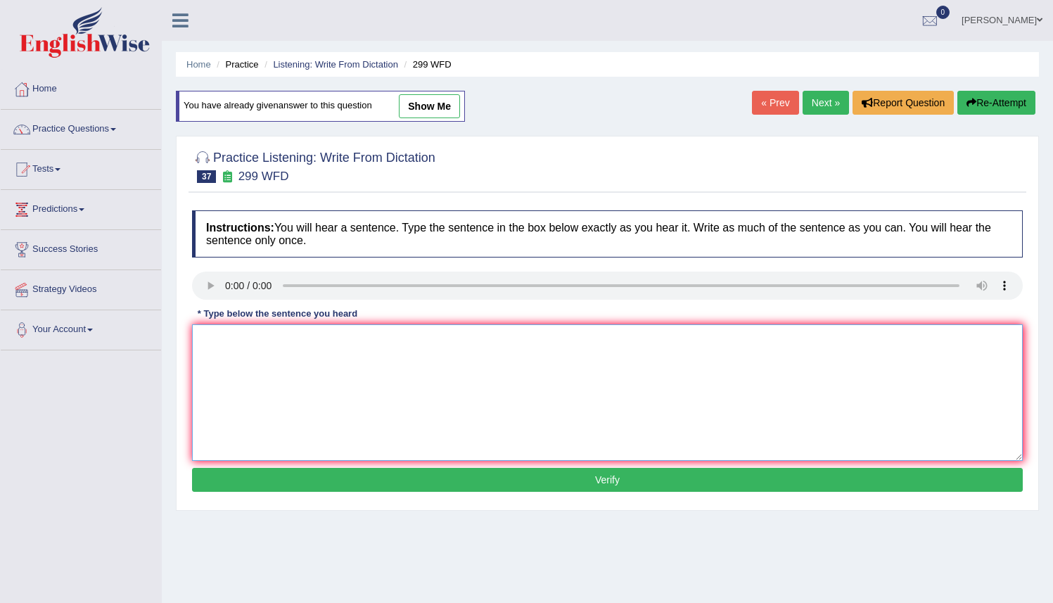
click at [196, 338] on textarea at bounding box center [607, 392] width 831 height 137
click at [307, 341] on textarea "Students representative visitng the classses" at bounding box center [607, 392] width 831 height 137
click at [407, 338] on textarea "Students representatives visitng the classses" at bounding box center [607, 392] width 831 height 137
click at [312, 344] on textarea "Students representatives visitng the classses" at bounding box center [607, 392] width 831 height 137
click at [434, 344] on textarea "Students representatives will be visitng the classses" at bounding box center [607, 392] width 831 height 137
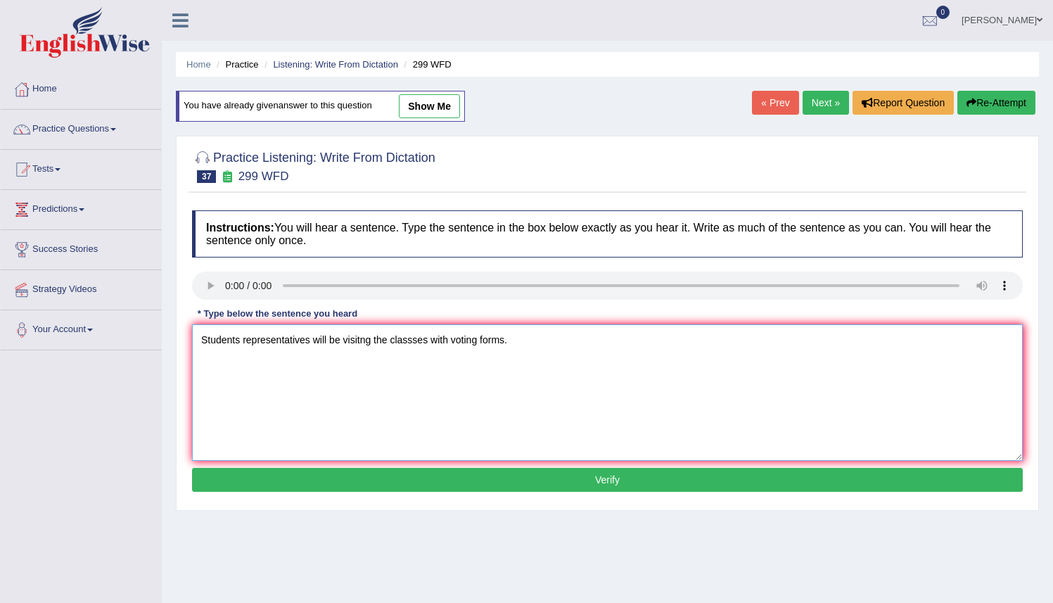
type textarea "Students representatives will be visitng the classses with voting forms."
click at [510, 483] on button "Verify" at bounding box center [607, 480] width 831 height 24
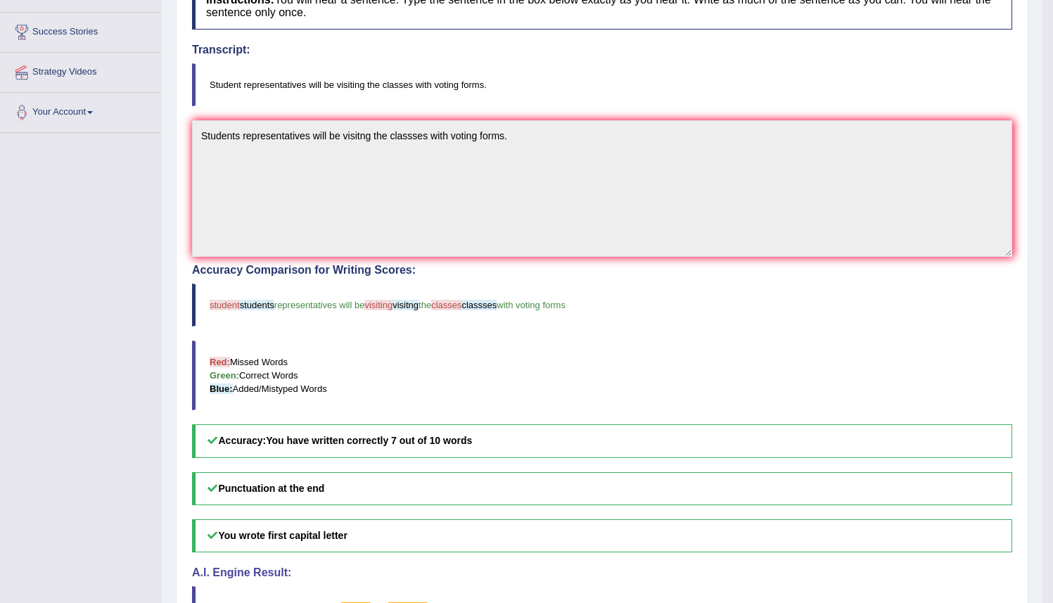
scroll to position [217, 0]
click at [228, 307] on span "student" at bounding box center [225, 305] width 30 height 11
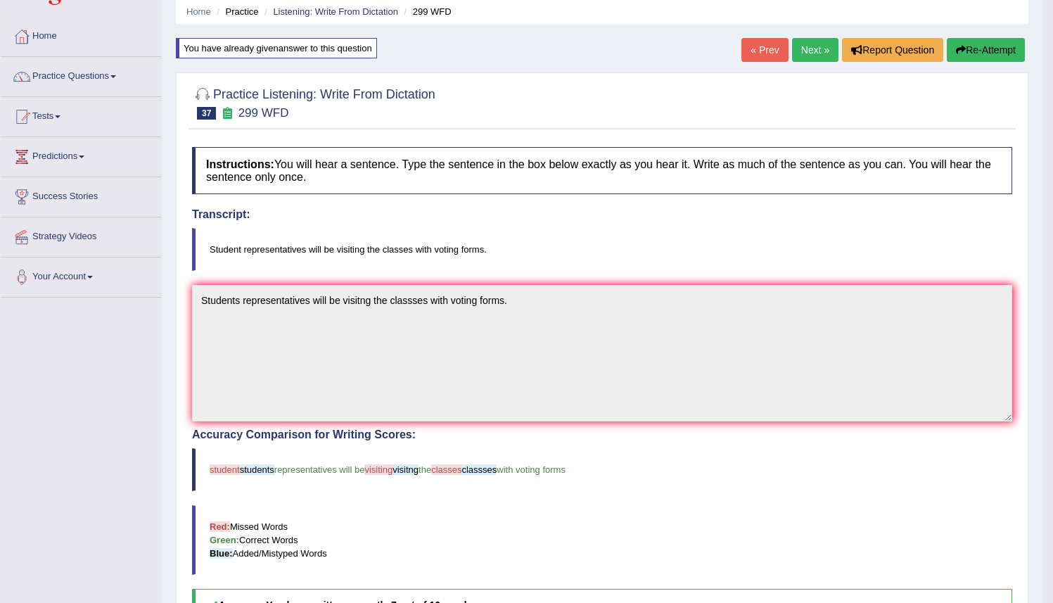
scroll to position [47, 0]
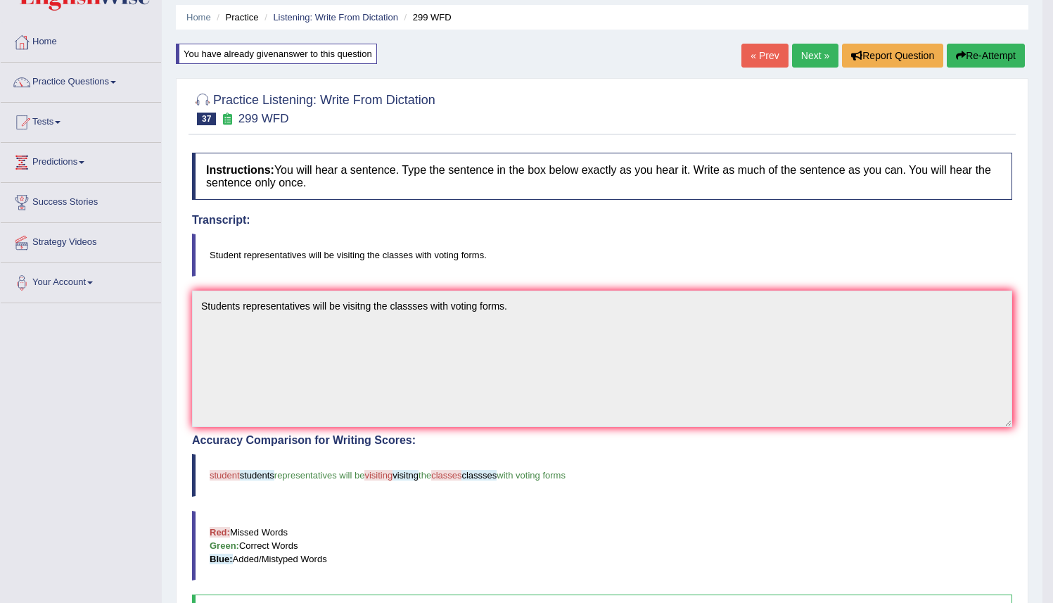
click at [979, 58] on button "Re-Attempt" at bounding box center [986, 56] width 78 height 24
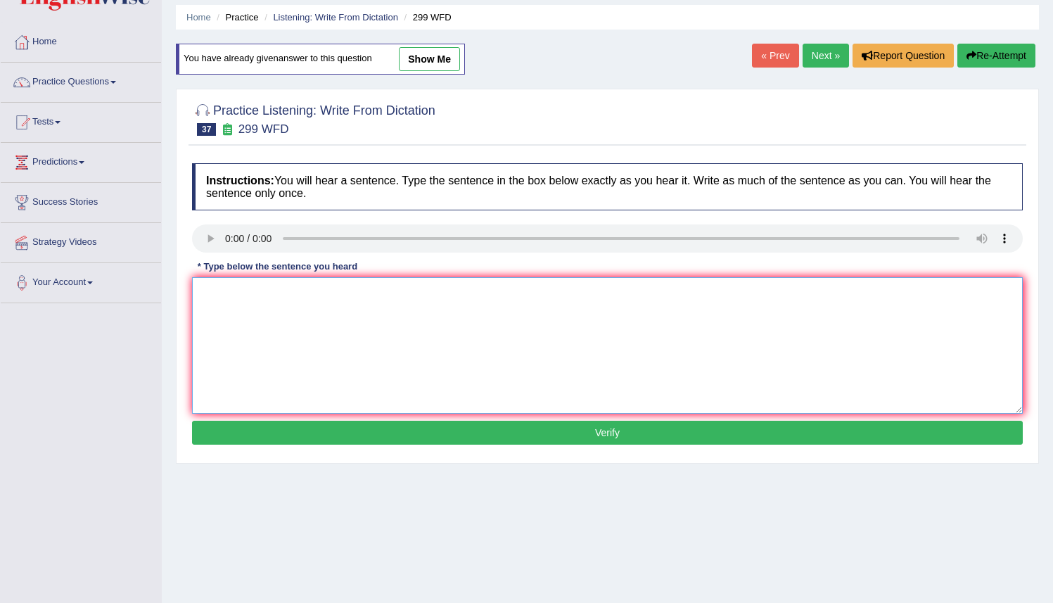
click at [201, 293] on textarea at bounding box center [607, 345] width 831 height 137
click at [318, 298] on textarea "Student representatives will be visiting" at bounding box center [607, 345] width 831 height 137
click at [379, 298] on textarea "Student representatives will be visiting" at bounding box center [607, 345] width 831 height 137
type textarea "Student representatives will be visiting the classes with voting forms."
click at [592, 435] on button "Verify" at bounding box center [607, 433] width 831 height 24
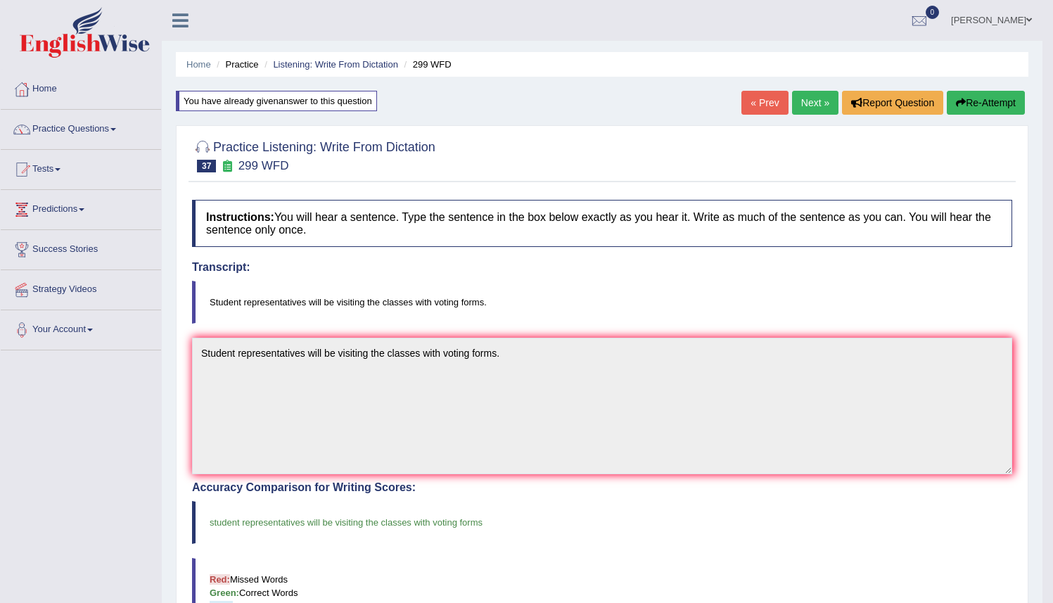
click at [806, 100] on link "Next »" at bounding box center [815, 103] width 46 height 24
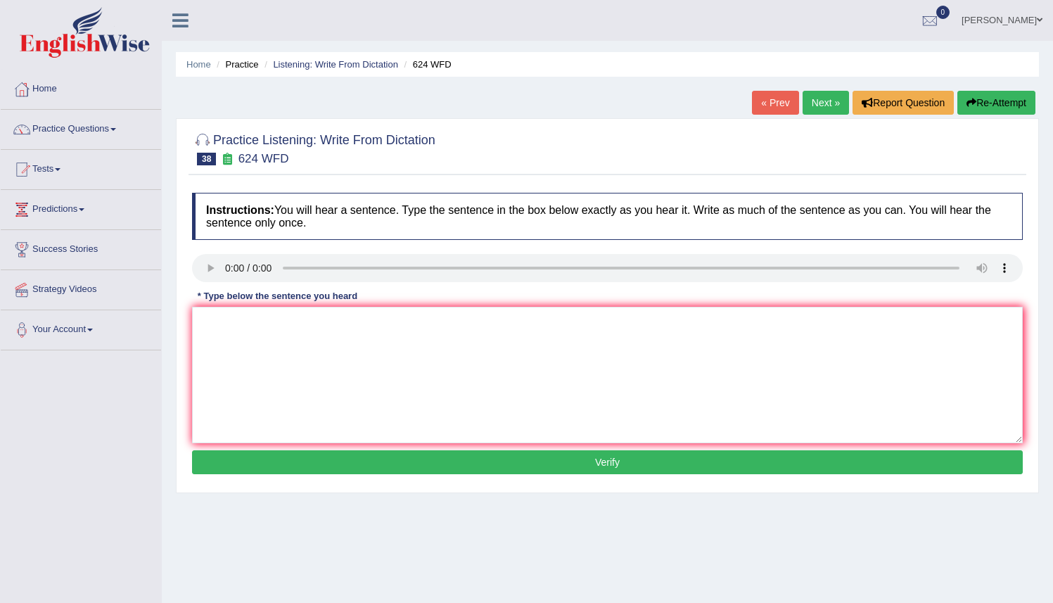
drag, startPoint x: 183, startPoint y: 268, endPoint x: 202, endPoint y: 277, distance: 20.8
click at [184, 269] on div "Practice Listening: Write From Dictation 38 624 WFD Instructions: You will hear…" at bounding box center [607, 305] width 863 height 375
click at [205, 317] on textarea at bounding box center [607, 375] width 831 height 137
click at [277, 324] on textarea "Our courses help to emprove emproved" at bounding box center [607, 375] width 831 height 137
click at [219, 324] on textarea "Our courses help helps to emprove emproved" at bounding box center [607, 375] width 831 height 137
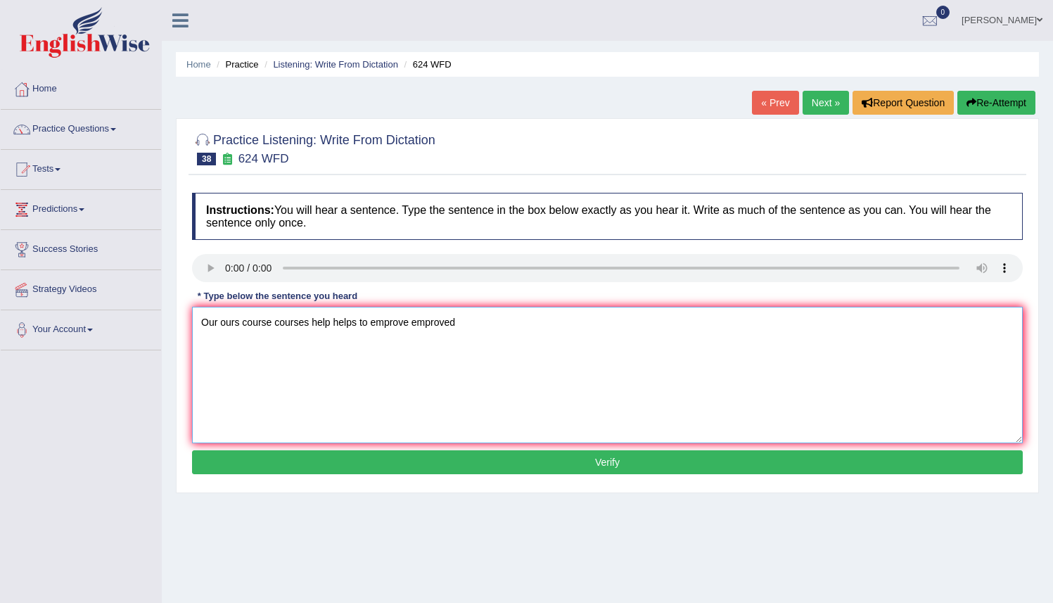
click at [457, 325] on textarea "Our ours course courses help helps to emprove emproved" at bounding box center [607, 375] width 831 height 137
type textarea "Our ours course courses help helps to emprove emproved critical thinking and in…"
click at [611, 464] on button "Verify" at bounding box center [607, 462] width 831 height 24
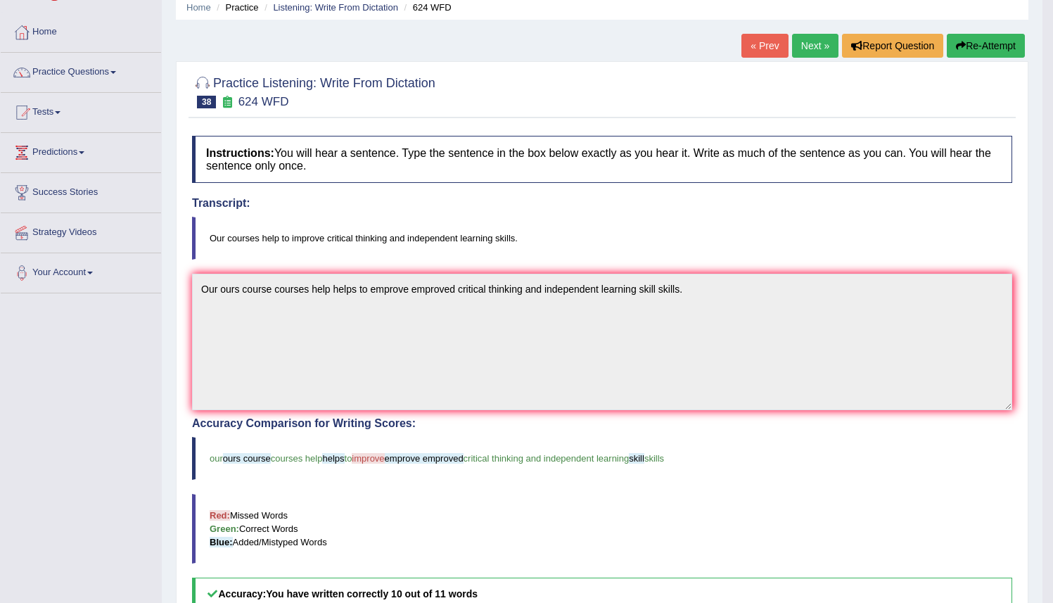
scroll to position [50, 0]
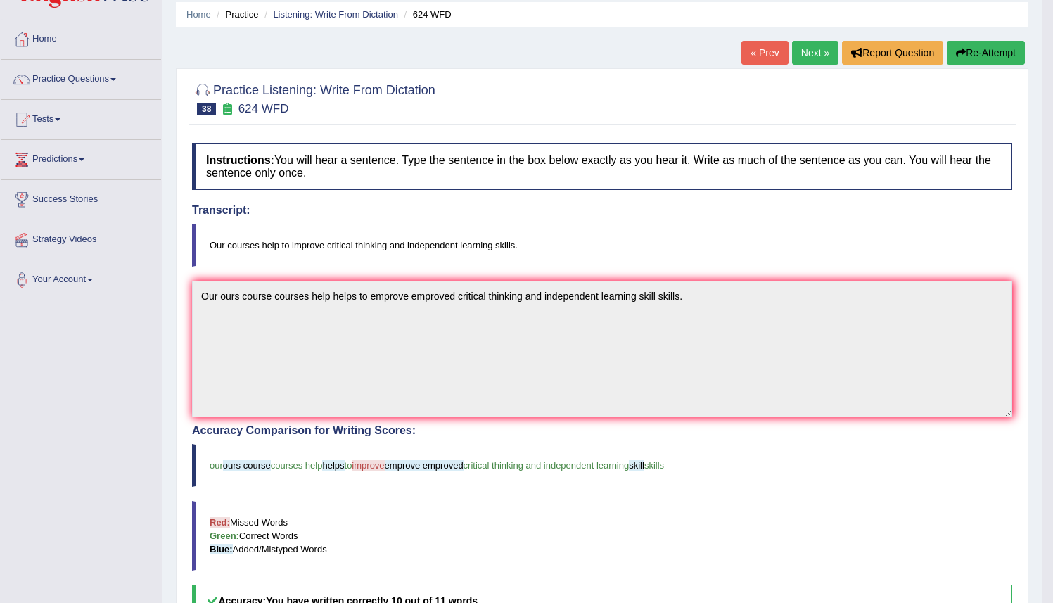
click at [999, 51] on button "Re-Attempt" at bounding box center [986, 53] width 78 height 24
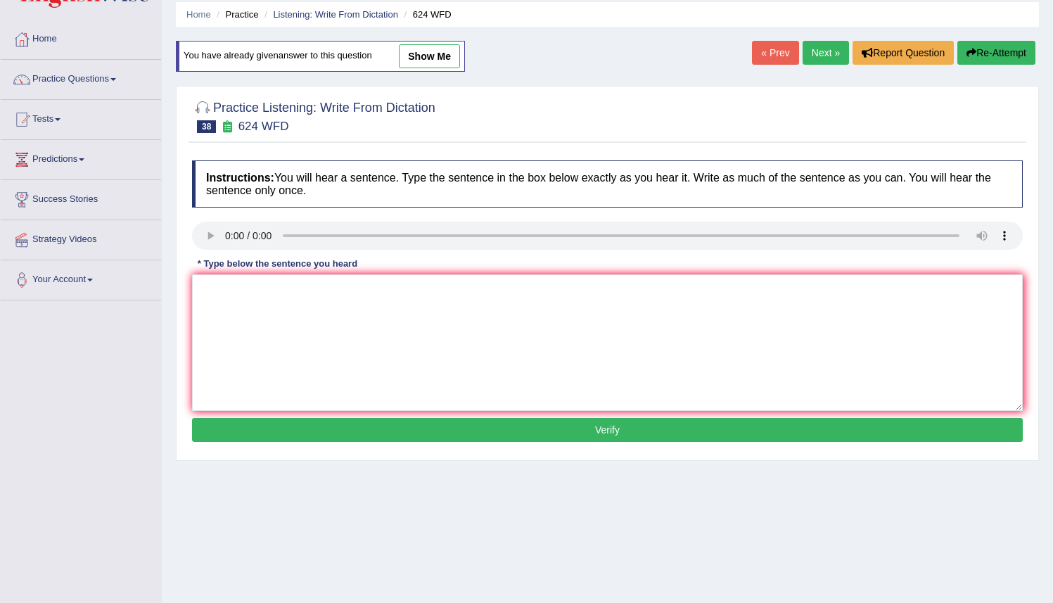
scroll to position [136, 0]
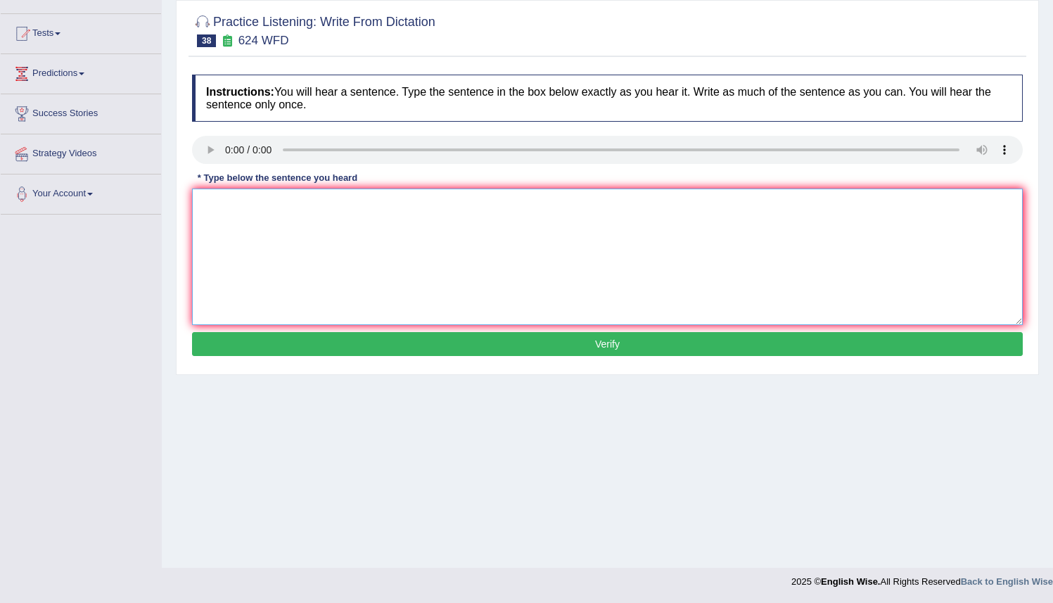
click at [215, 208] on textarea at bounding box center [607, 257] width 831 height 137
type textarea "Our courses help improve critical thinking and independent learning skill skill…"
click at [609, 345] on button "Verify" at bounding box center [607, 344] width 831 height 24
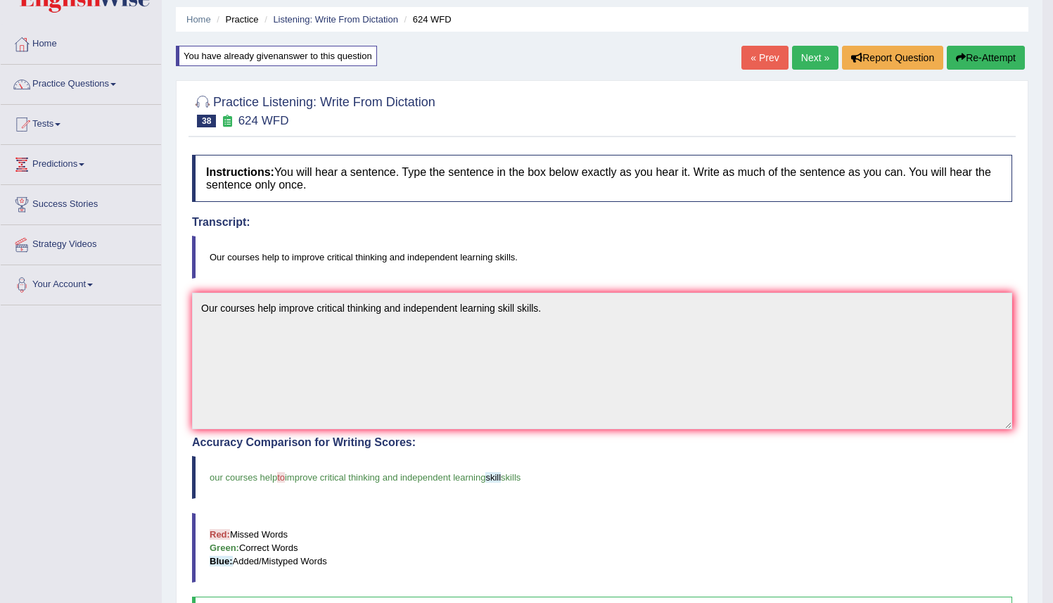
scroll to position [18, 0]
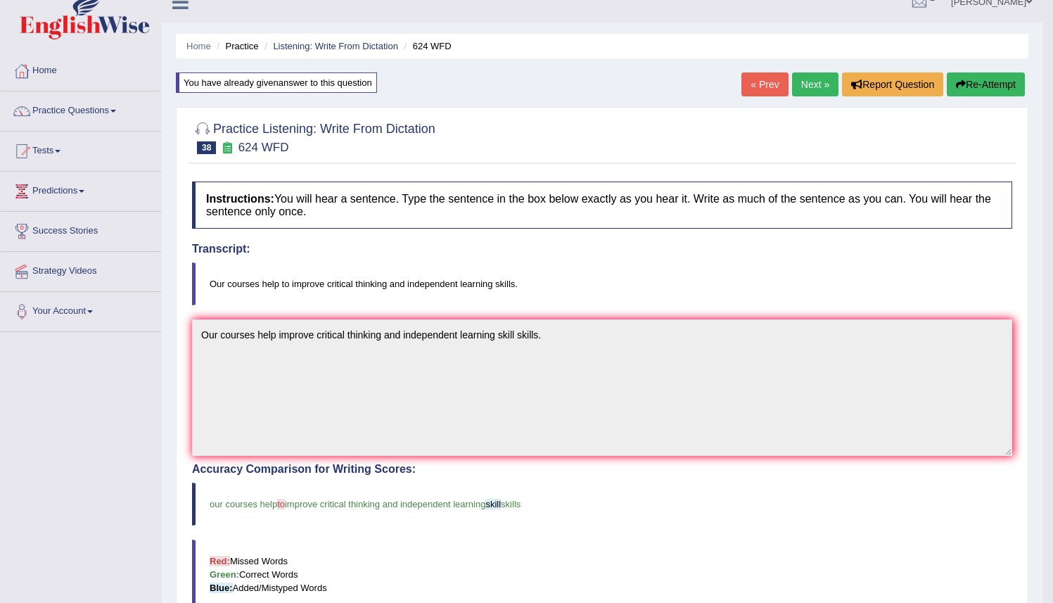
click at [979, 89] on button "Re-Attempt" at bounding box center [986, 84] width 78 height 24
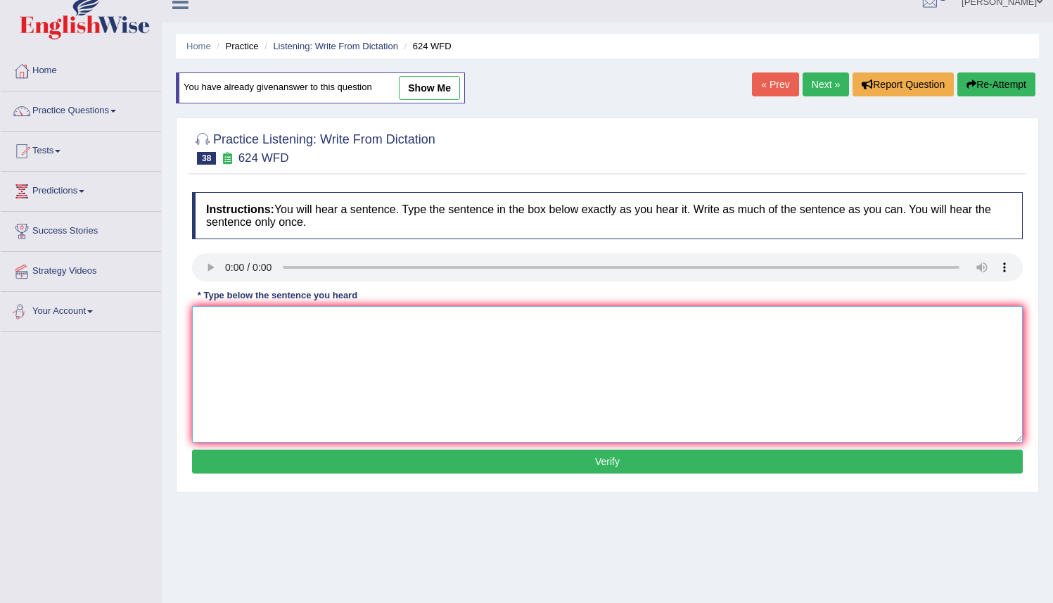
click at [203, 318] on textarea at bounding box center [607, 374] width 831 height 137
click at [258, 324] on textarea "Our courses improve" at bounding box center [607, 374] width 831 height 137
click at [255, 322] on textarea "Our courses improve" at bounding box center [607, 374] width 831 height 137
click at [336, 319] on textarea "Our courses help to improve" at bounding box center [607, 374] width 831 height 137
type textarea "Our courses help to improve critical thinking and independent learning skills s…"
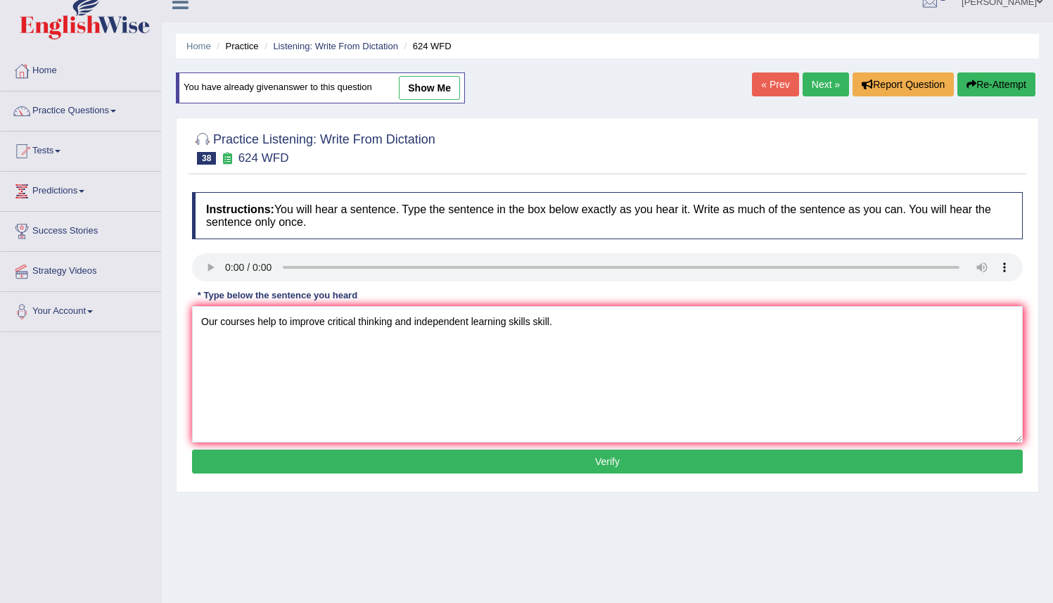
click at [613, 467] on button "Verify" at bounding box center [607, 462] width 831 height 24
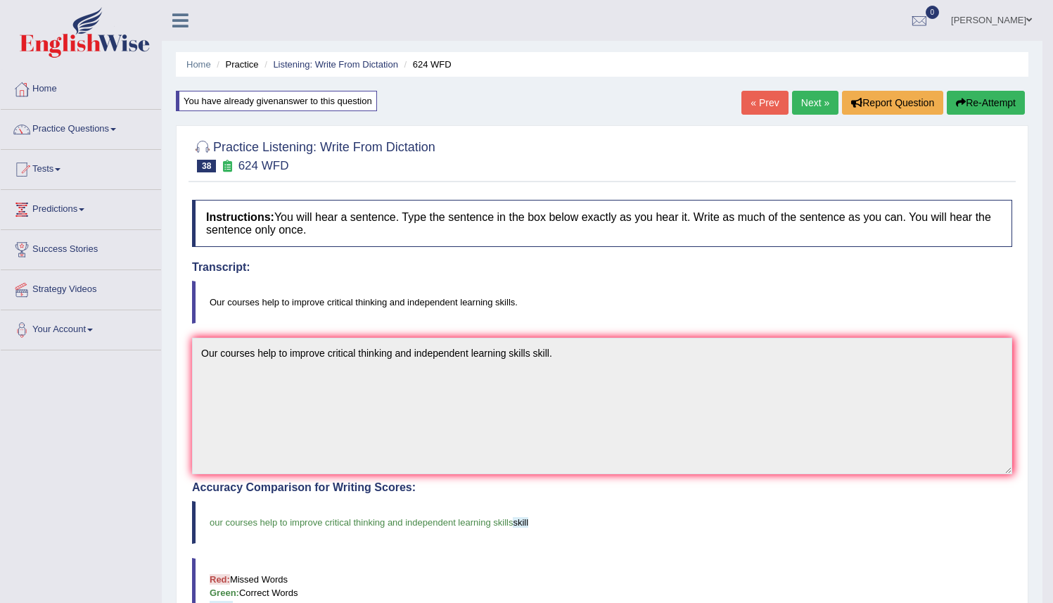
click at [804, 101] on link "Next »" at bounding box center [815, 103] width 46 height 24
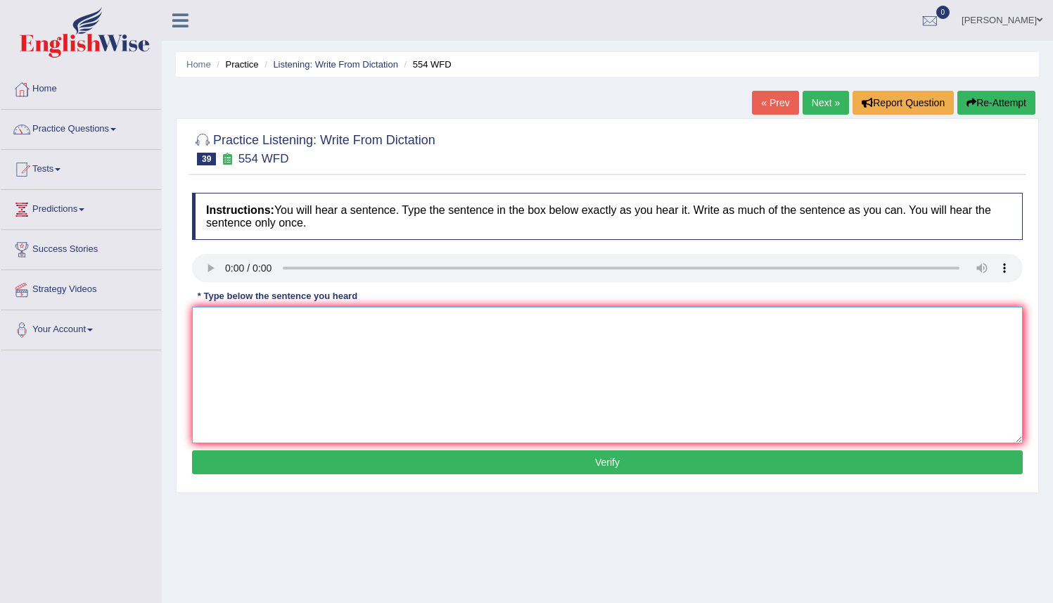
click at [201, 318] on textarea at bounding box center [607, 375] width 831 height 137
type textarea "w"
type textarea "We are able to work in a team."
click at [502, 470] on button "Verify" at bounding box center [607, 462] width 831 height 24
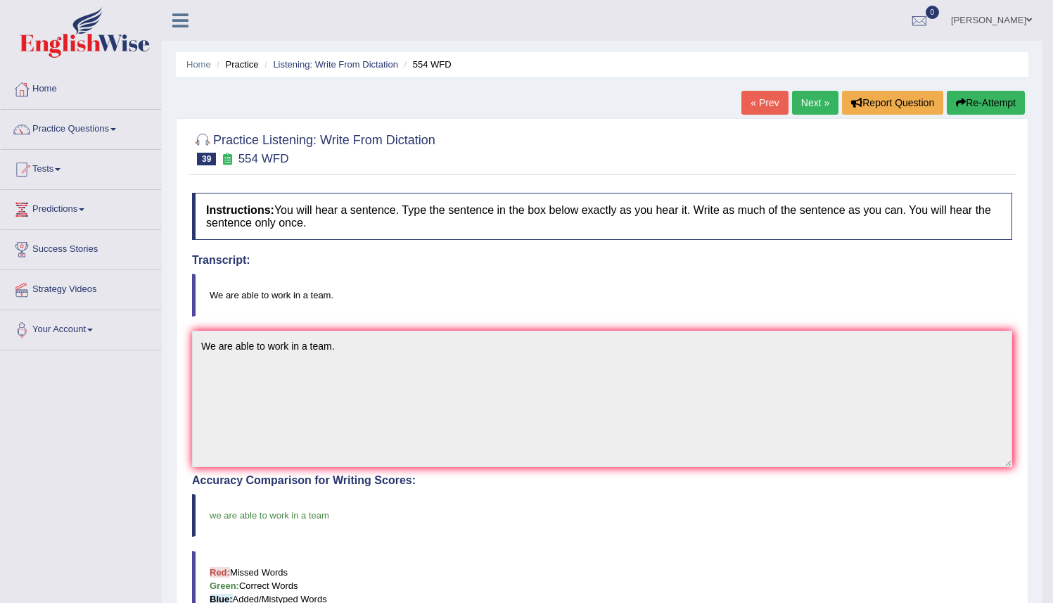
click at [808, 100] on link "Next »" at bounding box center [815, 103] width 46 height 24
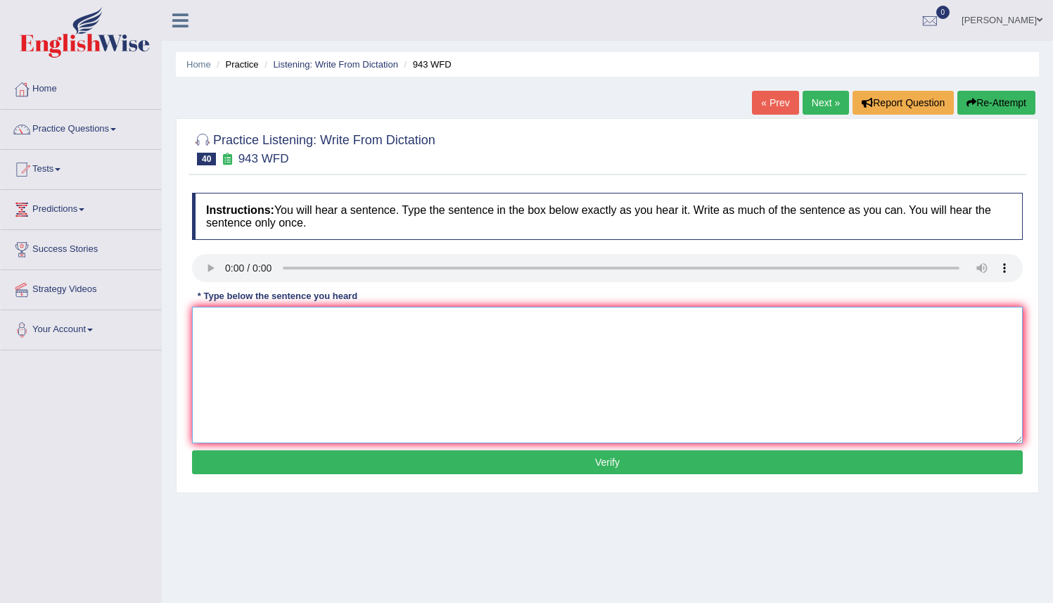
click at [203, 309] on textarea at bounding box center [607, 375] width 831 height 137
click at [363, 324] on textarea "Farming meathod across the world" at bounding box center [607, 375] width 831 height 137
click at [419, 320] on textarea "Farming meathod across the world had have has develope" at bounding box center [607, 375] width 831 height 137
click at [547, 325] on textarea "Farming meathod across the world had have has greatly developed develope" at bounding box center [607, 375] width 831 height 137
type textarea "Farming meathod across the world had have has greatly developed develope recent…"
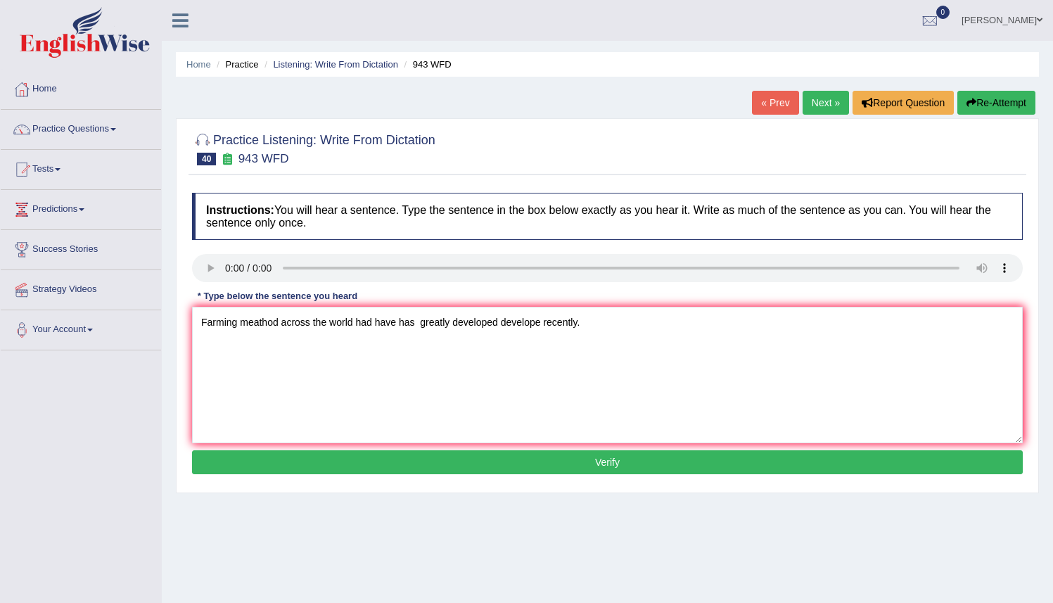
click at [515, 464] on button "Verify" at bounding box center [607, 462] width 831 height 24
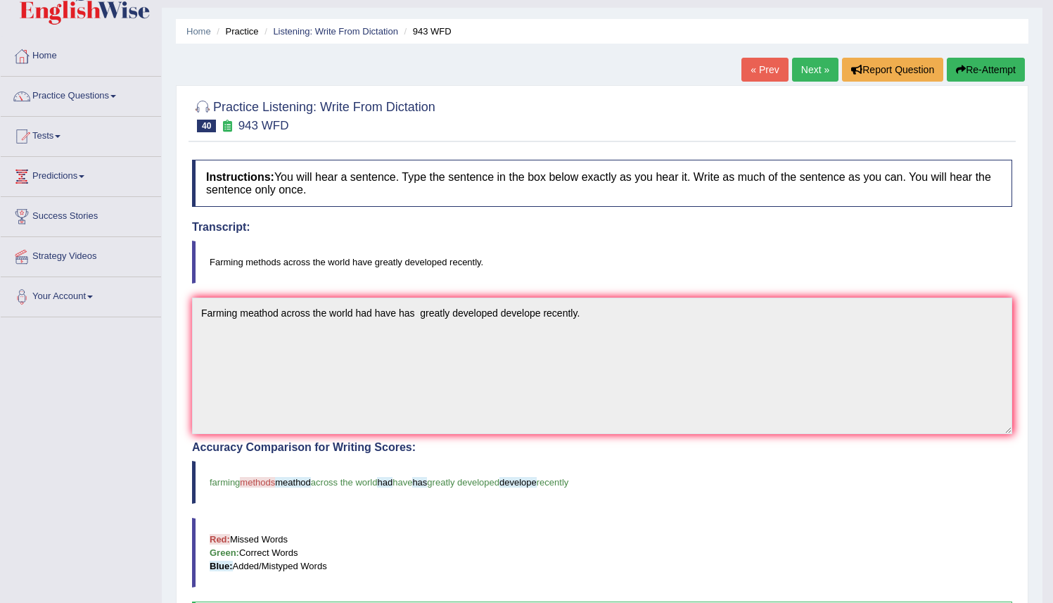
scroll to position [30, 0]
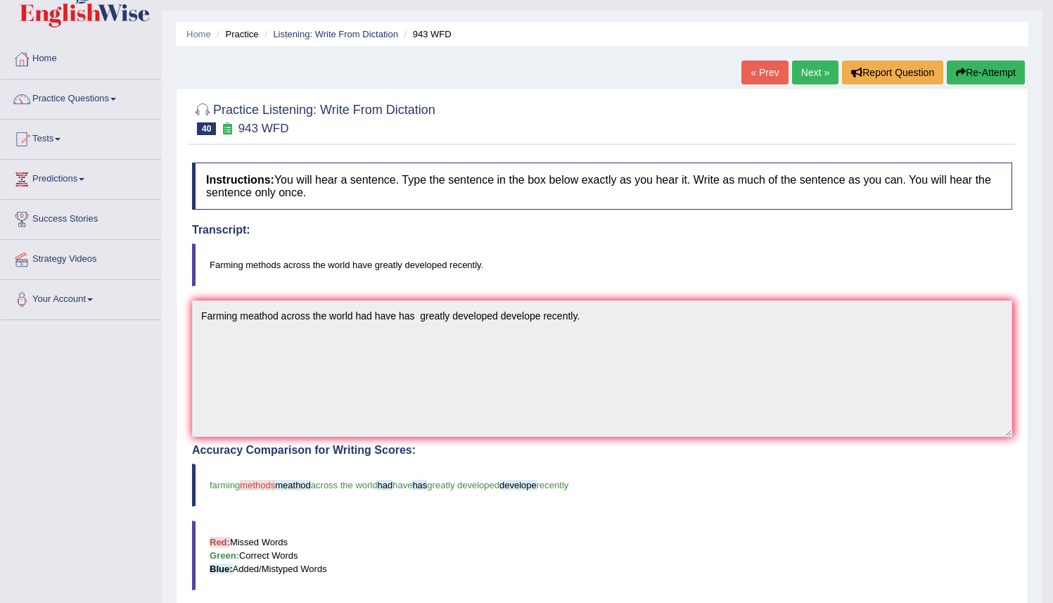
click at [965, 70] on button "Re-Attempt" at bounding box center [986, 73] width 78 height 24
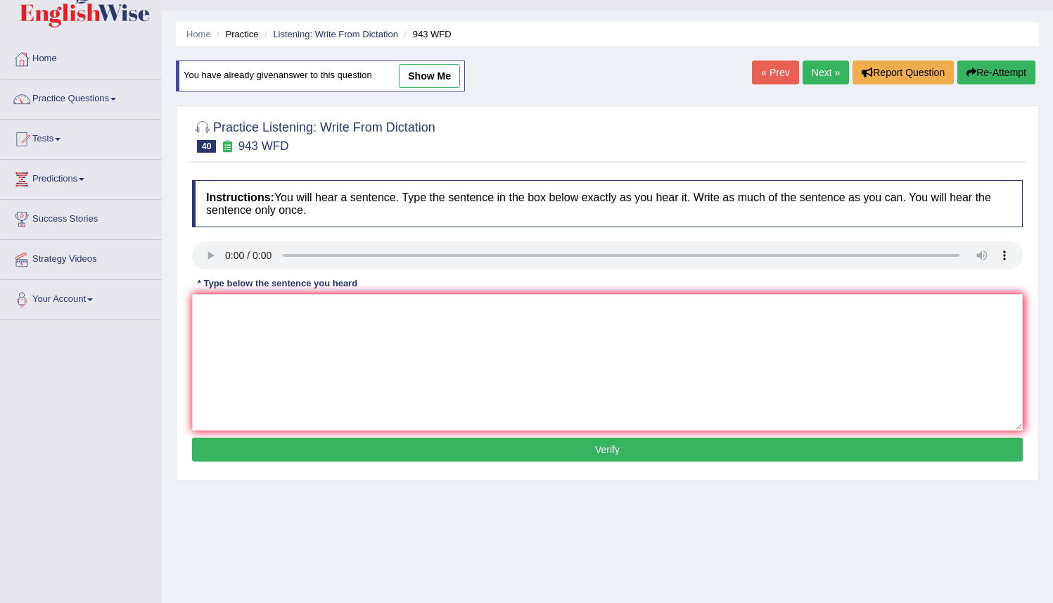
scroll to position [7, 0]
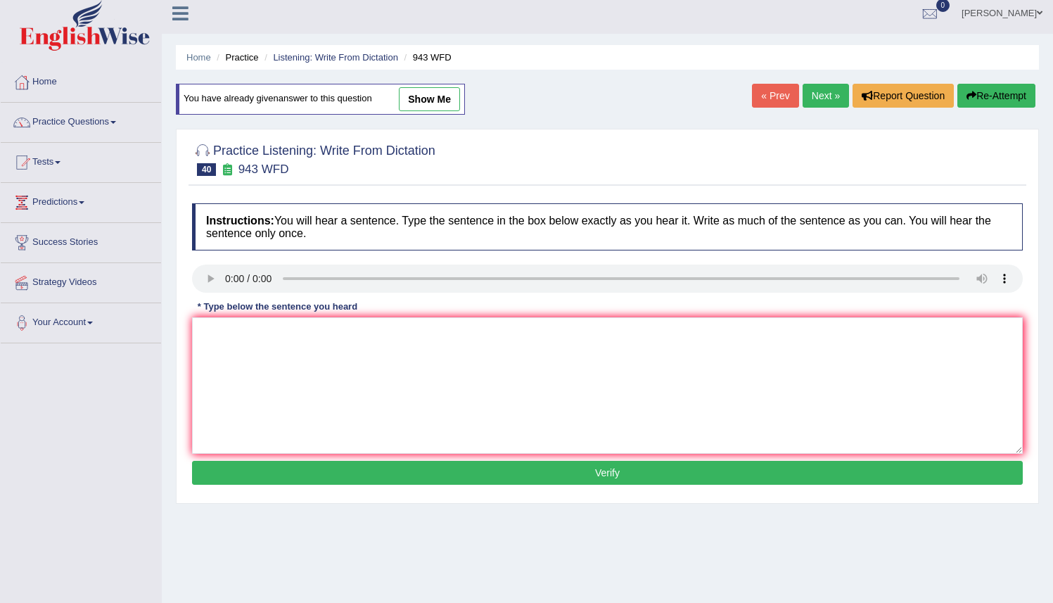
drag, startPoint x: 714, startPoint y: 177, endPoint x: 450, endPoint y: 212, distance: 266.3
click at [460, 207] on div "Practice Listening: Write From Dictation 40 943 WFD Instructions: You will hear…" at bounding box center [607, 316] width 863 height 375
click at [213, 336] on textarea at bounding box center [607, 385] width 831 height 137
click at [279, 330] on textarea "Farming methodes across the" at bounding box center [607, 385] width 831 height 137
click at [346, 341] on textarea "Farming methods across the" at bounding box center [607, 385] width 831 height 137
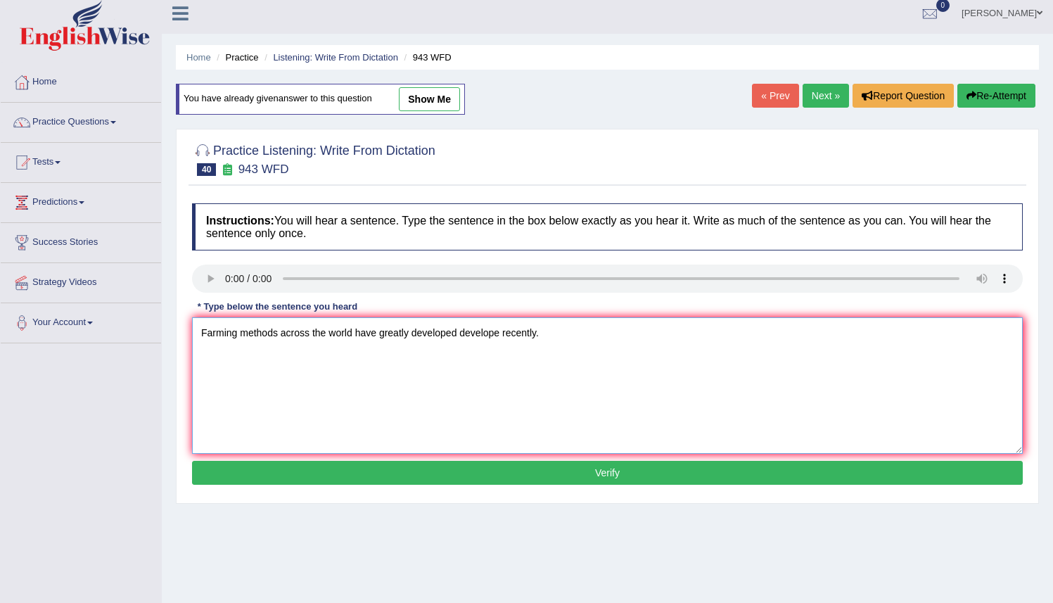
click at [378, 335] on textarea "Farming methods across the world have greatly developed develope recently." at bounding box center [607, 385] width 831 height 137
type textarea "Farming methods across the world have had greatly developed develope recently."
click at [579, 334] on textarea "Farming methods across the world have had greatly developed develope recently." at bounding box center [607, 385] width 831 height 137
click at [622, 476] on button "Verify" at bounding box center [607, 473] width 831 height 24
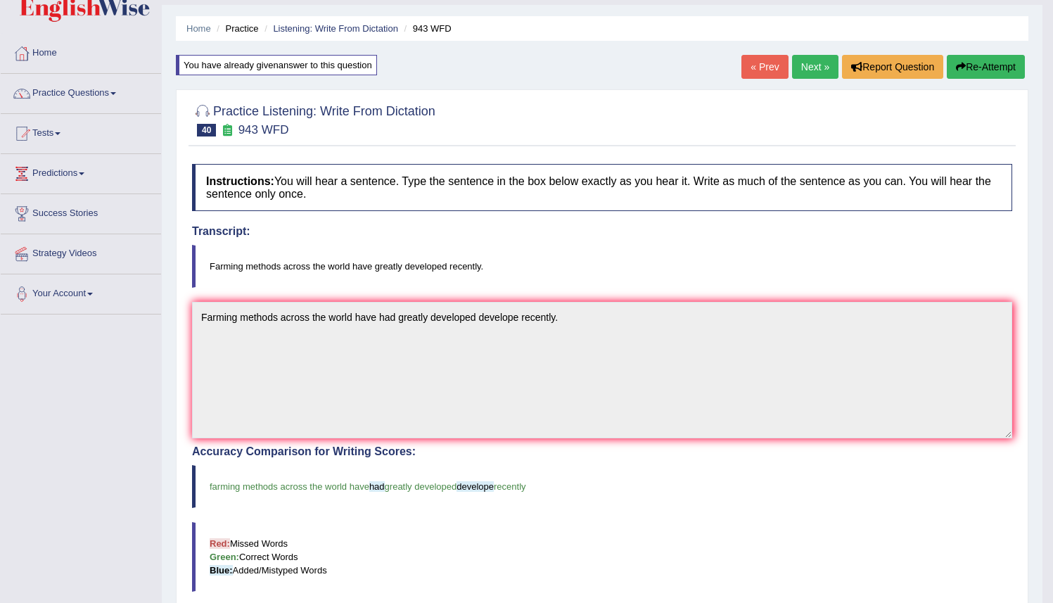
scroll to position [0, 0]
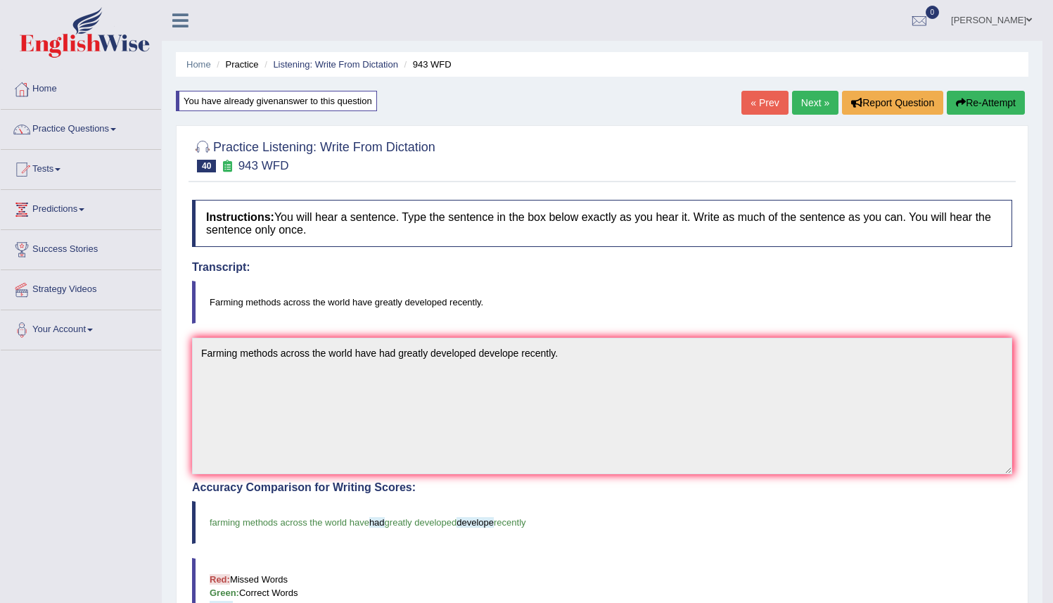
click at [805, 103] on link "Next »" at bounding box center [815, 103] width 46 height 24
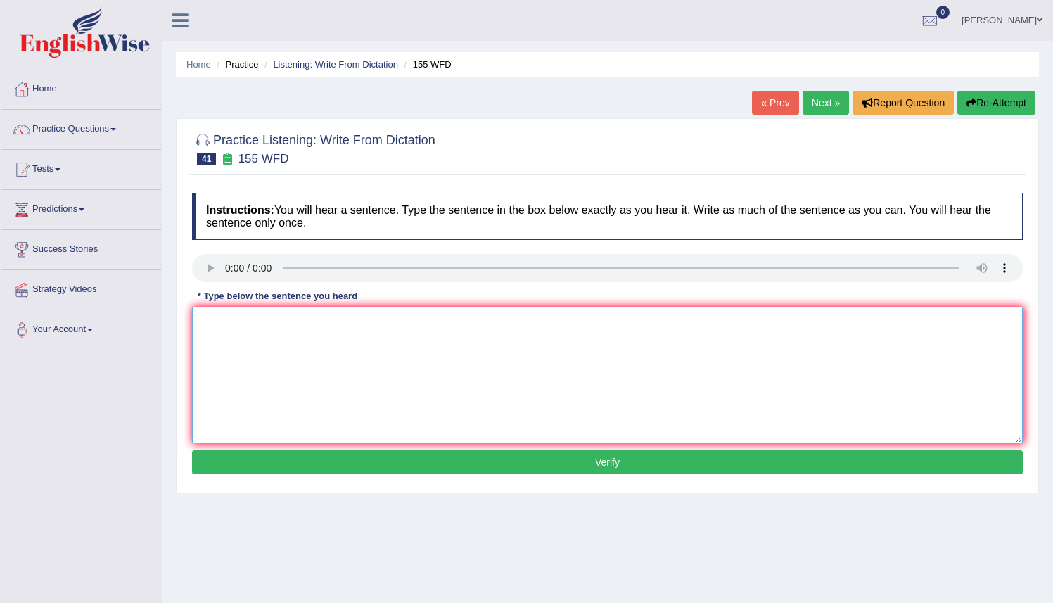
click at [212, 307] on textarea at bounding box center [607, 375] width 831 height 137
type textarea "Important details detail from the arguments argument are missing in the summary."
click at [619, 462] on button "Verify" at bounding box center [607, 462] width 831 height 24
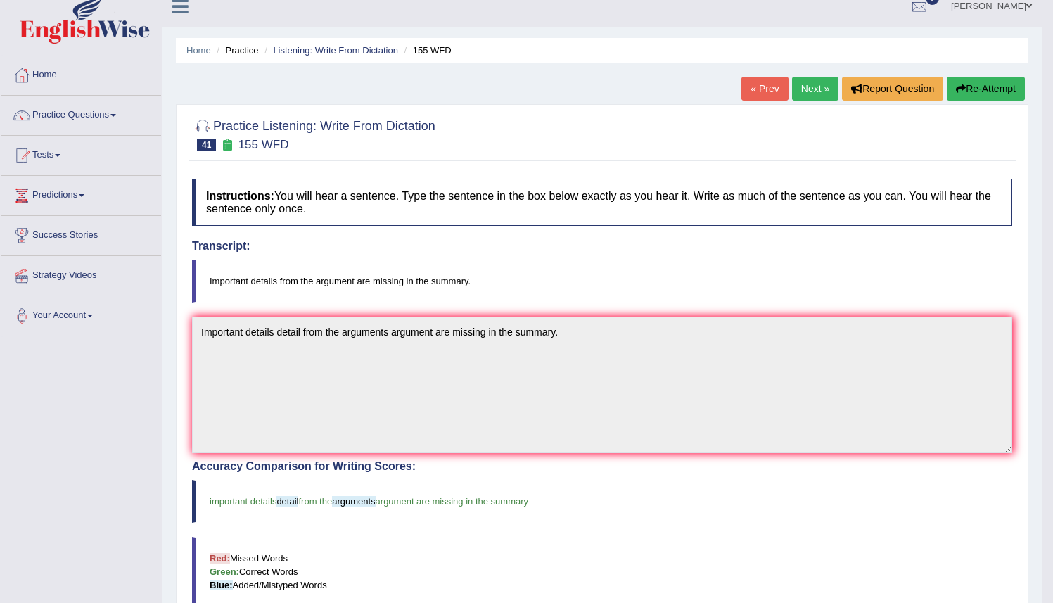
scroll to position [13, 0]
click at [803, 89] on link "Next »" at bounding box center [815, 89] width 46 height 24
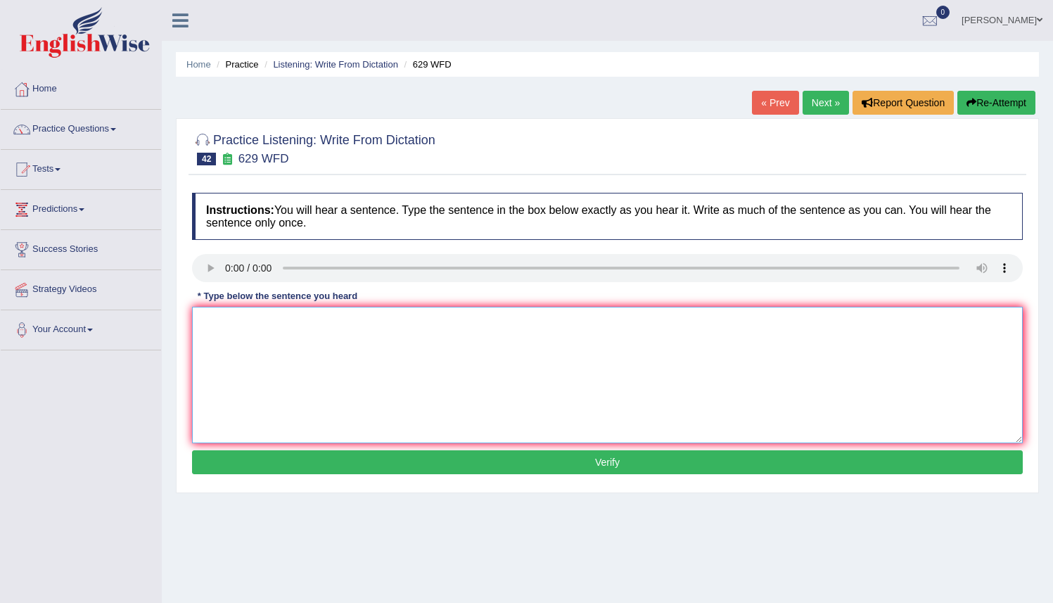
click at [208, 324] on textarea at bounding box center [607, 375] width 831 height 137
type textarea "Please provides provide a report reports to supports support your idea ideas fo…"
click at [600, 462] on button "Verify" at bounding box center [607, 462] width 831 height 24
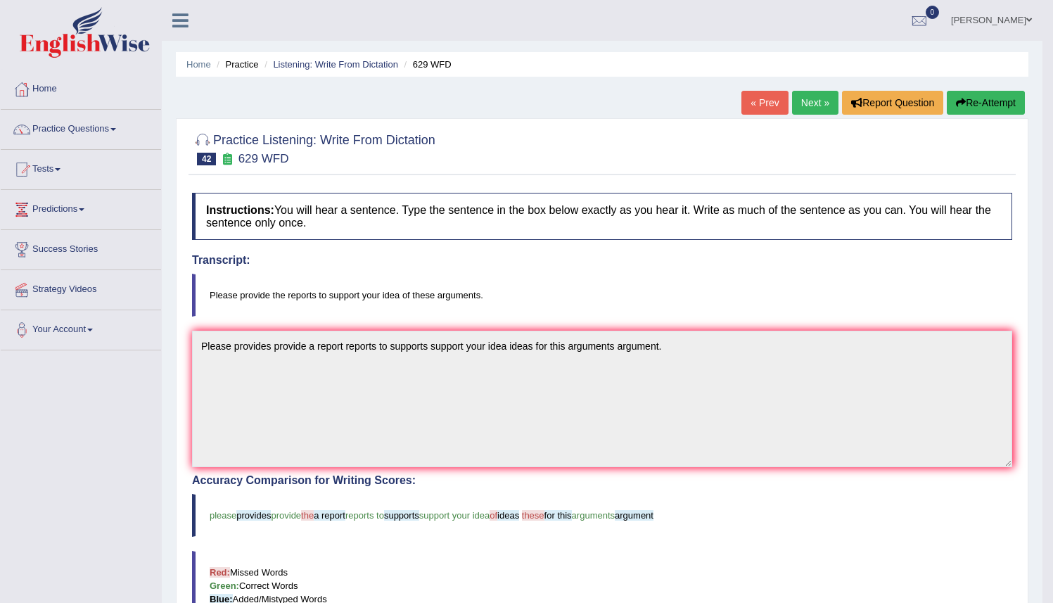
click at [998, 103] on button "Re-Attempt" at bounding box center [986, 103] width 78 height 24
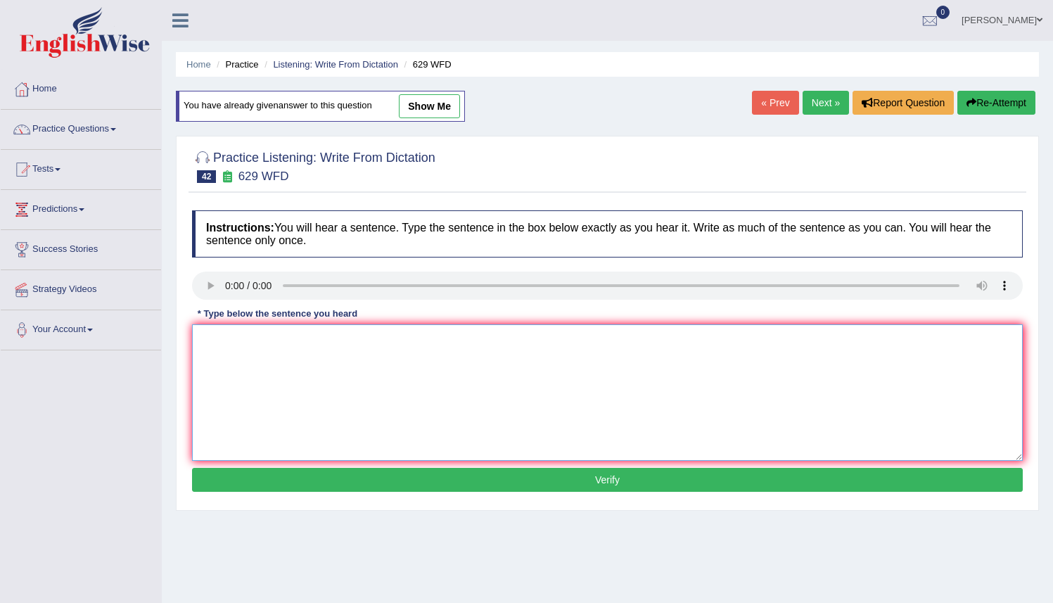
click at [203, 343] on textarea at bounding box center [607, 392] width 831 height 137
type textarea "Please provide the reports to support your idea of these arguements."
click at [583, 483] on button "Verify" at bounding box center [607, 480] width 831 height 24
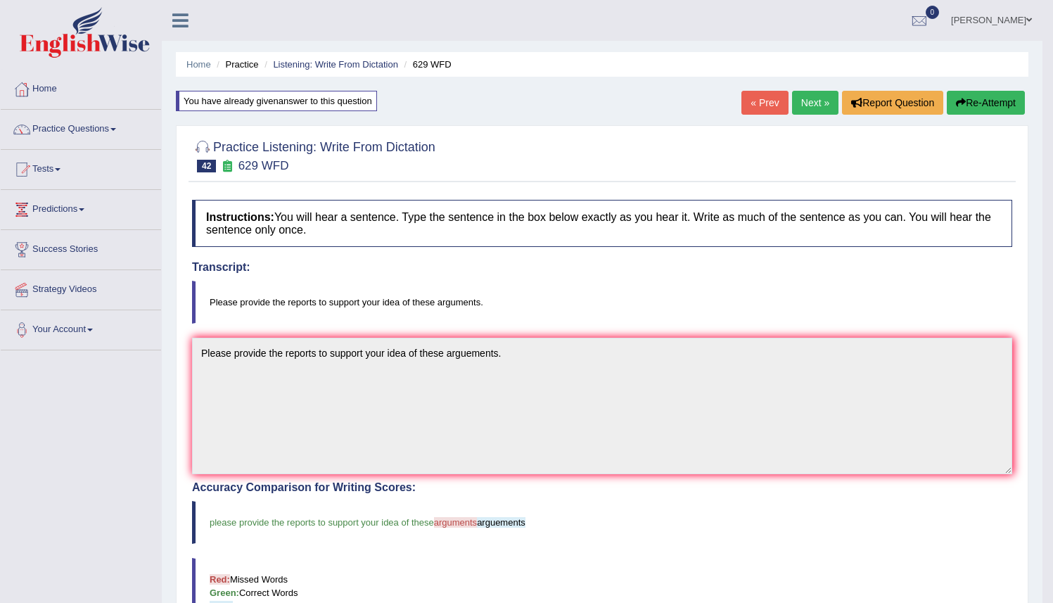
click at [970, 101] on button "Re-Attempt" at bounding box center [986, 103] width 78 height 24
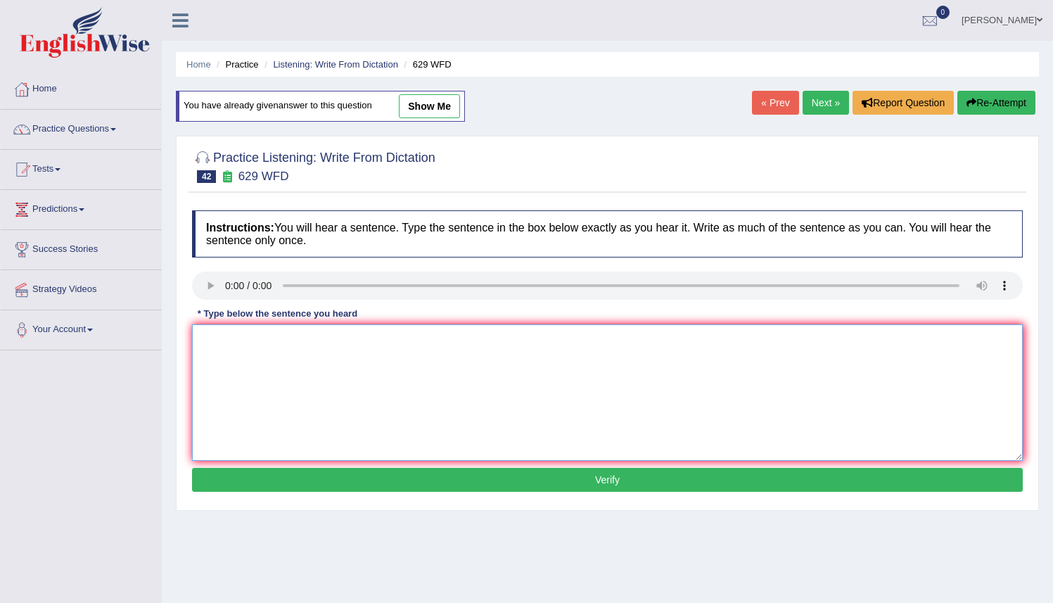
click at [217, 342] on textarea at bounding box center [607, 392] width 831 height 137
type textarea "Please provide the reports to support your idea of these arguments."
click at [477, 471] on button "Verify" at bounding box center [607, 480] width 831 height 24
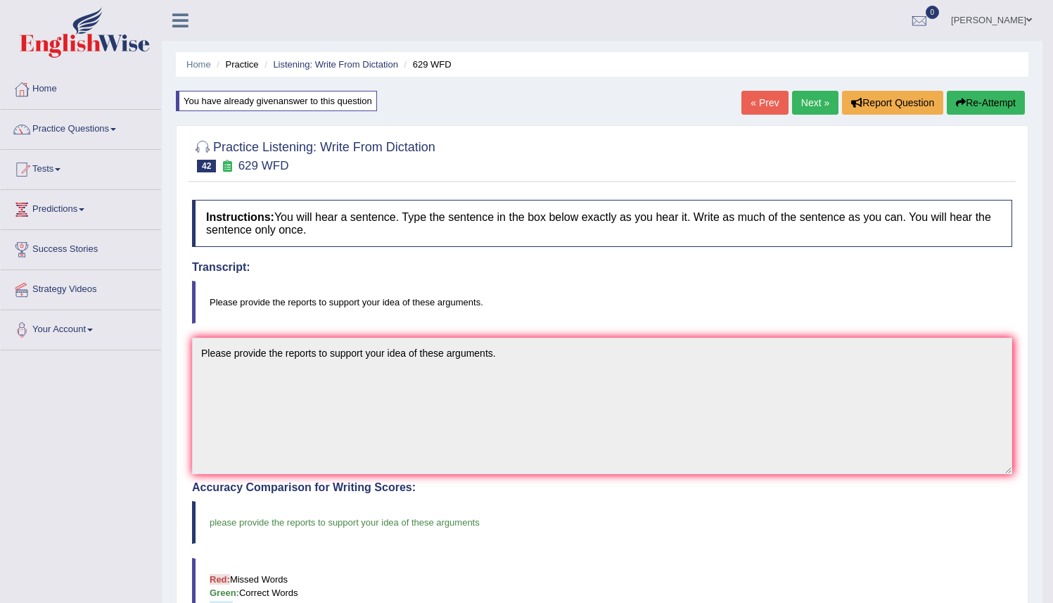
click at [806, 106] on link "Next »" at bounding box center [815, 103] width 46 height 24
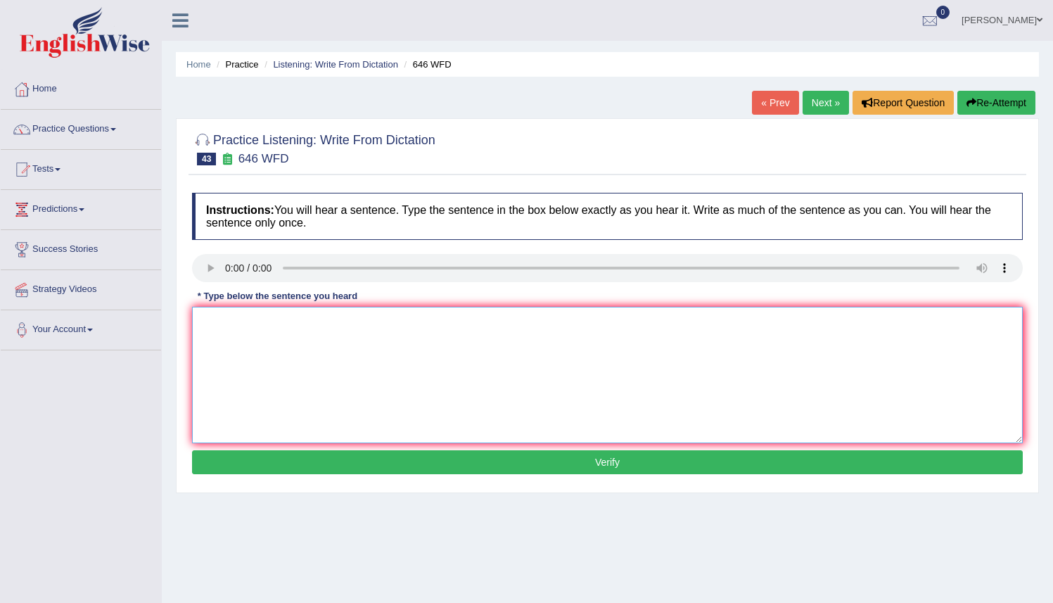
click at [203, 325] on textarea at bounding box center [607, 375] width 831 height 137
click at [401, 324] on textarea "The industrial revolutions revolution in [GEOGRAPHIC_DATA] was driven by steam …" at bounding box center [607, 375] width 831 height 137
type textarea "The industrial revolutions revolution in [GEOGRAPHIC_DATA], was driven by steam…"
click at [524, 460] on button "Verify" at bounding box center [607, 462] width 831 height 24
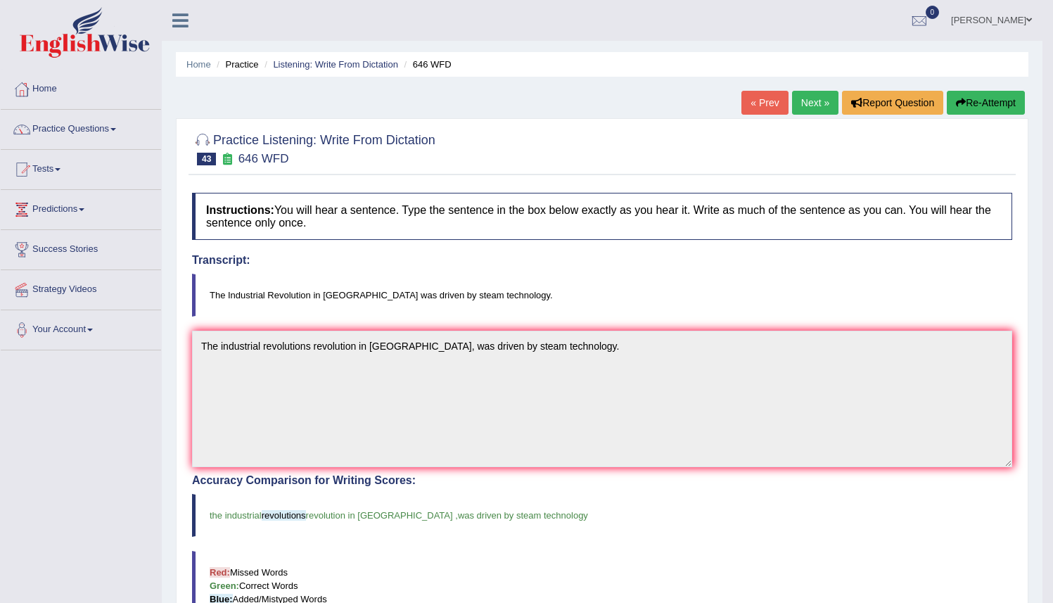
click at [800, 101] on link "Next »" at bounding box center [815, 103] width 46 height 24
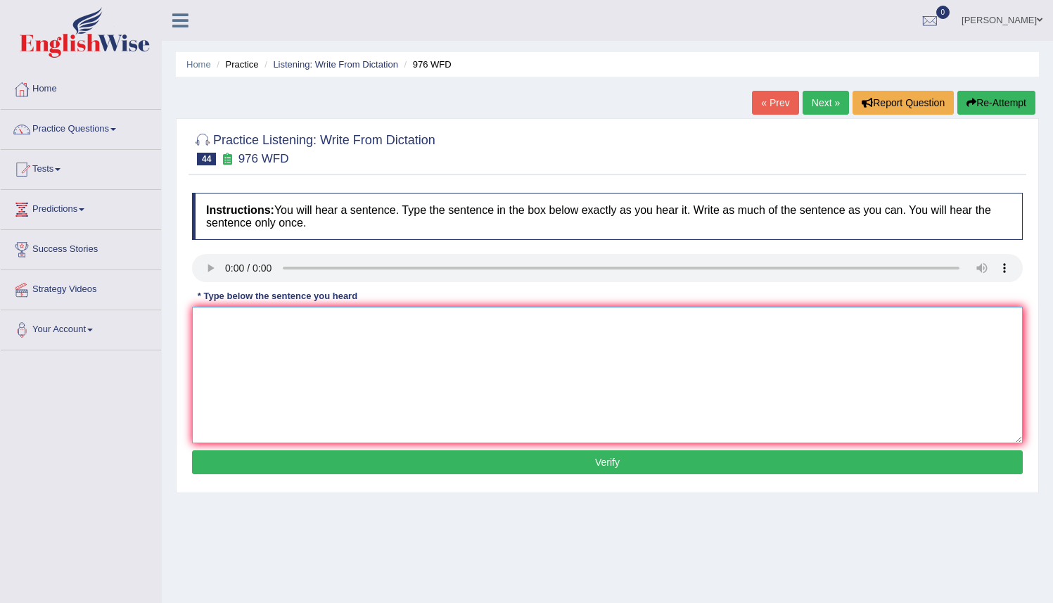
click at [204, 309] on textarea at bounding box center [607, 375] width 831 height 137
type textarea "t"
click at [326, 317] on textarea "The study of the economy is" at bounding box center [607, 375] width 831 height 137
type textarea "The study of the economy is tricky subject to reseach."
click at [439, 462] on button "Verify" at bounding box center [607, 462] width 831 height 24
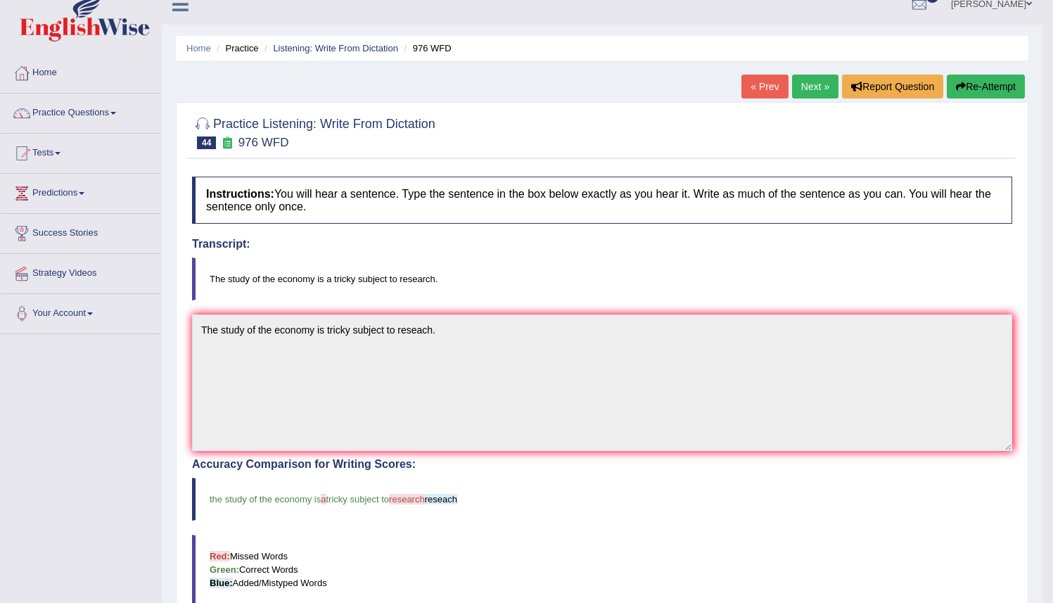
scroll to position [12, 0]
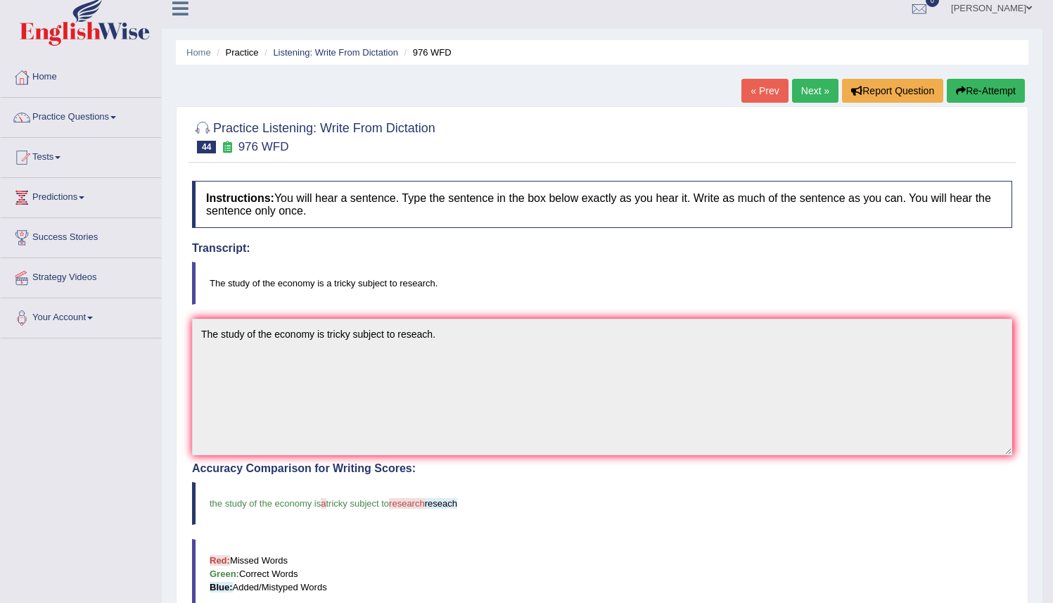
click at [979, 91] on button "Re-Attempt" at bounding box center [986, 91] width 78 height 24
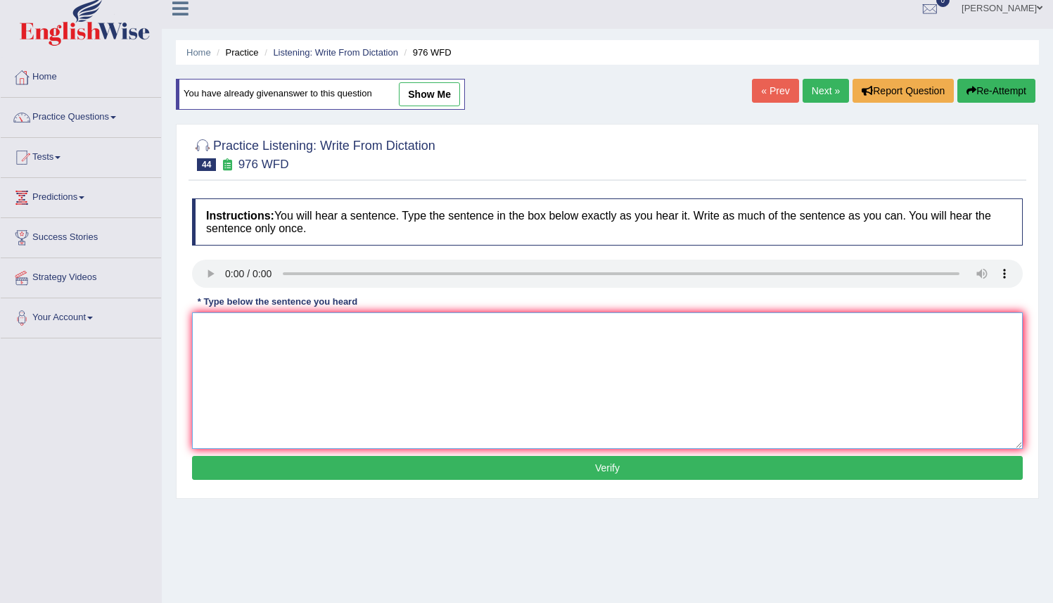
click at [221, 334] on textarea at bounding box center [607, 380] width 831 height 137
type textarea "The study of economy is a tricky subject to research."
click at [450, 466] on button "Verify" at bounding box center [607, 468] width 831 height 24
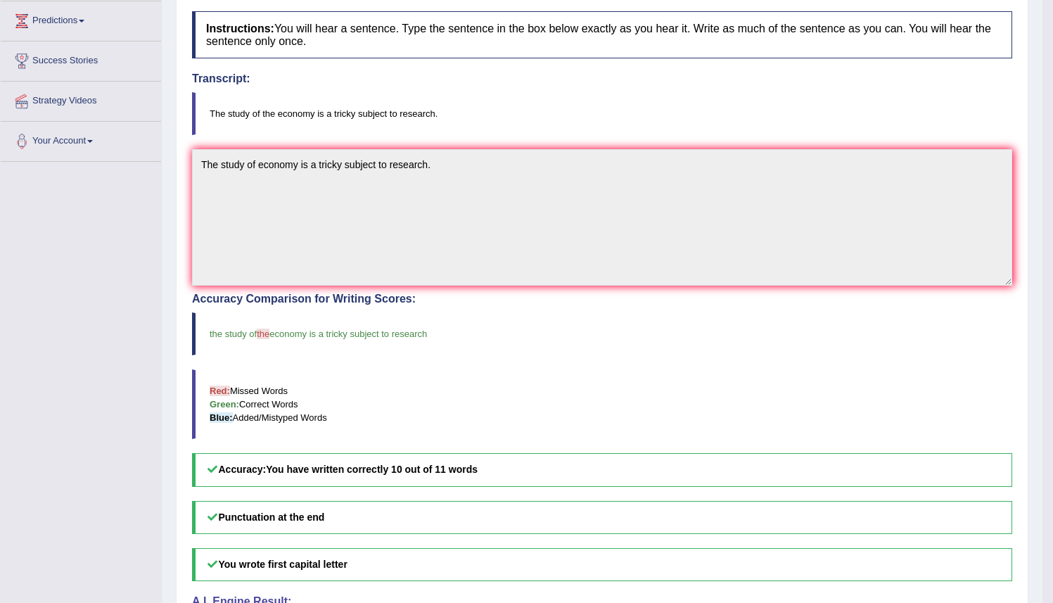
scroll to position [184, 0]
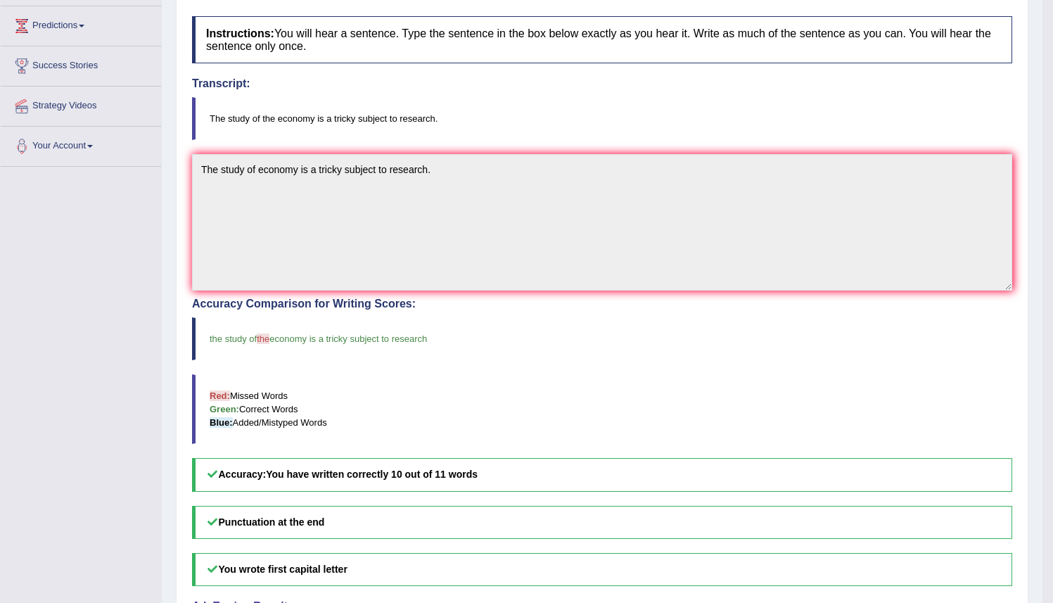
drag, startPoint x: 1063, startPoint y: 406, endPoint x: 1060, endPoint y: 508, distance: 102.1
click at [1053, 419] on html "Toggle navigation Home Practice Questions Speaking Practice Read Aloud Repeat S…" at bounding box center [526, 117] width 1053 height 603
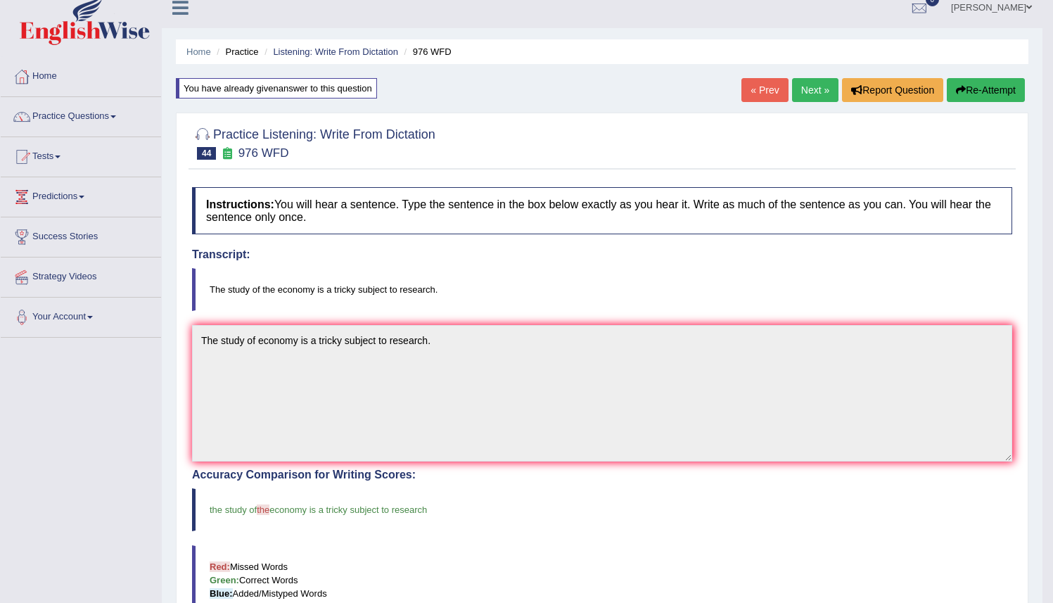
scroll to position [0, 0]
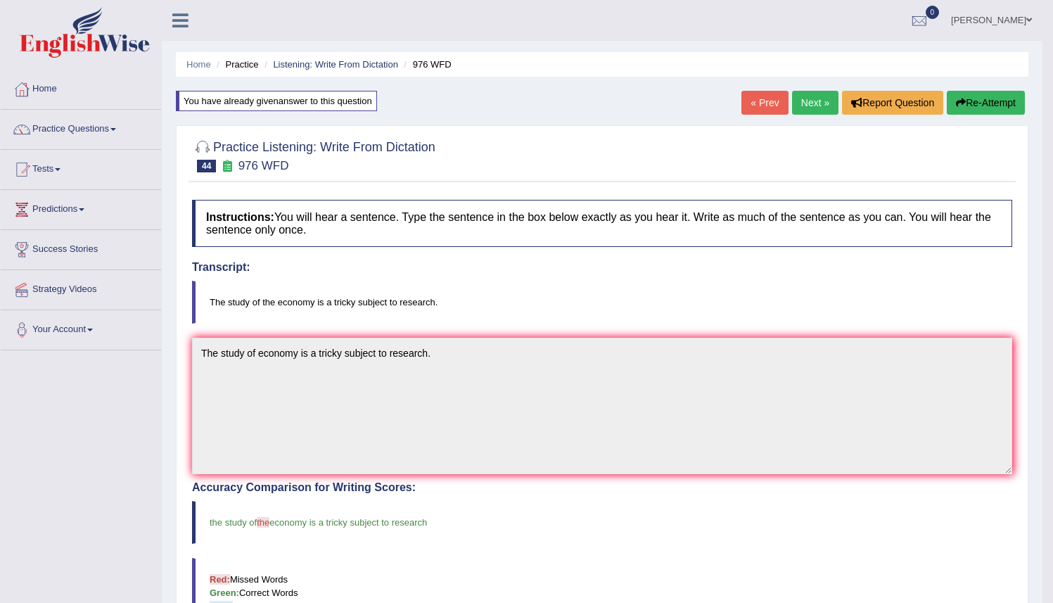
click at [972, 105] on button "Re-Attempt" at bounding box center [986, 103] width 78 height 24
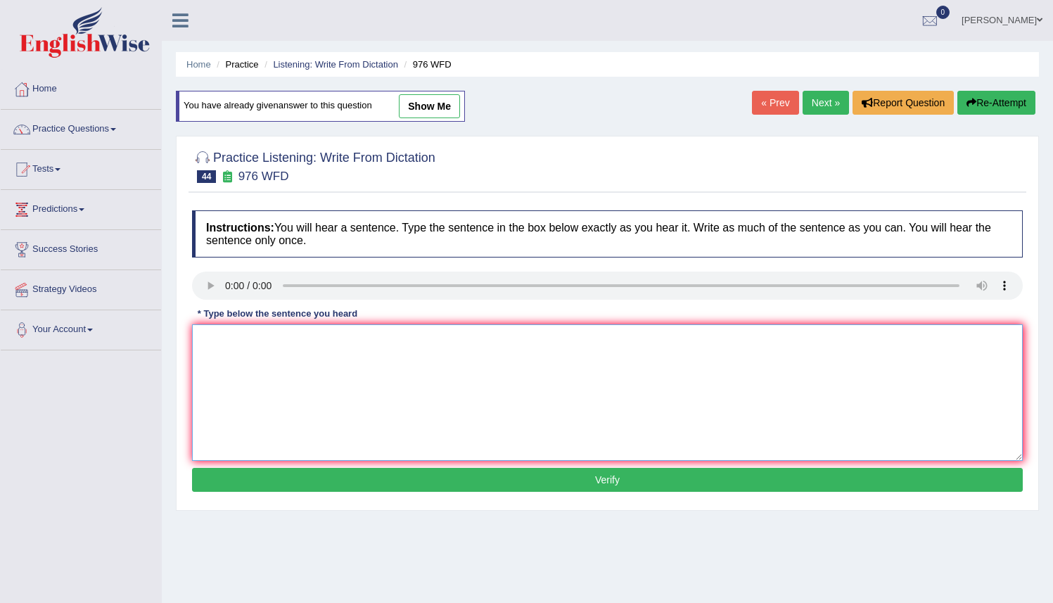
click at [194, 345] on textarea at bounding box center [607, 392] width 831 height 137
type textarea "The study of the economy is a tricky subject to research."
click at [458, 486] on button "Verify" at bounding box center [607, 480] width 831 height 24
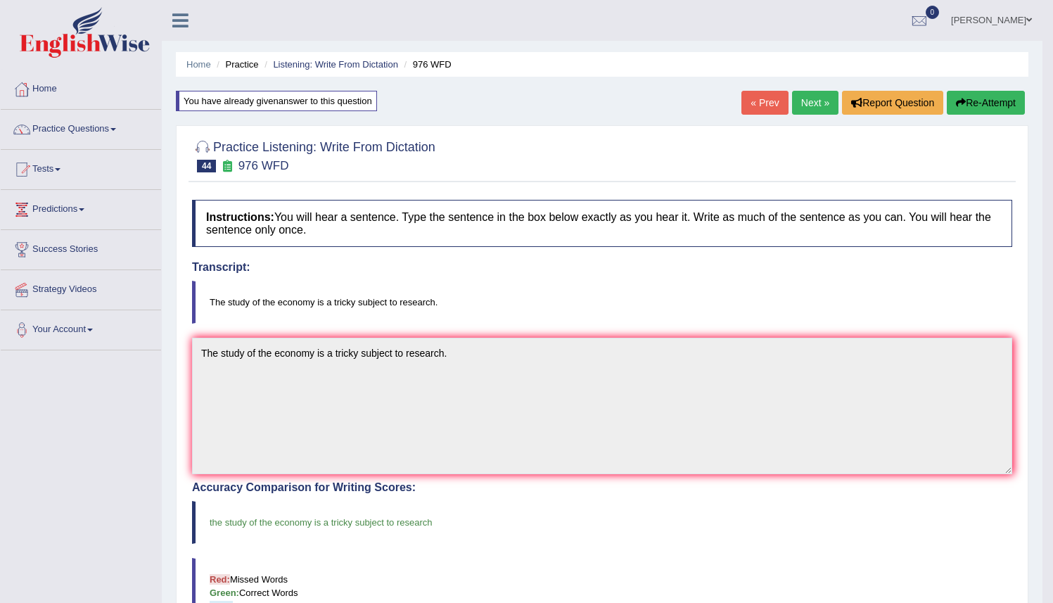
click at [806, 100] on link "Next »" at bounding box center [815, 103] width 46 height 24
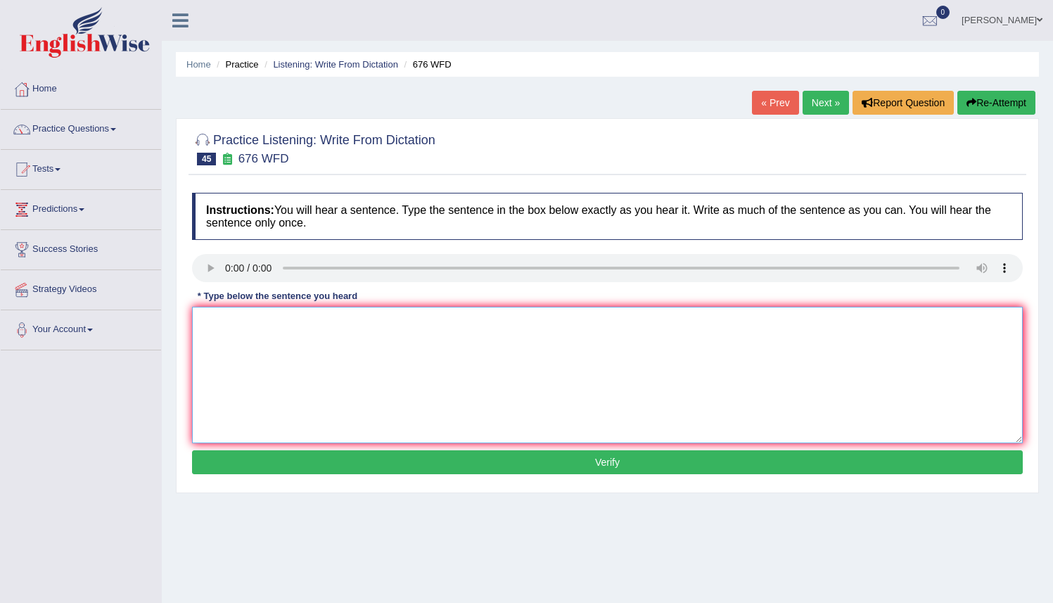
click at [203, 324] on textarea at bounding box center [607, 375] width 831 height 137
type textarea "u"
drag, startPoint x: 486, startPoint y: 322, endPoint x: 495, endPoint y: 326, distance: 10.1
click at [486, 322] on textarea "Universities needs need to secure secured the ground grouds" at bounding box center [607, 375] width 831 height 137
type textarea "Universities needs need to secure secured the ground grouds for researchs resea…"
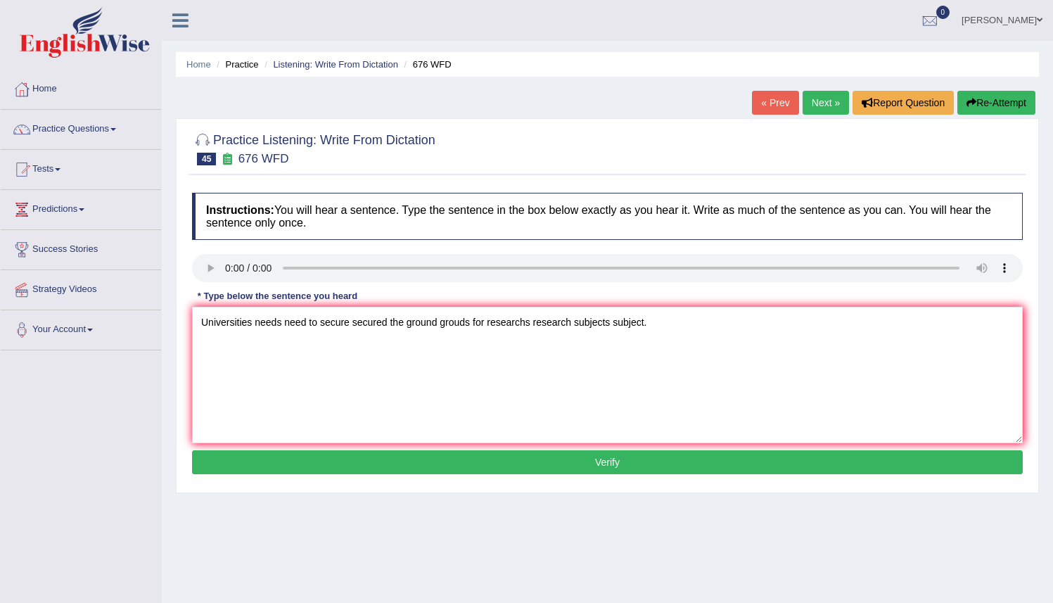
click at [595, 463] on button "Verify" at bounding box center [607, 462] width 831 height 24
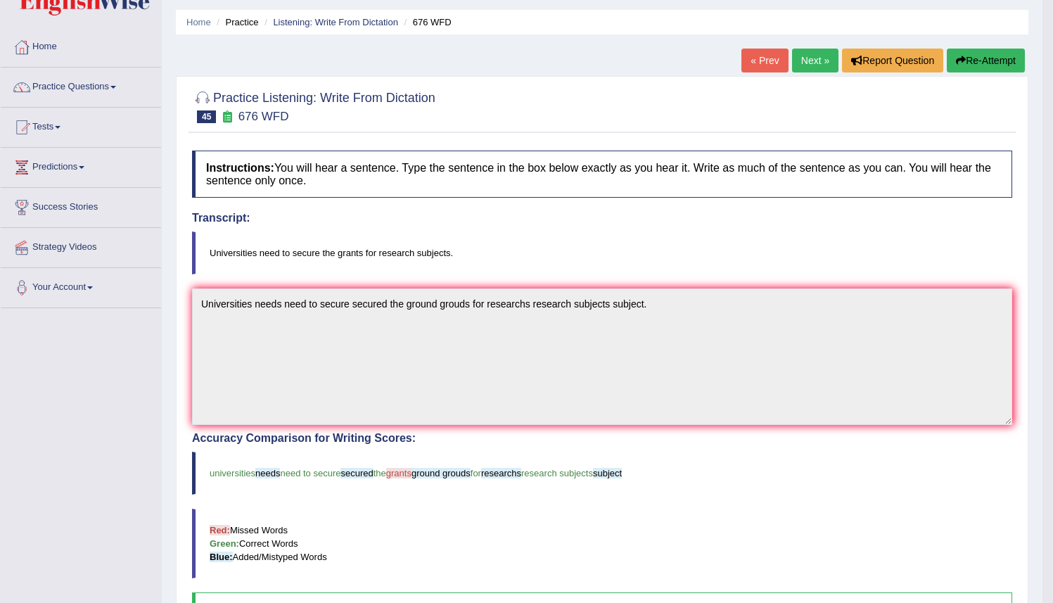
scroll to position [42, 0]
click at [978, 65] on button "Re-Attempt" at bounding box center [986, 61] width 78 height 24
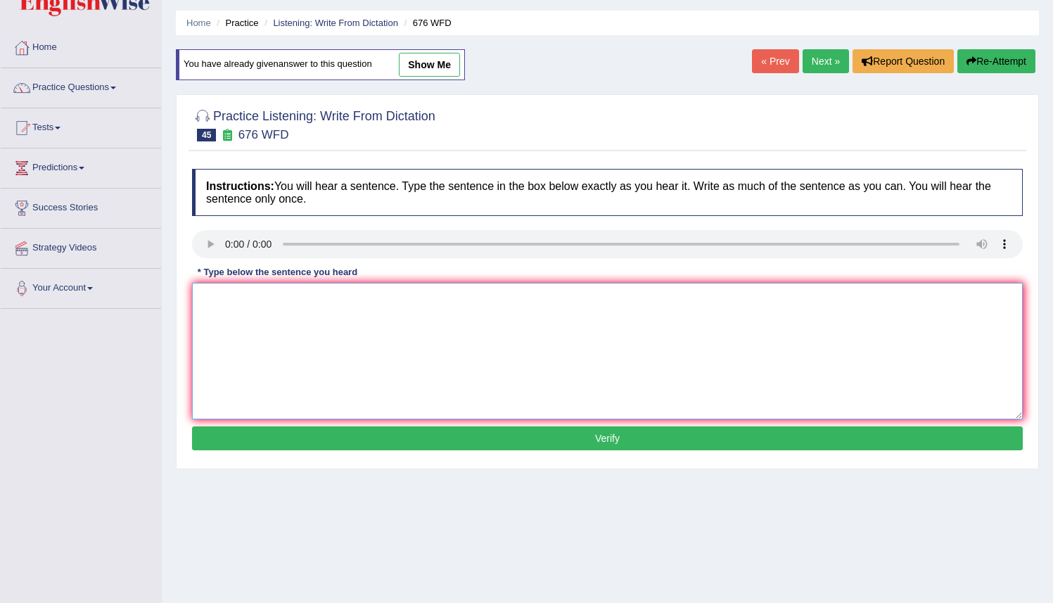
click at [203, 298] on textarea at bounding box center [607, 351] width 831 height 137
click at [207, 301] on textarea "universities" at bounding box center [607, 351] width 831 height 137
click at [254, 298] on textarea "Universities" at bounding box center [607, 351] width 831 height 137
type textarea "Universities need to secure the grants for research subjects."
click at [630, 439] on button "Verify" at bounding box center [607, 438] width 831 height 24
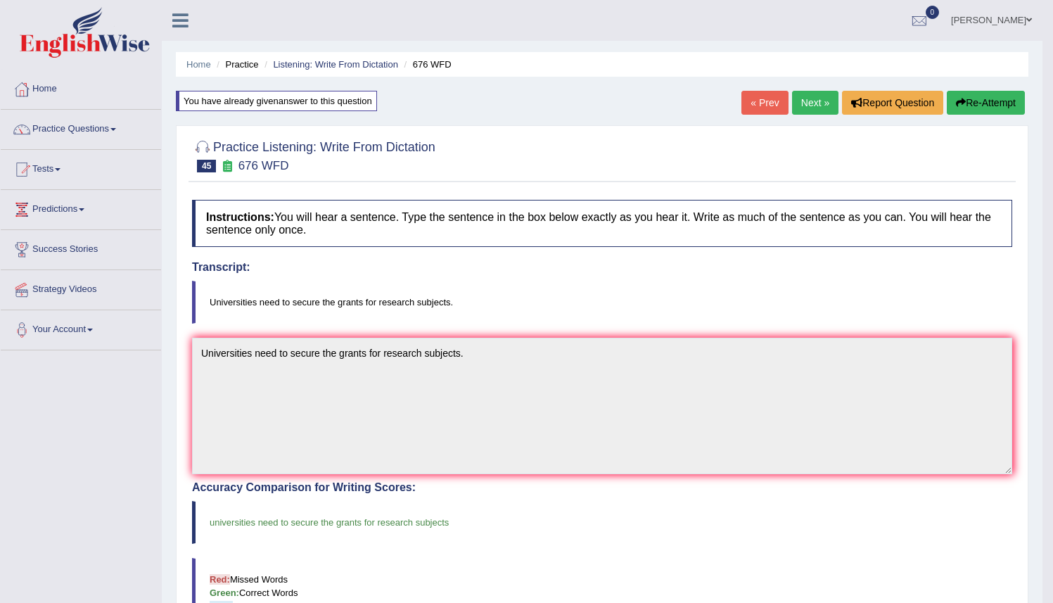
click at [803, 101] on link "Next »" at bounding box center [815, 103] width 46 height 24
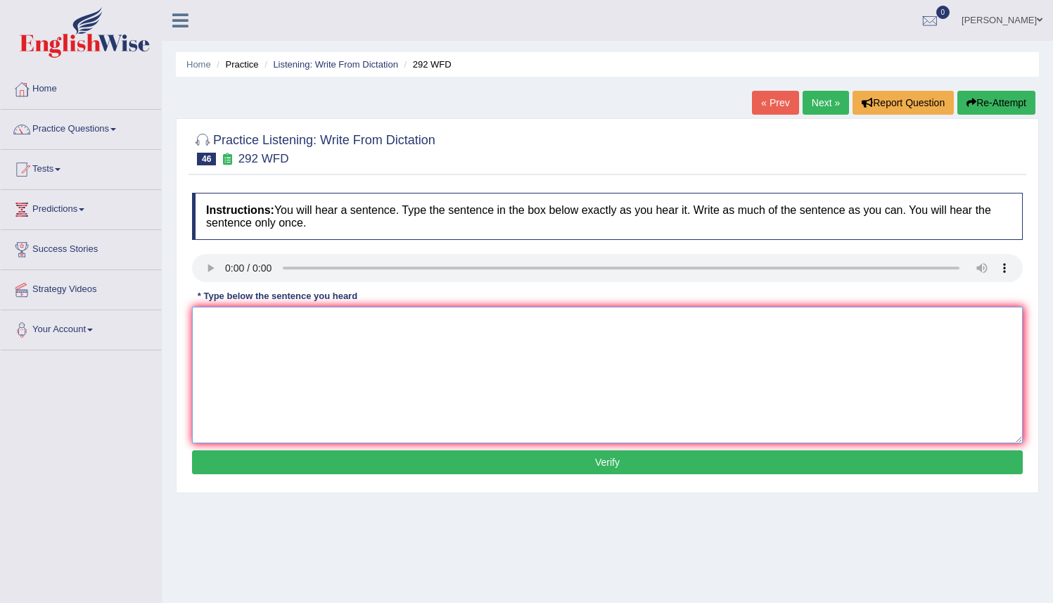
click at [198, 341] on textarea at bounding box center [607, 375] width 831 height 137
click at [386, 322] on textarea "Some people argue that education is not important." at bounding box center [607, 375] width 831 height 137
click at [381, 322] on textarea "Some people argue that education is not important." at bounding box center [607, 375] width 831 height 137
click at [352, 321] on textarea "Some people argue that education is not that important." at bounding box center [607, 375] width 831 height 137
type textarea "Some people argue that education educations is not that important."
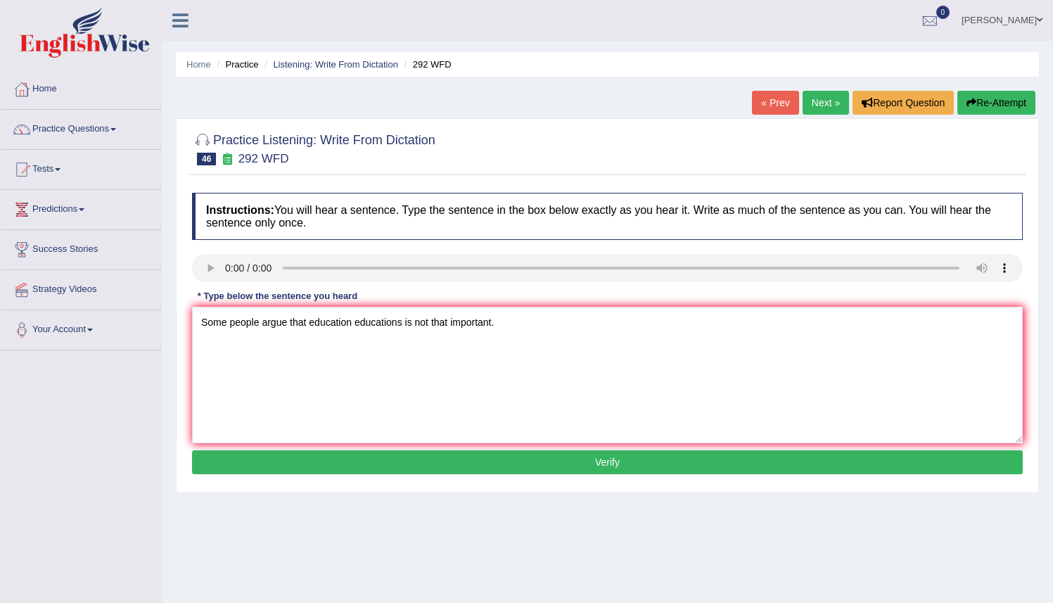
click at [608, 460] on button "Verify" at bounding box center [607, 462] width 831 height 24
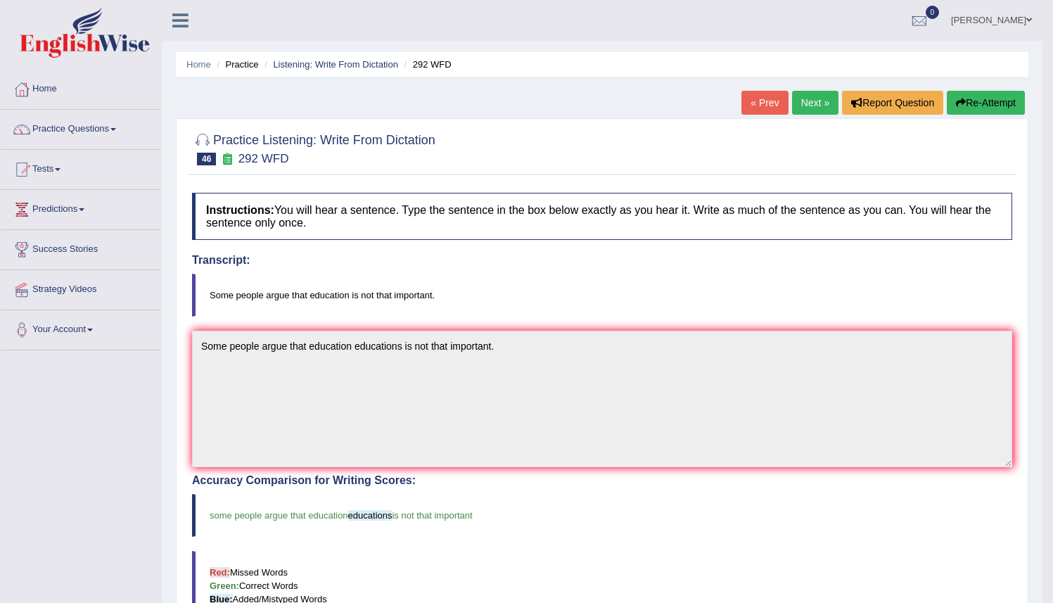
click at [805, 99] on link "Next »" at bounding box center [815, 103] width 46 height 24
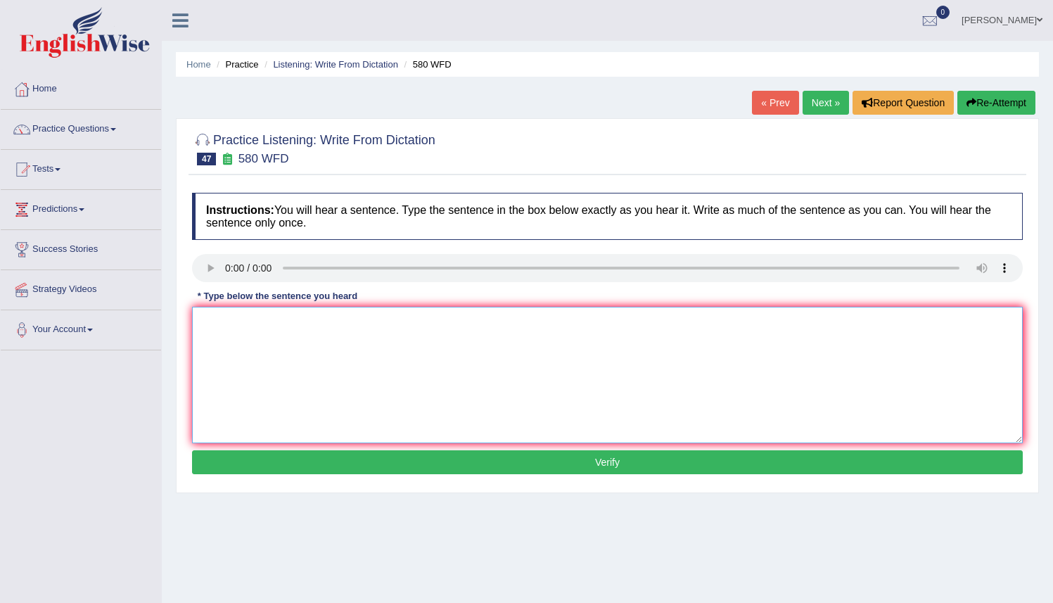
click at [205, 313] on textarea at bounding box center [607, 375] width 831 height 137
click at [325, 322] on textarea "You can used your loptop in lecture." at bounding box center [607, 375] width 831 height 137
click at [266, 325] on textarea "You can used your loptop in the lecture." at bounding box center [607, 375] width 831 height 137
click at [319, 324] on textarea "You can used your loptop in the lecture." at bounding box center [607, 375] width 831 height 137
drag, startPoint x: 469, startPoint y: 418, endPoint x: 484, endPoint y: 428, distance: 17.8
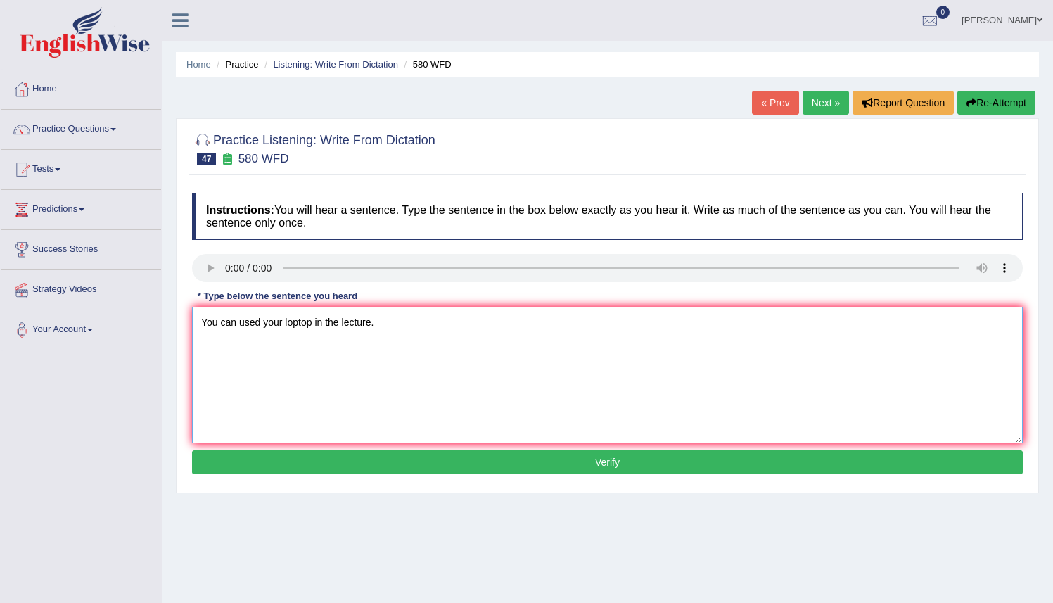
click at [469, 419] on textarea "You can used your loptop in the lecture." at bounding box center [607, 375] width 831 height 137
type textarea "You can used your loptop in the lecture."
click at [521, 464] on button "Verify" at bounding box center [607, 462] width 831 height 24
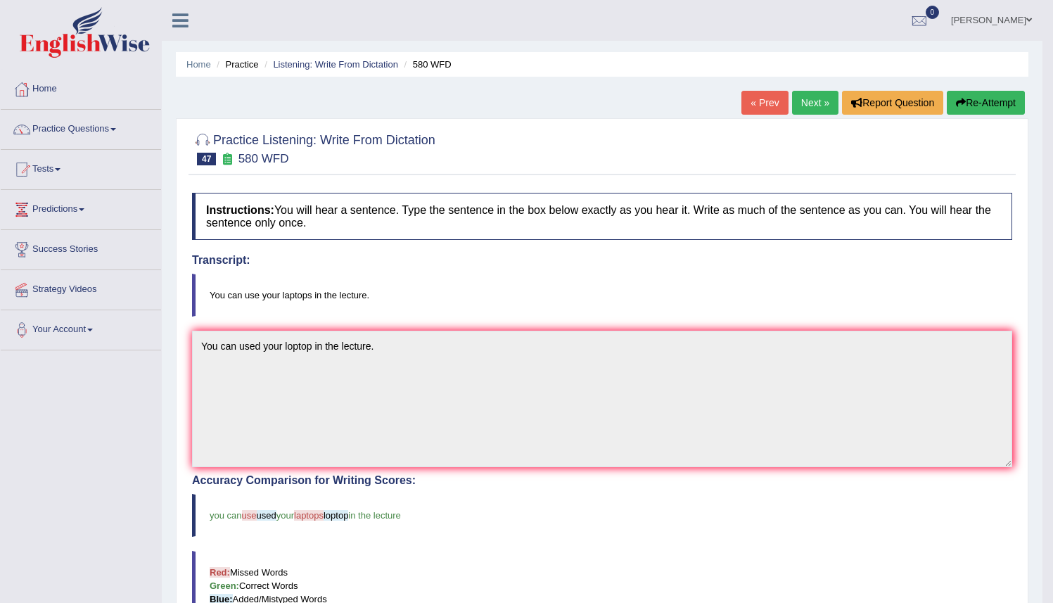
click at [972, 102] on button "Re-Attempt" at bounding box center [986, 103] width 78 height 24
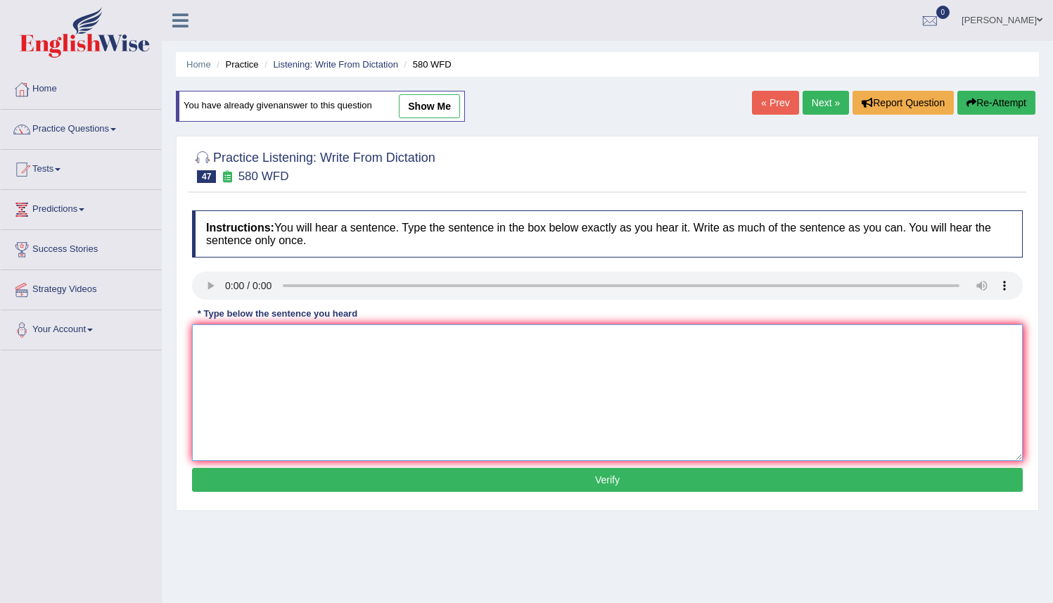
click at [207, 341] on textarea at bounding box center [607, 392] width 831 height 137
click at [212, 340] on textarea "you can u" at bounding box center [607, 392] width 831 height 137
click at [208, 341] on textarea "you can u" at bounding box center [607, 392] width 831 height 137
click at [249, 346] on textarea "You can u" at bounding box center [607, 392] width 831 height 137
type textarea "You can used your loptops in the lecture."
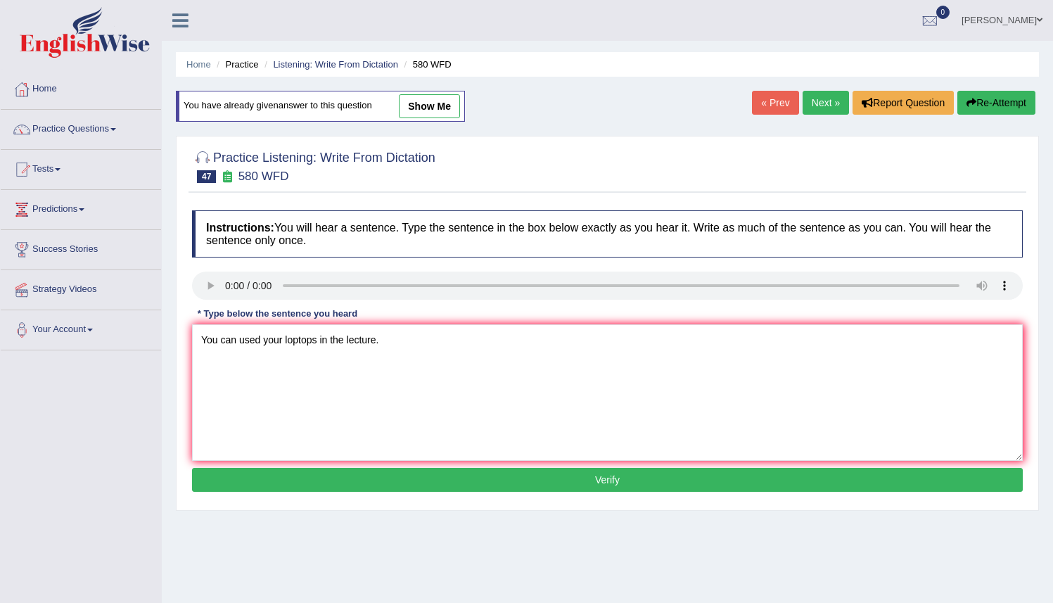
click at [390, 482] on button "Verify" at bounding box center [607, 480] width 831 height 24
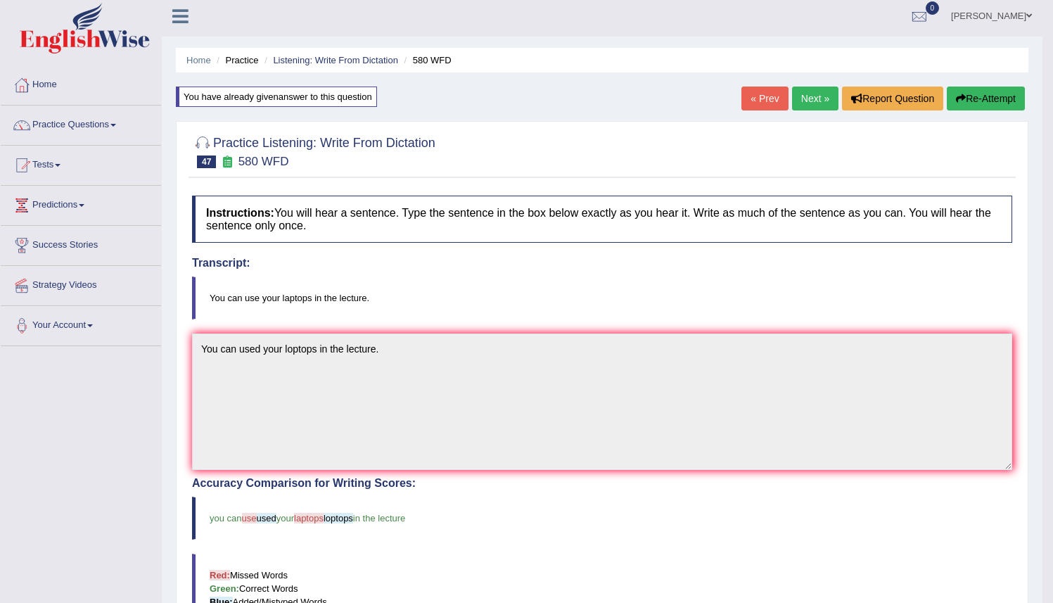
scroll to position [14, 0]
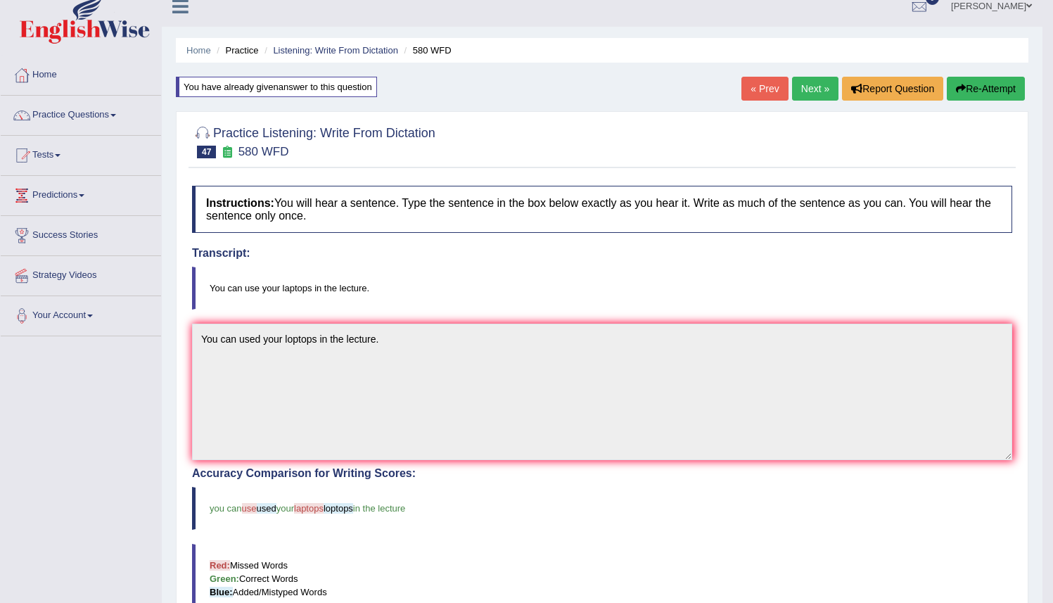
click at [989, 87] on button "Re-Attempt" at bounding box center [986, 89] width 78 height 24
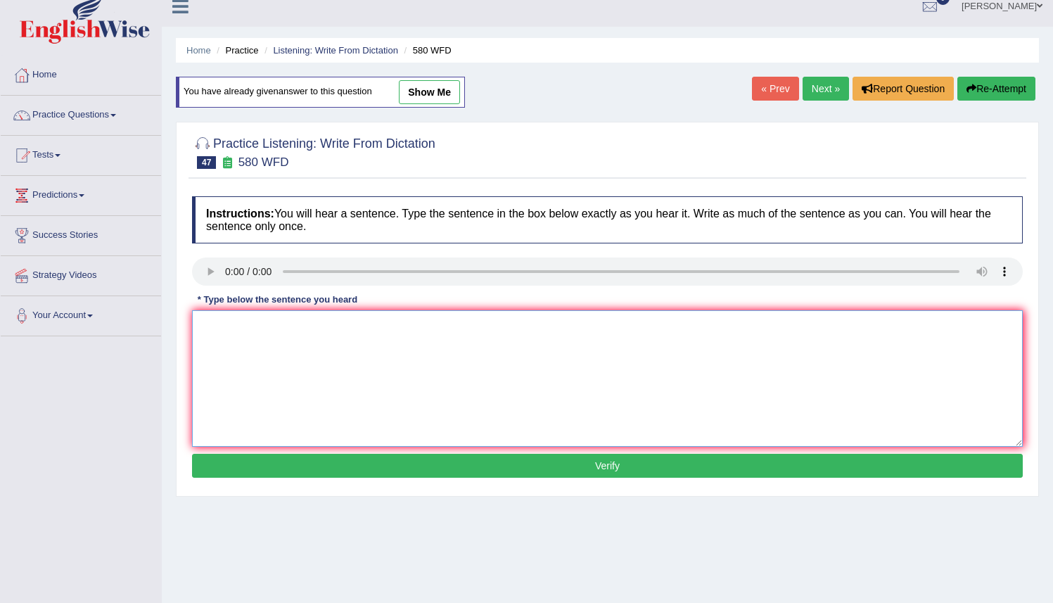
click at [203, 341] on textarea at bounding box center [607, 378] width 831 height 137
type textarea "You can use your laptops in the lecture."
click at [376, 473] on button "Verify" at bounding box center [607, 466] width 831 height 24
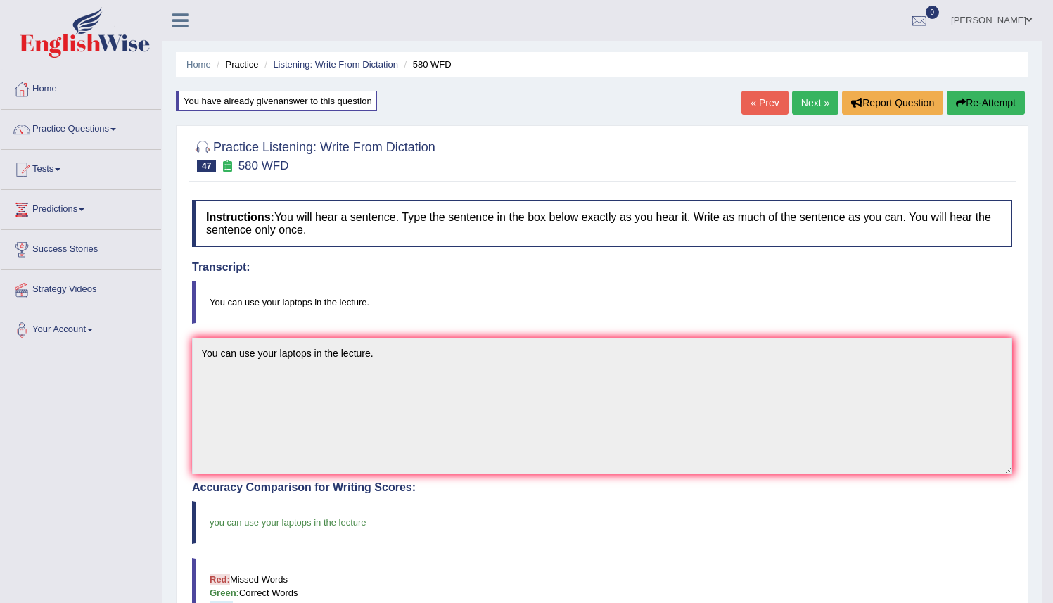
click at [806, 104] on link "Next »" at bounding box center [815, 103] width 46 height 24
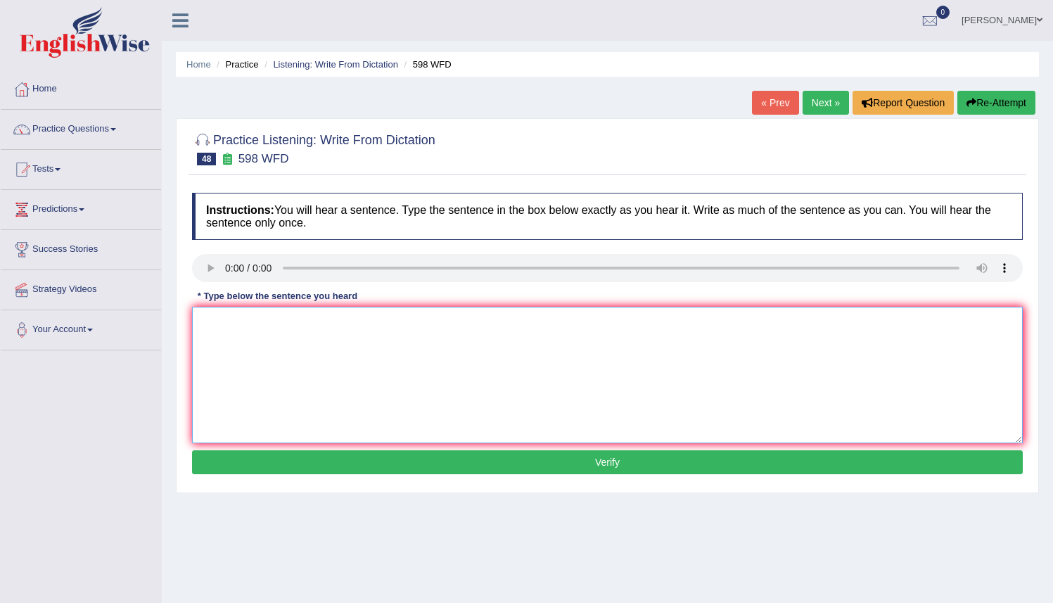
click at [206, 343] on textarea at bounding box center [607, 375] width 831 height 137
drag, startPoint x: 310, startPoint y: 324, endPoint x: 322, endPoint y: 324, distance: 12.0
click at [312, 324] on textarea "Check the website if you looking for discounted textbooks textbook" at bounding box center [607, 375] width 831 height 137
click at [514, 321] on textarea "Check the website if you are looking for discounted textbooks textbook" at bounding box center [607, 375] width 831 height 137
type textarea "Check the website if you are looking for discounted textbooks textbook."
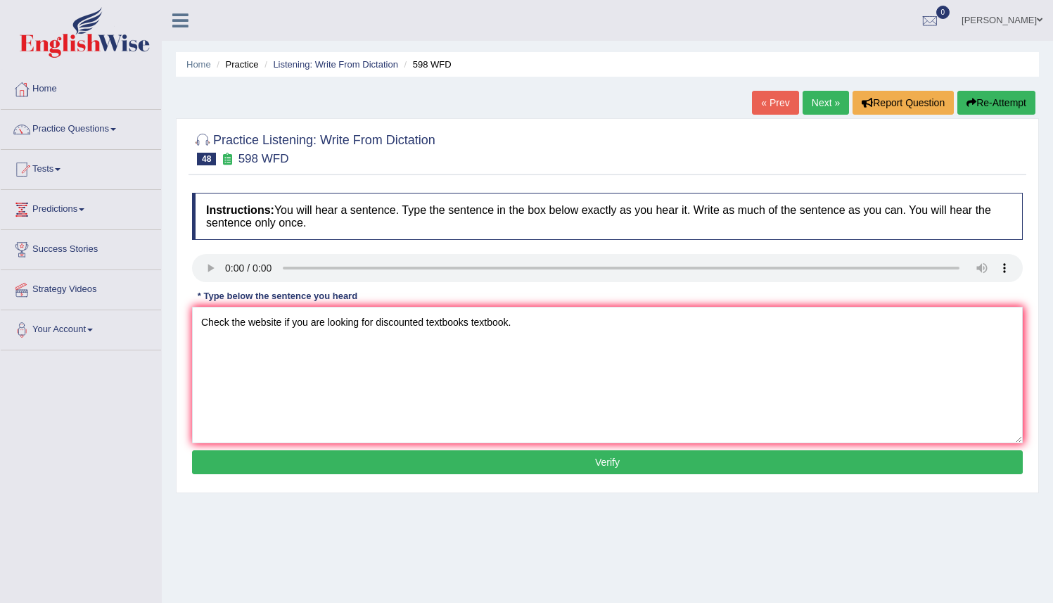
click at [598, 478] on div "Instructions: You will hear a sentence. Type the sentence in the box below exac…" at bounding box center [608, 336] width 838 height 300
click at [605, 464] on button "Verify" at bounding box center [607, 462] width 831 height 24
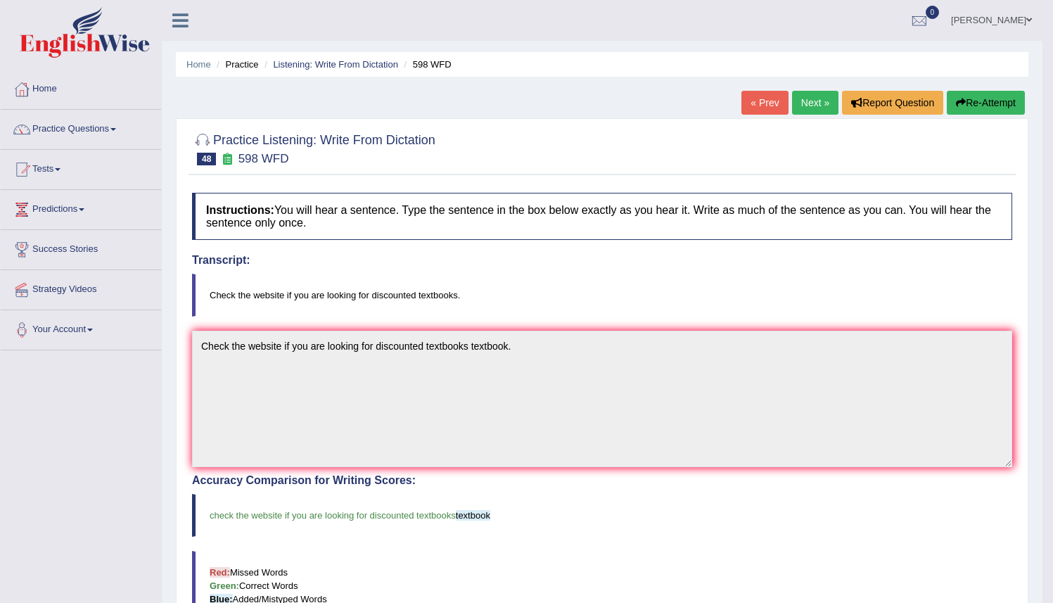
click at [800, 105] on link "Next »" at bounding box center [815, 103] width 46 height 24
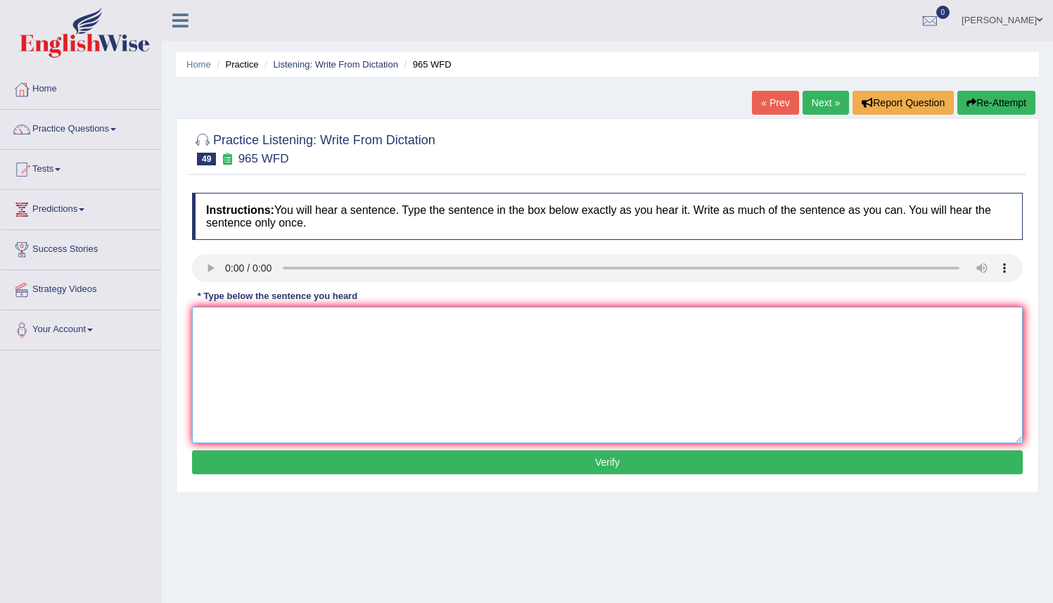
click at [202, 336] on textarea at bounding box center [607, 375] width 831 height 137
drag, startPoint x: 249, startPoint y: 324, endPoint x: 267, endPoint y: 324, distance: 18.3
click at [255, 324] on textarea "you must aswered a" at bounding box center [607, 375] width 831 height 137
click at [285, 360] on textarea "you must aswered a" at bounding box center [607, 375] width 831 height 137
click at [252, 322] on textarea "you must aswered a" at bounding box center [607, 375] width 831 height 137
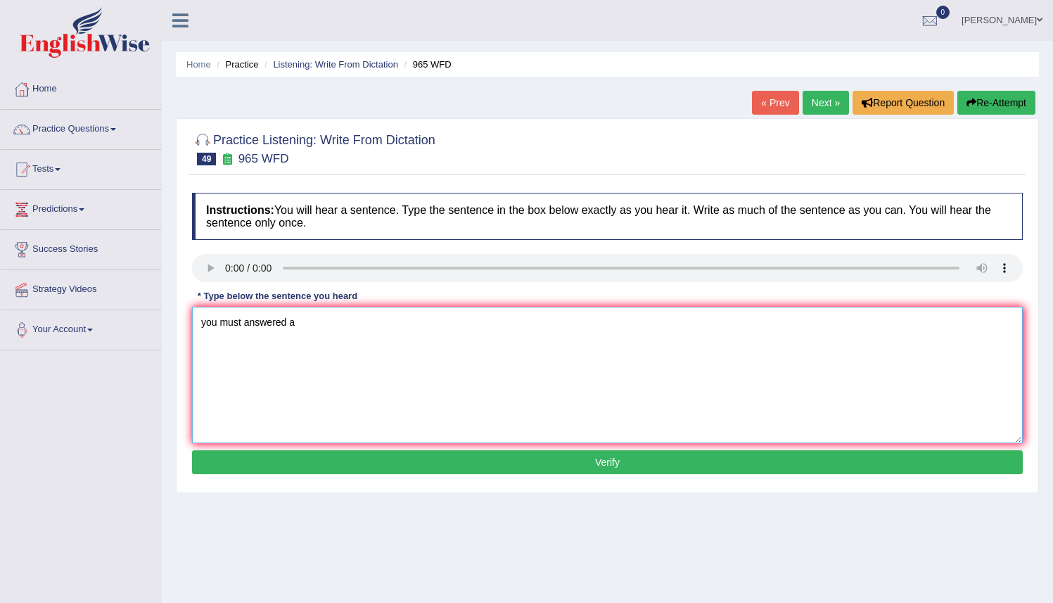
click at [300, 322] on textarea "you must answered a" at bounding box center [607, 375] width 831 height 137
drag, startPoint x: 205, startPoint y: 323, endPoint x: 217, endPoint y: 333, distance: 15.5
click at [205, 323] on textarea "you must answered answer security question when you reset your password." at bounding box center [607, 375] width 831 height 137
click at [545, 319] on textarea "You must answered answer security question when you reset your password." at bounding box center [607, 375] width 831 height 137
type textarea "You must answered answer security question when you reset your password."
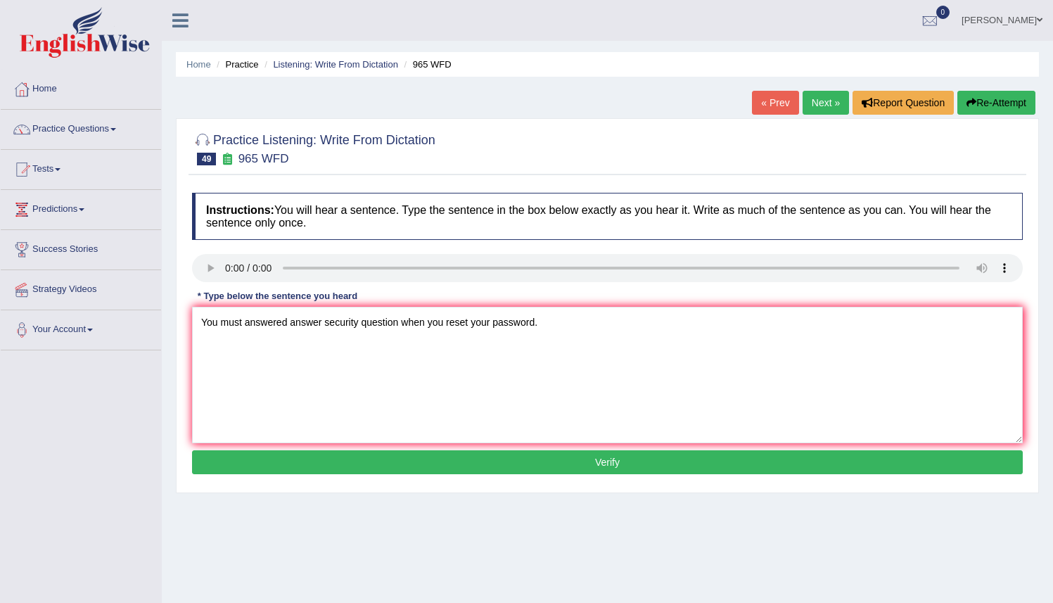
click at [511, 461] on button "Verify" at bounding box center [607, 462] width 831 height 24
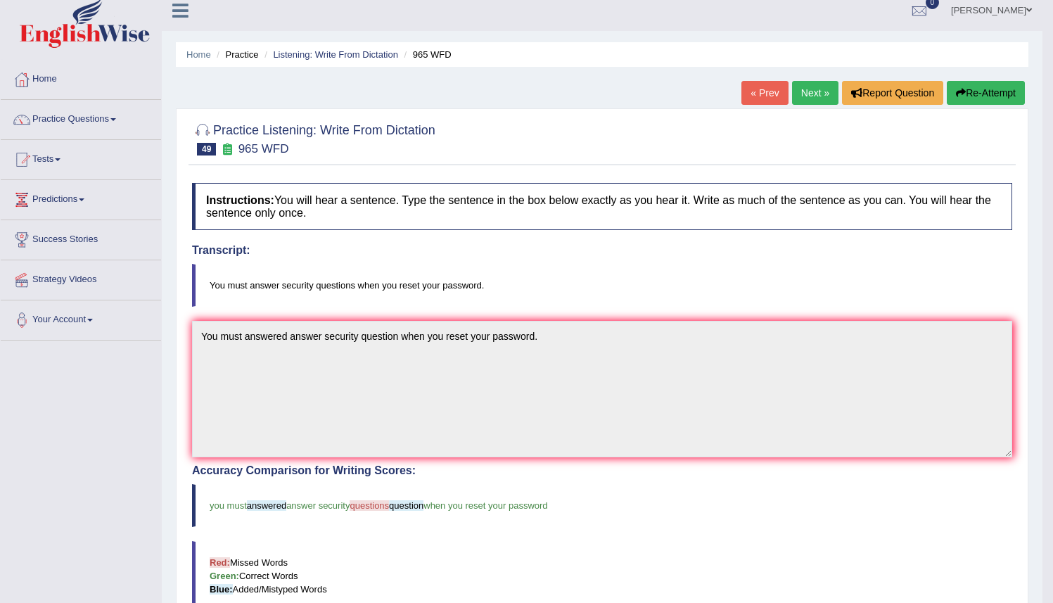
scroll to position [9, 0]
click at [979, 90] on button "Re-Attempt" at bounding box center [986, 94] width 78 height 24
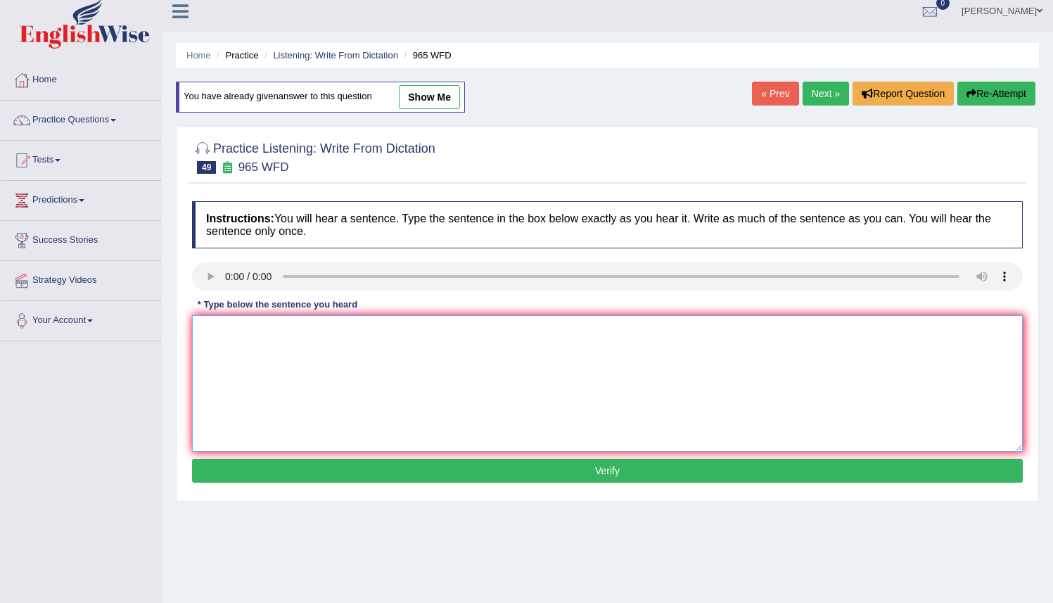
click at [206, 315] on textarea at bounding box center [607, 383] width 831 height 137
type textarea "You must answered answer security questions when you reset your password."
click at [589, 473] on button "Verify" at bounding box center [607, 471] width 831 height 24
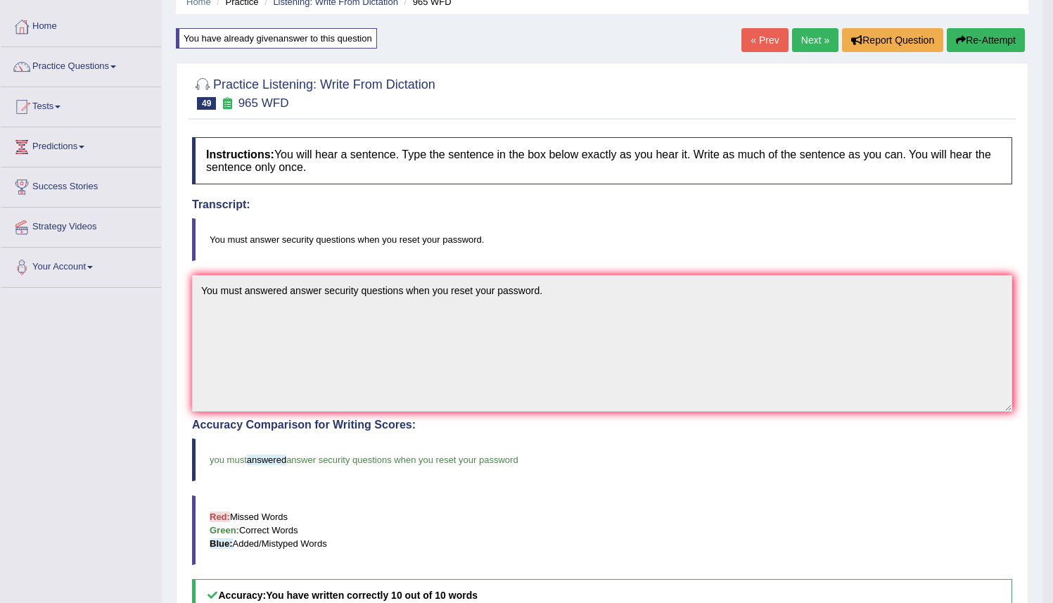
scroll to position [40, 0]
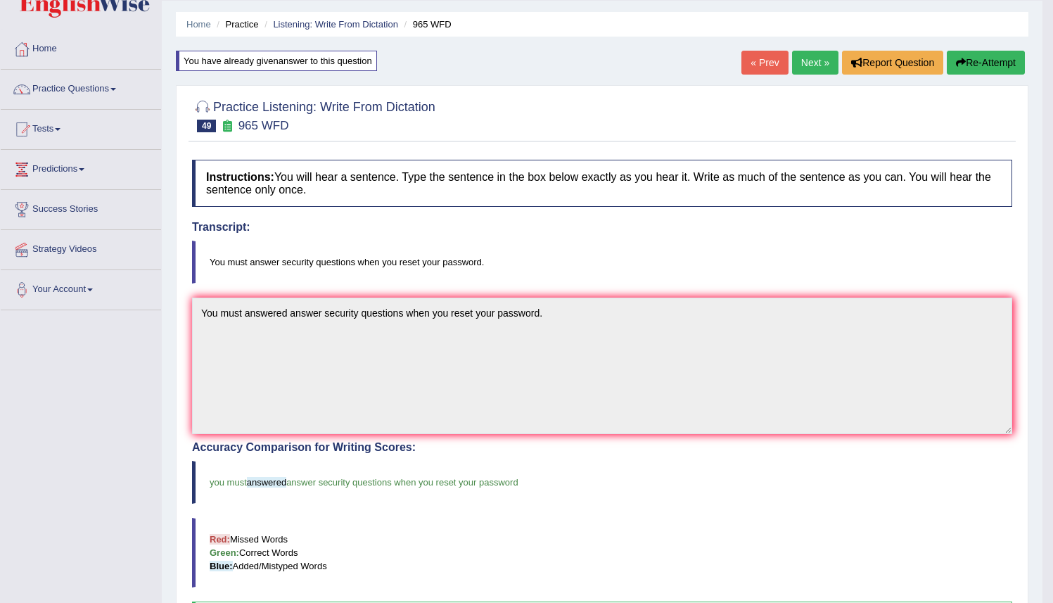
click at [806, 63] on link "Next »" at bounding box center [815, 63] width 46 height 24
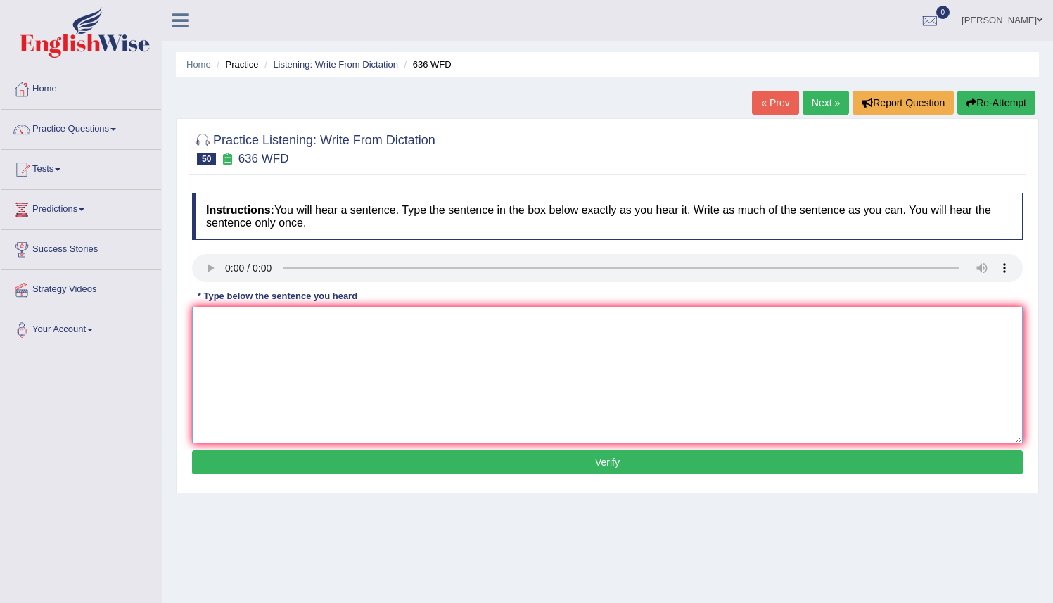
click at [199, 324] on textarea at bounding box center [607, 375] width 831 height 137
type textarea "s"
click at [270, 324] on textarea "Several candadates" at bounding box center [607, 375] width 831 height 137
click at [265, 324] on textarea "Several candadates" at bounding box center [607, 375] width 831 height 137
click at [293, 326] on textarea "Several candidates" at bounding box center [607, 375] width 831 height 137
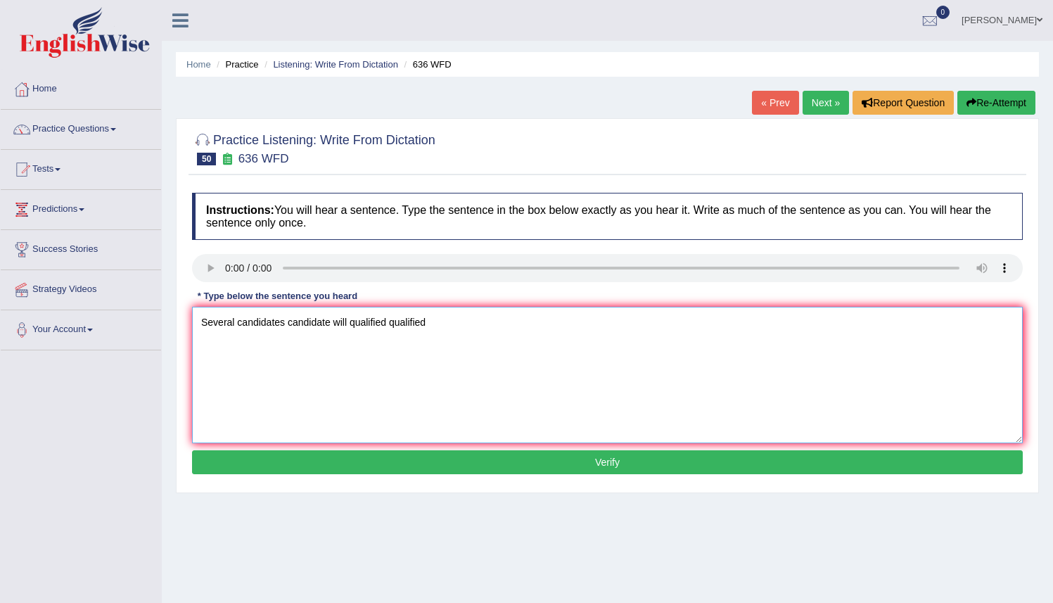
click at [344, 318] on textarea "Several candidates candidate will qualified qualified" at bounding box center [607, 375] width 831 height 137
click at [350, 321] on textarea "Several candidates candidate will qualified qualified" at bounding box center [607, 375] width 831 height 137
click at [457, 326] on textarea "Several candidates candidate will be qualified qualified" at bounding box center [607, 375] width 831 height 137
click at [457, 326] on textarea "Several candidates candidate will be qualified qualified as" at bounding box center [607, 375] width 831 height 137
click at [475, 315] on textarea "Several candidates candidate will be qualified qualified as a" at bounding box center [607, 375] width 831 height 137
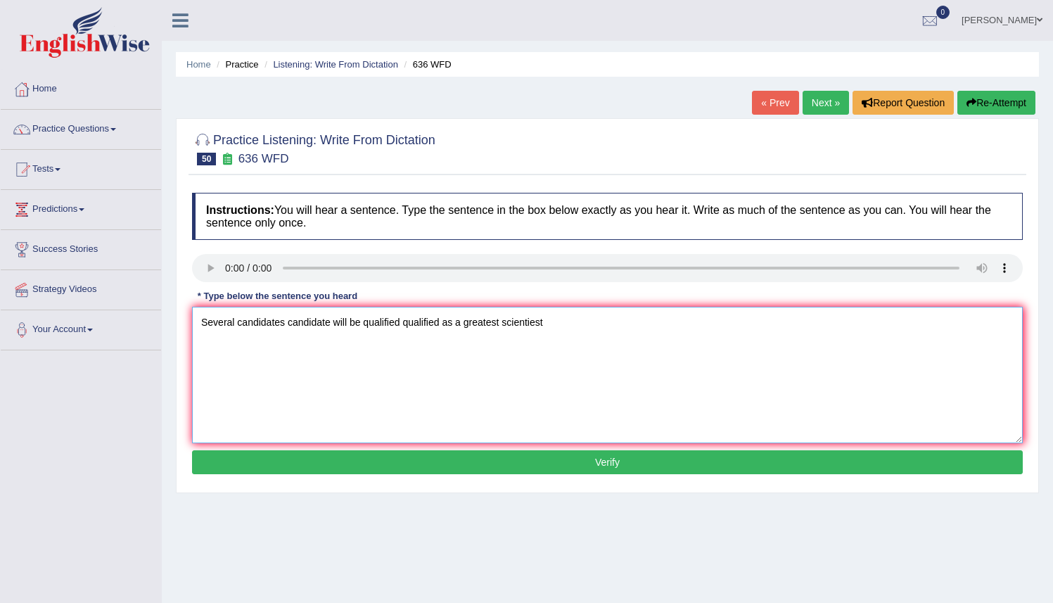
click at [542, 323] on textarea "Several candidates candidate will be qualified qualified as a greatest scientie…" at bounding box center [607, 375] width 831 height 137
click at [540, 324] on textarea "Several candidates candidate will be qualified qualified as a greatest scientie…" at bounding box center [607, 375] width 831 height 137
click at [557, 327] on textarea "Several candidates candidate will be qualified qualified as a greatest scientist" at bounding box center [607, 375] width 831 height 137
click at [236, 326] on textarea "Several candidates candidate will be qualified qualified as a greatest scientis…" at bounding box center [607, 375] width 831 height 137
type textarea "Several several candidates candidate will be qualified qualified as a greatest …"
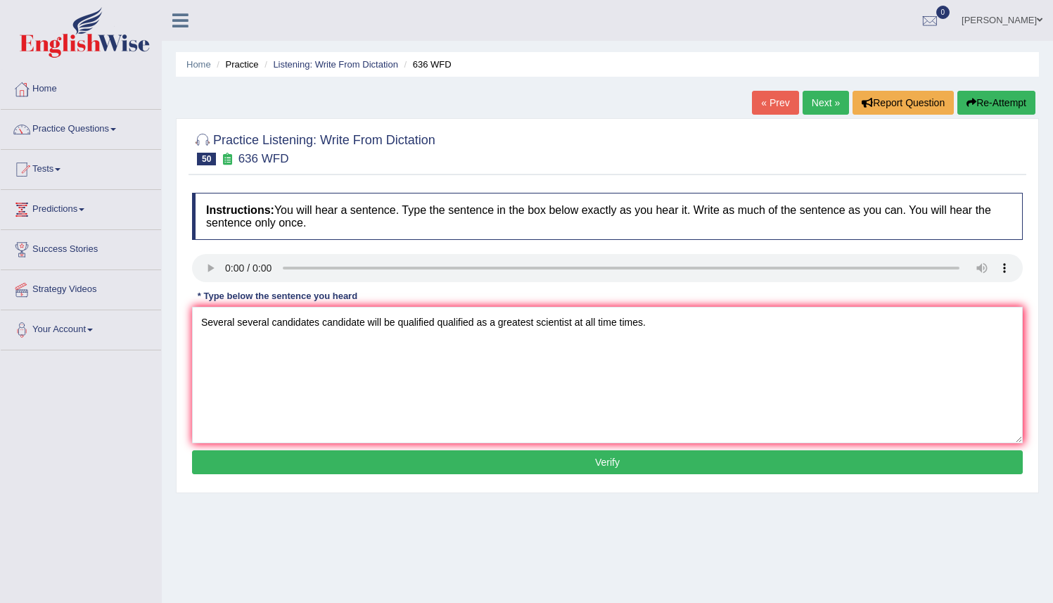
click at [594, 455] on button "Verify" at bounding box center [607, 462] width 831 height 24
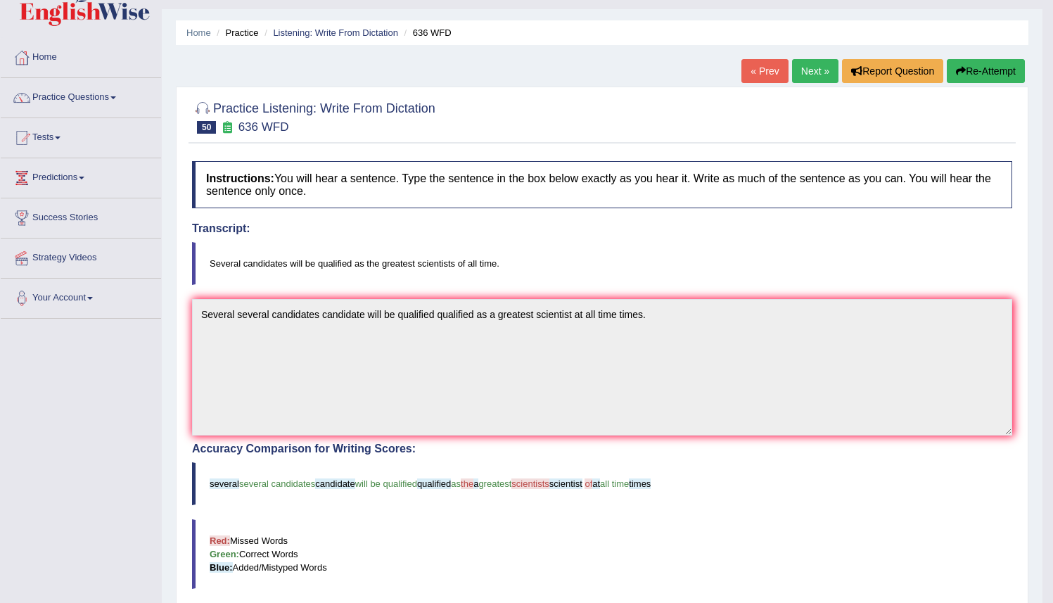
scroll to position [22, 0]
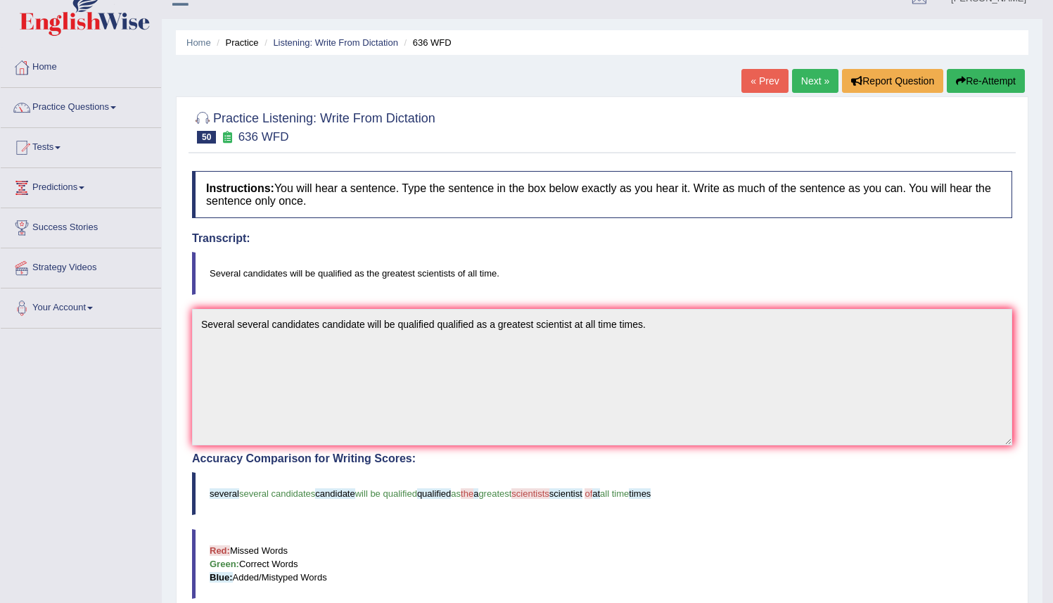
click at [990, 83] on button "Re-Attempt" at bounding box center [986, 81] width 78 height 24
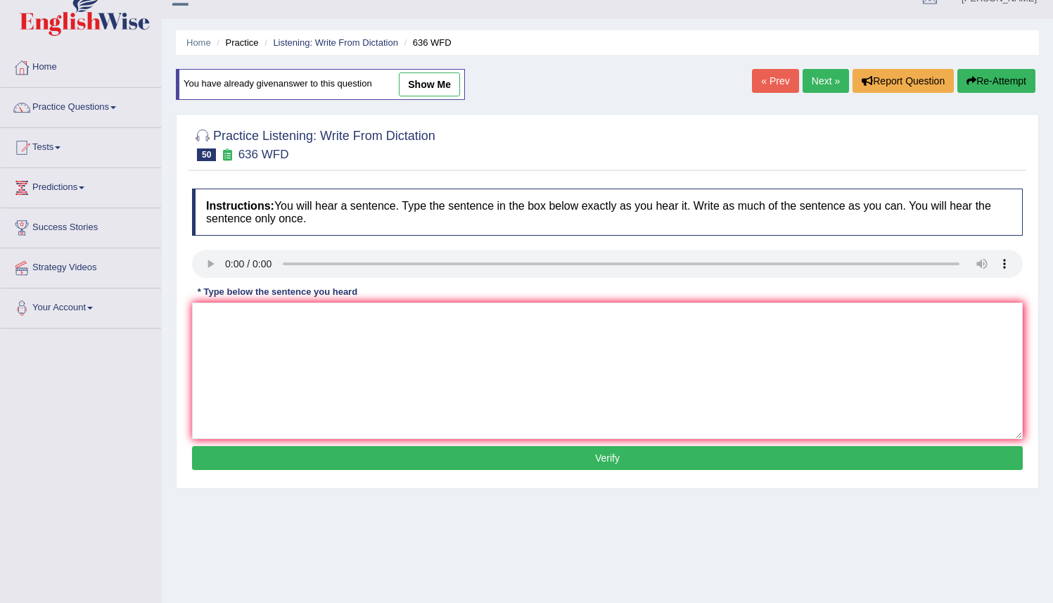
click at [203, 302] on div "Instructions: You will hear a sentence. Type the sentence in the box below exac…" at bounding box center [608, 332] width 838 height 300
click at [199, 317] on textarea at bounding box center [607, 371] width 831 height 137
click at [462, 318] on textarea "Several candidates will be qualified as the greatest scientest at all time." at bounding box center [607, 371] width 831 height 137
click at [514, 321] on textarea "Several candidates will be qualified as the greatest scientist at all time." at bounding box center [607, 371] width 831 height 137
type textarea "Several candidates will be qualified as the greatest scientist at all time."
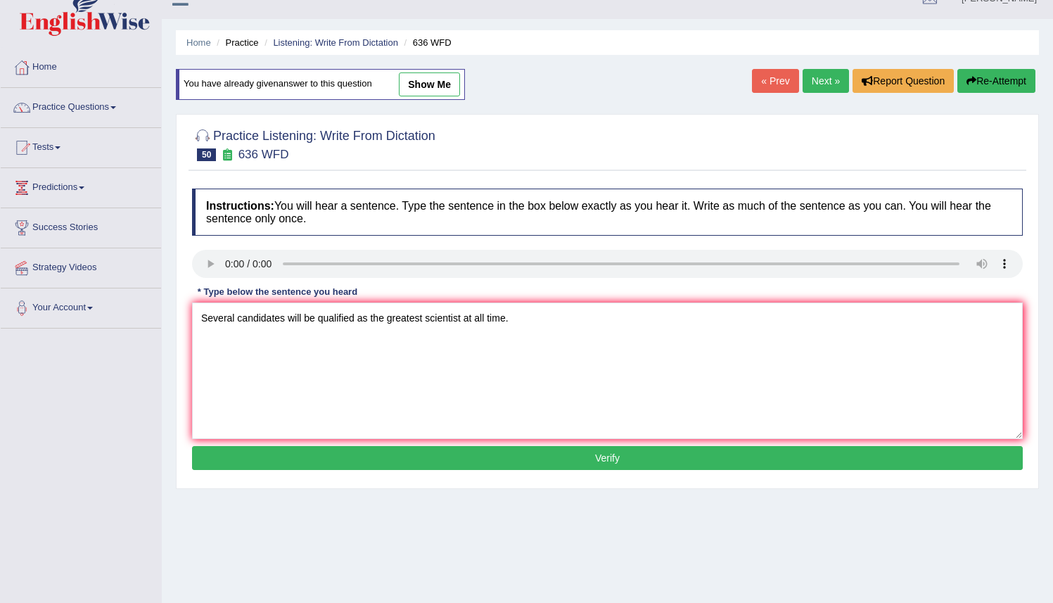
click at [588, 457] on button "Verify" at bounding box center [607, 458] width 831 height 24
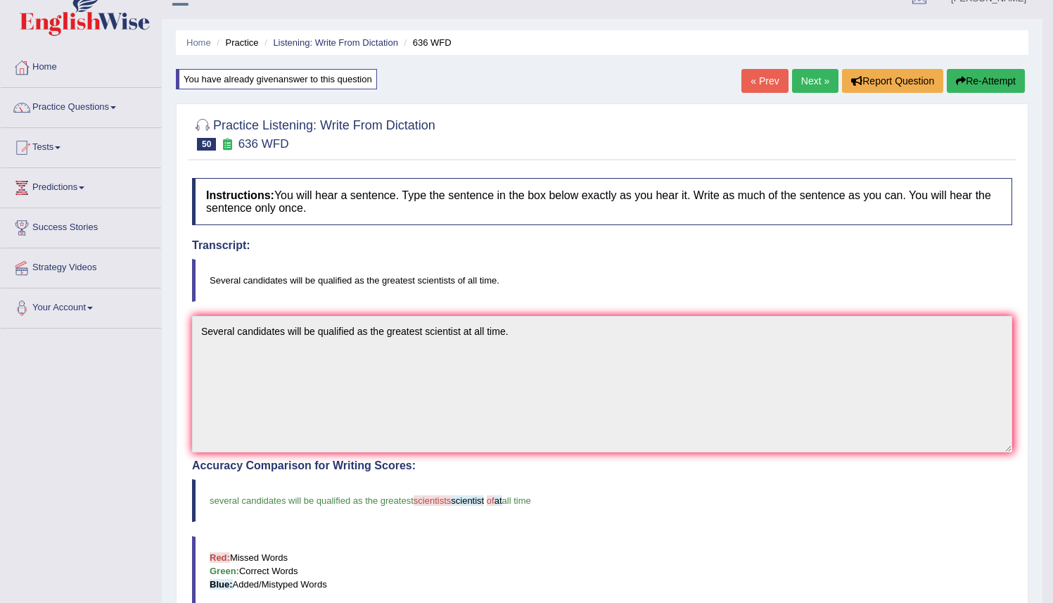
drag, startPoint x: 528, startPoint y: 277, endPoint x: 500, endPoint y: 276, distance: 28.2
click at [500, 276] on blockquote "Several candidates will be qualified as the greatest scientists of all time." at bounding box center [602, 280] width 820 height 43
drag, startPoint x: 506, startPoint y: 279, endPoint x: 388, endPoint y: 272, distance: 117.7
click at [405, 275] on blockquote "Several candidates will be qualified as the greatest scientists of all time." at bounding box center [602, 280] width 820 height 43
drag, startPoint x: 313, startPoint y: 278, endPoint x: 418, endPoint y: 282, distance: 104.9
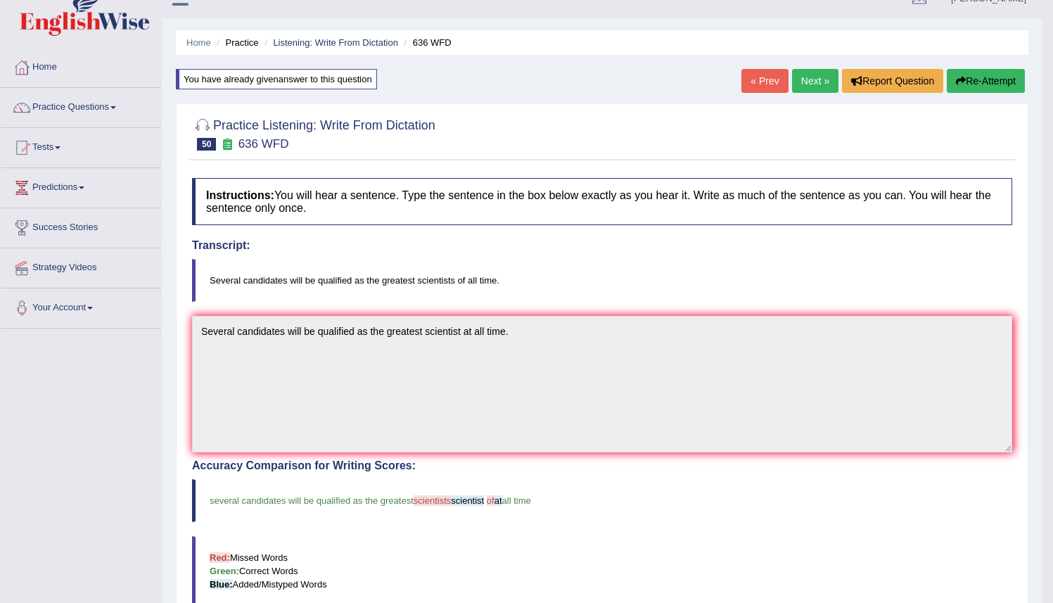
click at [407, 282] on blockquote "Several candidates will be qualified as the greatest scientists of all time." at bounding box center [602, 280] width 820 height 43
drag, startPoint x: 436, startPoint y: 288, endPoint x: 429, endPoint y: 280, distance: 10.6
click at [430, 280] on blockquote "Several candidates will be qualified as the greatest scientists of all time." at bounding box center [602, 280] width 820 height 43
click at [975, 73] on button "Re-Attempt" at bounding box center [986, 81] width 78 height 24
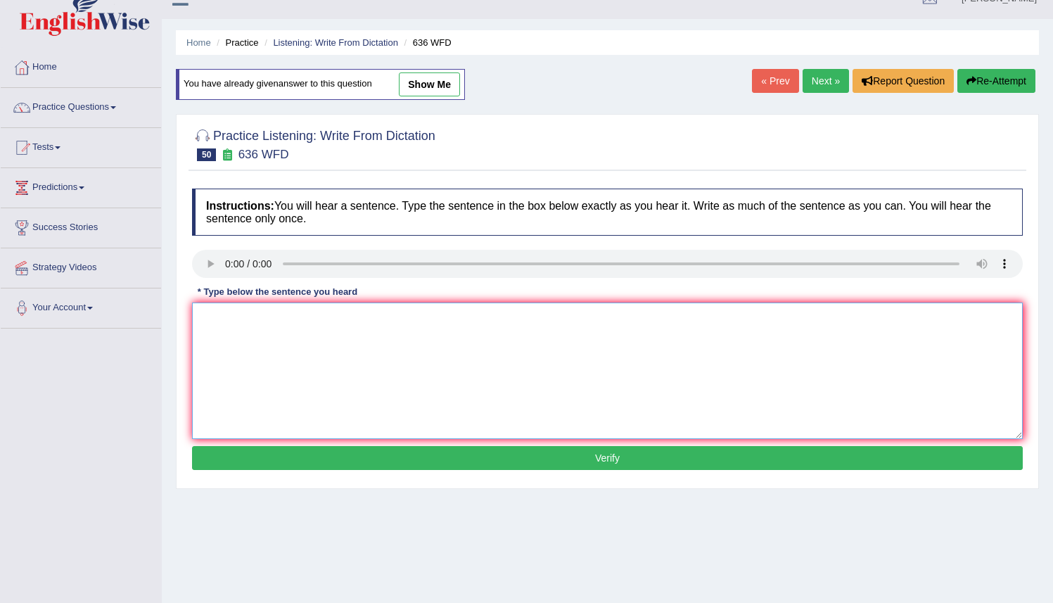
click at [205, 313] on textarea at bounding box center [607, 371] width 831 height 137
type textarea "Several candidates will be qualified as the greatest scientists of all time."
click at [532, 455] on button "Verify" at bounding box center [607, 458] width 831 height 24
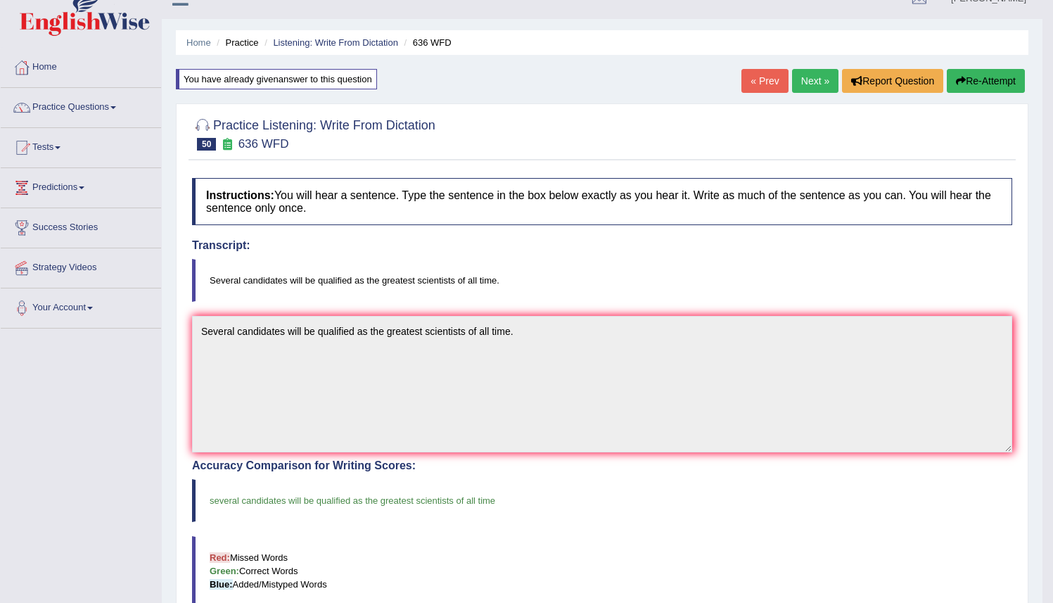
click at [804, 78] on link "Next »" at bounding box center [815, 81] width 46 height 24
